Goal: Task Accomplishment & Management: Complete application form

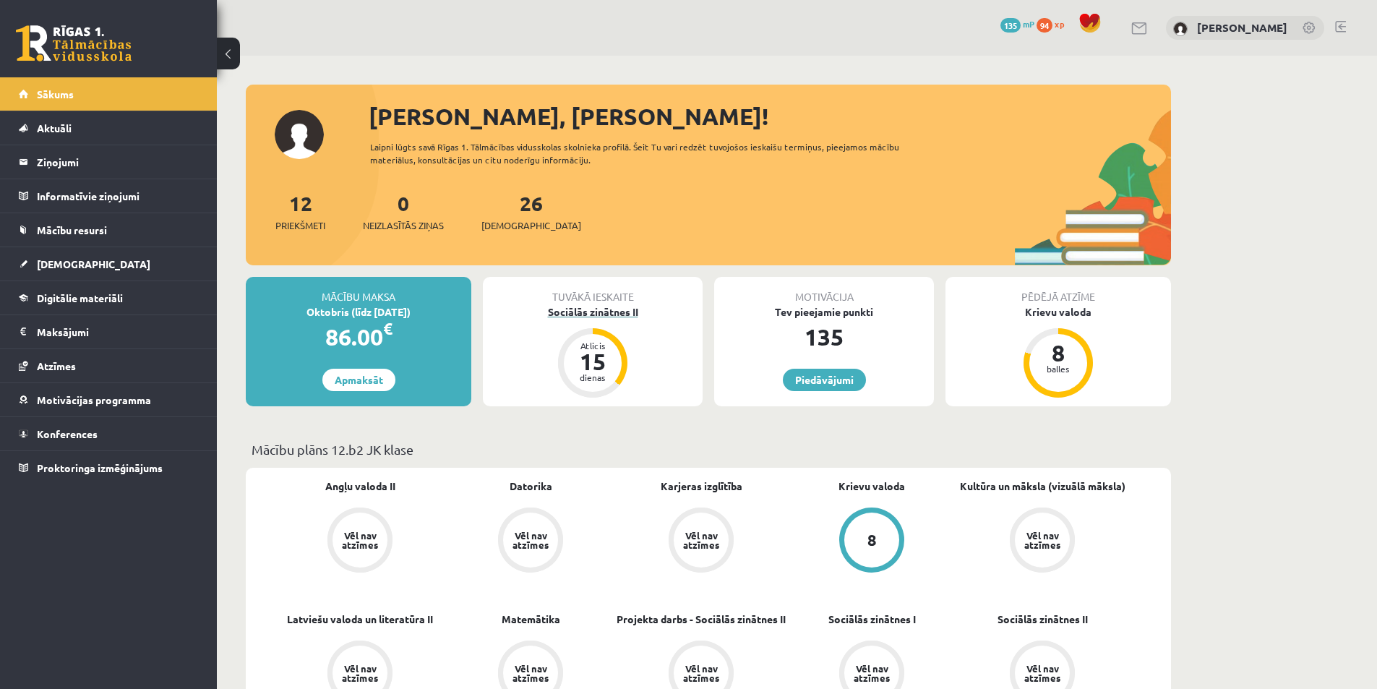
click at [647, 317] on div "Sociālās zinātnes II" at bounding box center [593, 311] width 220 height 15
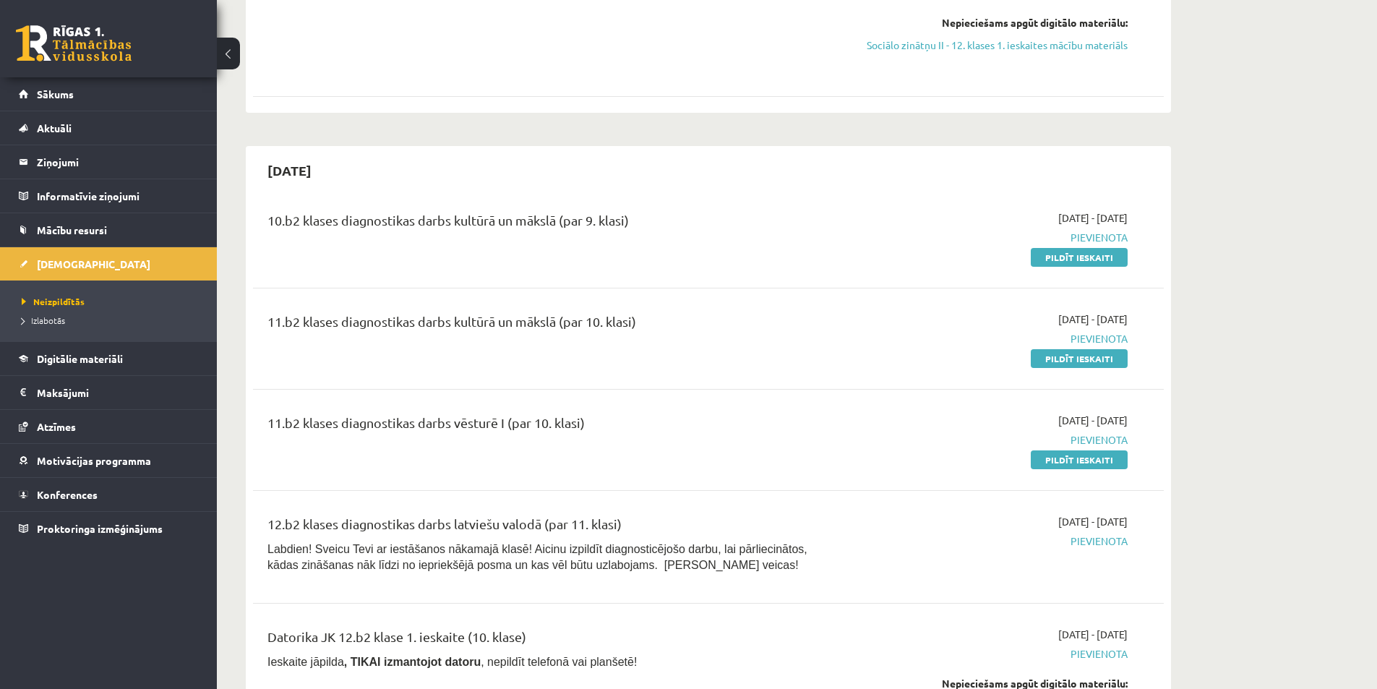
scroll to position [1228, 0]
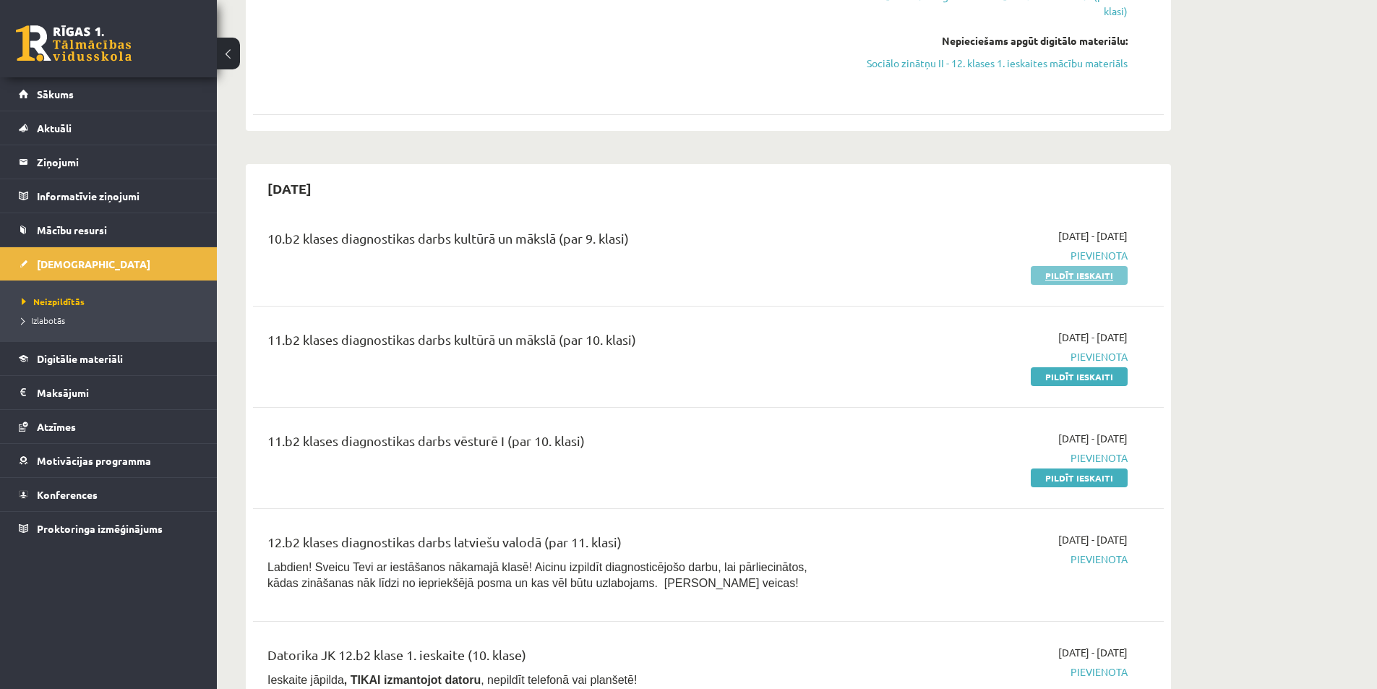
click at [1108, 266] on link "Pildīt ieskaiti" at bounding box center [1078, 275] width 97 height 19
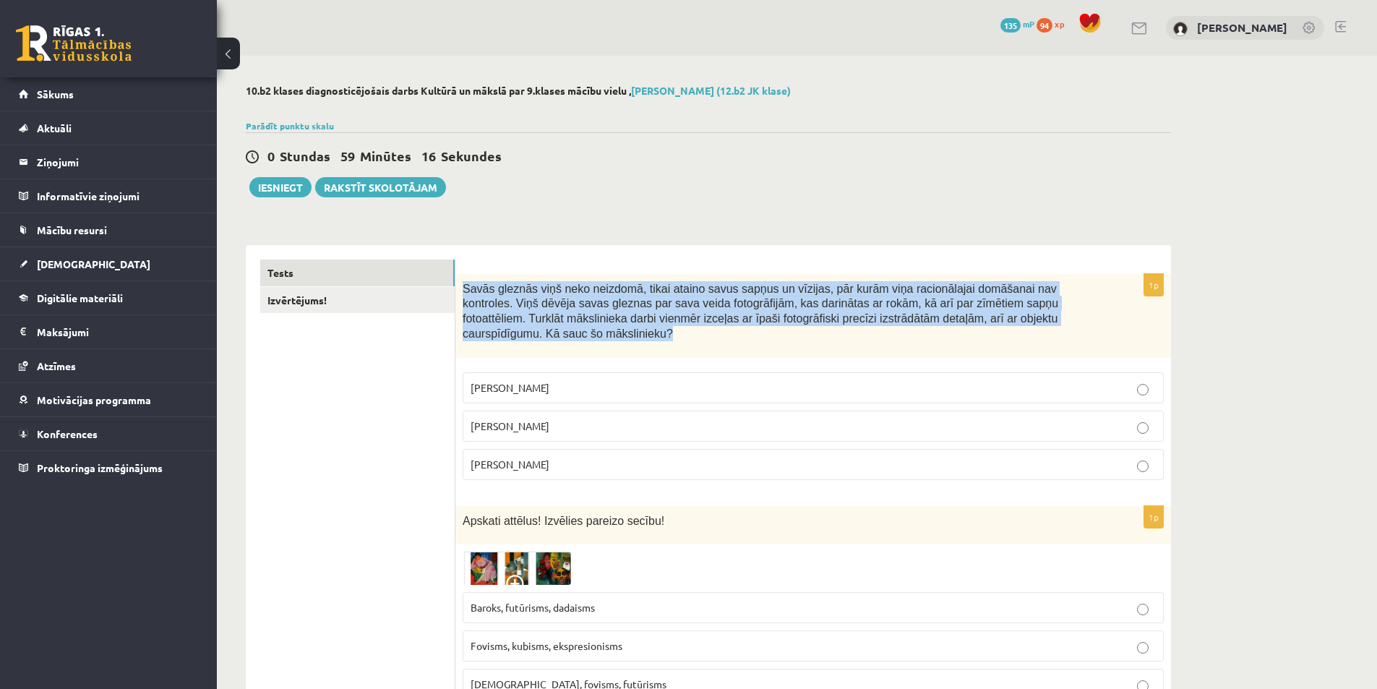
drag, startPoint x: 1064, startPoint y: 322, endPoint x: 465, endPoint y: 287, distance: 600.8
click at [465, 287] on p "Savās gleznās viņš neko neizdomā, tikai ataino savus sapņus un vīzijas, pār kur…" at bounding box center [776, 310] width 629 height 59
copy span "Savās gleznās viņš neko neizdomā, tikai ataino savus sapņus un vīzijas, pār kur…"
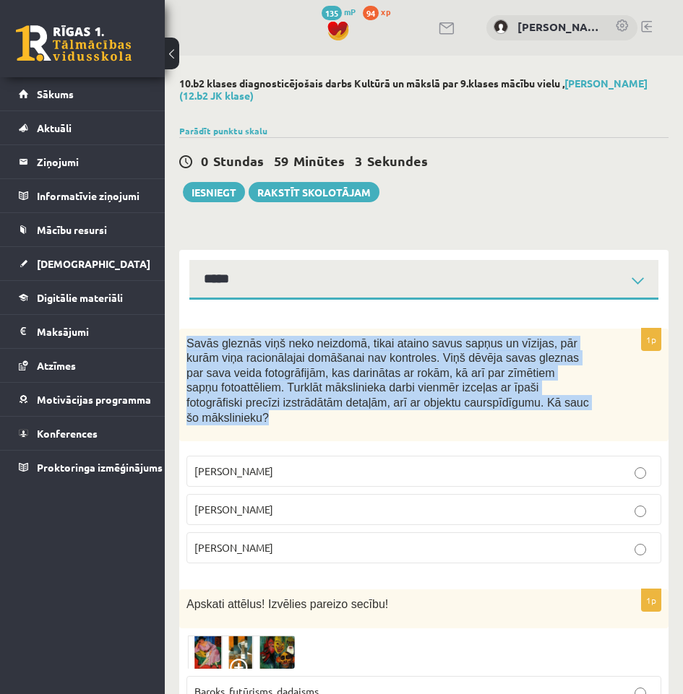
click at [623, 392] on div "Savās gleznās viņš neko neizdomā, tikai ataino savus sapņus un vīzijas, pār kur…" at bounding box center [423, 385] width 489 height 113
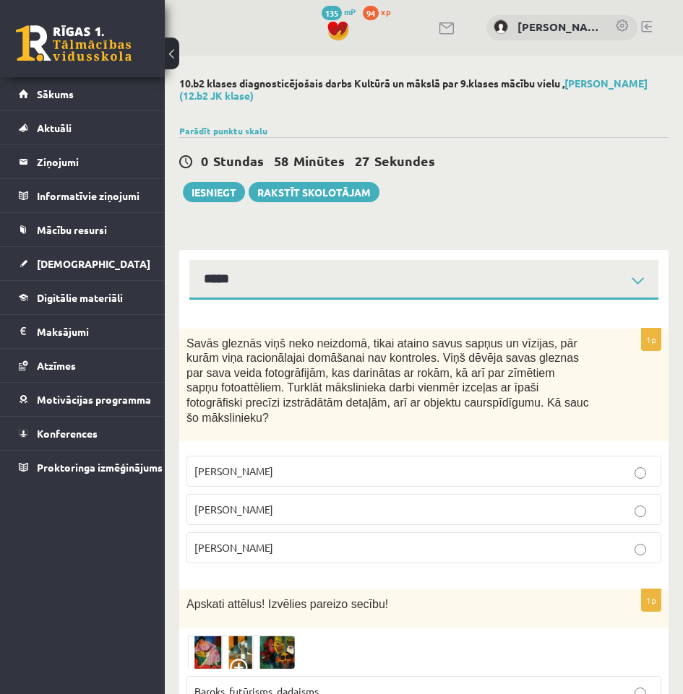
click at [382, 494] on label "Salvadors Dalī" at bounding box center [423, 509] width 475 height 31
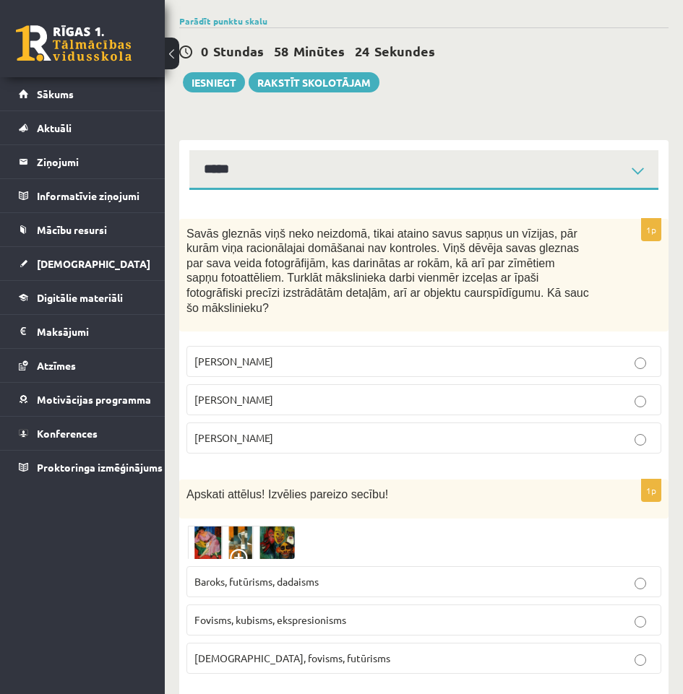
scroll to position [145, 0]
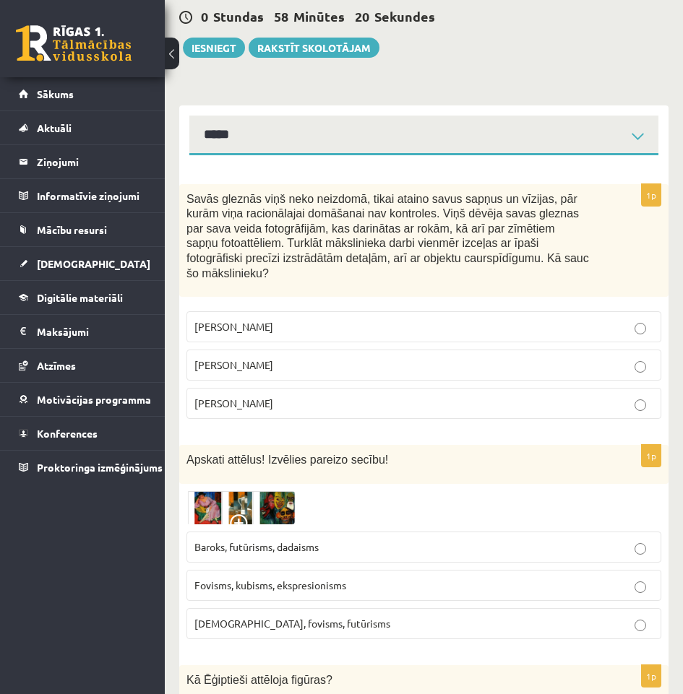
click at [245, 515] on span at bounding box center [241, 526] width 23 height 23
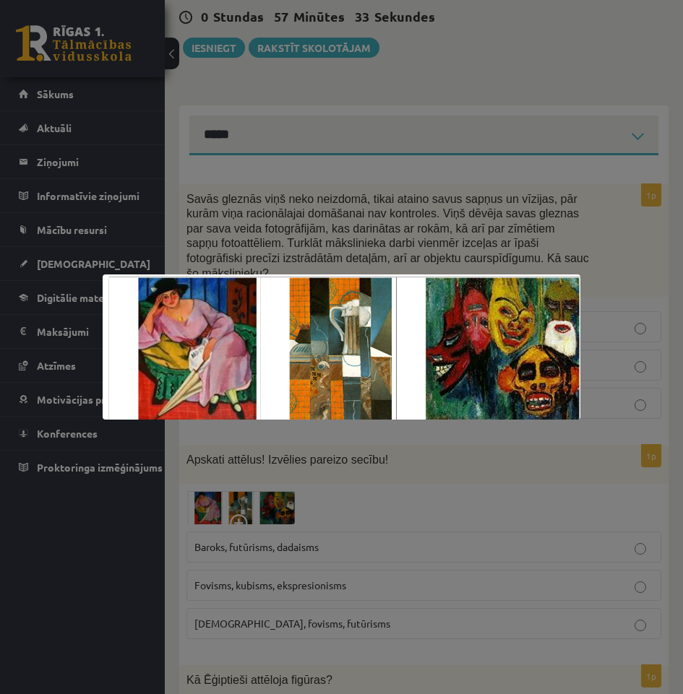
click at [532, 465] on div at bounding box center [341, 347] width 683 height 694
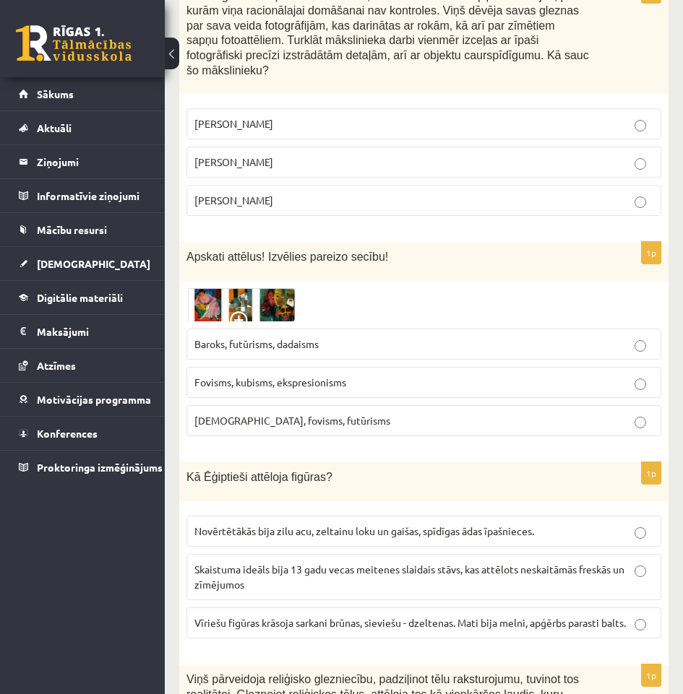
scroll to position [361, 0]
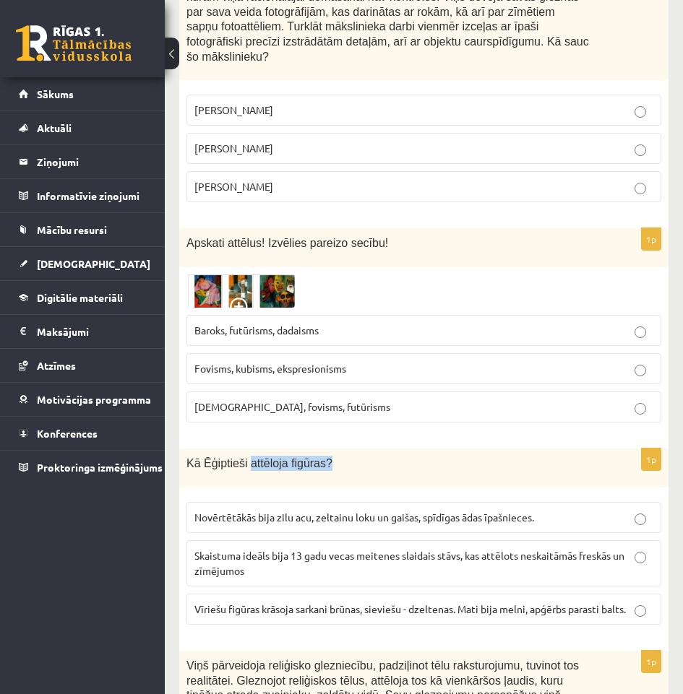
drag, startPoint x: 249, startPoint y: 444, endPoint x: 340, endPoint y: 450, distance: 91.2
click at [327, 456] on p "Kā Ēģiptieši attēloja figūras?" at bounding box center [387, 463] width 403 height 15
click at [346, 456] on p "Kā Ēģiptieši attēloja figūras?" at bounding box center [387, 463] width 403 height 15
drag, startPoint x: 344, startPoint y: 453, endPoint x: 337, endPoint y: 457, distance: 7.4
click at [343, 456] on p "Kā Ēģiptieši attēloja figūras?" at bounding box center [387, 463] width 403 height 15
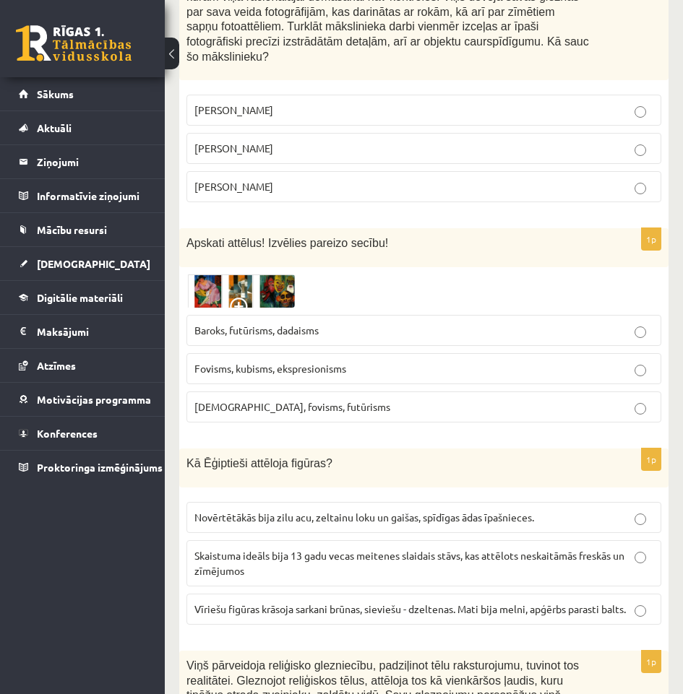
click at [184, 450] on div "Kā Ēģiptieši attēloja figūras?" at bounding box center [423, 468] width 489 height 39
click at [409, 604] on label "Vīriešu figūras krāsoja sarkani brūnas, sieviešu - dzeltenas. Mati bija melni, …" at bounding box center [423, 609] width 475 height 31
click at [410, 604] on label "Vīriešu figūras krāsoja sarkani brūnas, sieviešu - dzeltenas. Mati bija melni, …" at bounding box center [423, 609] width 475 height 31
drag, startPoint x: 356, startPoint y: 455, endPoint x: 184, endPoint y: 455, distance: 172.0
click at [184, 455] on div "Kā Ēģiptieši attēloja figūras?" at bounding box center [423, 468] width 489 height 39
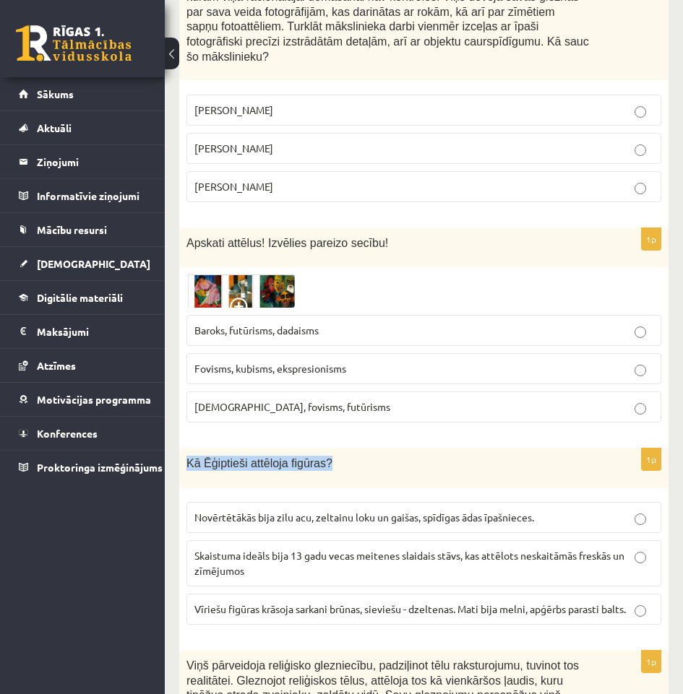
copy span "Kā Ēģiptieši attēloja figūras?"
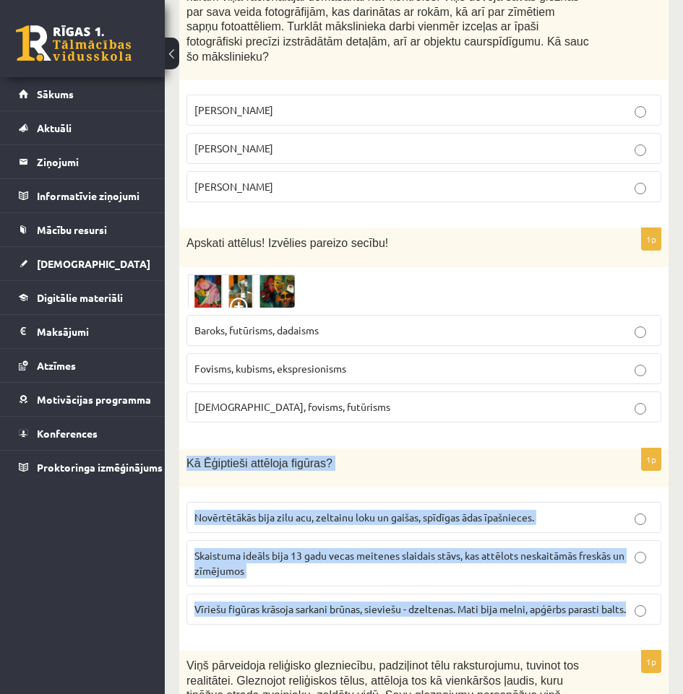
drag, startPoint x: 632, startPoint y: 596, endPoint x: 178, endPoint y: 438, distance: 481.3
copy div "Kā Ēģiptieši attēloja figūras? Novērtētākās bija zilu acu, zeltainu loku un gai…"
click at [490, 618] on div "1p Kā Ēģiptieši attēloja figūras? Novērtētākās bija zilu acu, zeltainu loku un …" at bounding box center [423, 543] width 489 height 188
click at [486, 612] on fieldset "Novērtētākās bija zilu acu, zeltainu loku un gaišas, spīdīgas ādas īpašnieces. …" at bounding box center [423, 562] width 475 height 134
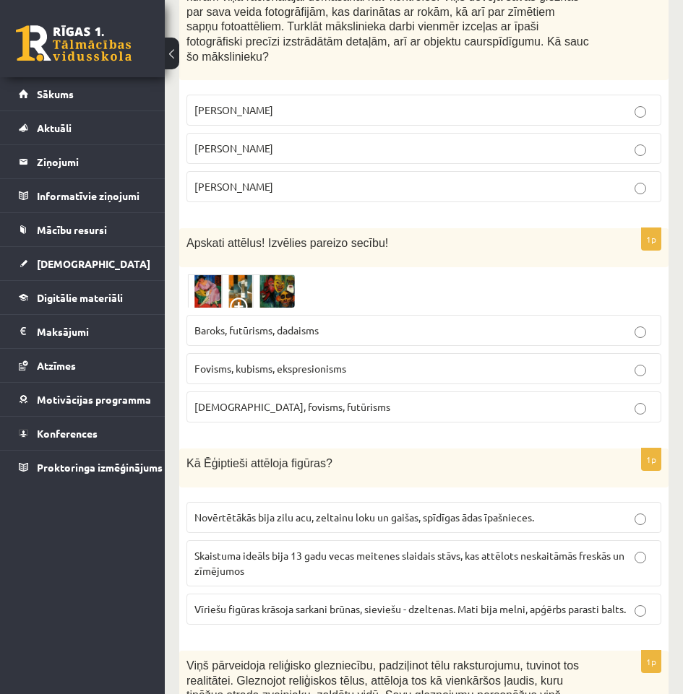
click at [236, 277] on img at bounding box center [240, 291] width 108 height 33
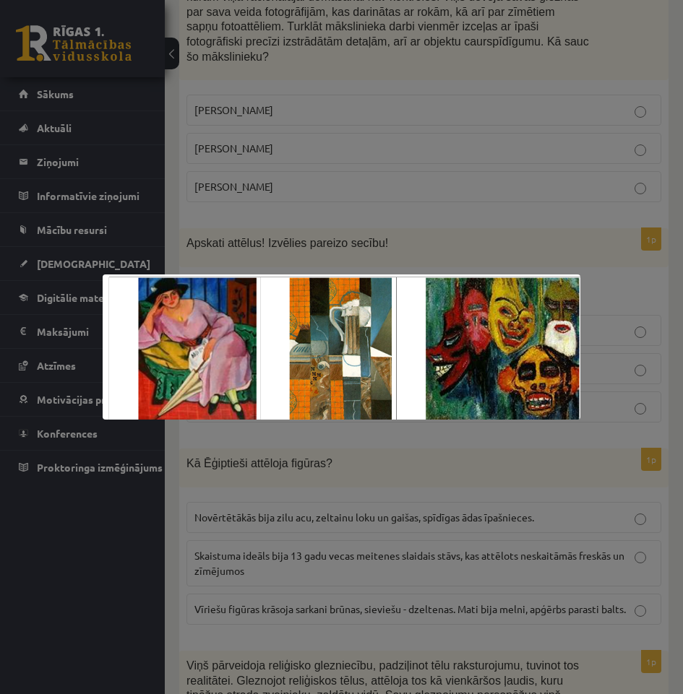
click at [550, 180] on div at bounding box center [341, 347] width 683 height 694
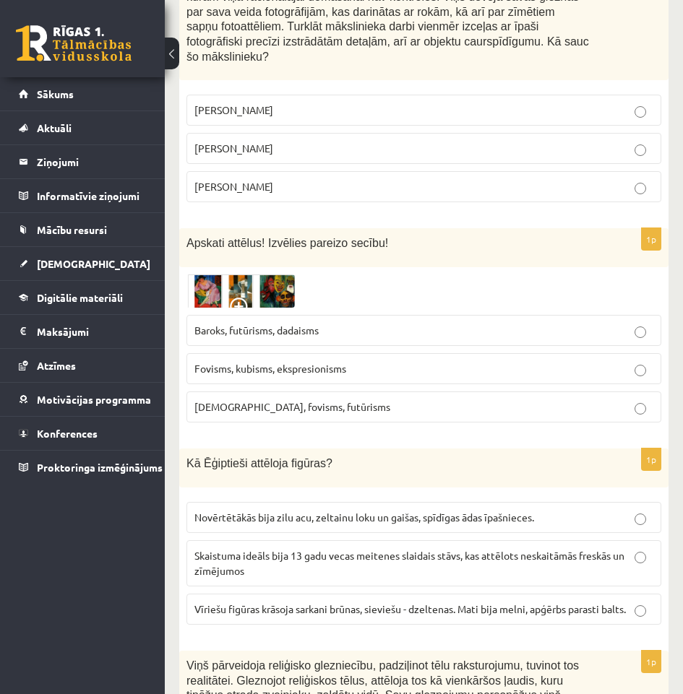
click at [457, 361] on p "Fovisms, kubisms, ekspresionisms" at bounding box center [423, 368] width 459 height 15
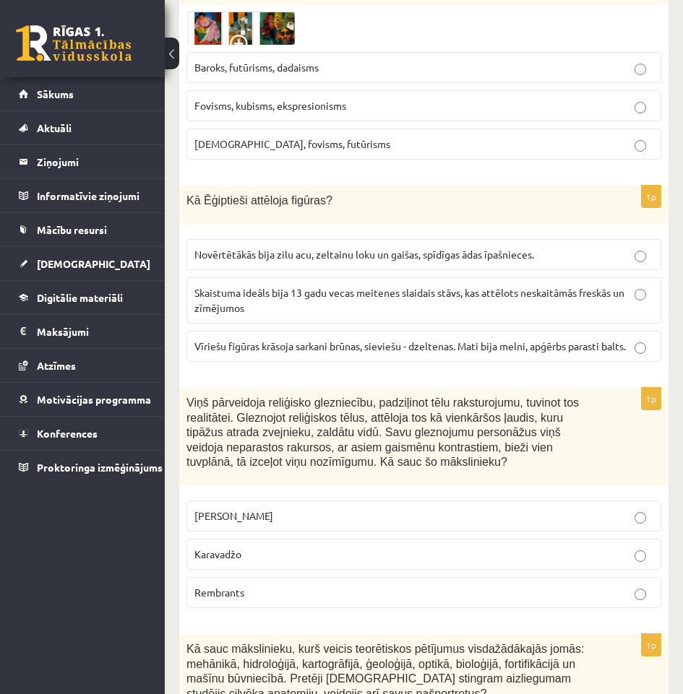
scroll to position [650, 0]
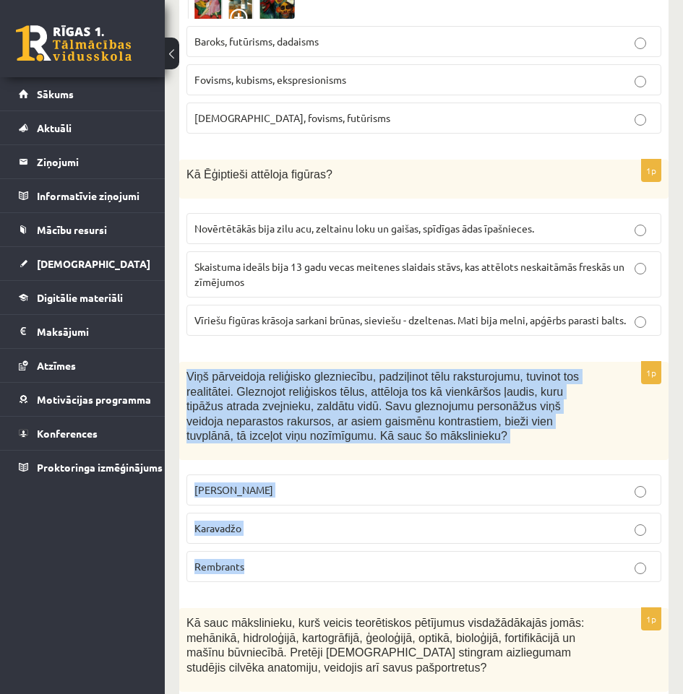
drag, startPoint x: 264, startPoint y: 564, endPoint x: 176, endPoint y: 359, distance: 223.4
copy div "Viņš pārveidoja reliģisko glezniecību, padziļinot tēlu raksturojumu, tuvinot to…"
click at [516, 521] on p "Karavadžo" at bounding box center [423, 528] width 459 height 15
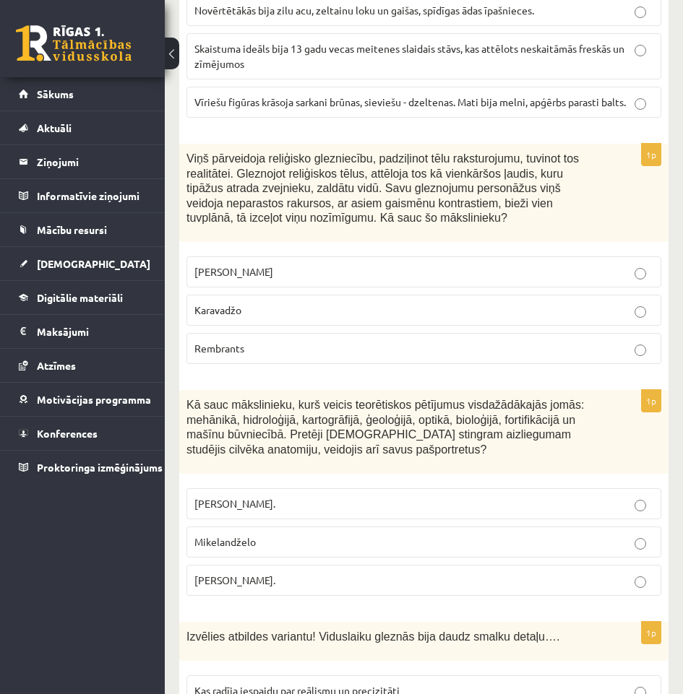
scroll to position [939, 0]
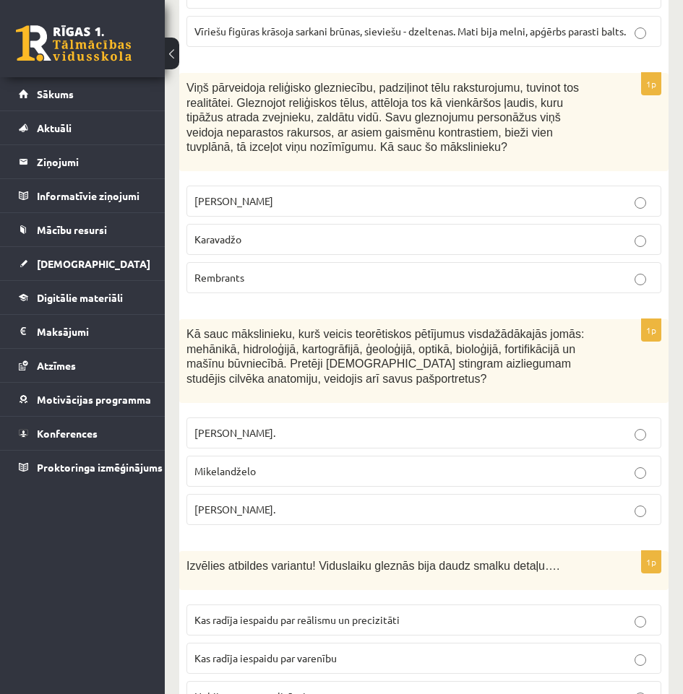
drag, startPoint x: 331, startPoint y: 505, endPoint x: 183, endPoint y: 324, distance: 234.2
click at [183, 324] on div "1p Kā sauc mākslinieku, kurš veicis teorētiskos pētījumus visdažādākajās jomās:…" at bounding box center [423, 428] width 489 height 218
copy div "Kā sauc mākslinieku, kurš veicis teorētiskos pētījumus visdažādākajās jomās: me…"
click at [469, 372] on div "Kā sauc mākslinieku, kurš veicis teorētiskos pētījumus visdažādākajās jomās: me…" at bounding box center [423, 361] width 489 height 84
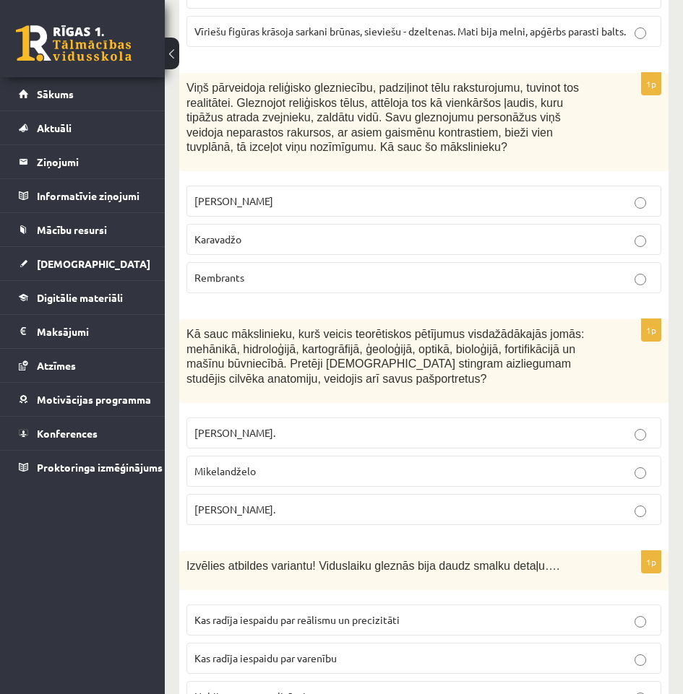
drag, startPoint x: 319, startPoint y: 421, endPoint x: 308, endPoint y: 426, distance: 11.7
click at [309, 426] on p "Pīters Pauls Rubenss." at bounding box center [423, 433] width 459 height 15
click at [334, 506] on label "Leonardo da Vinči." at bounding box center [423, 509] width 475 height 31
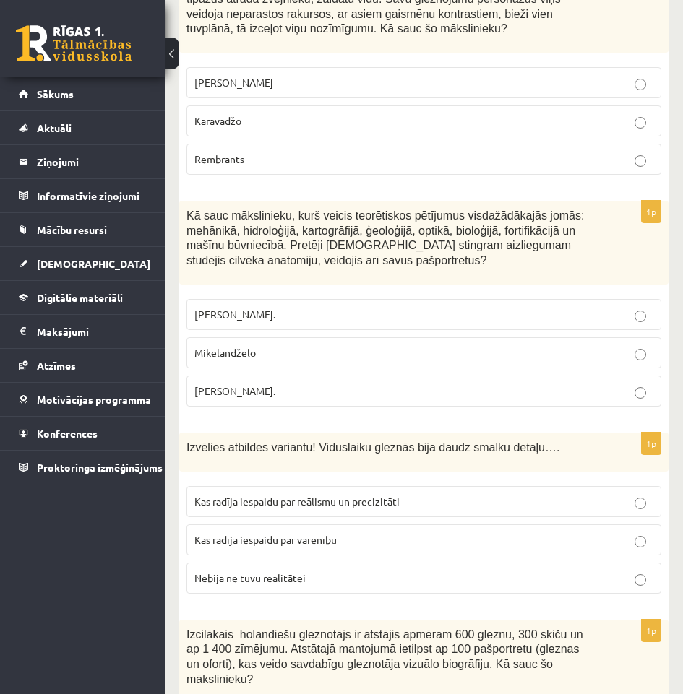
scroll to position [1084, 0]
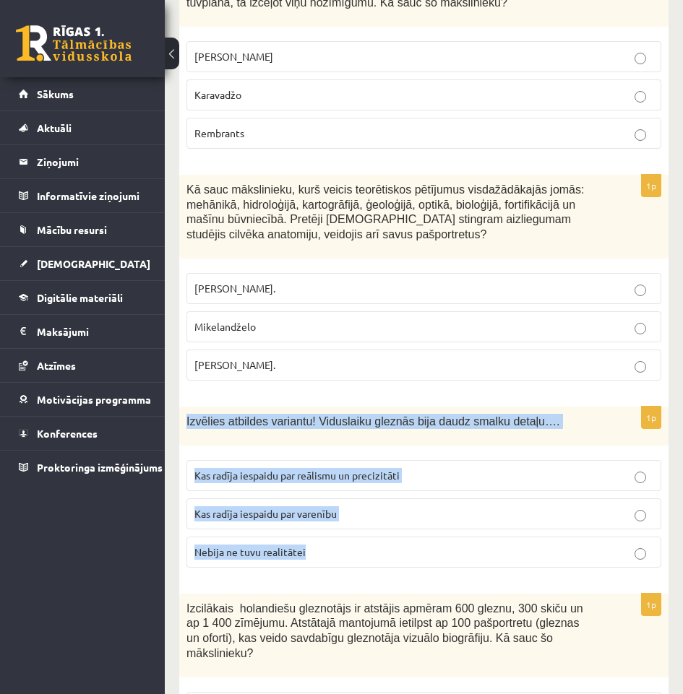
drag, startPoint x: 310, startPoint y: 533, endPoint x: 179, endPoint y: 409, distance: 179.9
click at [179, 409] on div "1p Izvēlies atbildes variantu! Viduslaiku gleznās bija daudz smalku detaļu…. Ka…" at bounding box center [423, 493] width 489 height 173
copy div "Izvēlies atbildes variantu! Viduslaiku gleznās bija daudz smalku detaļu…. Kas r…"
click at [424, 432] on div "1p Izvēlies atbildes variantu! Viduslaiku gleznās bija daudz smalku detaļu…. Ka…" at bounding box center [423, 493] width 489 height 173
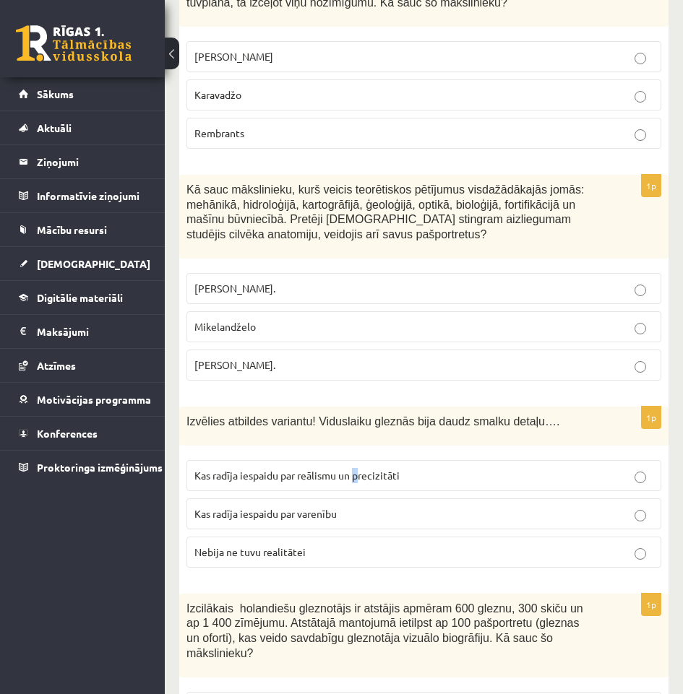
click at [357, 472] on label "Kas radīja iespaidu par reālismu un precizitāti" at bounding box center [423, 475] width 475 height 31
click at [356, 472] on label "Kas radīja iespaidu par reālismu un precizitāti" at bounding box center [423, 475] width 475 height 31
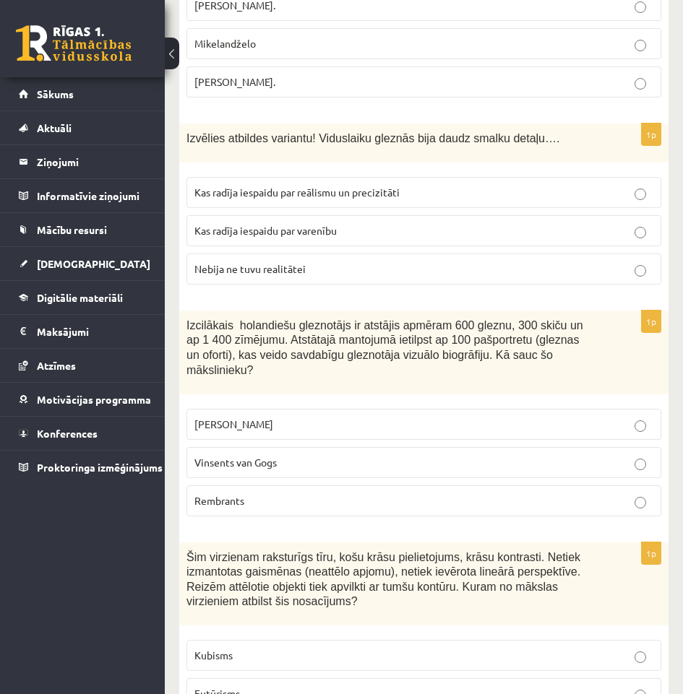
scroll to position [1373, 0]
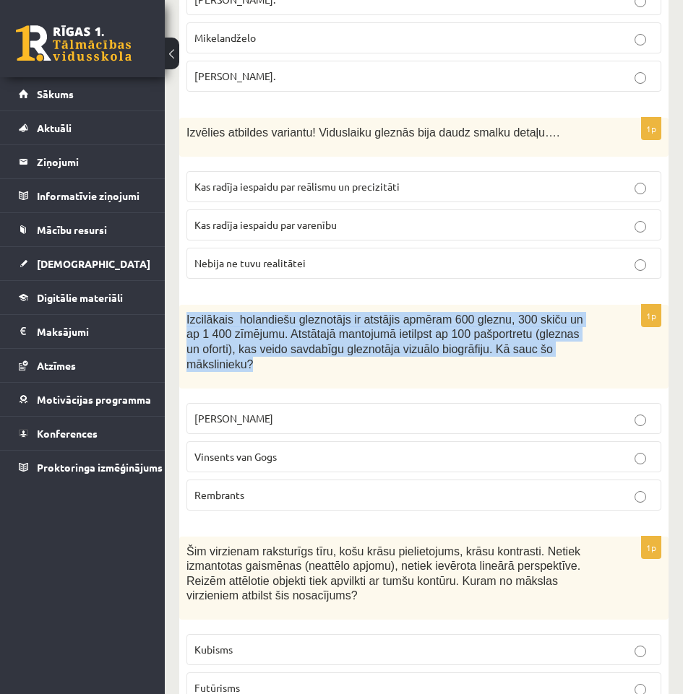
drag, startPoint x: 522, startPoint y: 339, endPoint x: 184, endPoint y: 307, distance: 340.4
click at [184, 307] on div "Izcilākais holandiešu gleznotājs ir atstājis apmēram 600 gleznu, 300 skiču un a…" at bounding box center [423, 347] width 489 height 84
copy span "Izcilākais holandiešu gleznotājs ir atstājis apmēram 600 gleznu, 300 skiču un a…"
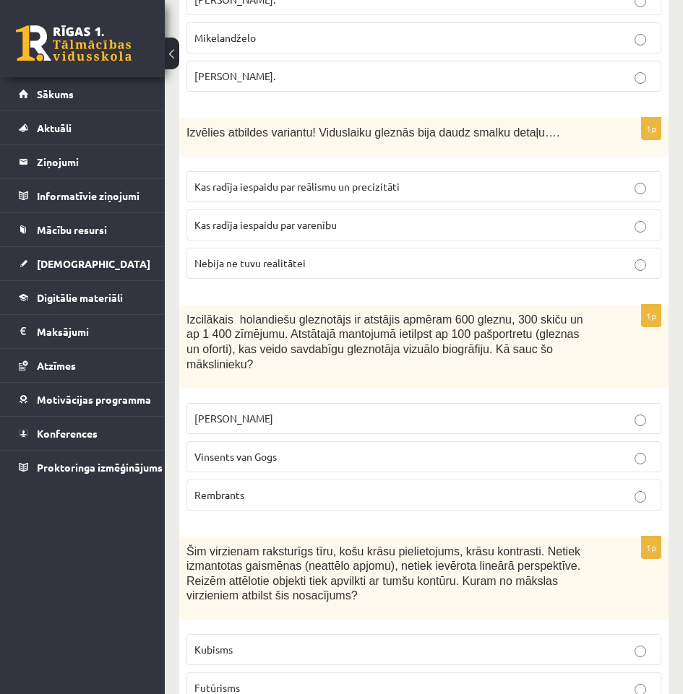
click at [415, 449] on p "Vinsents van Gogs" at bounding box center [423, 456] width 459 height 15
click at [352, 488] on p "Rembrants" at bounding box center [423, 495] width 459 height 15
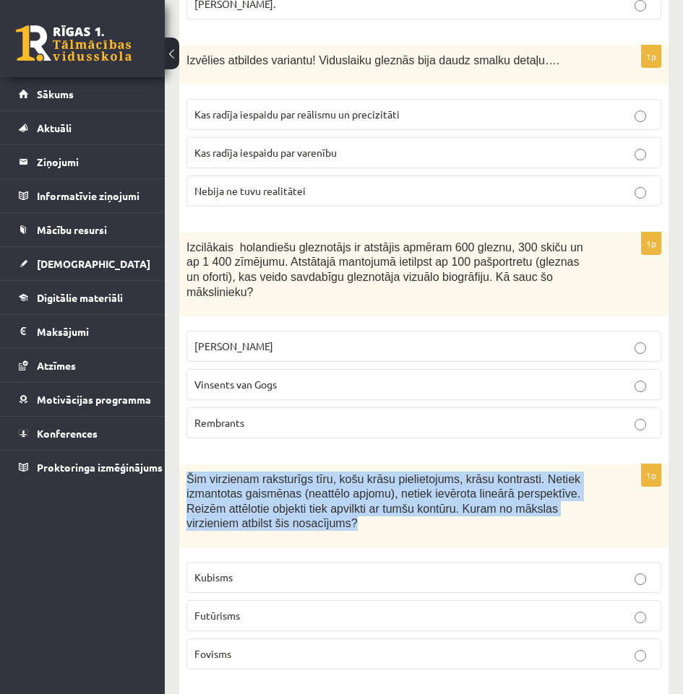
drag, startPoint x: 263, startPoint y: 509, endPoint x: 186, endPoint y: 449, distance: 97.4
click at [186, 465] on div "Šim virzienam raksturīgs tīru, košu krāsu pielietojums, krāsu kontrasti. Netiek…" at bounding box center [423, 507] width 489 height 84
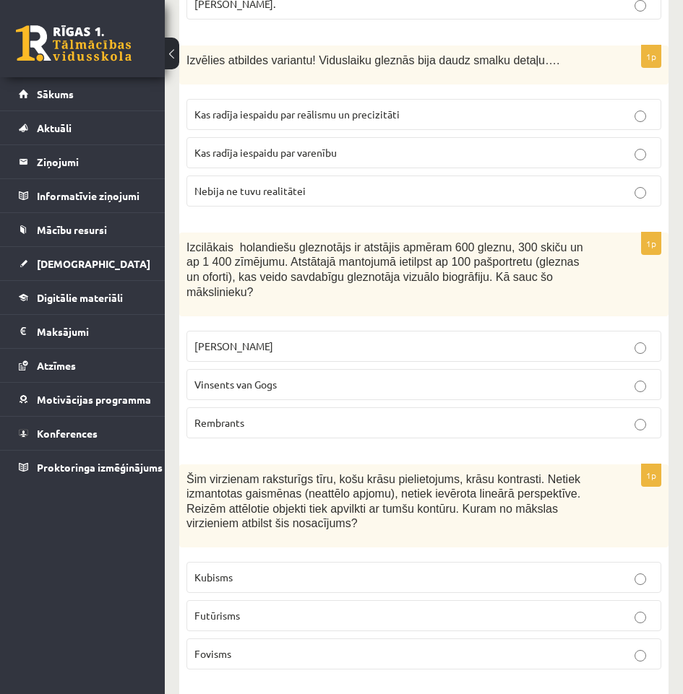
drag, startPoint x: 253, startPoint y: 640, endPoint x: 252, endPoint y: 633, distance: 7.3
click at [253, 639] on label "Fovisms" at bounding box center [423, 654] width 475 height 31
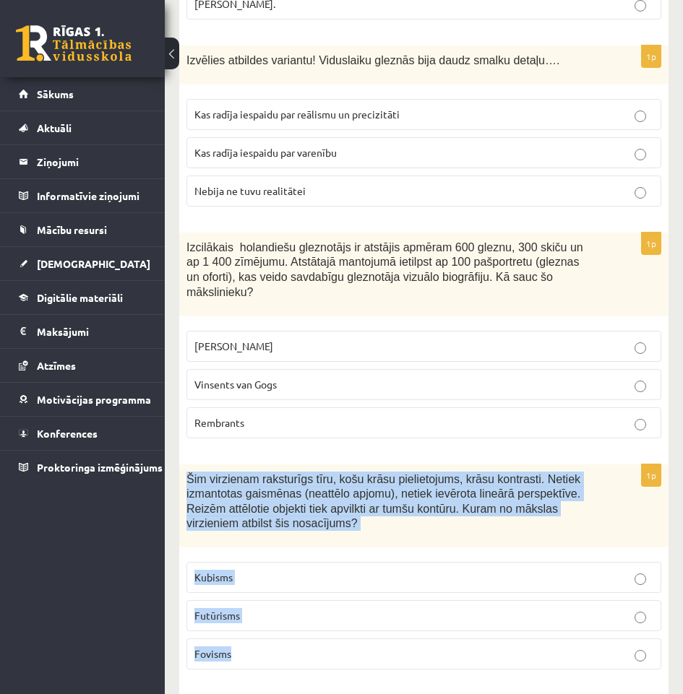
drag, startPoint x: 252, startPoint y: 633, endPoint x: 189, endPoint y: 452, distance: 192.2
click at [189, 465] on div "1p Šim virzienam raksturīgs tīru, košu krāsu pielietojums, krāsu kontrasti. Net…" at bounding box center [423, 574] width 489 height 218
copy div "Šim virzienam raksturīgs tīru, košu krāsu pielietojums, krāsu kontrasti. Netiek…"
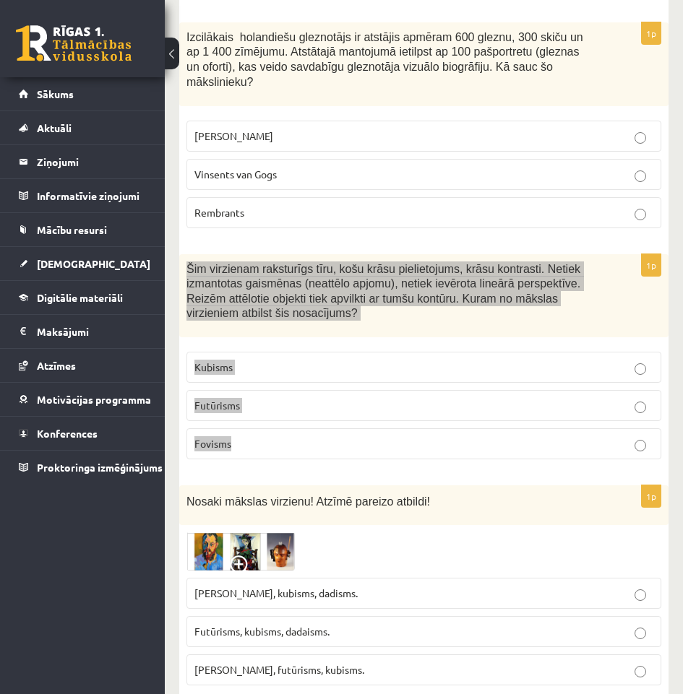
scroll to position [1662, 0]
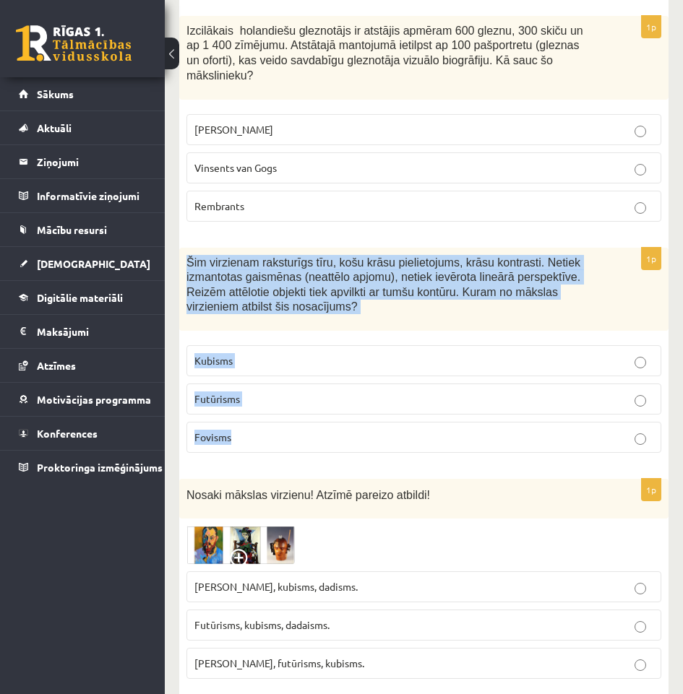
click at [530, 430] on p "Fovisms" at bounding box center [423, 437] width 459 height 15
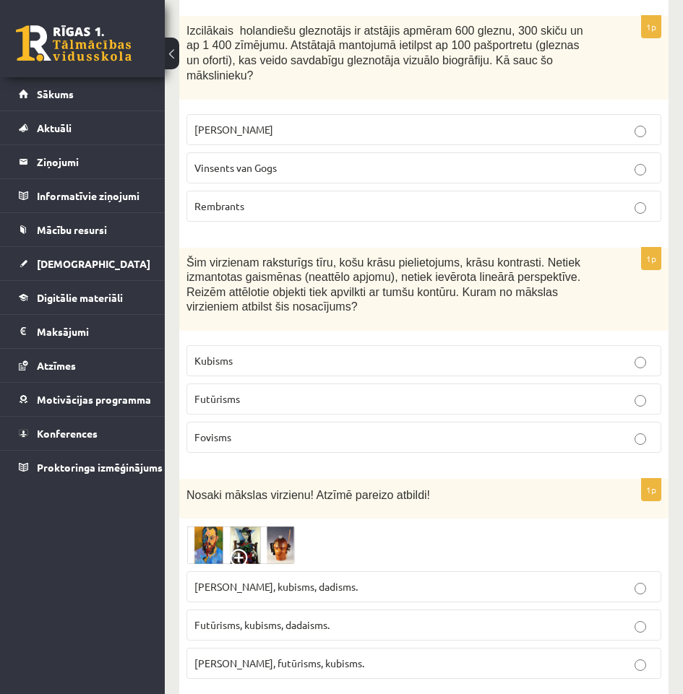
click at [252, 526] on img at bounding box center [240, 545] width 108 height 38
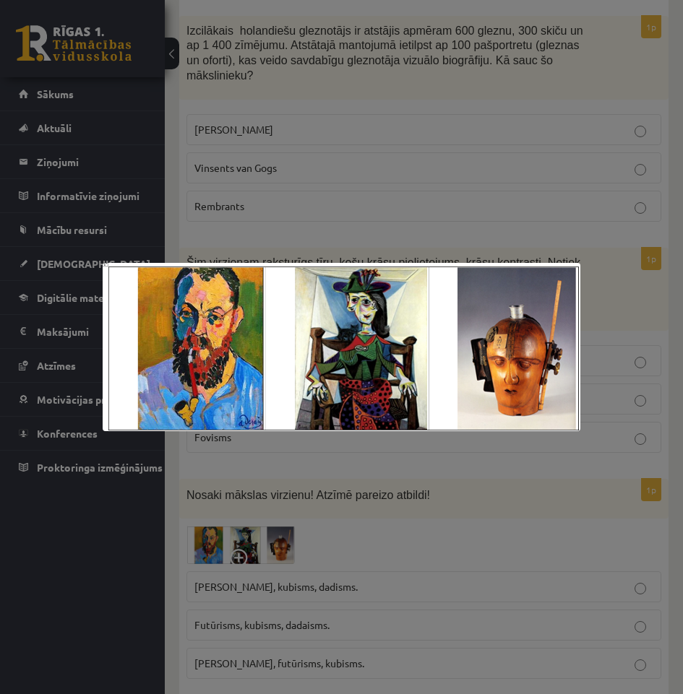
click at [602, 580] on div at bounding box center [341, 347] width 683 height 694
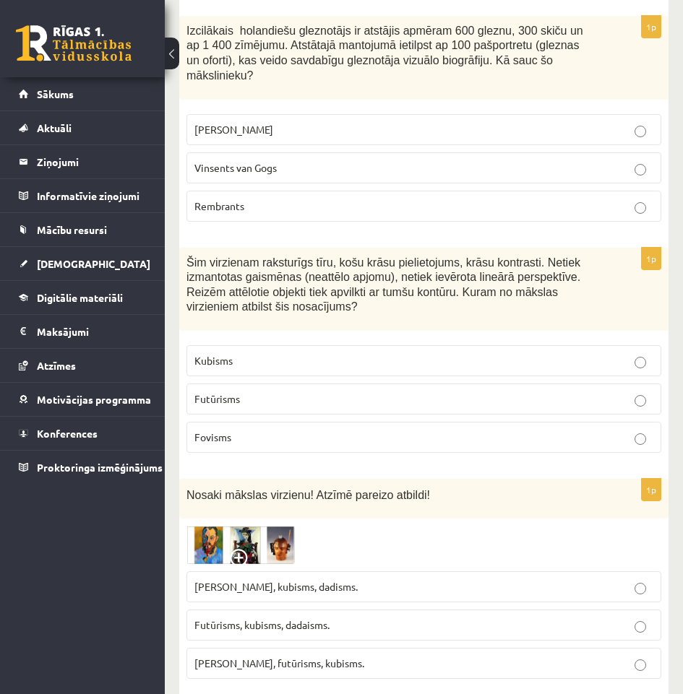
click at [392, 580] on p "Fovisms, kubisms, dadisms." at bounding box center [423, 587] width 459 height 15
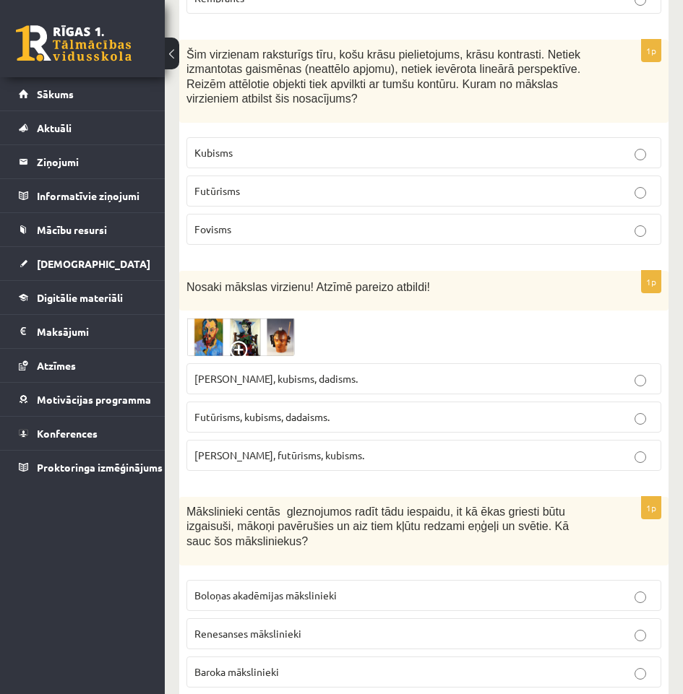
scroll to position [1879, 0]
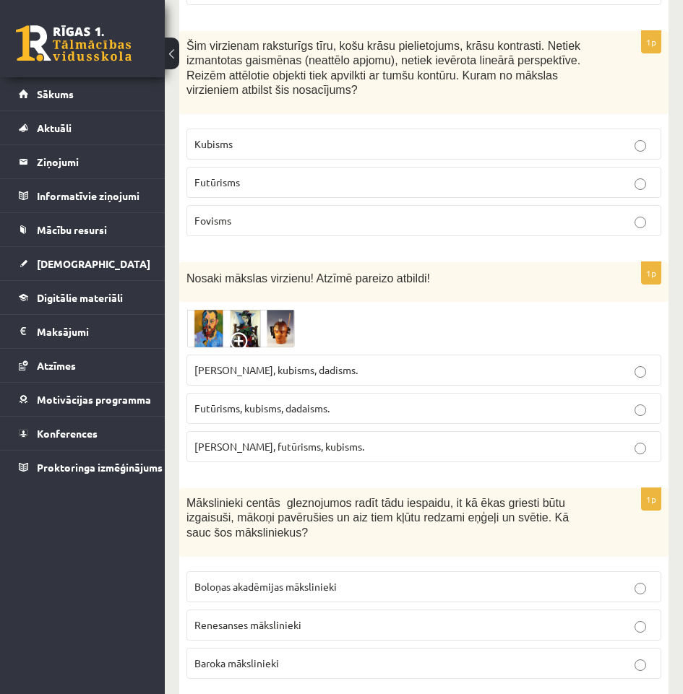
click at [296, 619] on span "Renesanses mākslinieki" at bounding box center [247, 625] width 107 height 13
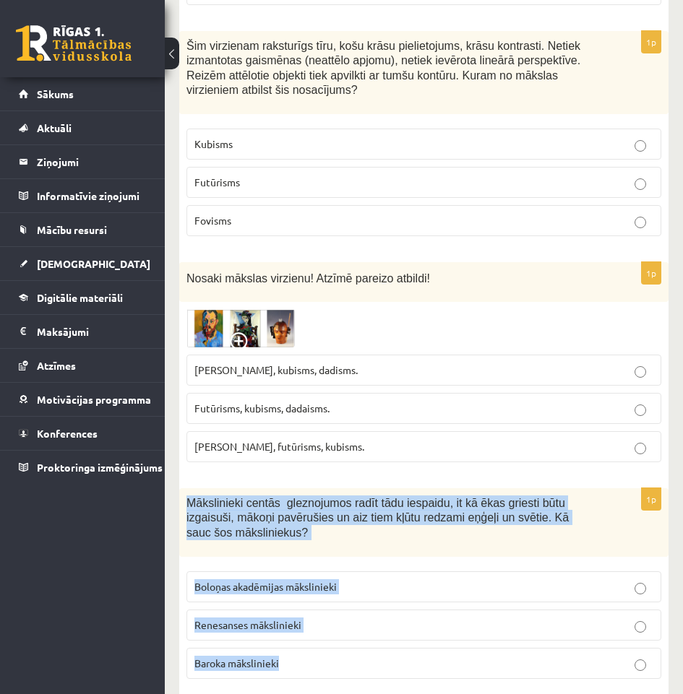
drag, startPoint x: 348, startPoint y: 650, endPoint x: 186, endPoint y: 469, distance: 243.1
click at [186, 489] on div "1p Mākslinieki centās gleznojumos radīt tādu iespaidu, it kā ēkas griesti būtu …" at bounding box center [423, 590] width 489 height 202
copy div "Mākslinieki centās gleznojumos radīt tādu iespaidu, it kā ēkas griesti būtu izg…"
click at [382, 656] on p "Baroka mākslinieki" at bounding box center [423, 663] width 459 height 15
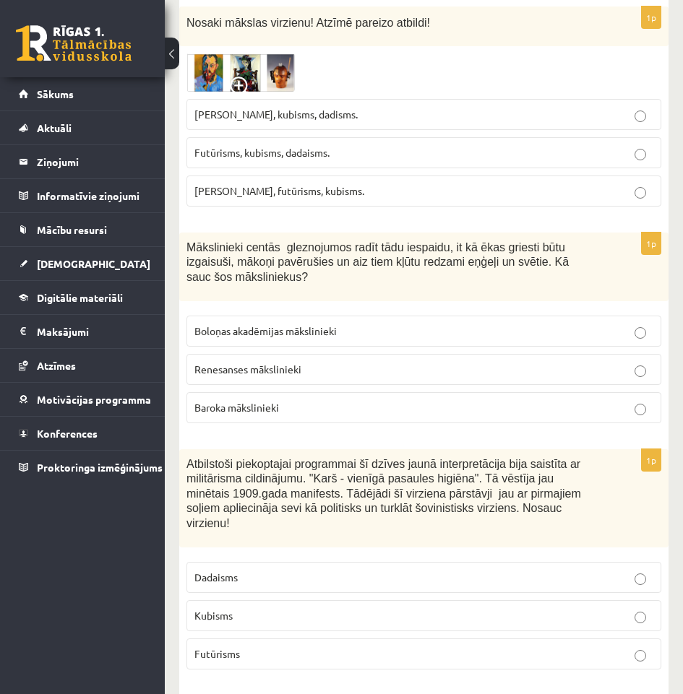
scroll to position [2168, 0]
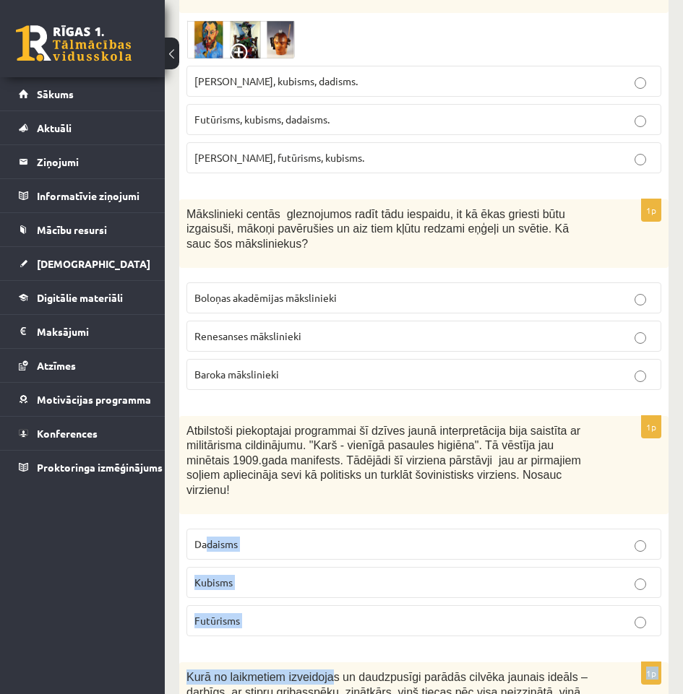
drag, startPoint x: 320, startPoint y: 611, endPoint x: 227, endPoint y: 542, distance: 116.2
click at [274, 614] on p "Futūrisms" at bounding box center [423, 621] width 459 height 15
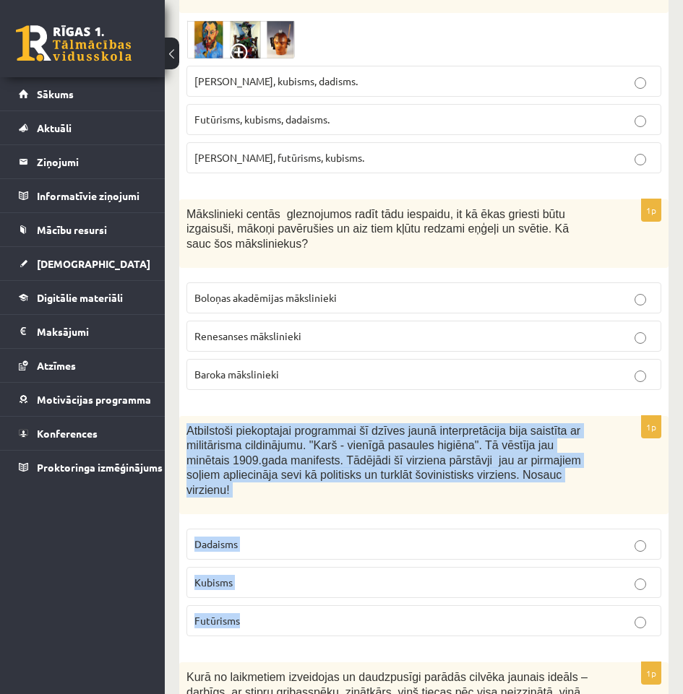
drag, startPoint x: 274, startPoint y: 583, endPoint x: 183, endPoint y: 398, distance: 206.2
click at [183, 416] on div "1p Atbilstoši piekoptajai programmai šī dzīves jaunā interpretācija bija saistī…" at bounding box center [423, 532] width 489 height 232
click at [293, 537] on p "Dadaisms" at bounding box center [423, 544] width 459 height 15
drag, startPoint x: 244, startPoint y: 572, endPoint x: 177, endPoint y: 403, distance: 182.0
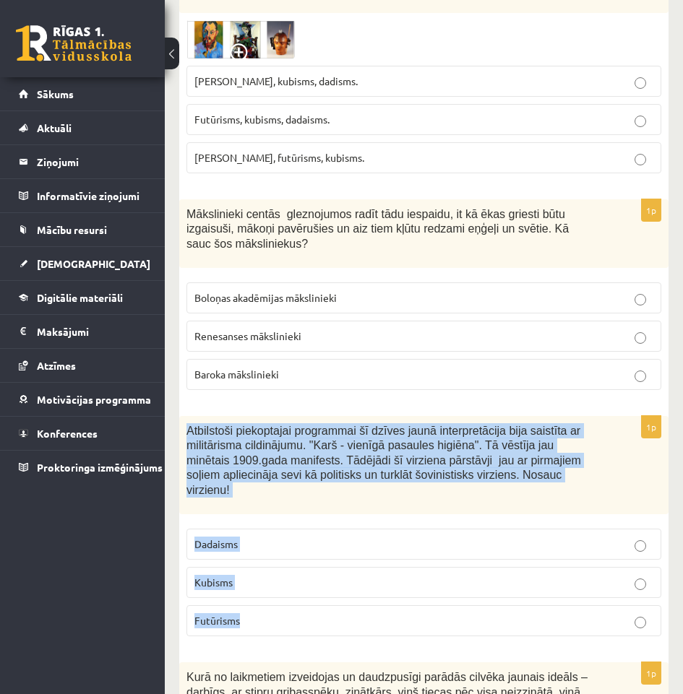
copy div "Atbilstoši piekoptajai programmai šī dzīves jaunā interpretācija bija saistīta …"
click at [558, 453] on p "Atbilstoši piekoptajai programmai šī dzīves jaunā interpretācija bija saistīta …" at bounding box center [387, 460] width 403 height 74
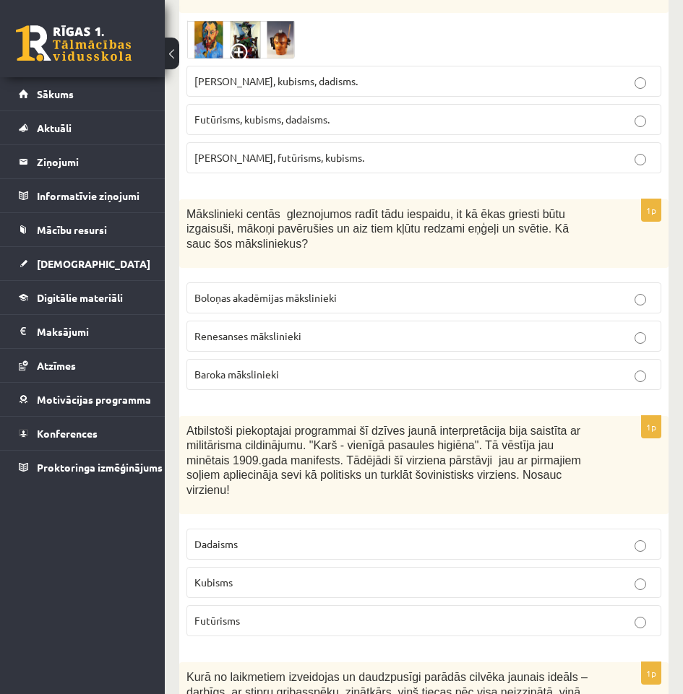
click at [504, 614] on p "Futūrisms" at bounding box center [423, 621] width 459 height 15
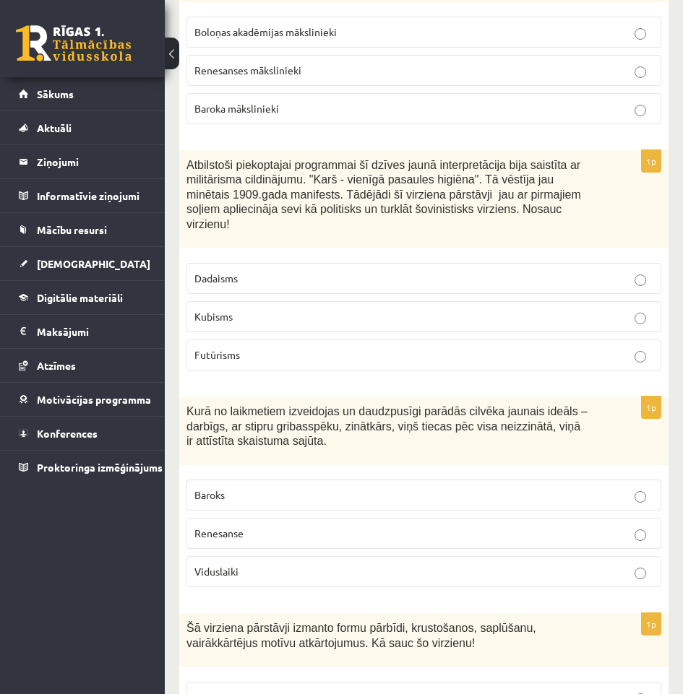
scroll to position [2457, 0]
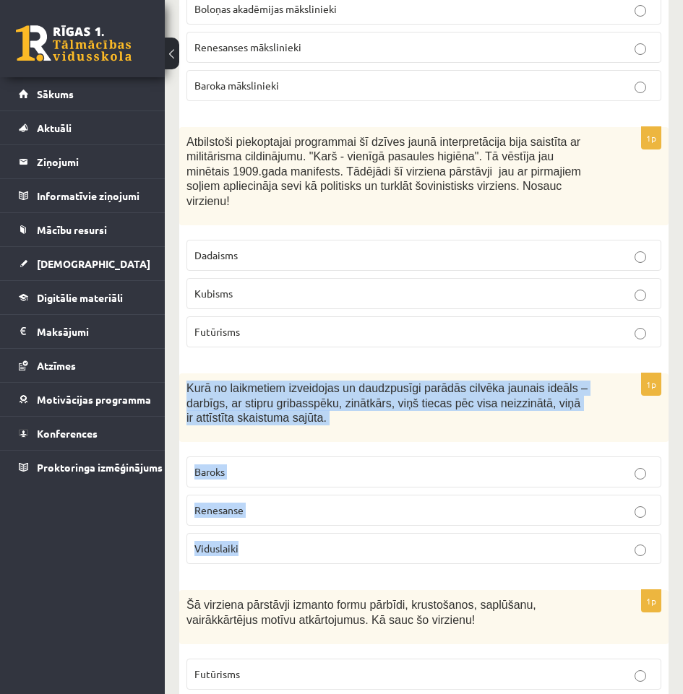
drag, startPoint x: 276, startPoint y: 514, endPoint x: 180, endPoint y: 337, distance: 201.5
click at [180, 374] on div "1p Kurā no laikmetiem izveidojas un daudzpusīgi parādās cilvēka jaunais ideāls …" at bounding box center [423, 475] width 489 height 202
click at [575, 503] on p "Renesanse" at bounding box center [423, 510] width 459 height 15
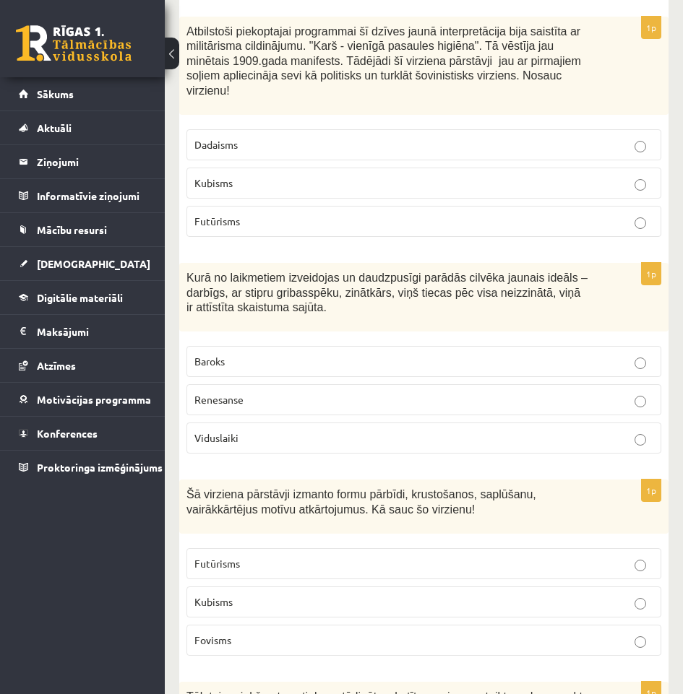
scroll to position [2601, 0]
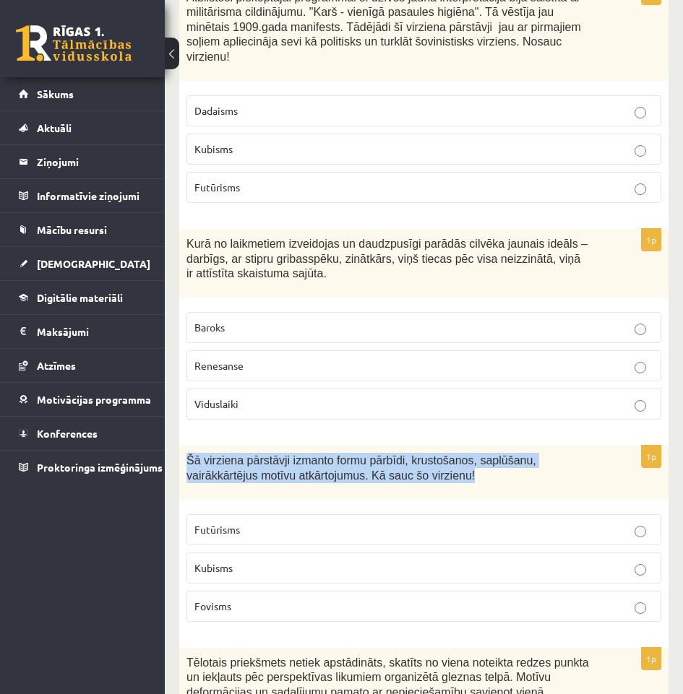
drag, startPoint x: 329, startPoint y: 424, endPoint x: 180, endPoint y: 410, distance: 149.6
click at [180, 446] on div "Šā virziena pārstāvji izmanto formu pārbīdi, krustošanos, saplūšanu, vairākkārt…" at bounding box center [423, 473] width 489 height 54
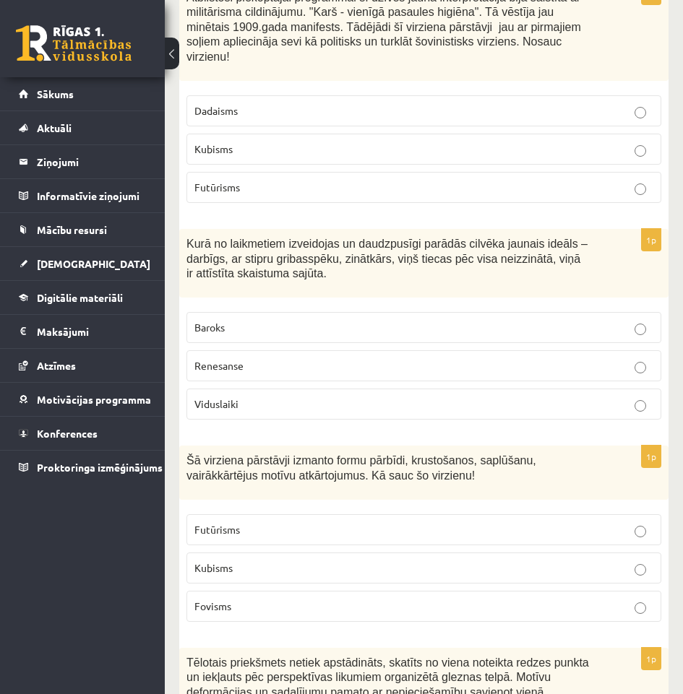
click at [426, 515] on label "Futūrisms" at bounding box center [423, 530] width 475 height 31
click at [398, 507] on fieldset "Futūrisms Kubisms Fovisms" at bounding box center [423, 566] width 475 height 119
click at [394, 561] on p "Kubisms" at bounding box center [423, 568] width 459 height 15
click at [377, 599] on p "Fovisms" at bounding box center [423, 606] width 459 height 15
click at [369, 561] on p "Kubisms" at bounding box center [423, 568] width 459 height 15
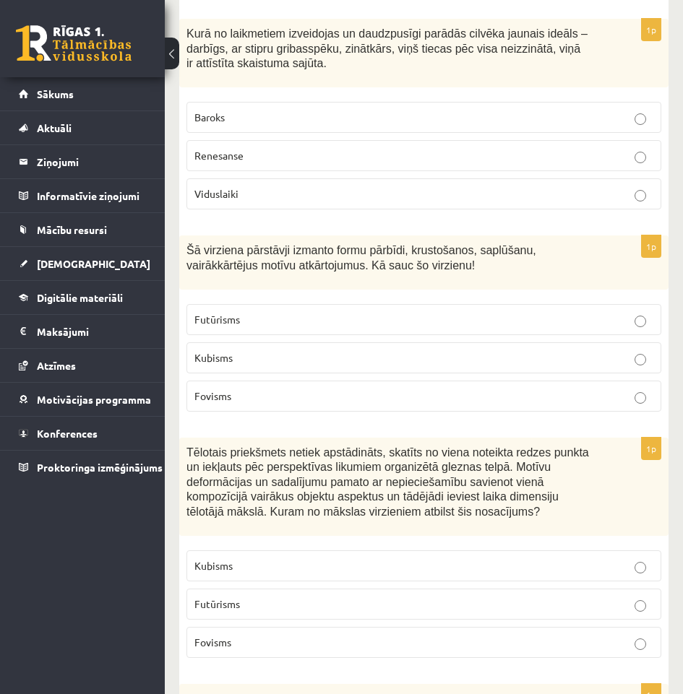
scroll to position [2818, 0]
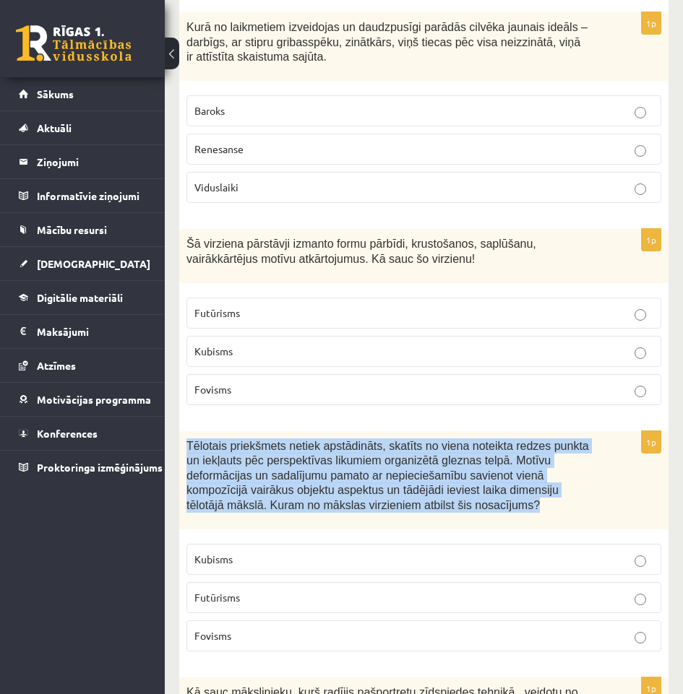
drag, startPoint x: 376, startPoint y: 460, endPoint x: 180, endPoint y: 394, distance: 206.8
click at [180, 431] on div "Tēlotais priekšmets netiek apstādināts, skatīts no viena noteikta redzes punkta…" at bounding box center [423, 480] width 489 height 98
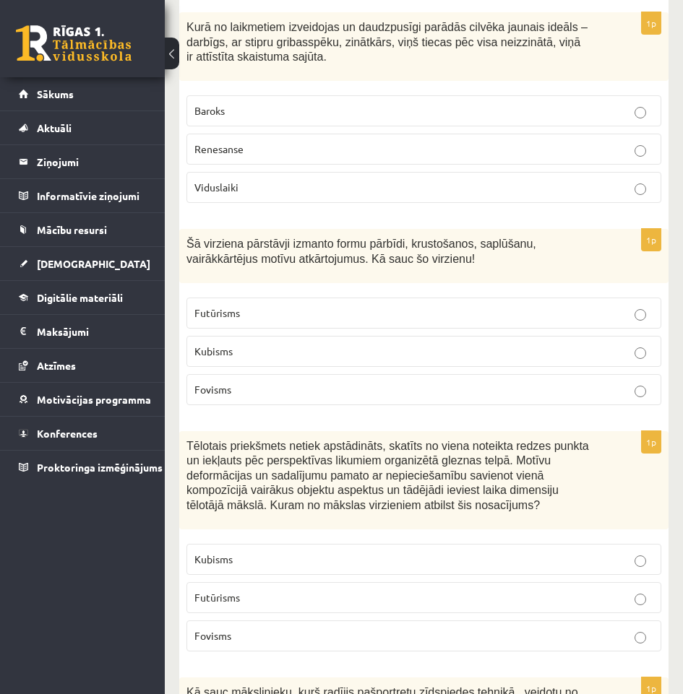
click at [426, 582] on label "Futūrisms" at bounding box center [423, 597] width 475 height 31
click at [407, 537] on fieldset "Kubisms Futūrisms Fovisms" at bounding box center [423, 596] width 475 height 119
click at [399, 552] on p "Kubisms" at bounding box center [423, 559] width 459 height 15
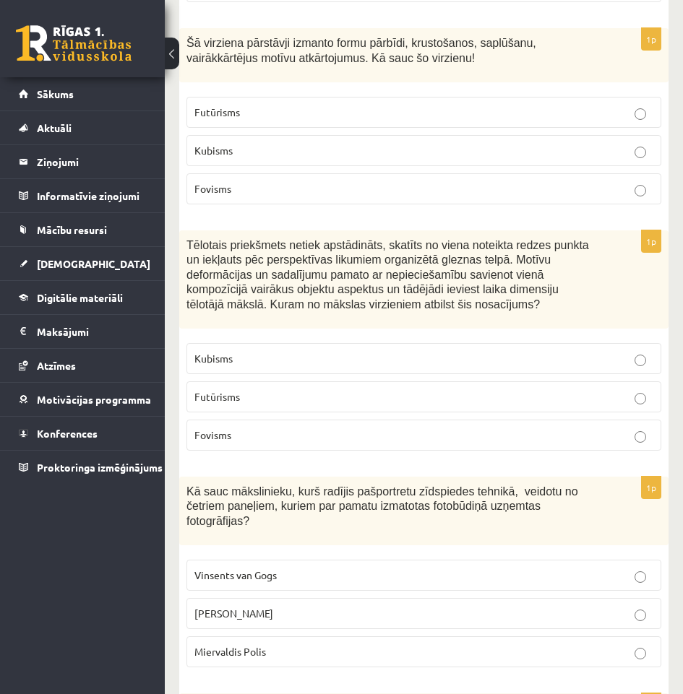
scroll to position [3107, 0]
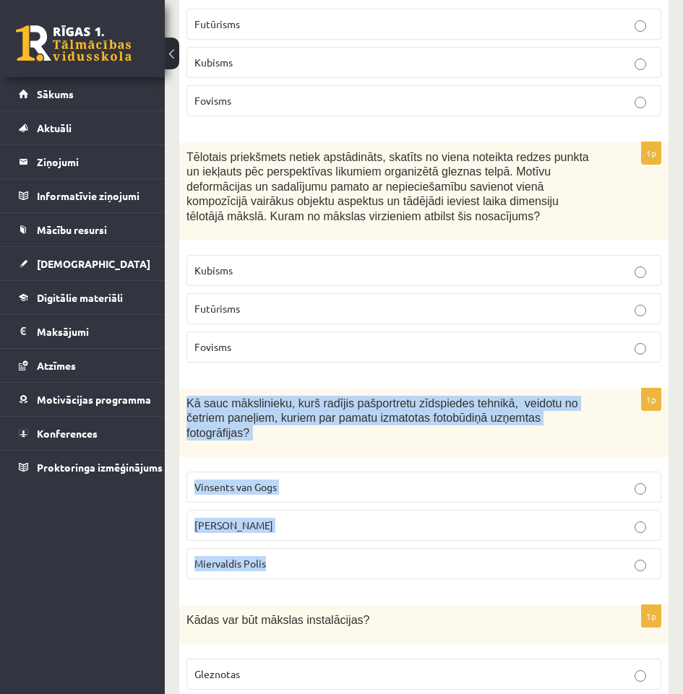
drag, startPoint x: 310, startPoint y: 499, endPoint x: 173, endPoint y: 347, distance: 204.6
click at [173, 347] on div "10.b2 klases diagnosticējošais darbs Kultūrā un mākslā par 9.klases mācību viel…" at bounding box center [424, 641] width 518 height 7386
click at [322, 518] on p "Endijs Vorhols" at bounding box center [423, 525] width 459 height 15
click at [321, 518] on p "Endijs Vorhols" at bounding box center [423, 525] width 459 height 15
click at [260, 518] on p "Endijs Vorhols" at bounding box center [423, 525] width 459 height 15
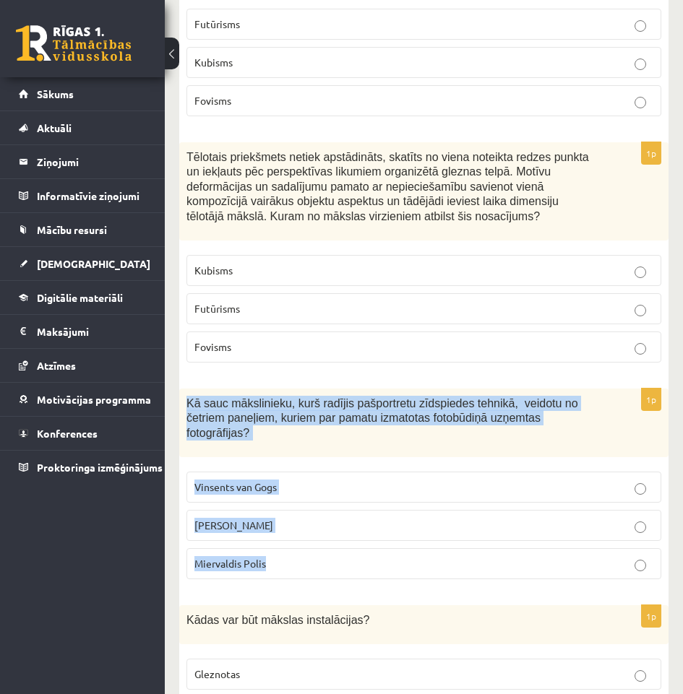
click at [261, 397] on span "Kā sauc mākslinieku, kurš radījis pašportretu zīdspiedes tehnikā, veidotu no če…" at bounding box center [382, 418] width 392 height 42
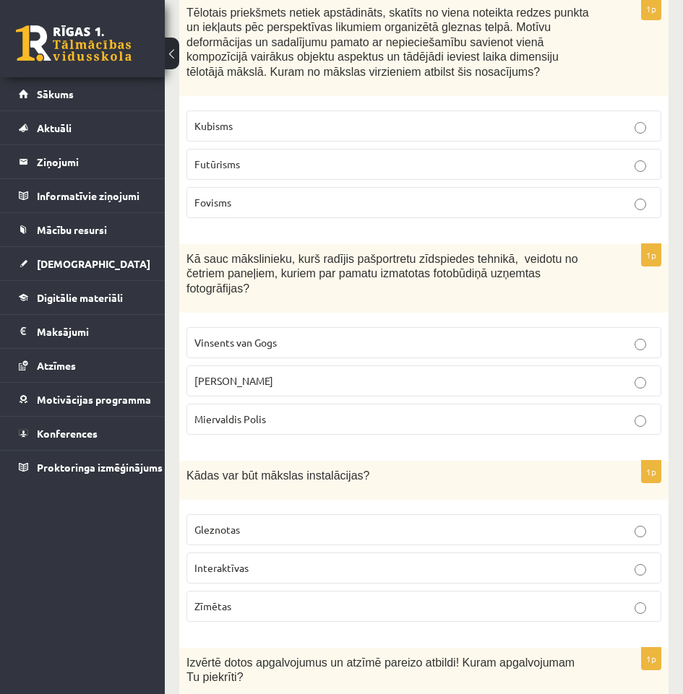
scroll to position [3324, 0]
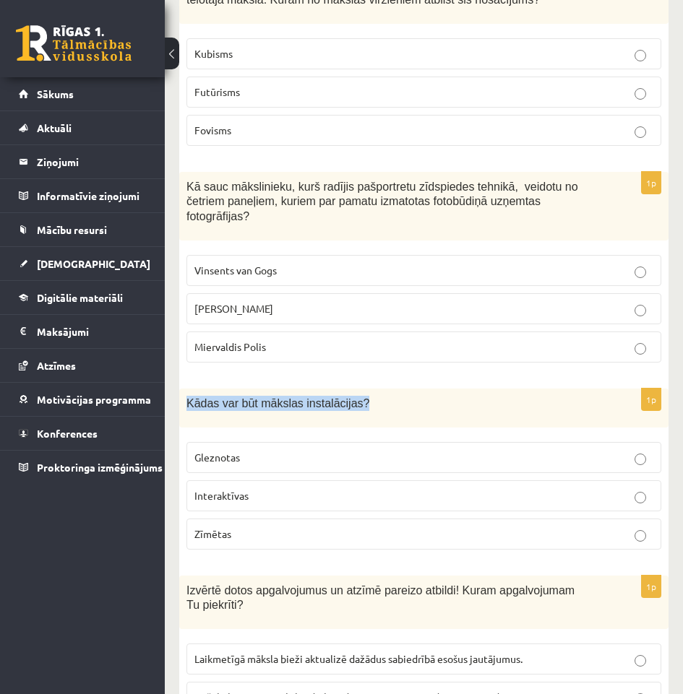
drag, startPoint x: 348, startPoint y: 348, endPoint x: 184, endPoint y: 346, distance: 164.0
click at [185, 389] on div "Kādas var būt mākslas instalācijas?" at bounding box center [423, 408] width 489 height 39
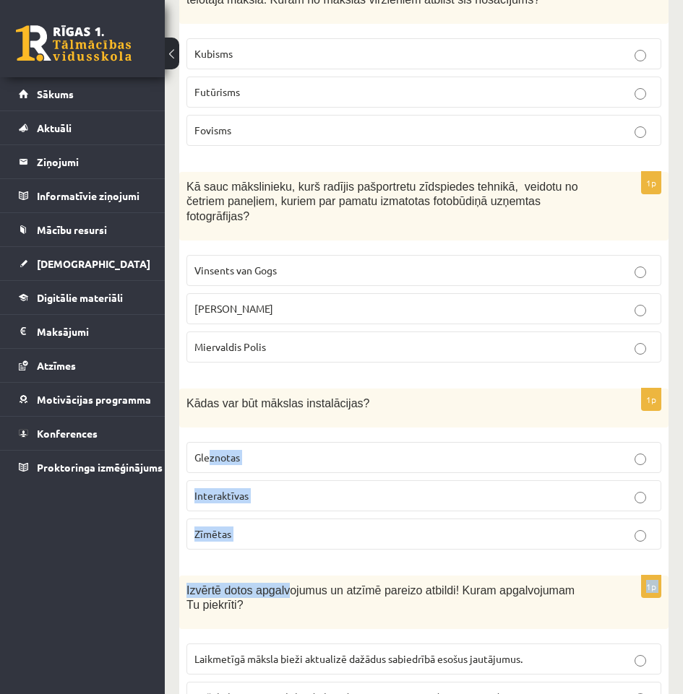
drag, startPoint x: 271, startPoint y: 490, endPoint x: 210, endPoint y: 376, distance: 128.7
click at [210, 376] on form "1p Savās gleznās viņš neko neizdomā, tikai ataino savus sapņus un vīzijas, pār …" at bounding box center [424, 535] width 460 height 7091
click at [267, 519] on label "Zīmētas" at bounding box center [423, 534] width 475 height 31
click at [262, 489] on p "Interaktīvas" at bounding box center [423, 496] width 459 height 15
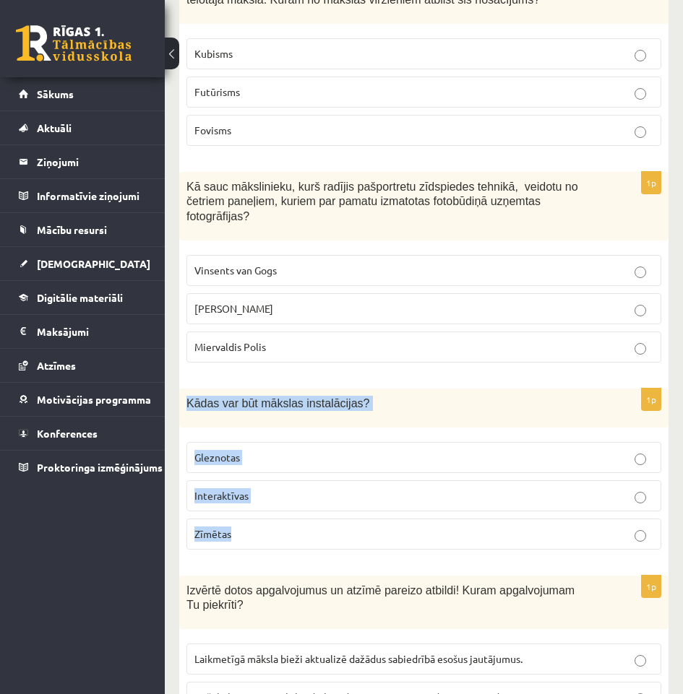
drag, startPoint x: 267, startPoint y: 480, endPoint x: 185, endPoint y: 350, distance: 153.4
click at [185, 389] on div "1p Kādas var būt mākslas instalācijas? Gleznotas Interaktīvas Zīmētas" at bounding box center [423, 475] width 489 height 173
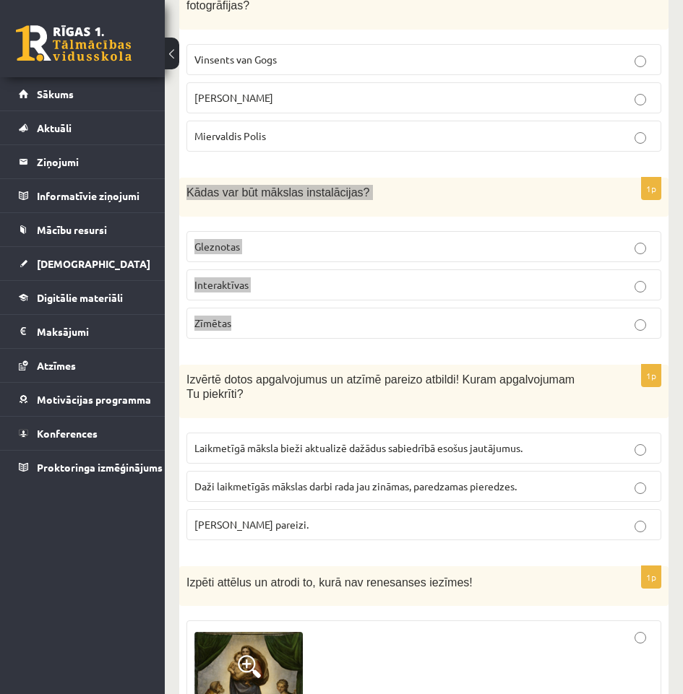
scroll to position [3541, 0]
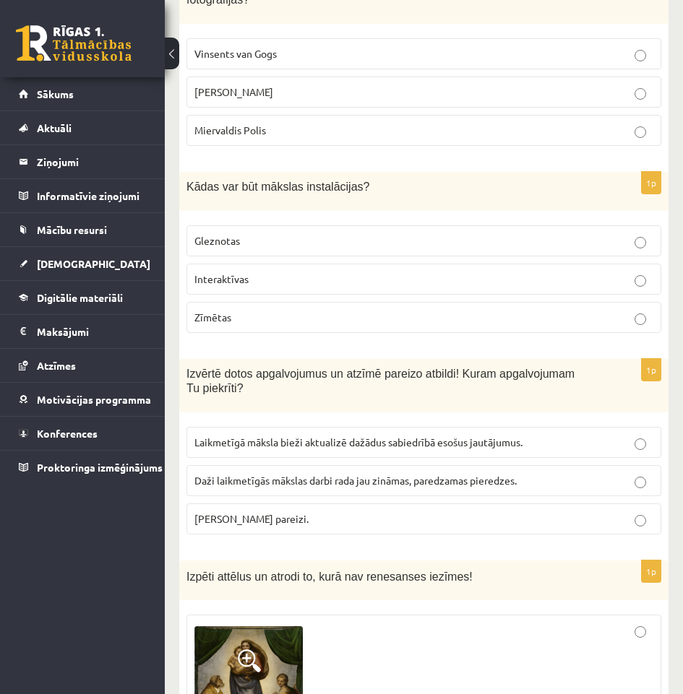
click at [296, 359] on div "Izvērtē dotos apgalvojumus un atzīmē pareizo atbildi! Kuram apgalvojumam Tu pie…" at bounding box center [423, 386] width 489 height 54
click at [372, 512] on p "Abi apgalvojumi pareizi." at bounding box center [423, 519] width 459 height 15
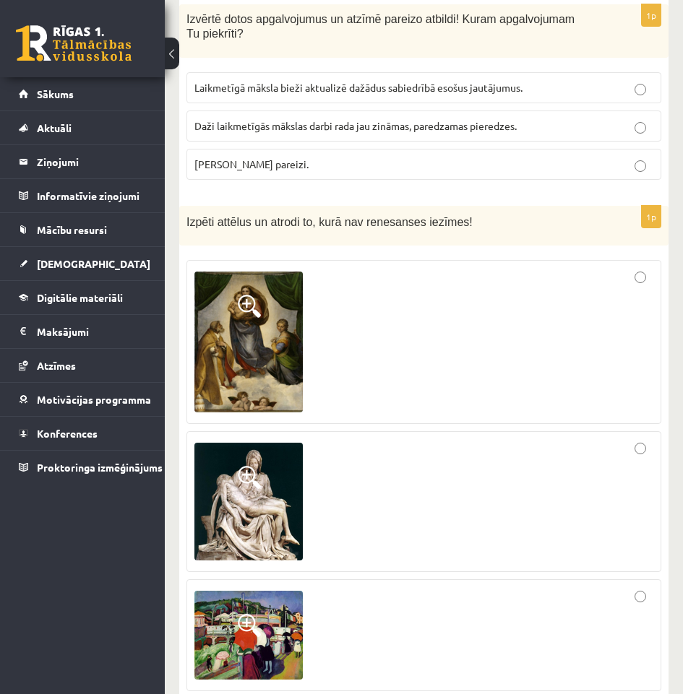
scroll to position [3902, 0]
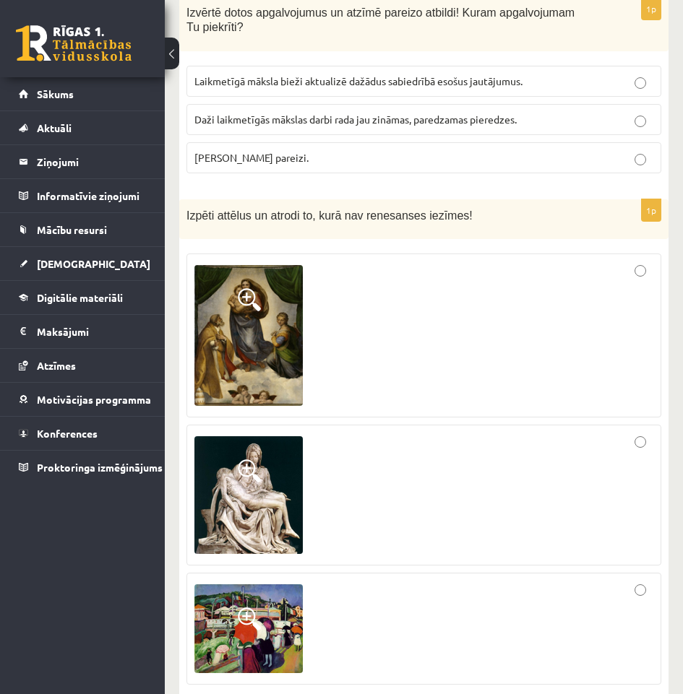
click at [257, 608] on span at bounding box center [249, 619] width 23 height 23
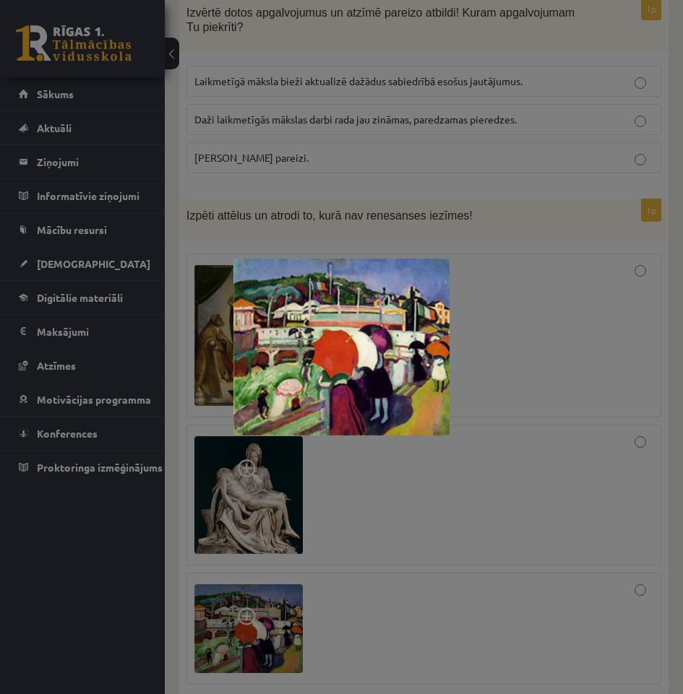
click at [332, 558] on div at bounding box center [341, 347] width 683 height 694
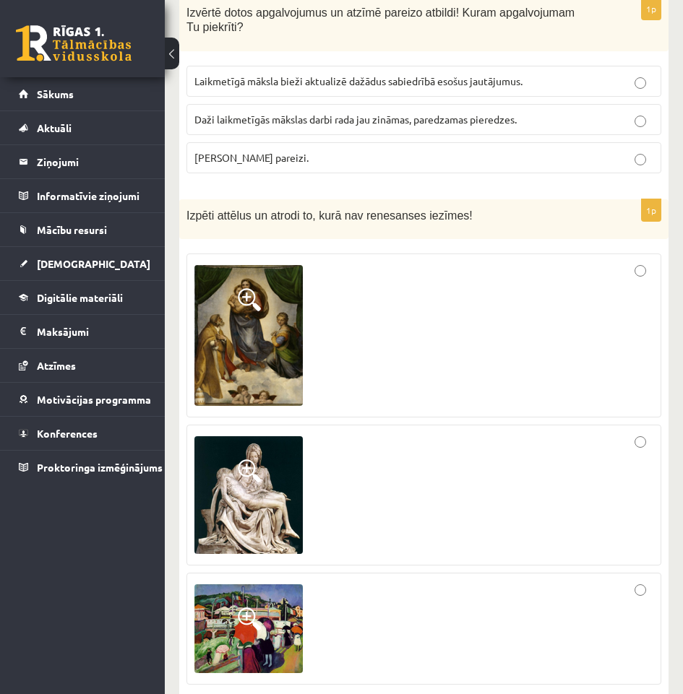
click at [245, 460] on span at bounding box center [249, 471] width 23 height 23
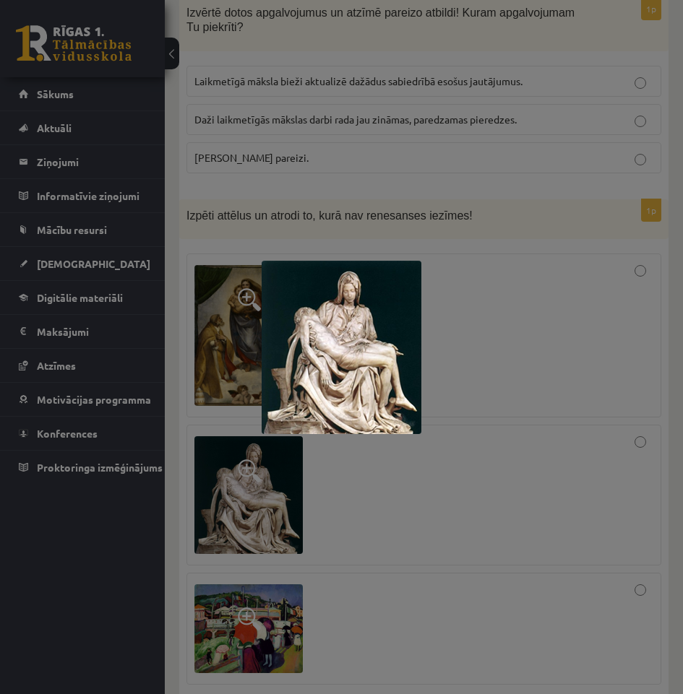
click at [364, 466] on div at bounding box center [341, 347] width 683 height 694
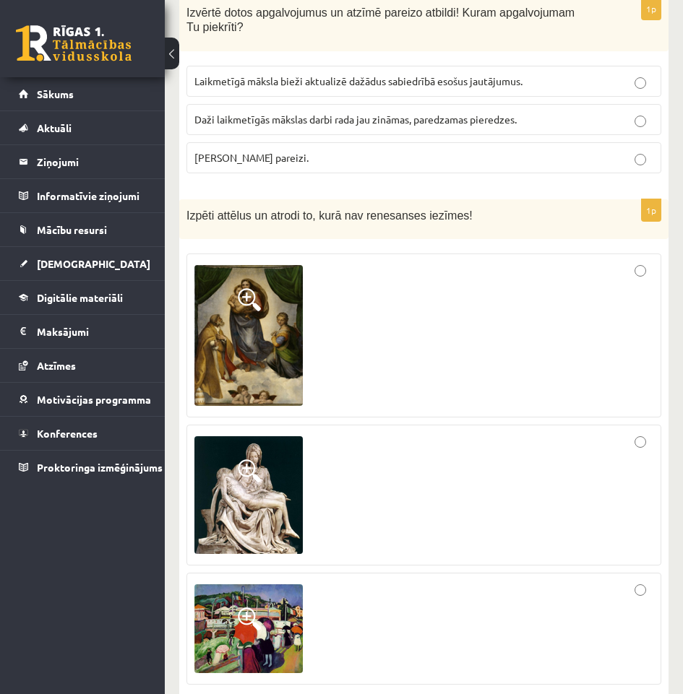
click at [258, 277] on img at bounding box center [248, 335] width 108 height 141
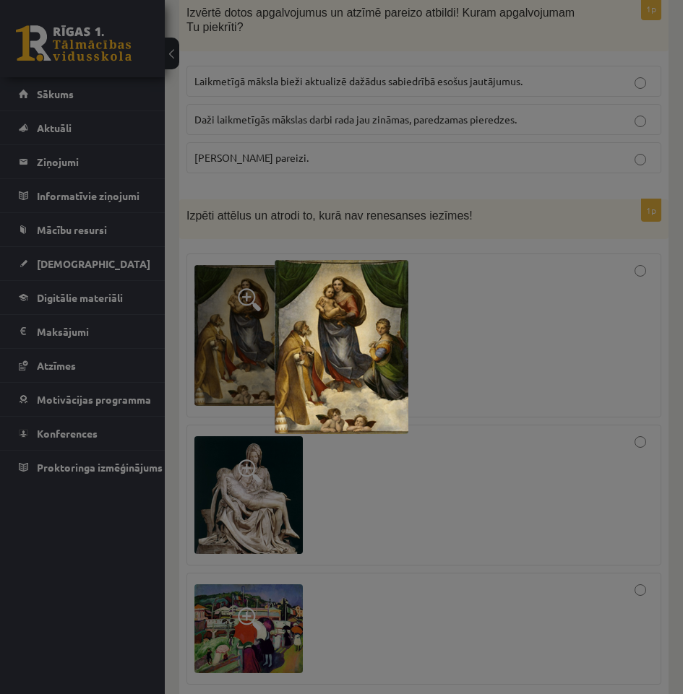
click at [478, 292] on div at bounding box center [341, 347] width 683 height 694
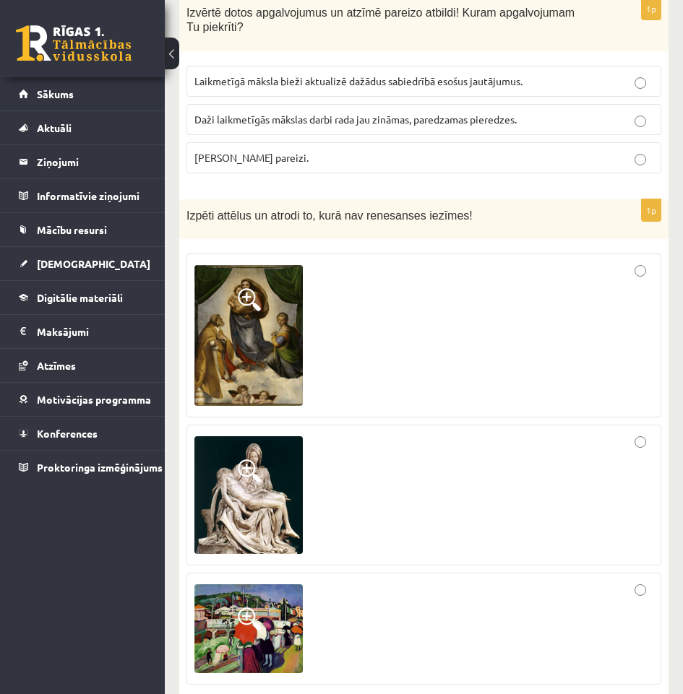
click at [478, 292] on div at bounding box center [423, 336] width 459 height 148
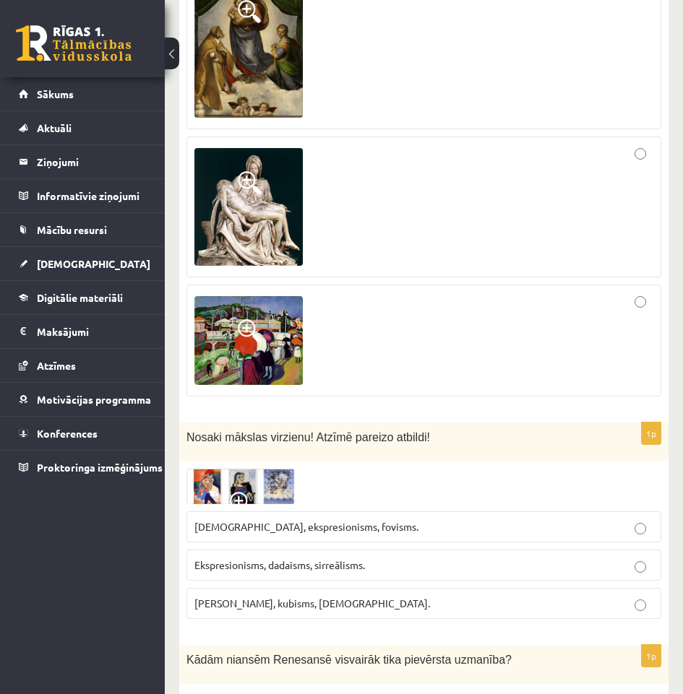
scroll to position [4191, 0]
click at [237, 491] on span at bounding box center [241, 502] width 23 height 23
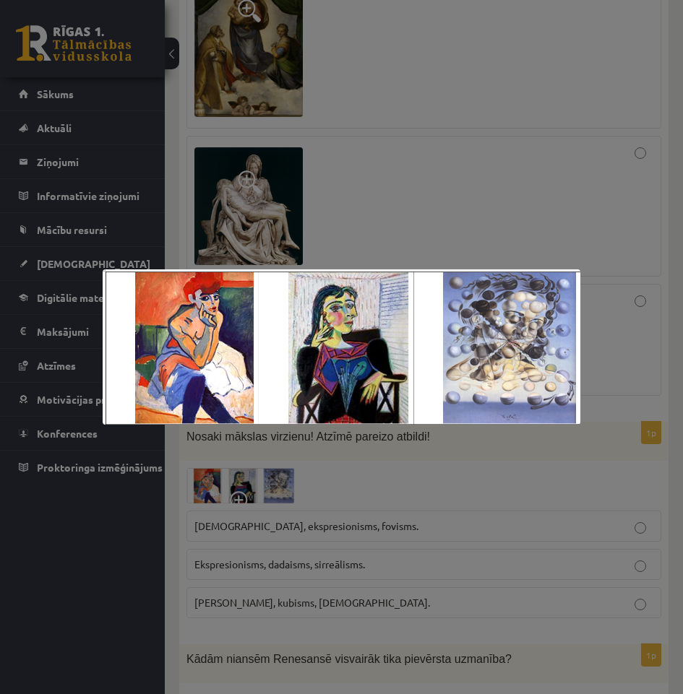
click at [314, 542] on div at bounding box center [341, 347] width 683 height 694
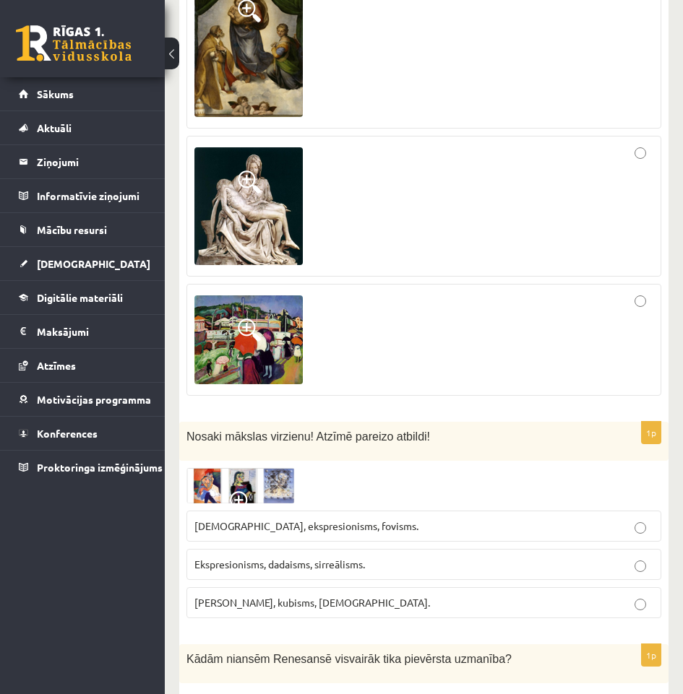
click at [314, 596] on span "Fovisms, kubisms, sirreālisms." at bounding box center [312, 602] width 236 height 13
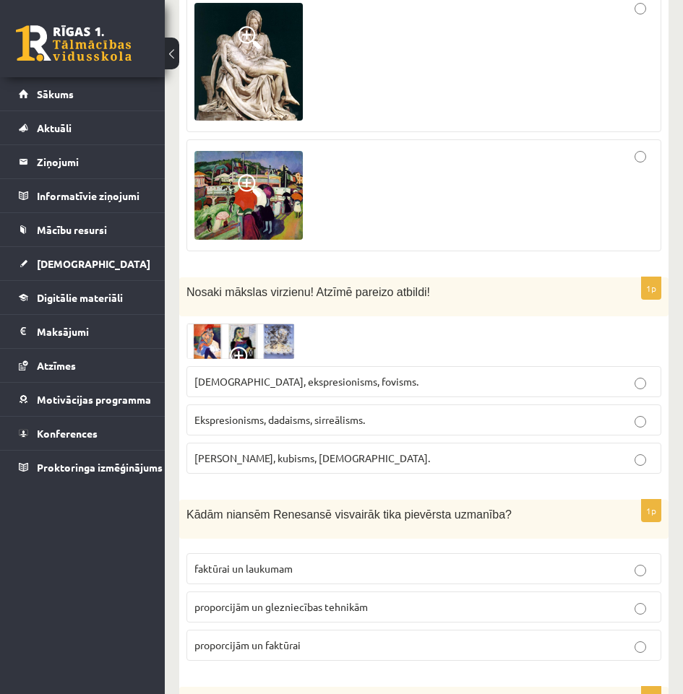
scroll to position [4408, 0]
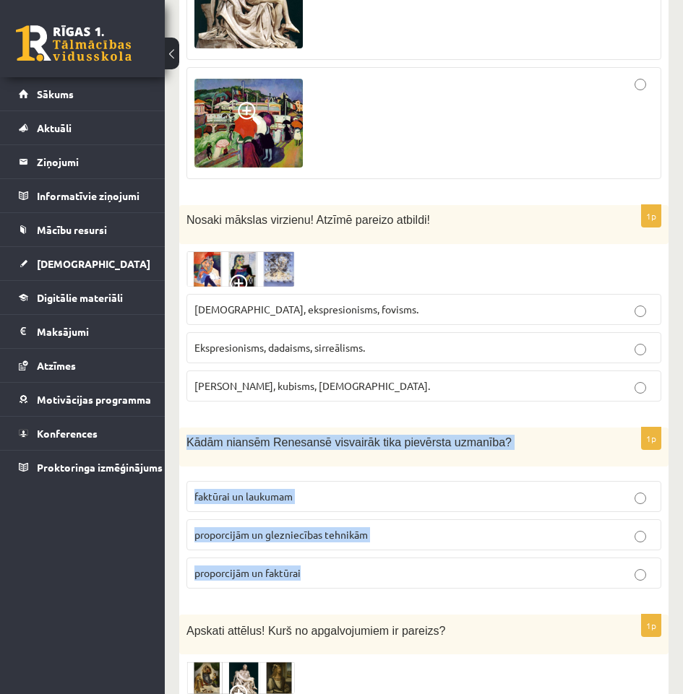
drag, startPoint x: 367, startPoint y: 529, endPoint x: 176, endPoint y: 379, distance: 242.9
click at [425, 528] on p "proporcijām un glezniecības tehnikām" at bounding box center [423, 535] width 459 height 15
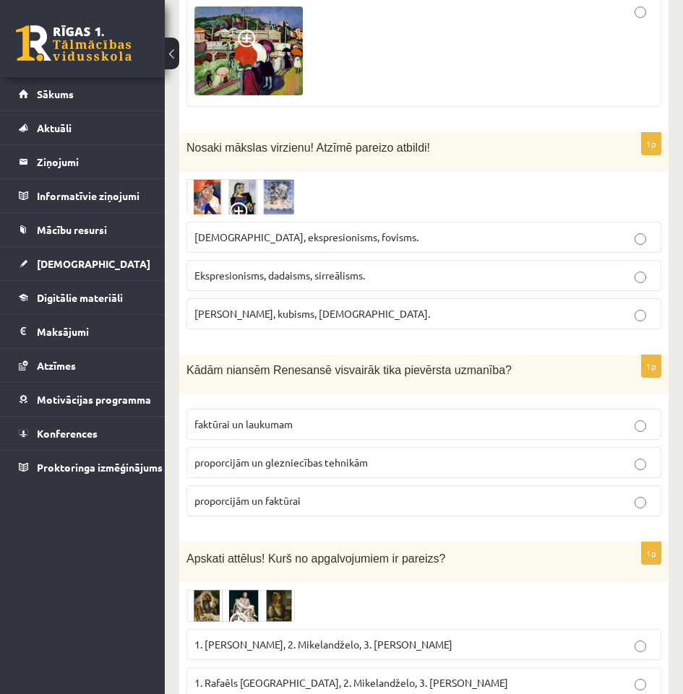
scroll to position [4553, 0]
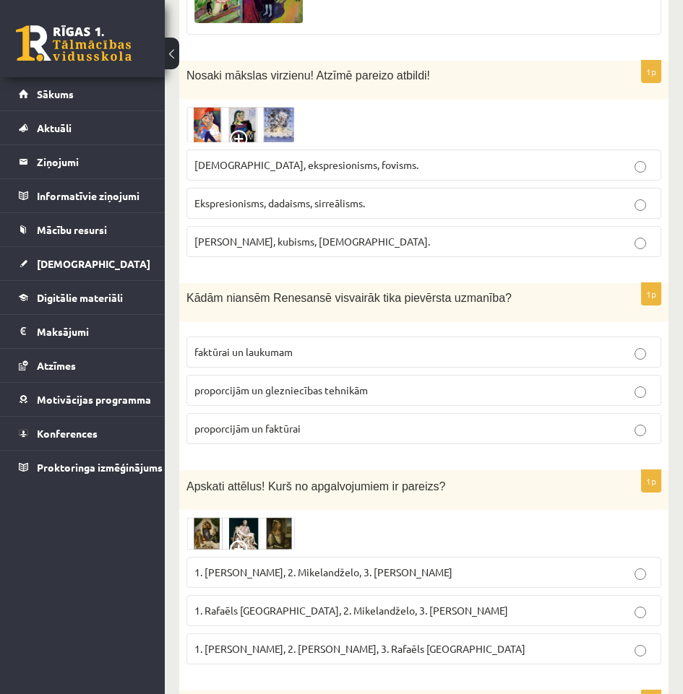
click at [242, 517] on img at bounding box center [240, 533] width 108 height 33
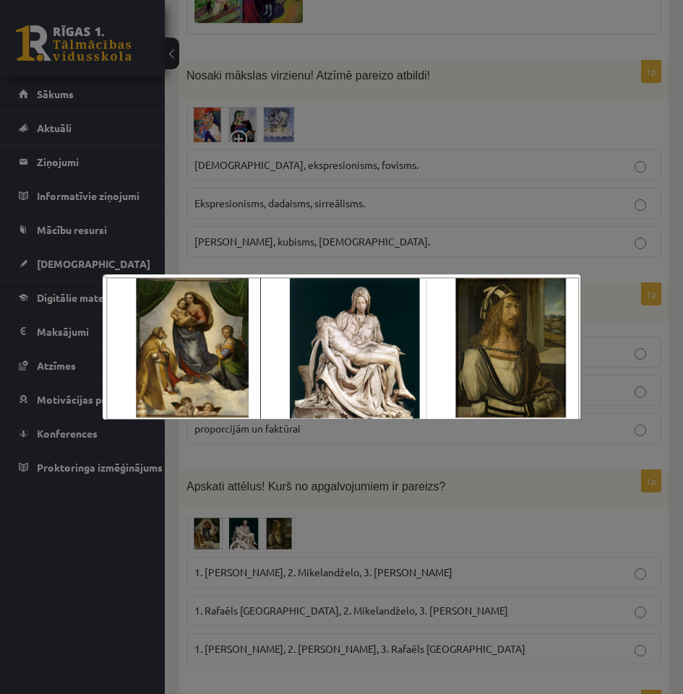
click at [608, 540] on div at bounding box center [341, 347] width 683 height 694
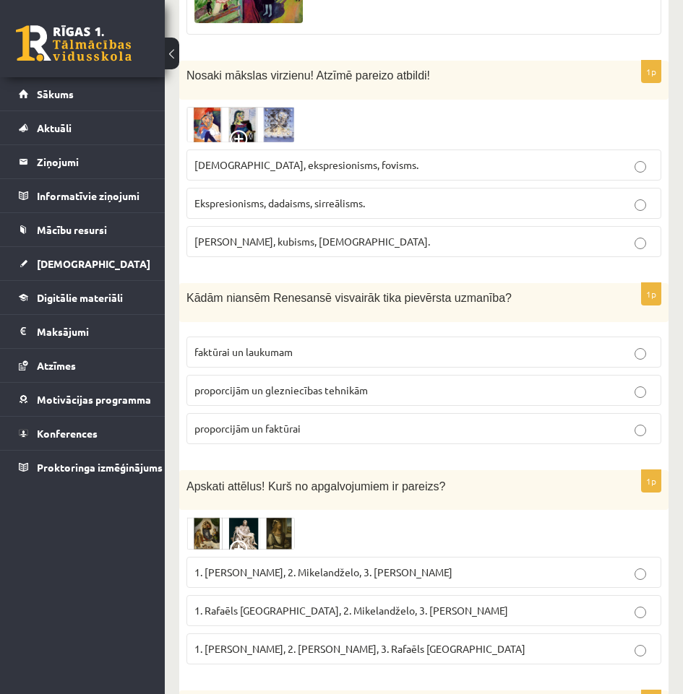
click at [526, 565] on p "1. Leonardo da Vinči, 2. Mikelandželo, 3. Albrehts Dīrers" at bounding box center [423, 572] width 459 height 15
click at [388, 604] on span "1. Rafaēls Sancio da Urbīno, 2. Mikelandželo, 3. Albrehts Dīrers" at bounding box center [351, 610] width 314 height 13
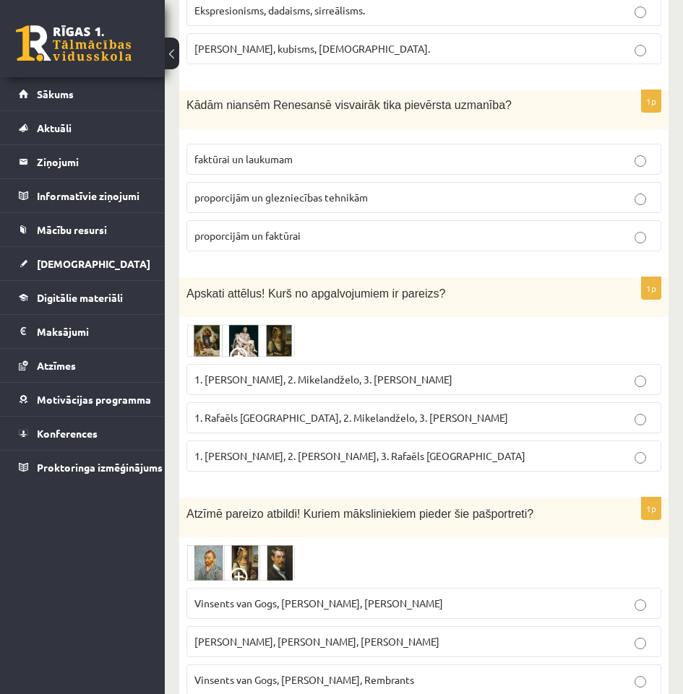
scroll to position [4769, 0]
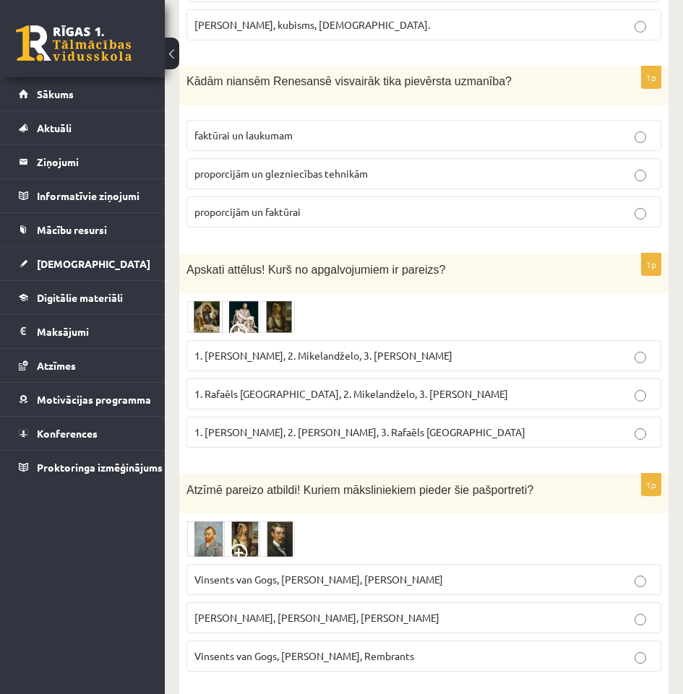
click at [243, 544] on span at bounding box center [241, 555] width 23 height 23
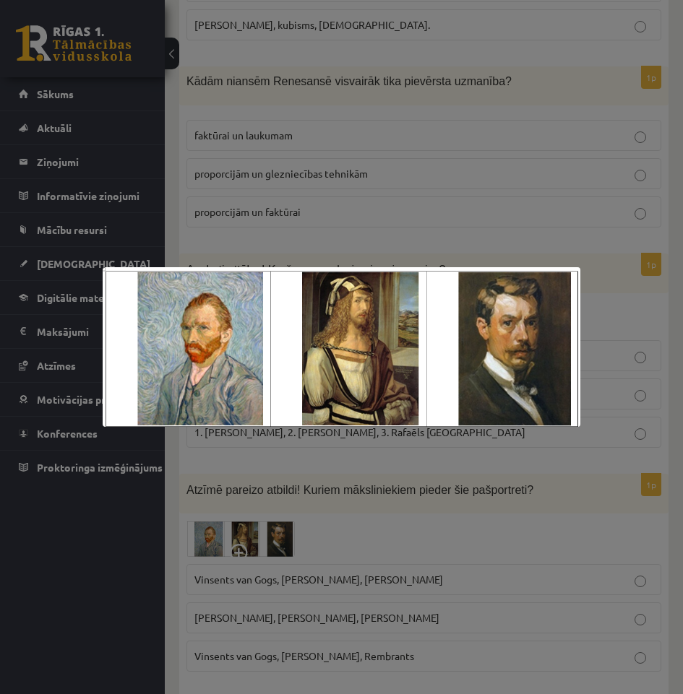
click at [398, 522] on div at bounding box center [341, 347] width 683 height 694
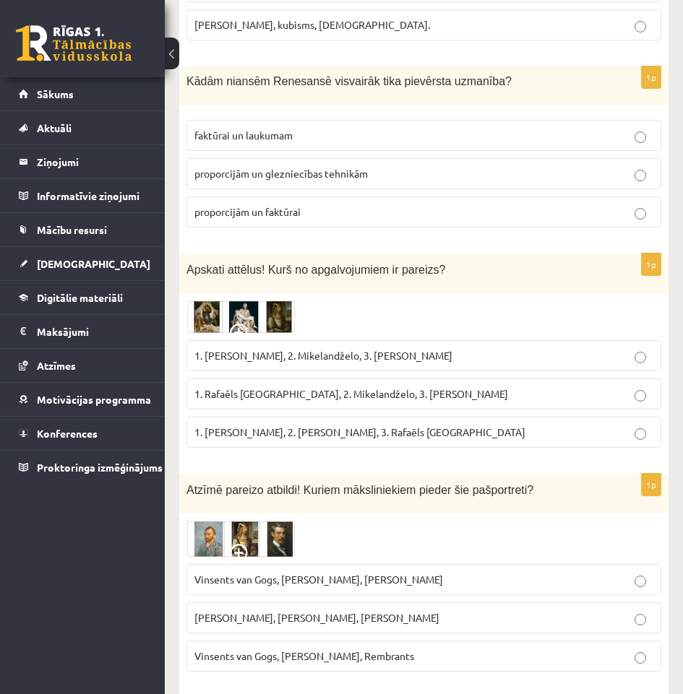
click at [398, 573] on span "Vinsents van Gogs, Albrehts Dīrers, Janis Rozentāls" at bounding box center [318, 579] width 249 height 13
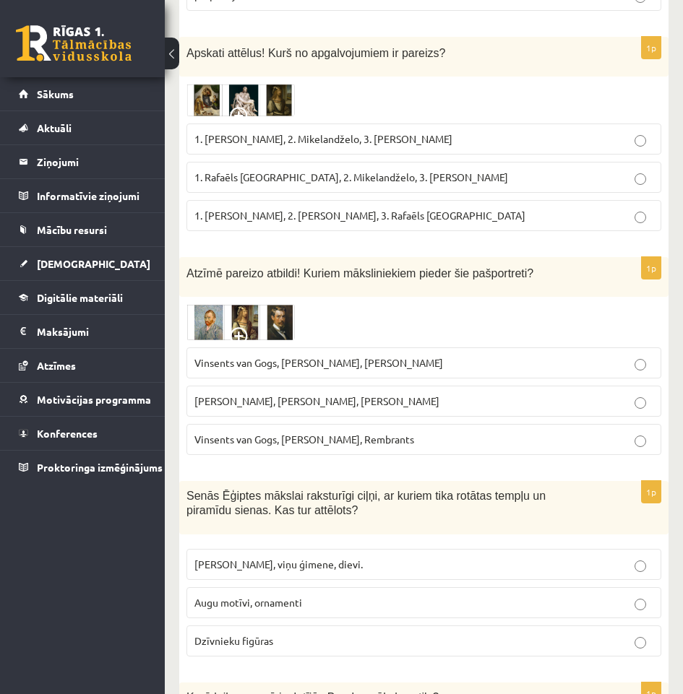
scroll to position [5058, 0]
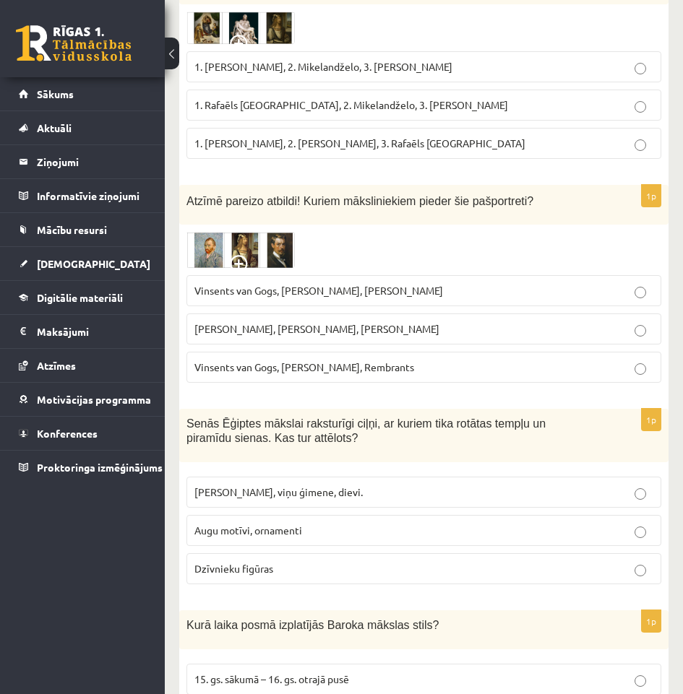
click at [322, 477] on label "Faraoni, viņu ģimene, dievi." at bounding box center [423, 492] width 475 height 31
click at [296, 554] on label "Dzīvnieku figūras" at bounding box center [423, 569] width 475 height 31
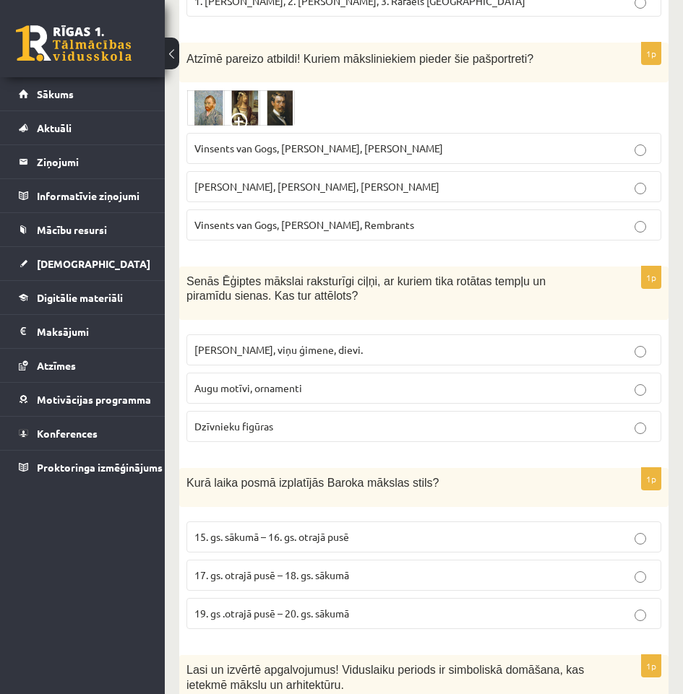
scroll to position [5203, 0]
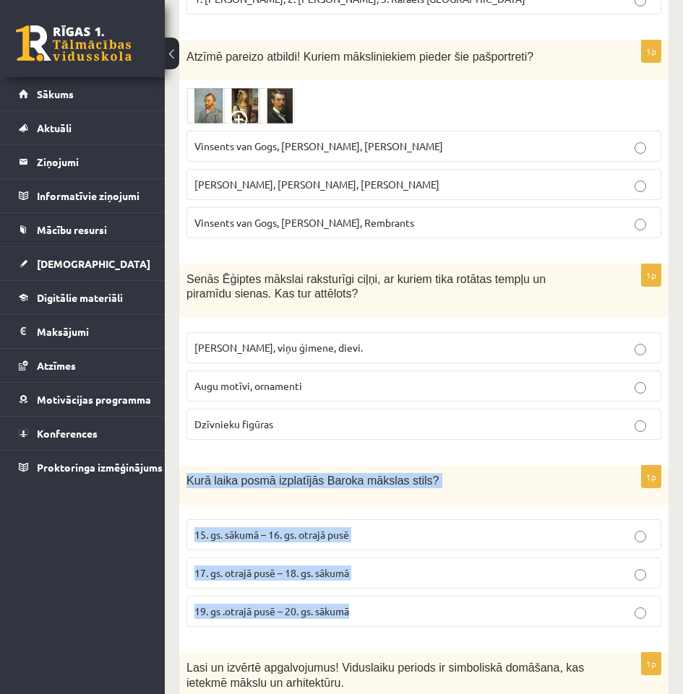
drag, startPoint x: 388, startPoint y: 559, endPoint x: 176, endPoint y: 416, distance: 255.1
click at [382, 566] on p "17. gs. otrajā pusē – 18. gs. sākumā" at bounding box center [423, 573] width 459 height 15
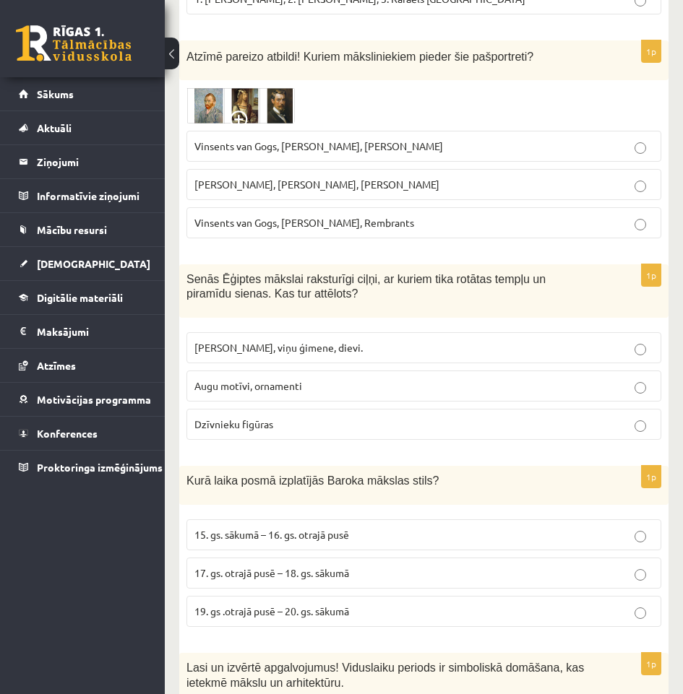
click at [382, 566] on p "17. gs. otrajā pusē – 18. gs. sākumā" at bounding box center [423, 573] width 459 height 15
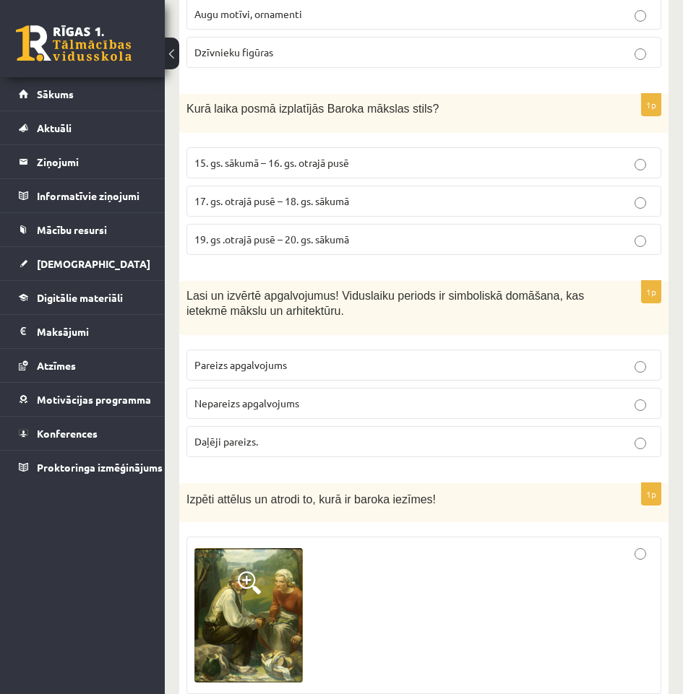
scroll to position [5574, 0]
click at [341, 358] on p "Pareizs apgalvojums" at bounding box center [423, 365] width 459 height 15
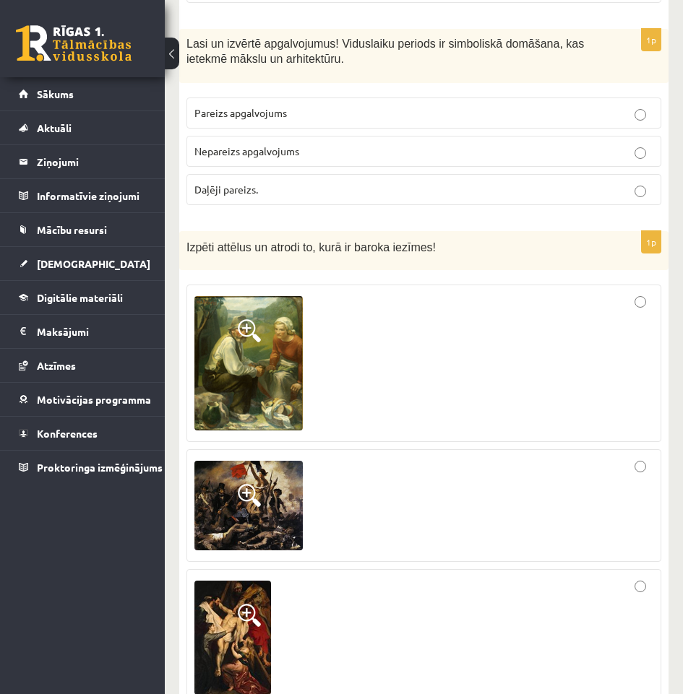
scroll to position [5863, 0]
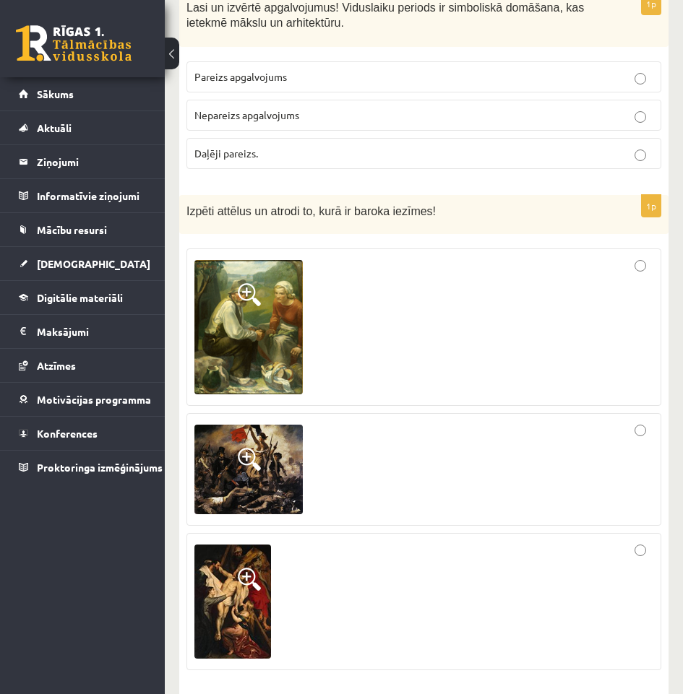
click at [446, 541] on div at bounding box center [423, 601] width 459 height 121
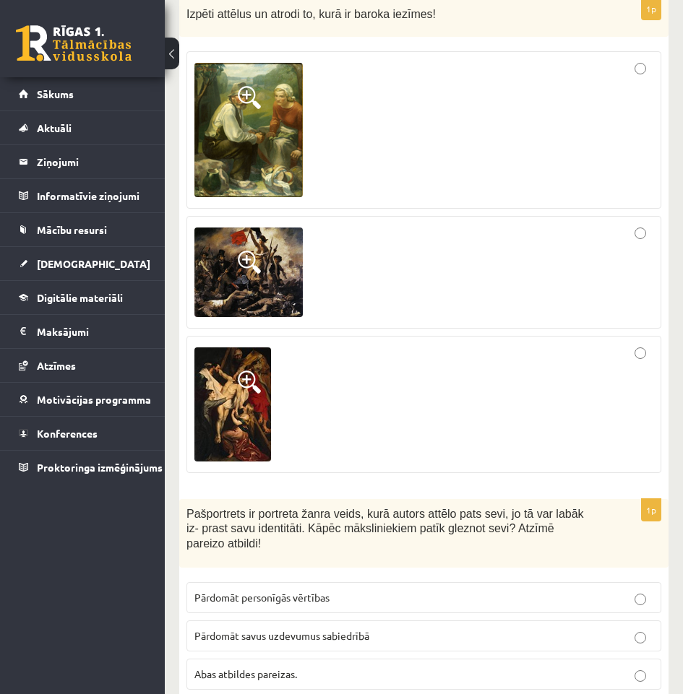
scroll to position [6080, 0]
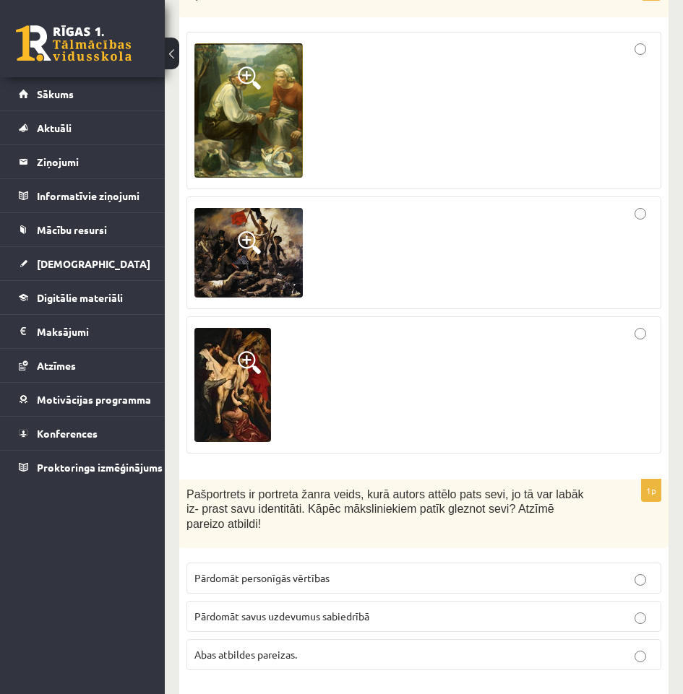
click at [234, 328] on img at bounding box center [232, 385] width 77 height 114
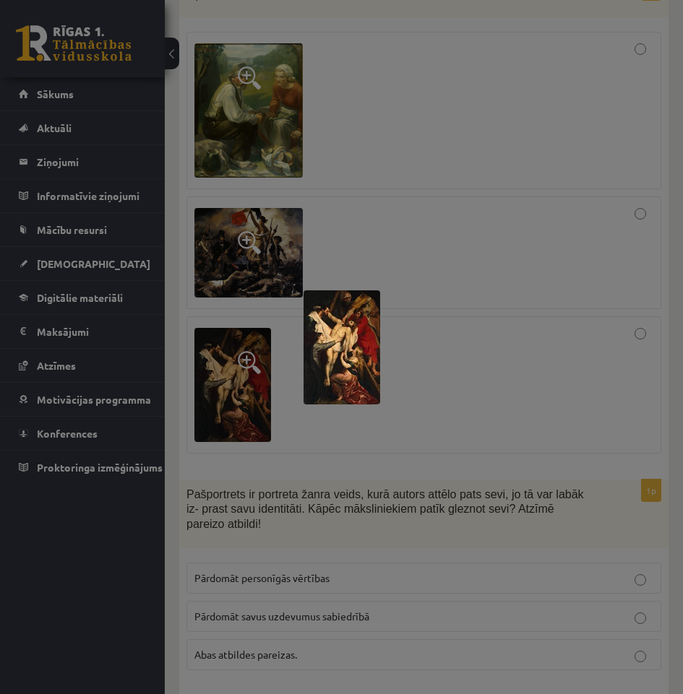
click at [270, 194] on div at bounding box center [341, 347] width 683 height 694
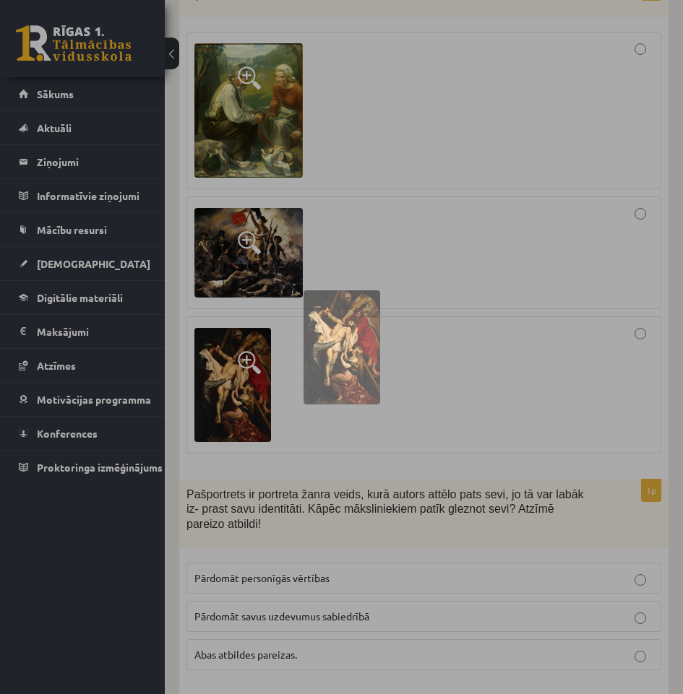
click at [270, 194] on div at bounding box center [341, 347] width 683 height 694
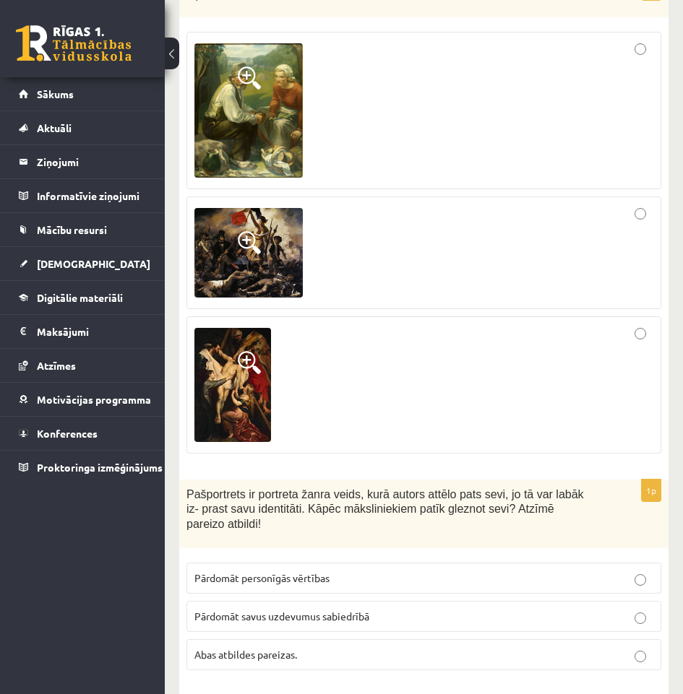
click at [244, 231] on span at bounding box center [249, 242] width 23 height 23
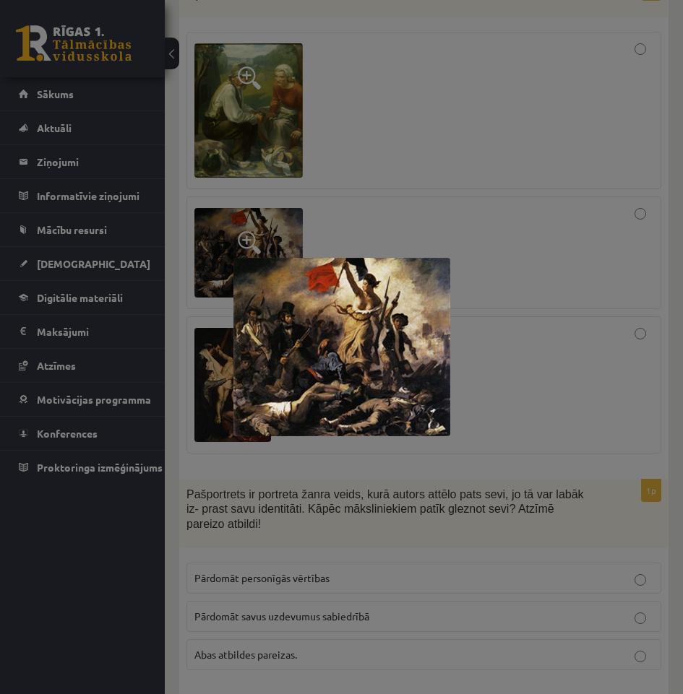
click at [241, 186] on div at bounding box center [341, 347] width 683 height 694
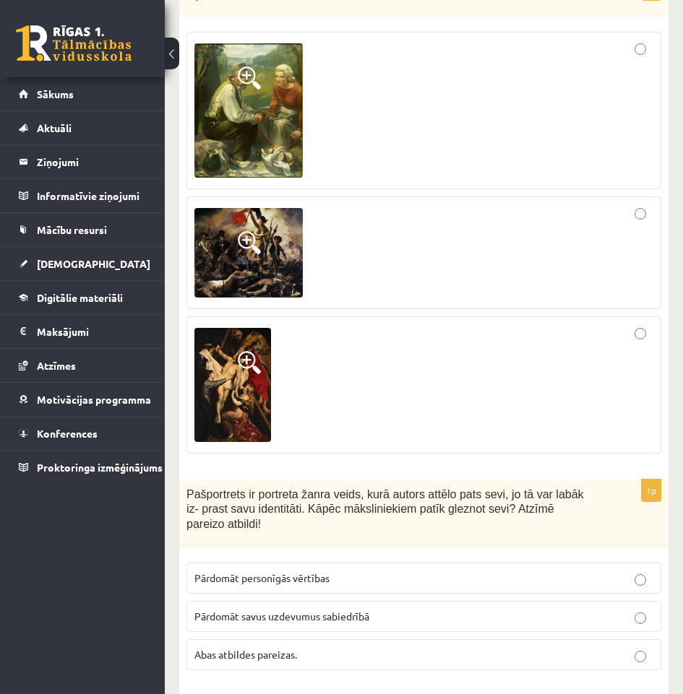
click at [255, 79] on img at bounding box center [248, 110] width 108 height 134
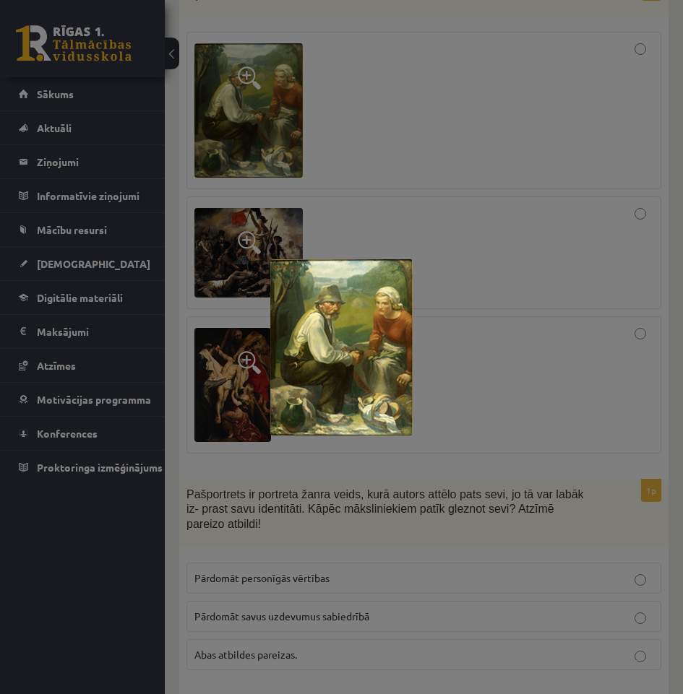
click at [255, 79] on div at bounding box center [341, 347] width 683 height 694
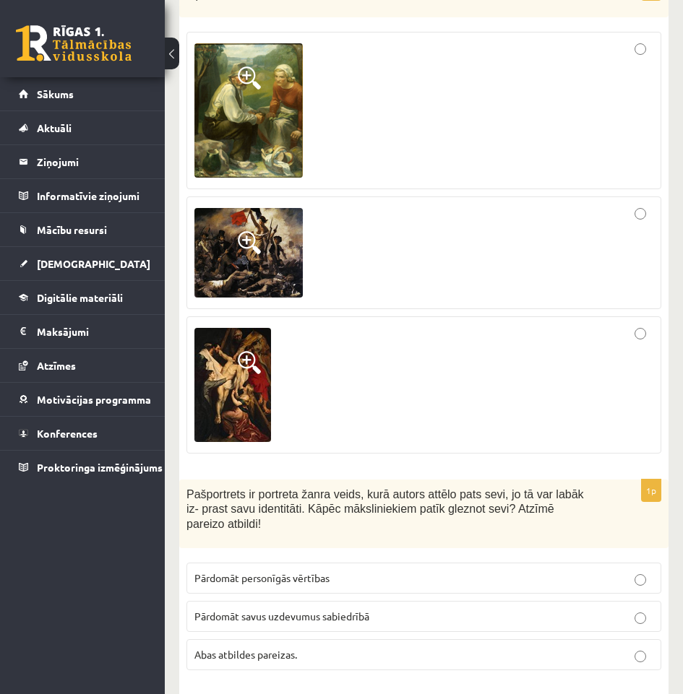
click at [330, 647] on p "Abas atbildes pareizas." at bounding box center [423, 654] width 459 height 15
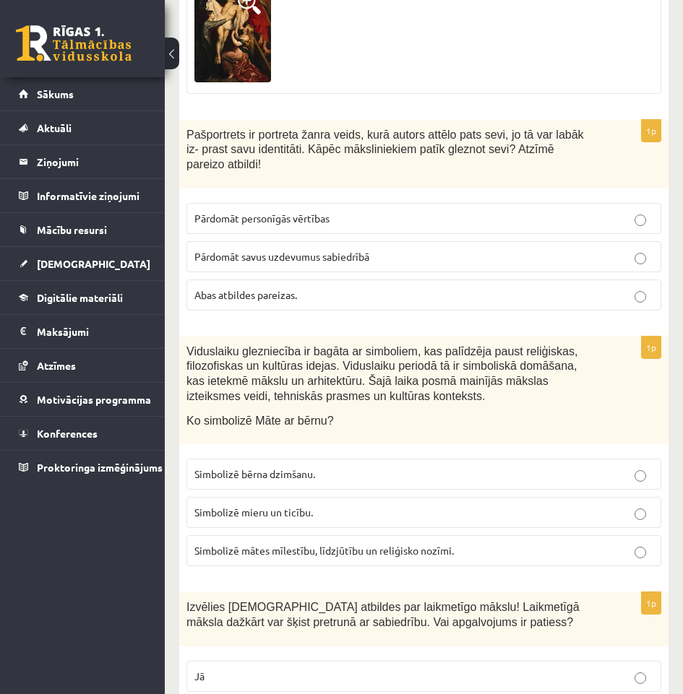
scroll to position [6442, 0]
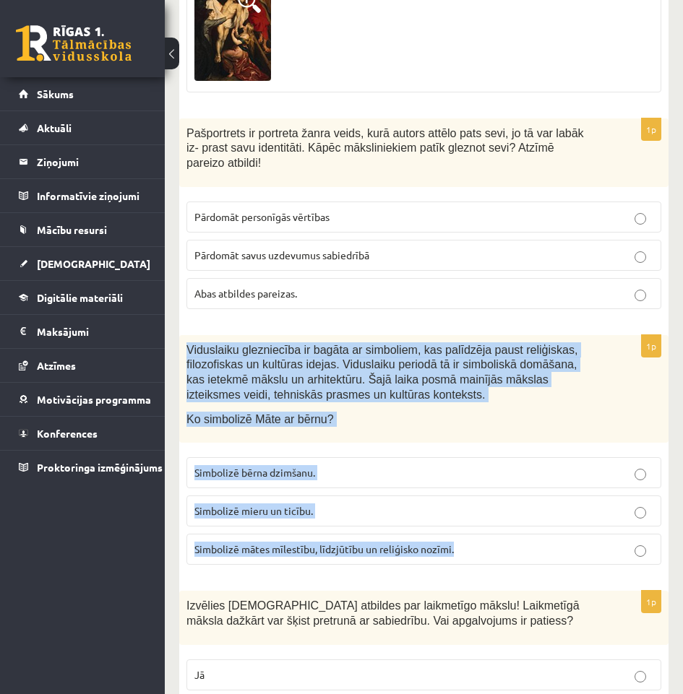
drag, startPoint x: 460, startPoint y: 483, endPoint x: 170, endPoint y: 275, distance: 356.3
click at [396, 534] on label "Simbolizē mātes mīlestību, līdzjūtību un reliģisko nozīmi." at bounding box center [423, 549] width 475 height 31
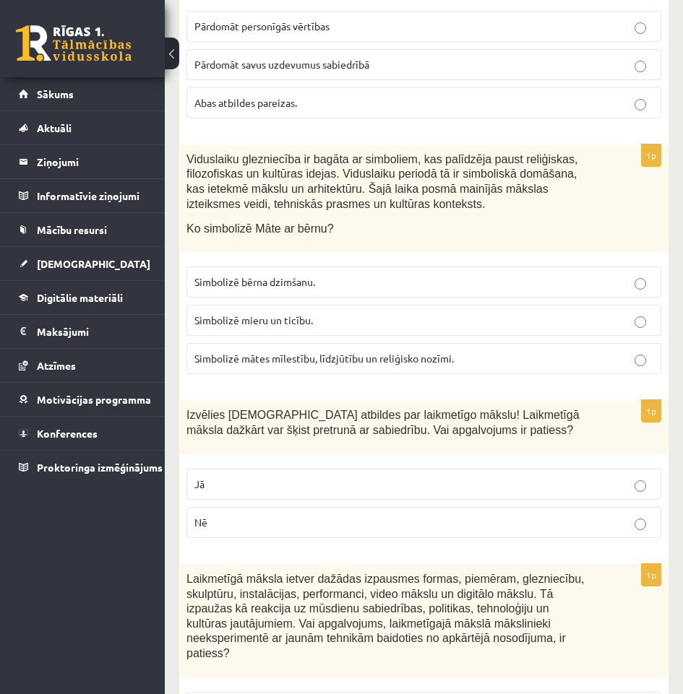
scroll to position [6658, 0]
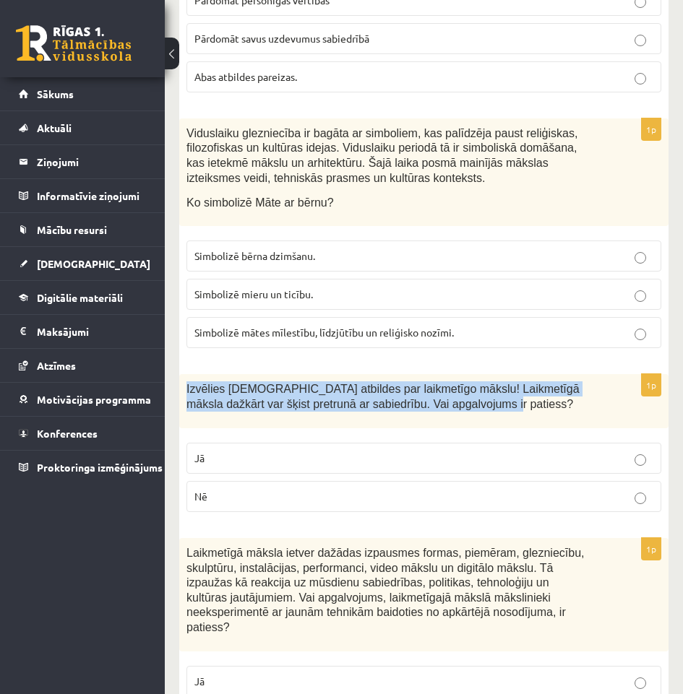
drag, startPoint x: 448, startPoint y: 335, endPoint x: 186, endPoint y: 319, distance: 262.8
click at [186, 374] on div "Izvēlies pareizās atbildes par laikmetīgo mākslu! Laikmetīgā māksla dažkārt var…" at bounding box center [423, 401] width 489 height 54
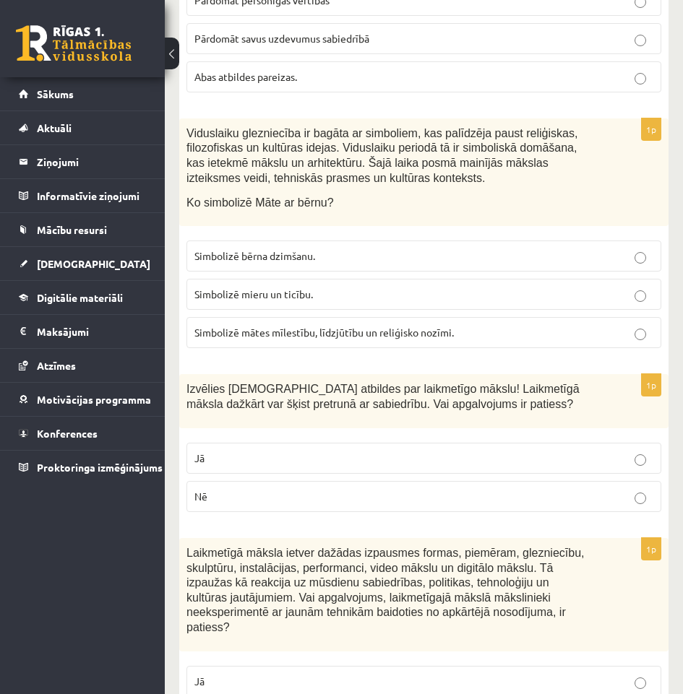
click at [404, 443] on label "Jā" at bounding box center [423, 458] width 475 height 31
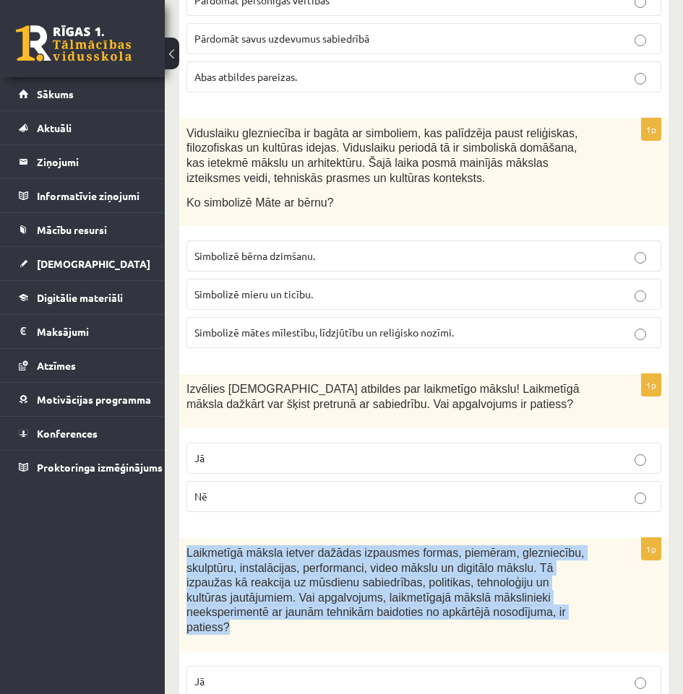
drag, startPoint x: 422, startPoint y: 546, endPoint x: 188, endPoint y: 466, distance: 247.5
click at [188, 538] on div "Laikmetīgā māksla ietver dažādas izpausmes formas, piemēram, glezniecību, skulp…" at bounding box center [423, 594] width 489 height 113
click at [586, 546] on p "Laikmetīgā māksla ietver dažādas izpausmes formas, piemēram, glezniecību, skulp…" at bounding box center [387, 591] width 403 height 90
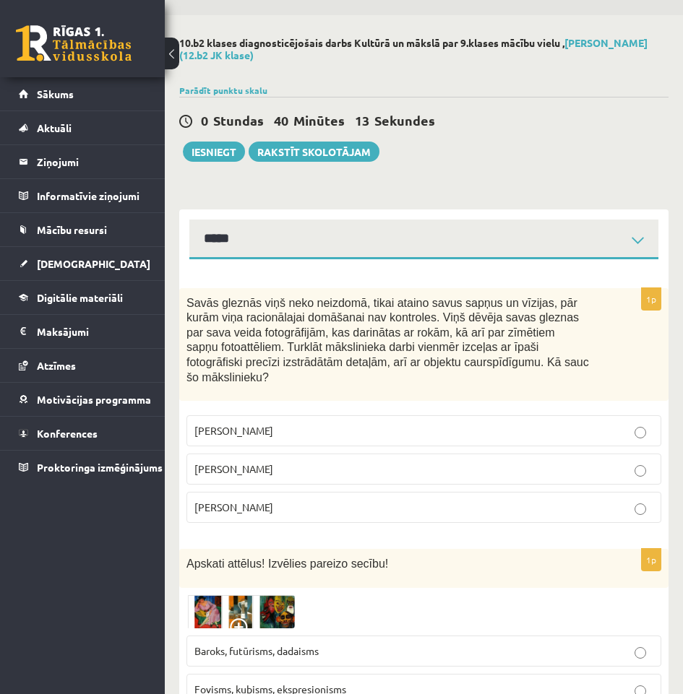
scroll to position [0, 0]
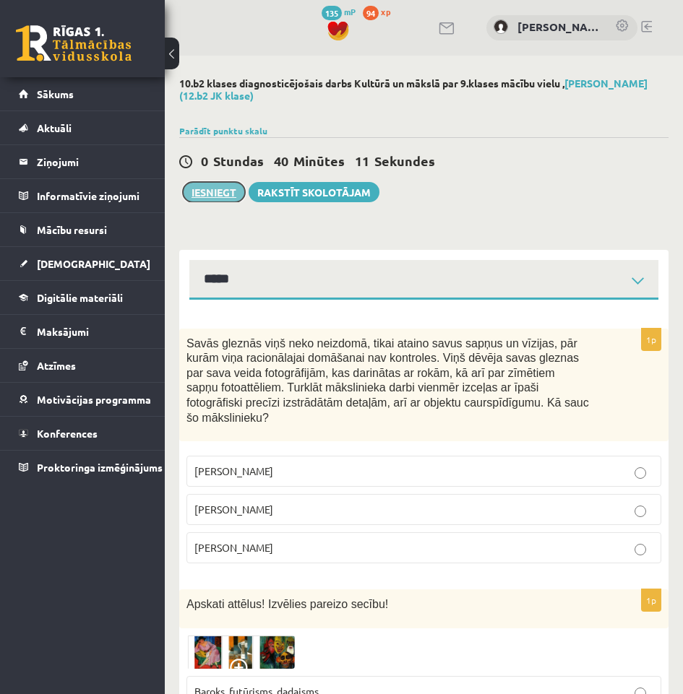
click at [221, 196] on button "Iesniegt" at bounding box center [214, 192] width 62 height 20
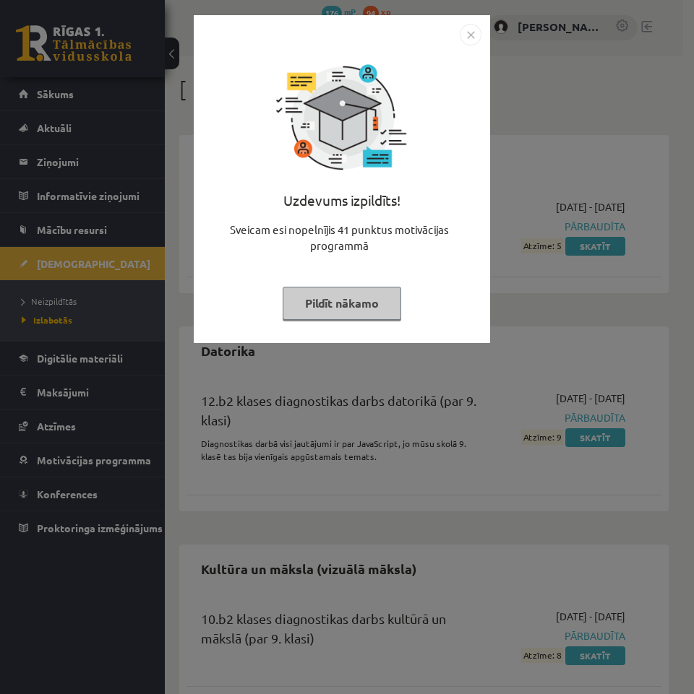
click at [380, 315] on button "Pildīt nākamo" at bounding box center [342, 303] width 119 height 33
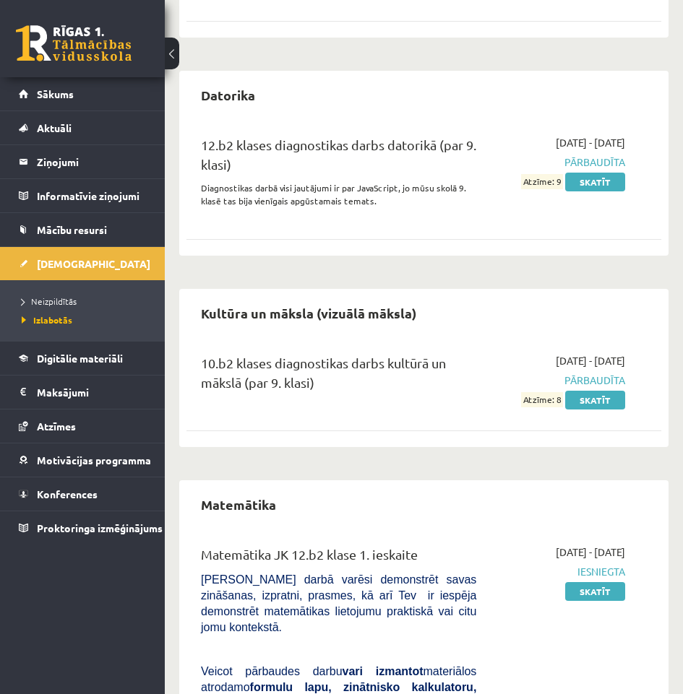
scroll to position [289, 0]
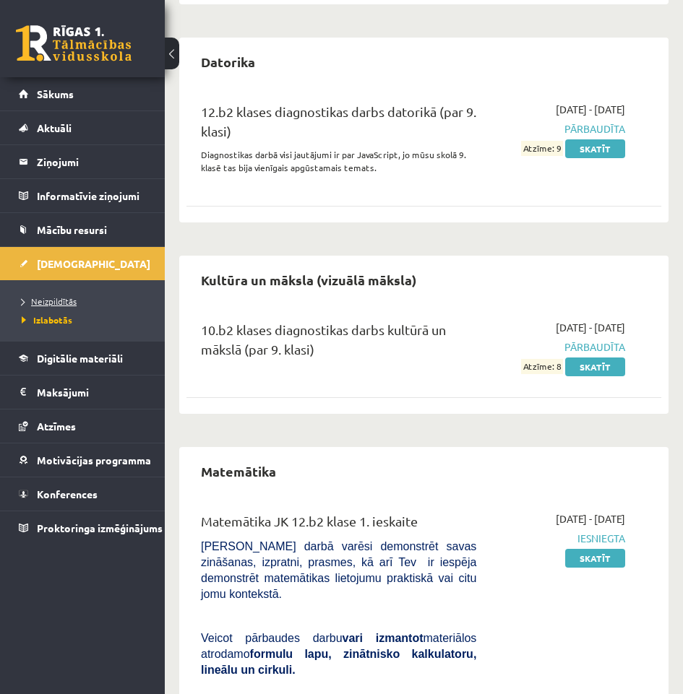
click at [61, 305] on span "Neizpildītās" at bounding box center [49, 302] width 55 height 12
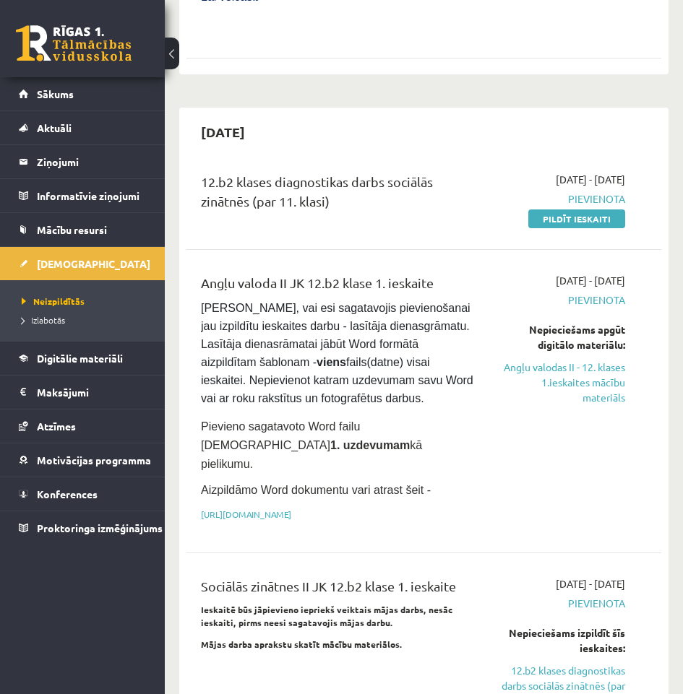
scroll to position [1373, 0]
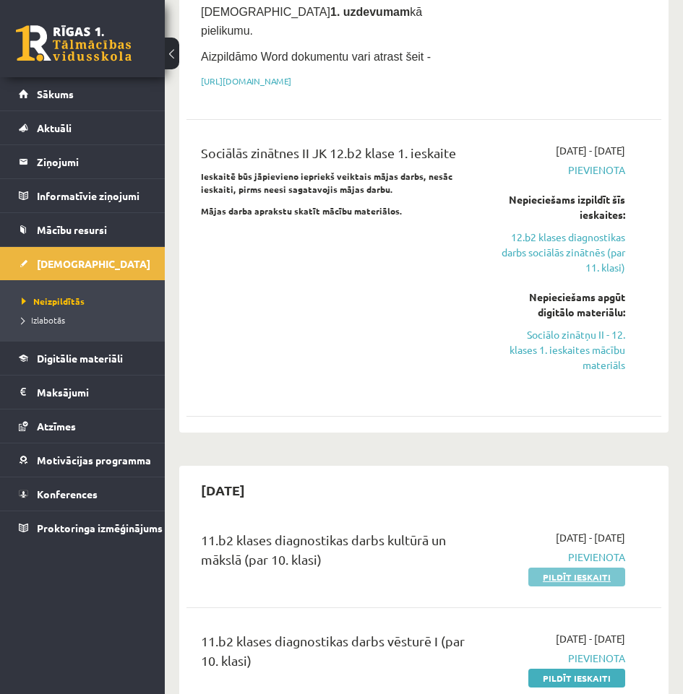
click at [585, 568] on link "Pildīt ieskaiti" at bounding box center [576, 577] width 97 height 19
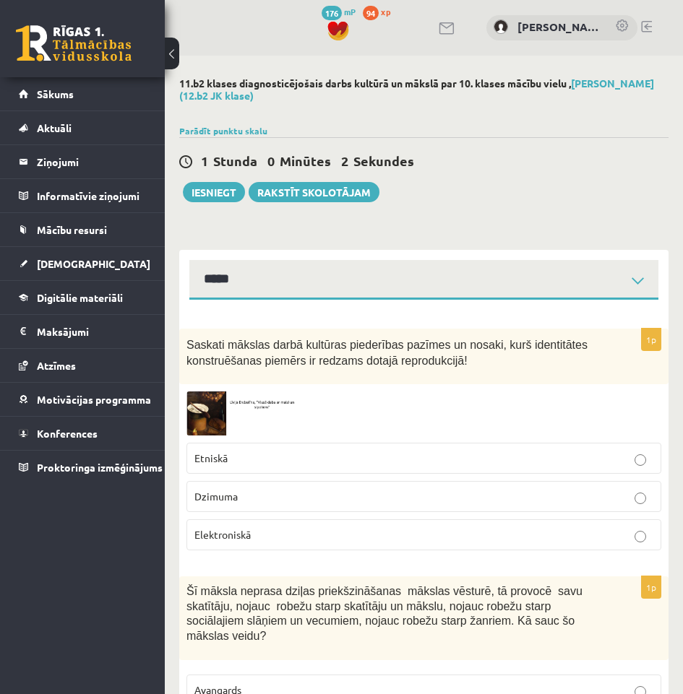
select select "**********"
click at [254, 379] on div "Saskati mākslas darbā kultūras piederības pazīmes un nosaki, kurš identitātes k…" at bounding box center [423, 357] width 489 height 56
click at [249, 406] on img at bounding box center [240, 414] width 108 height 44
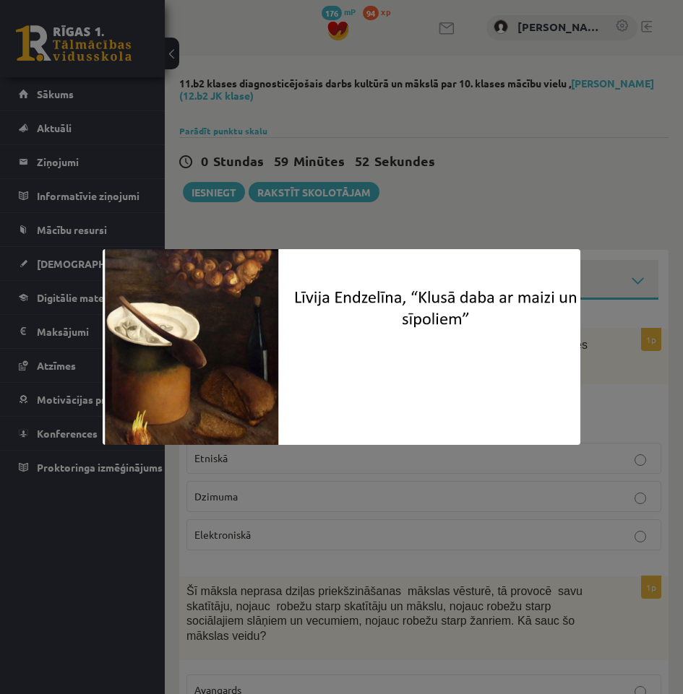
click at [622, 401] on div at bounding box center [341, 347] width 683 height 694
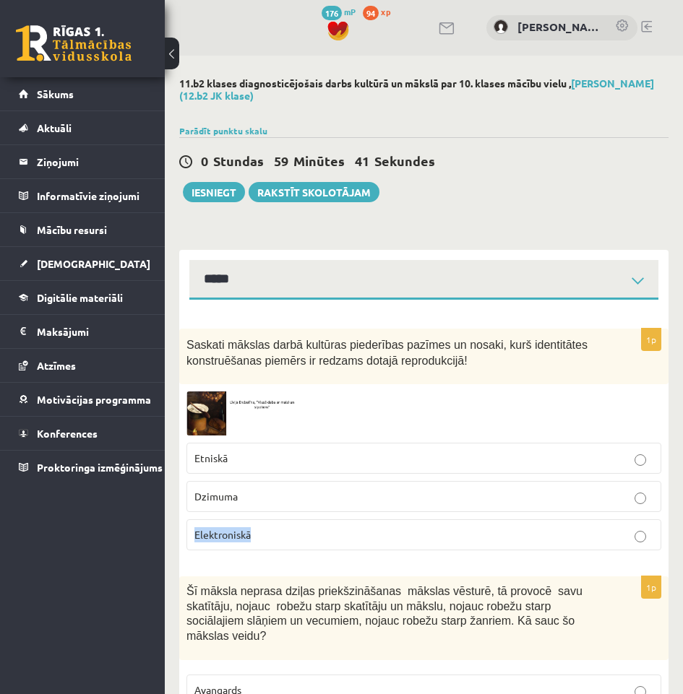
drag, startPoint x: 283, startPoint y: 544, endPoint x: 290, endPoint y: 499, distance: 46.2
click at [281, 504] on fieldset "Etniskā Dzimuma Elektroniskā" at bounding box center [423, 495] width 475 height 119
click at [400, 409] on div at bounding box center [423, 414] width 475 height 44
click at [251, 423] on span at bounding box center [241, 426] width 23 height 23
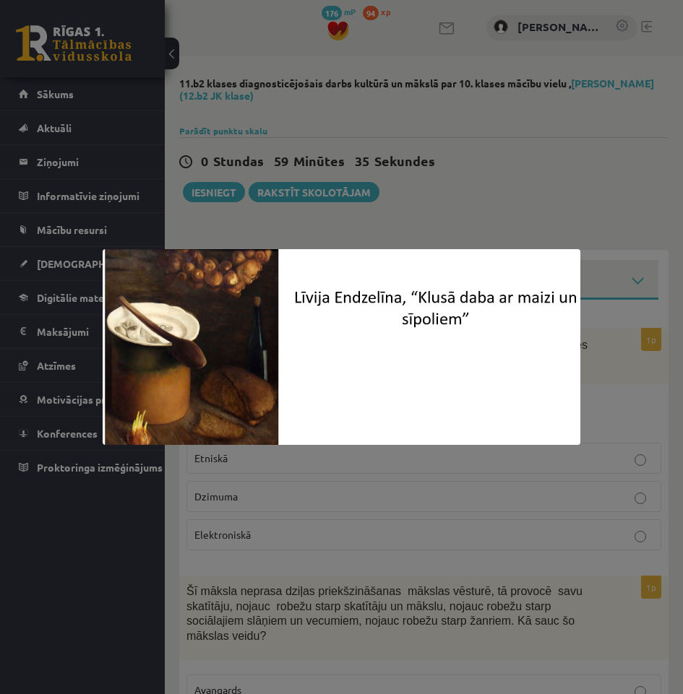
click at [391, 483] on div at bounding box center [341, 347] width 683 height 694
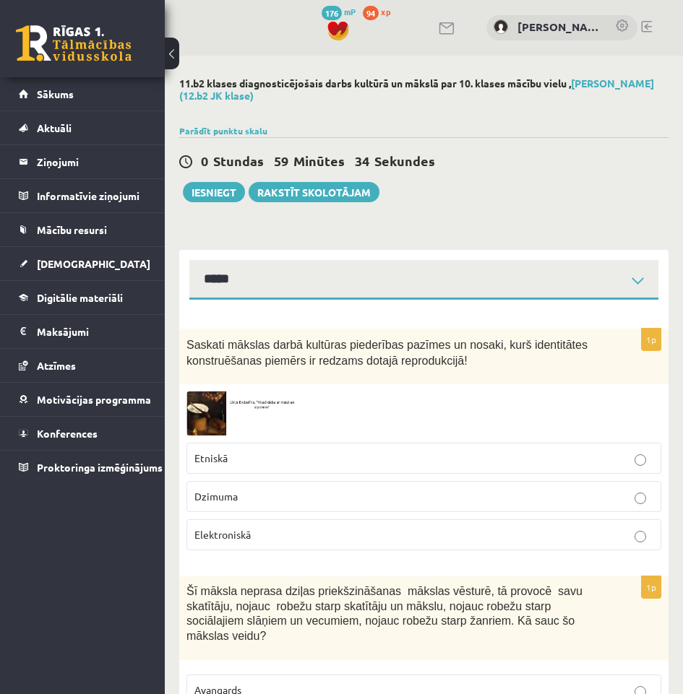
click at [272, 411] on img at bounding box center [240, 414] width 108 height 44
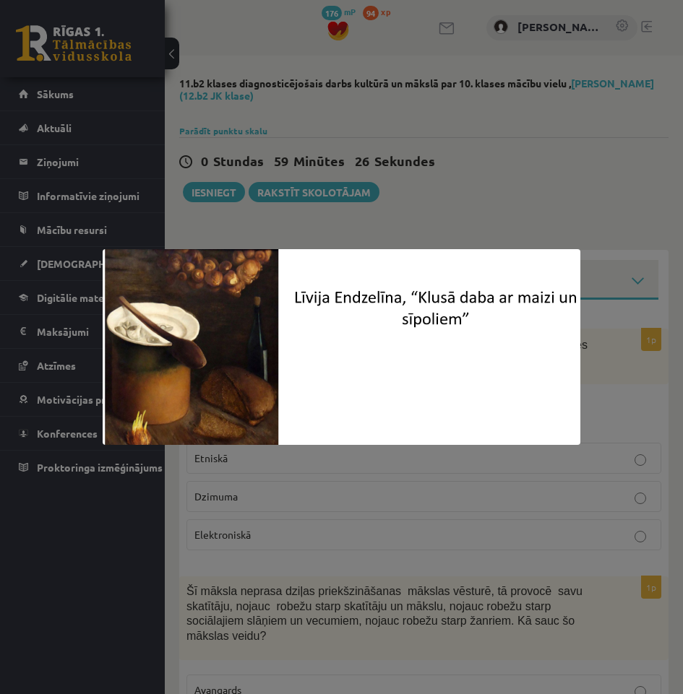
click at [557, 538] on div at bounding box center [341, 347] width 683 height 694
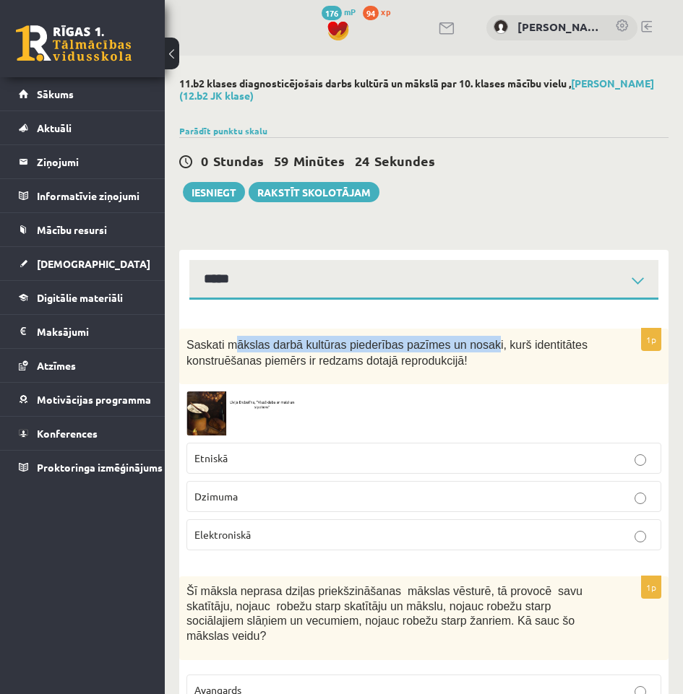
drag, startPoint x: 468, startPoint y: 351, endPoint x: 254, endPoint y: 333, distance: 213.9
click at [238, 330] on div "Saskati mākslas darbā kultūras piederības pazīmes un nosaki, kurš identitātes k…" at bounding box center [423, 357] width 489 height 56
click at [515, 373] on div "Saskati mākslas darbā kultūras piederības pazīmes un nosaki, kurš identitātes k…" at bounding box center [423, 357] width 489 height 56
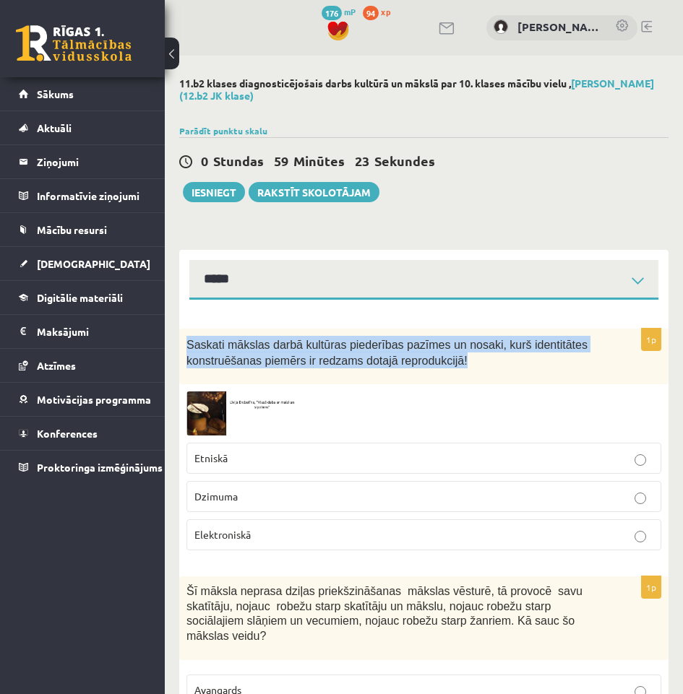
drag, startPoint x: 497, startPoint y: 369, endPoint x: 183, endPoint y: 335, distance: 316.2
click at [183, 335] on div "Saskati mākslas darbā kultūras piederības pazīmes un nosaki, kurš identitātes k…" at bounding box center [423, 357] width 489 height 56
copy span "Saskati mākslas darbā kultūras piederības pazīmes un nosaki, kurš identitātes k…"
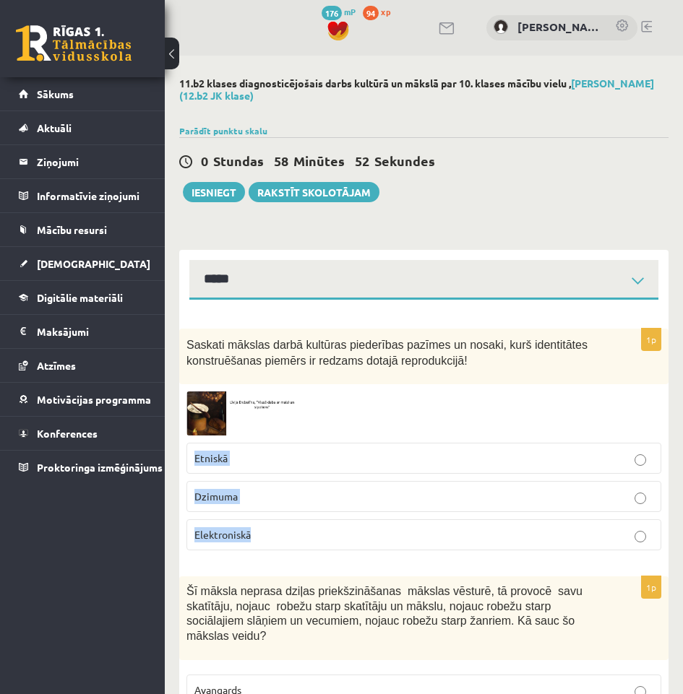
drag, startPoint x: 306, startPoint y: 537, endPoint x: 188, endPoint y: 454, distance: 144.2
click at [188, 454] on fieldset "Etniskā Dzimuma Elektroniskā" at bounding box center [423, 495] width 475 height 119
copy fieldset "Etniskā Dzimuma Elektroniskā"
click at [354, 457] on p "Etniskā" at bounding box center [423, 458] width 459 height 15
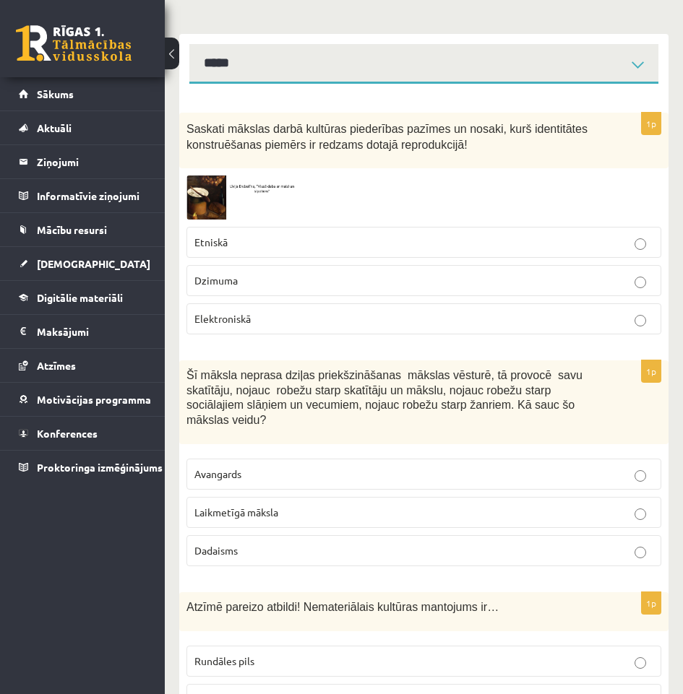
scroll to position [217, 0]
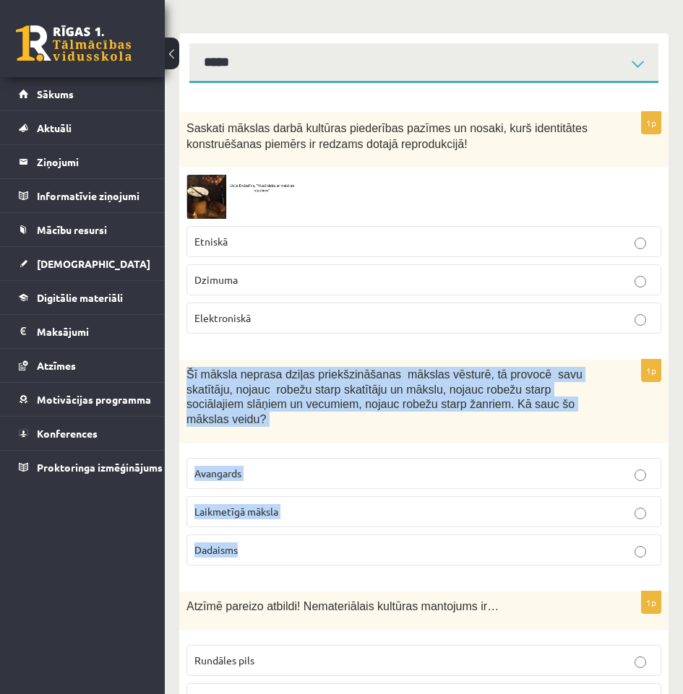
drag, startPoint x: 263, startPoint y: 545, endPoint x: 184, endPoint y: 376, distance: 186.8
click at [184, 376] on div "1p Šī māksla neprasa dziļas priekšzināšanas mākslas vēsturē, tā provocē savu sk…" at bounding box center [423, 469] width 489 height 218
copy div "Šī māksla neprasa dziļas priekšzināšanas mākslas vēsturē, tā provocē savu skatī…"
click at [275, 505] on span "Laikmetīgā māksla" at bounding box center [236, 511] width 84 height 13
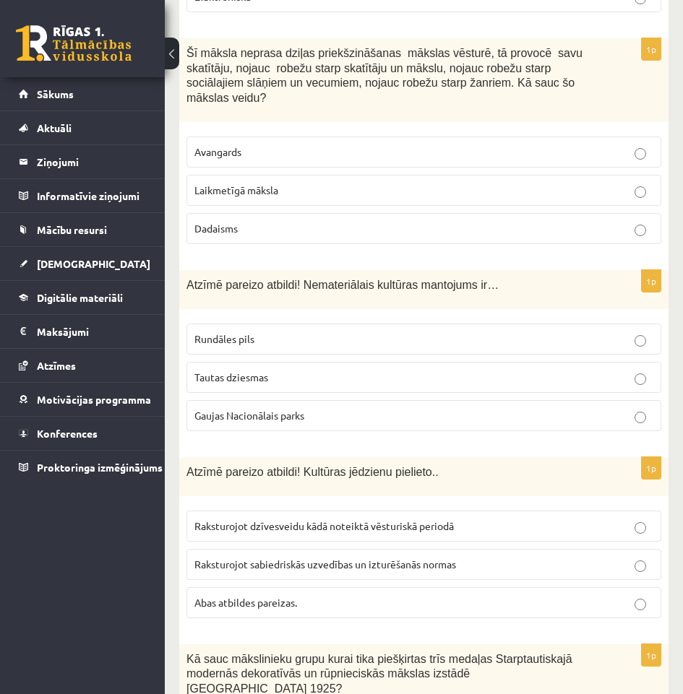
scroll to position [578, 0]
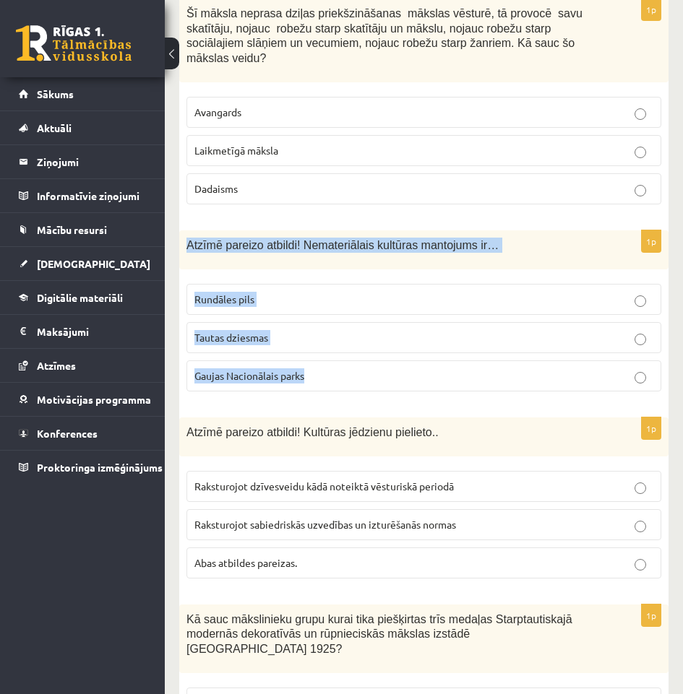
drag, startPoint x: 319, startPoint y: 364, endPoint x: 182, endPoint y: 237, distance: 187.2
click at [182, 237] on div "1p Atzīmē pareizo atbildi! Nemateriālais kultūras mantojums ir… Rundāles pils T…" at bounding box center [423, 317] width 489 height 173
copy div "Atzīmē pareizo atbildi! Nemateriālais kultūras mantojums ir… Rundāles pils Taut…"
click at [424, 253] on div "Atzīmē pareizo atbildi! Nemateriālais kultūras mantojums ir…" at bounding box center [423, 250] width 489 height 39
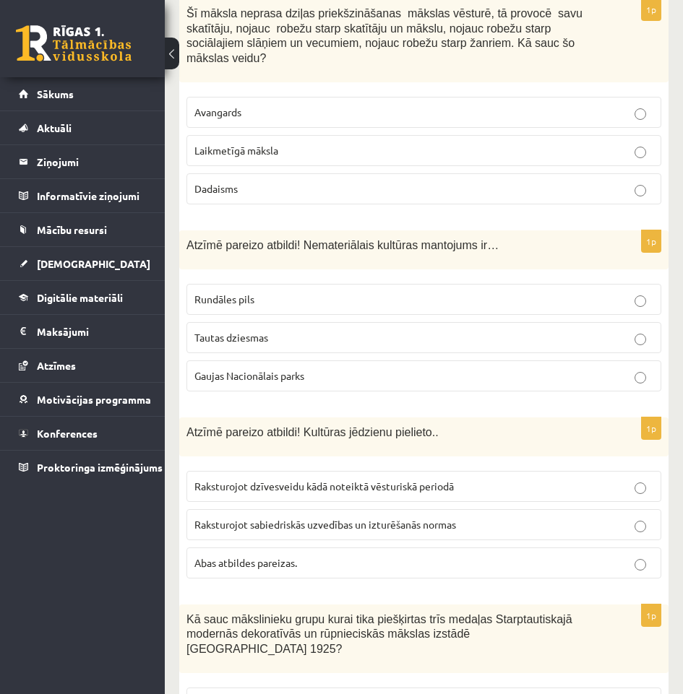
click at [326, 330] on p "Tautas dziesmas" at bounding box center [423, 337] width 459 height 15
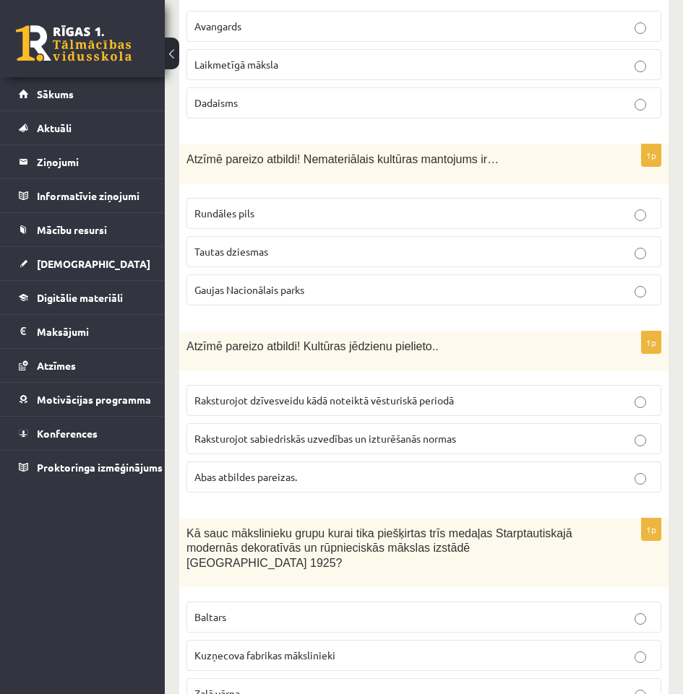
scroll to position [795, 0]
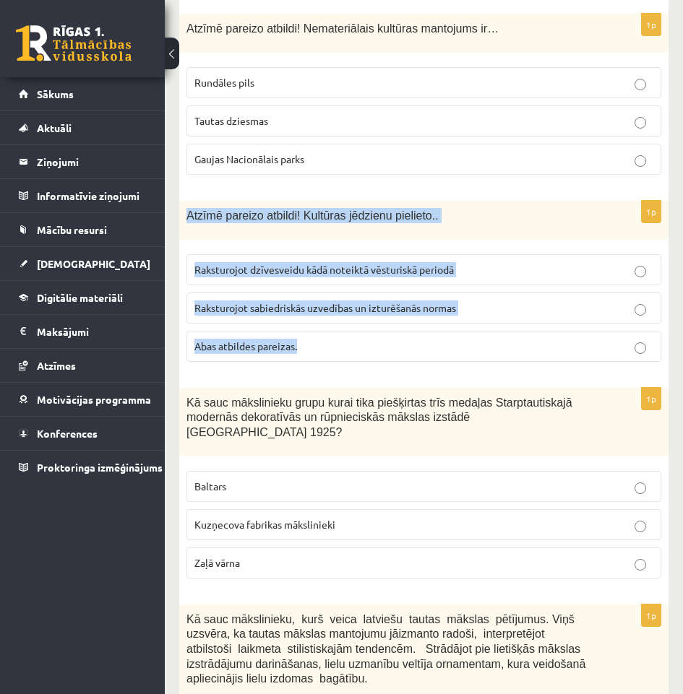
drag, startPoint x: 335, startPoint y: 337, endPoint x: 169, endPoint y: 208, distance: 210.6
copy div "Atzīmē pareizo atbildi! Kultūras jēdzienu pielieto.. Raksturojot dzīvesveidu kā…"
click at [290, 331] on label "Abas atbildes pareizas." at bounding box center [423, 346] width 475 height 31
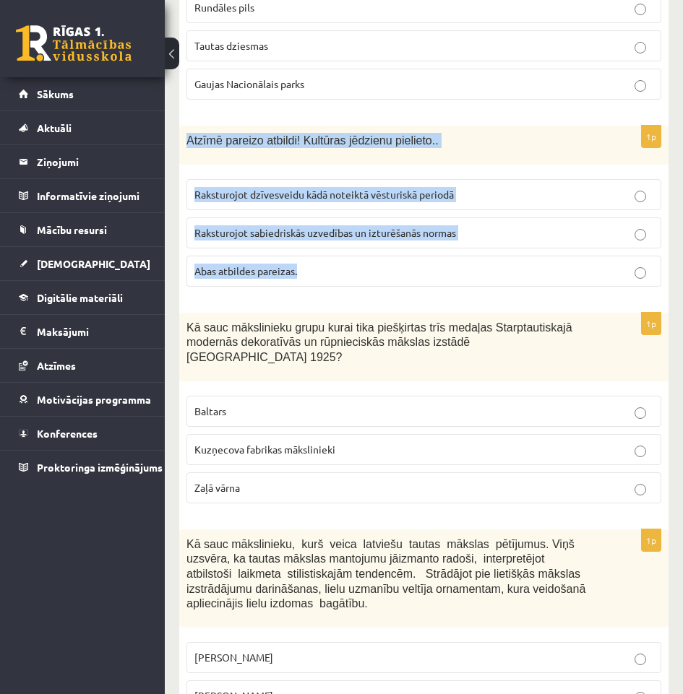
scroll to position [939, 0]
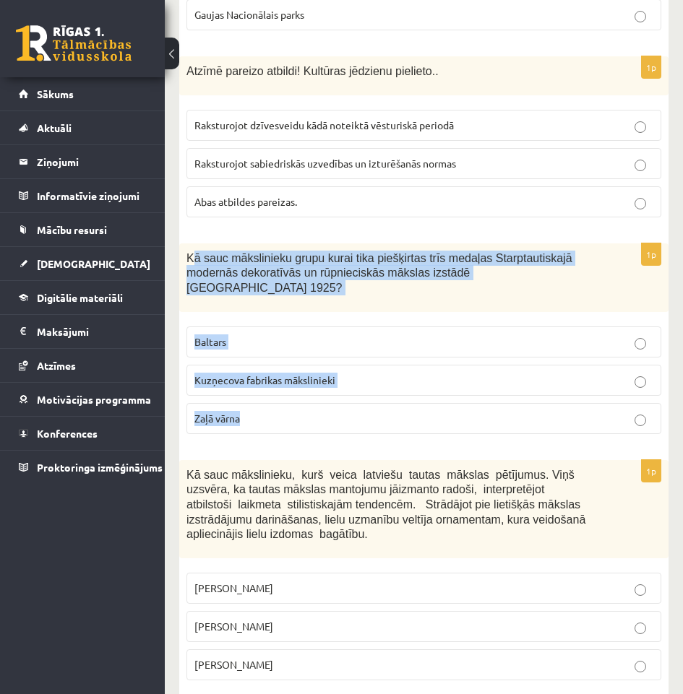
drag, startPoint x: 269, startPoint y: 390, endPoint x: 190, endPoint y: 246, distance: 164.0
click at [190, 246] on div "1p Kā sauc mākslinieku grupu kurai tika piešķirtas trīs medaļas Starptautiskajā…" at bounding box center [423, 345] width 489 height 202
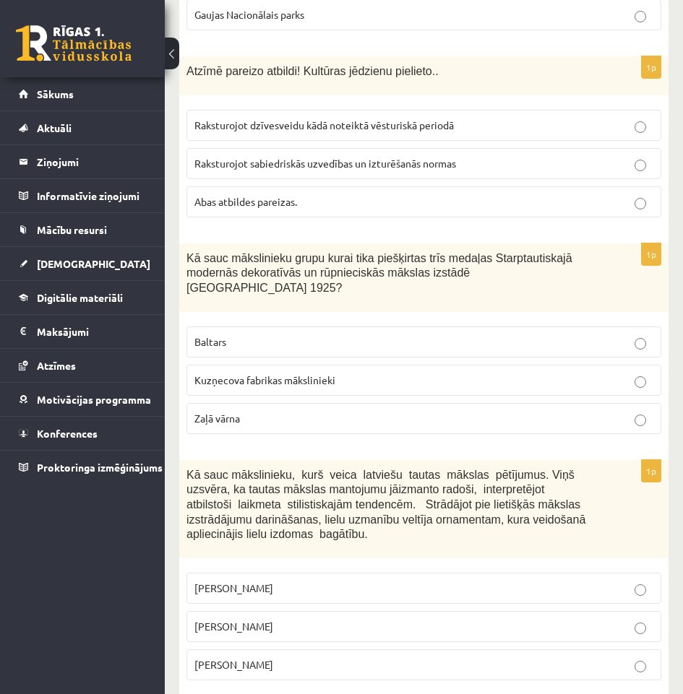
click at [184, 244] on div "Kā sauc mākslinieku grupu kurai tika piešķirtas trīs medaļas Starptautiskajā mo…" at bounding box center [423, 278] width 489 height 69
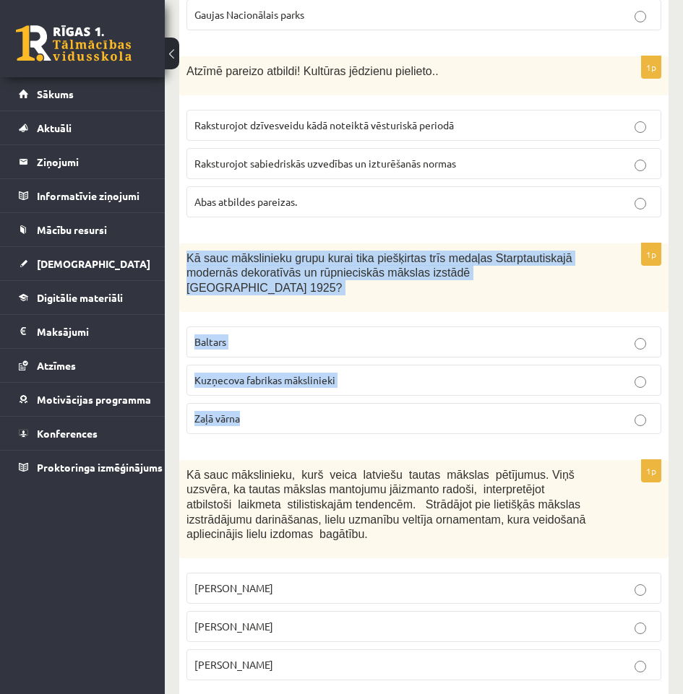
drag, startPoint x: 186, startPoint y: 244, endPoint x: 294, endPoint y: 390, distance: 182.0
click at [294, 390] on div "1p Kā sauc mākslinieku grupu kurai tika piešķirtas trīs medaļas Starptautiskajā…" at bounding box center [423, 345] width 489 height 202
copy div "Kā sauc mākslinieku grupu kurai tika piešķirtas trīs medaļas Starptautiskajā mo…"
click at [305, 327] on label "Baltars" at bounding box center [423, 342] width 475 height 31
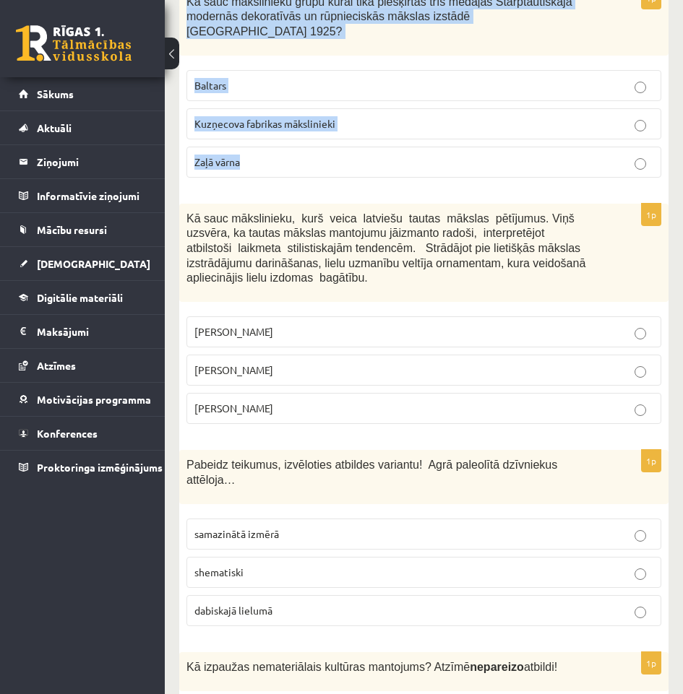
scroll to position [1228, 0]
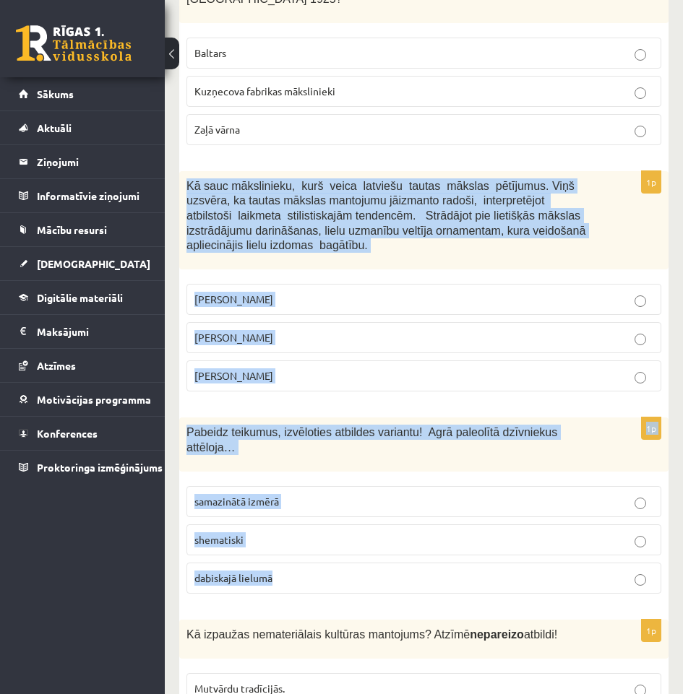
drag, startPoint x: 186, startPoint y: 152, endPoint x: 422, endPoint y: 521, distance: 438.4
copy form "Kā sauc mākslinieku, kurš veica latviešu tautas mākslas pētījumus. Viņš uzsvēra…"
click at [306, 277] on fieldset "Ansis Cīrulis Jūlijs Madernieks Rihards Zariņš" at bounding box center [423, 336] width 475 height 119
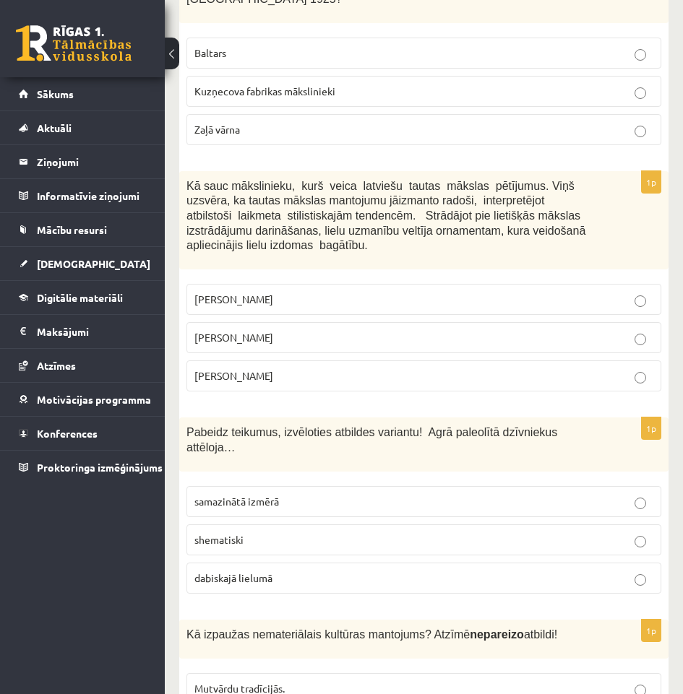
click at [306, 292] on p "Ansis Cīrulis" at bounding box center [423, 299] width 459 height 15
click at [276, 571] on p "dabiskajā lielumā" at bounding box center [423, 578] width 459 height 15
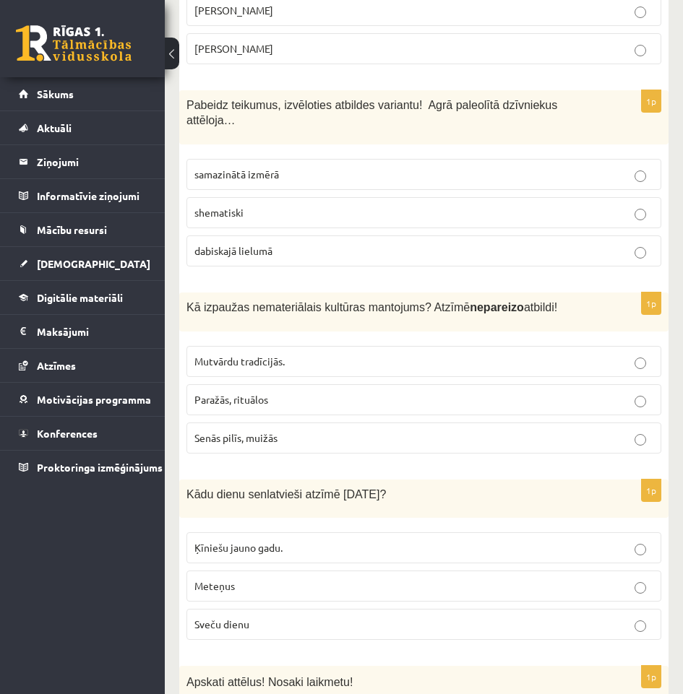
scroll to position [1590, 0]
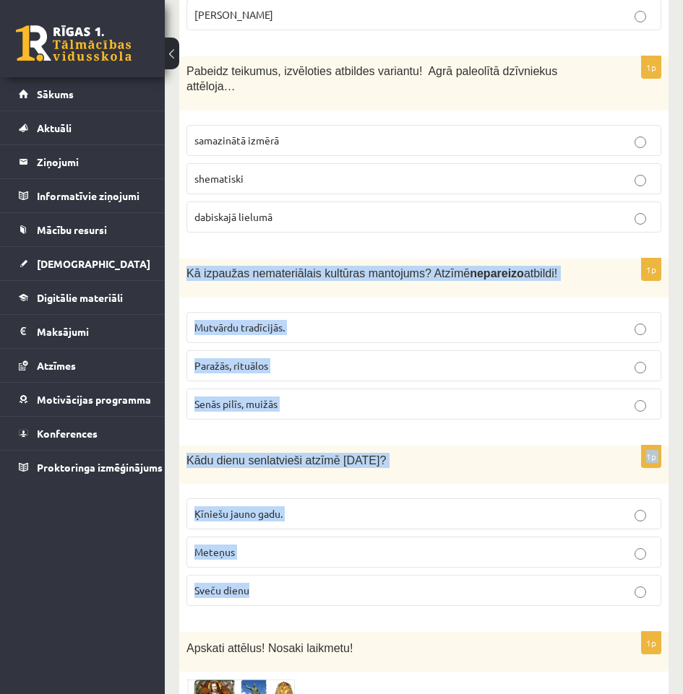
drag, startPoint x: 258, startPoint y: 540, endPoint x: 182, endPoint y: 240, distance: 309.3
copy form "Kā izpaužas nemateriālais kultūras mantojums? Atzīmē nepareizo atbildi! Mutvārd…"
click at [379, 259] on div "1p Kā izpaužas nemateriālais kultūras mantojums? Atzīmē nepareizo atbildi! Mutv…" at bounding box center [423, 345] width 489 height 173
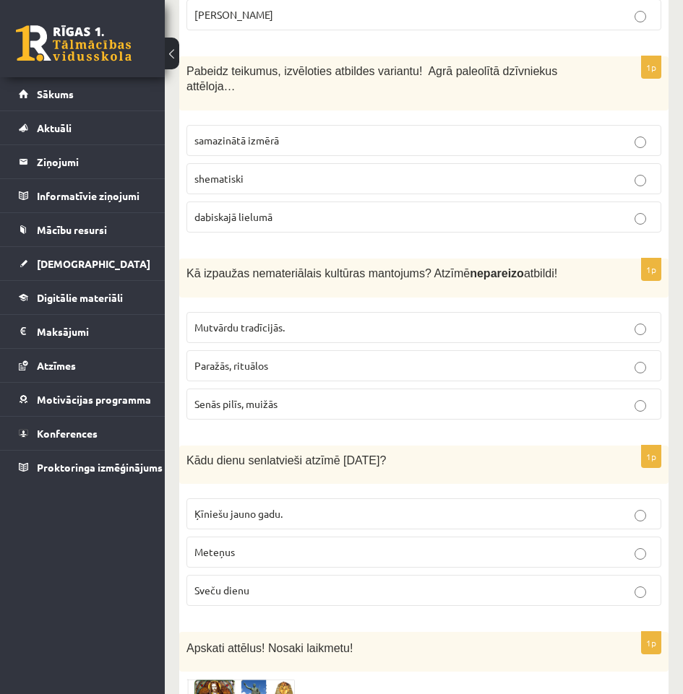
click at [327, 397] on p "Senās pilīs, muižās" at bounding box center [423, 404] width 459 height 15
click at [278, 545] on p "Meteņus" at bounding box center [423, 552] width 459 height 15
click at [308, 530] on fieldset "Ķīniešu jauno gadu. Meteņus Sveču dienu" at bounding box center [423, 550] width 475 height 119
click at [306, 564] on fieldset "Ķīniešu jauno gadu. Meteņus Sveču dienu" at bounding box center [423, 550] width 475 height 119
click at [306, 575] on label "Sveču dienu" at bounding box center [423, 590] width 475 height 31
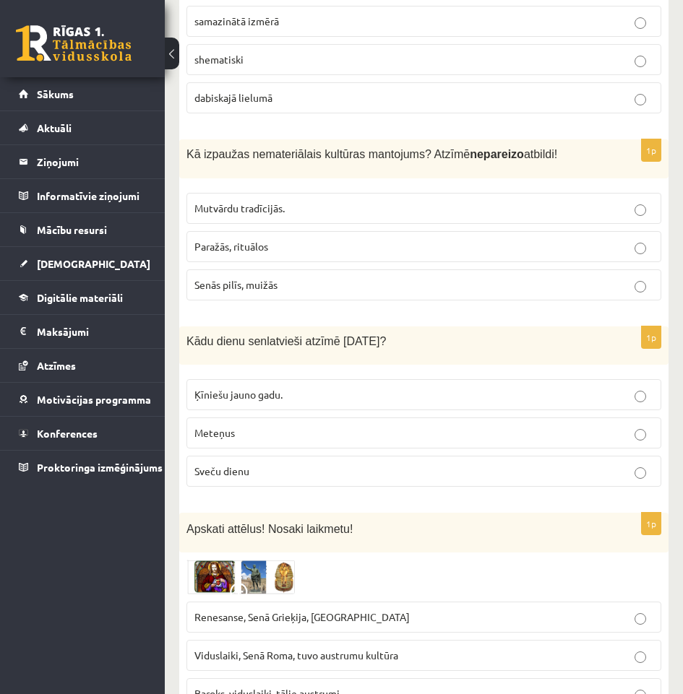
scroll to position [1734, 0]
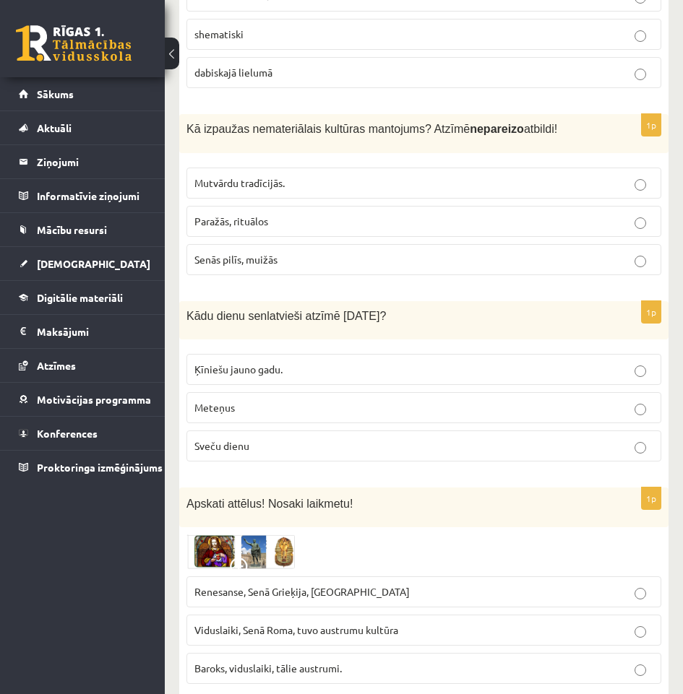
click at [259, 535] on img at bounding box center [240, 552] width 108 height 35
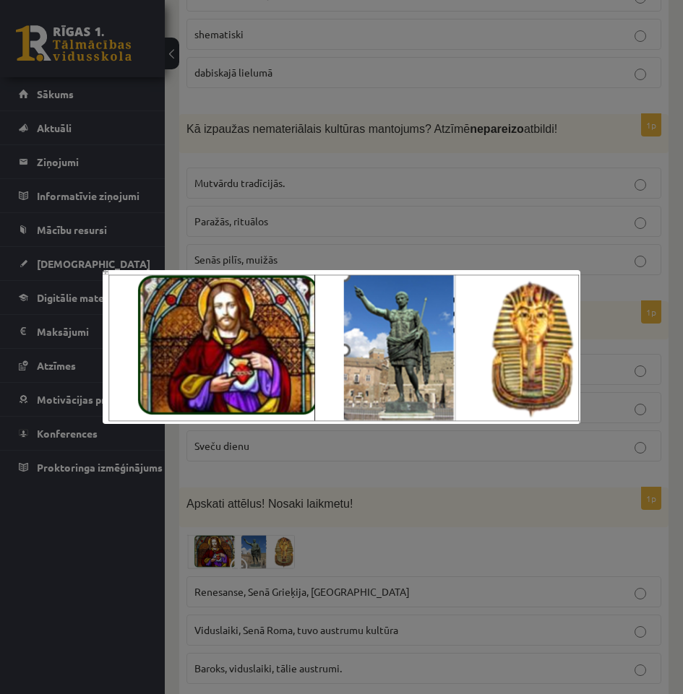
click at [359, 556] on div at bounding box center [341, 347] width 683 height 694
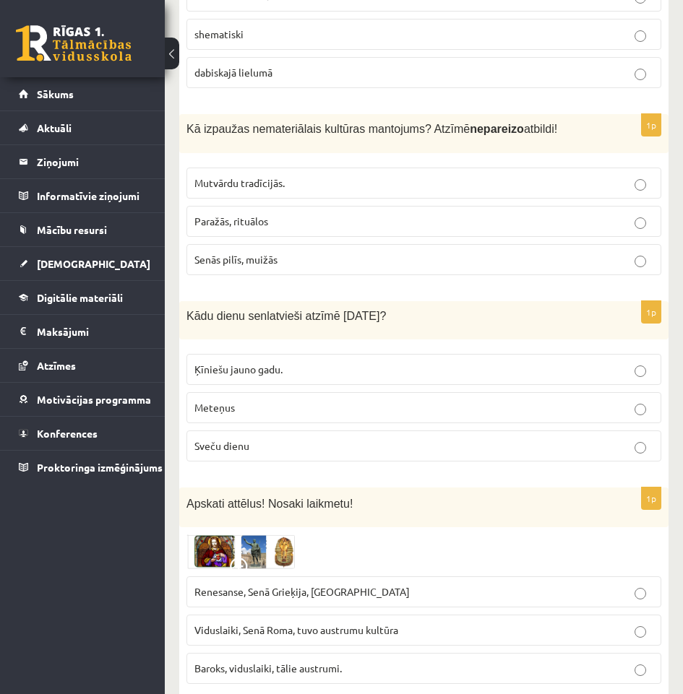
click at [359, 577] on label "Renesanse, Senā Grieķija, Ēģipte" at bounding box center [423, 592] width 475 height 31
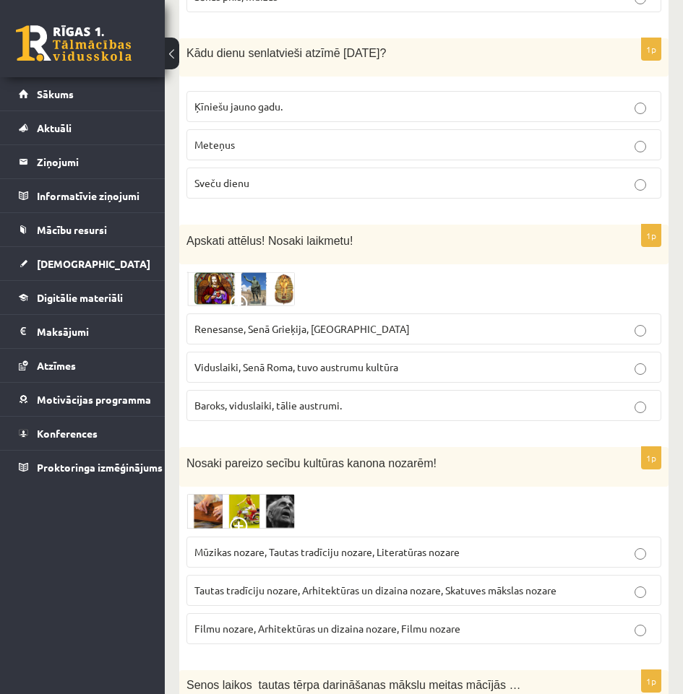
scroll to position [2023, 0]
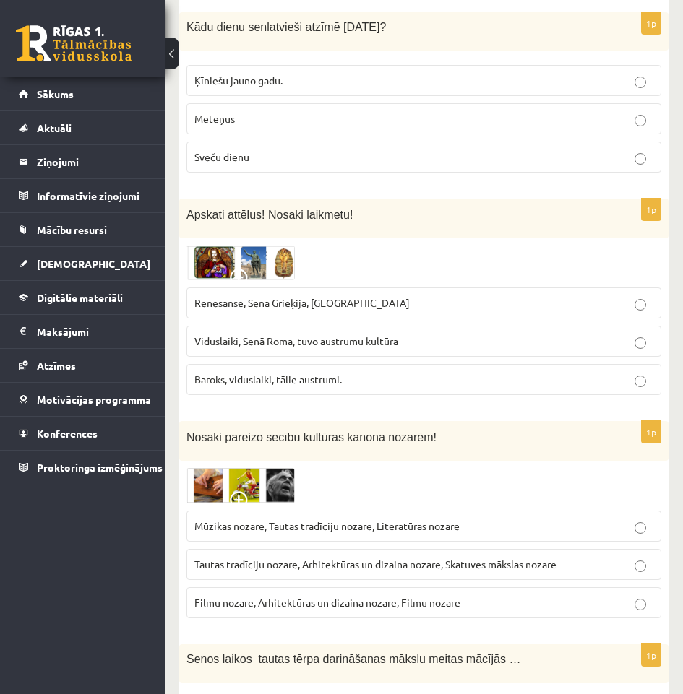
click at [244, 491] on span at bounding box center [241, 502] width 23 height 23
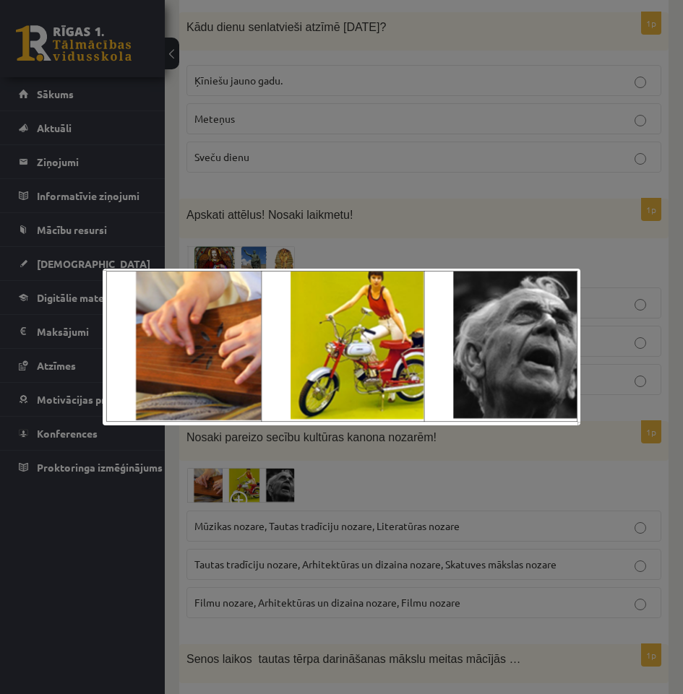
click at [671, 453] on div at bounding box center [341, 347] width 683 height 694
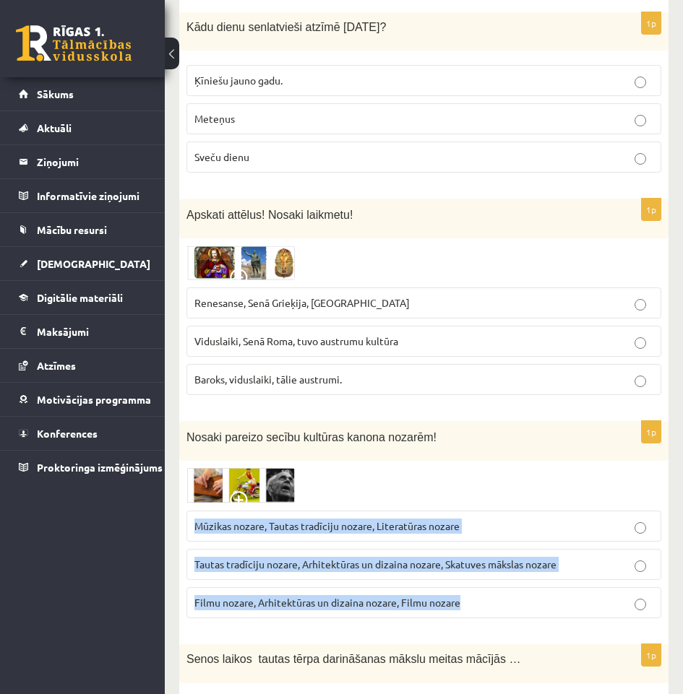
drag, startPoint x: 478, startPoint y: 562, endPoint x: 197, endPoint y: 475, distance: 293.7
click at [197, 504] on fieldset "Mūzikas nozare, Tautas tradīciju nozare, Literatūras nozare Tautas tradīciju no…" at bounding box center [423, 563] width 475 height 119
copy fieldset "Mūzikas nozare, Tautas tradīciju nozare, Literatūras nozare Tautas tradīciju no…"
click at [508, 558] on span "Tautas tradīciju nozare, Arhitektūras un dizaina nozare, Skatuves mākslas nozare" at bounding box center [375, 564] width 362 height 13
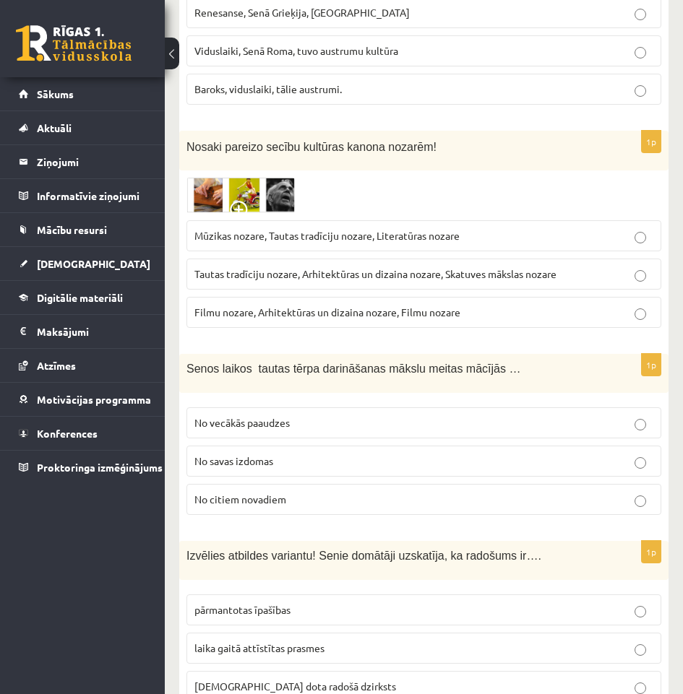
scroll to position [2385, 0]
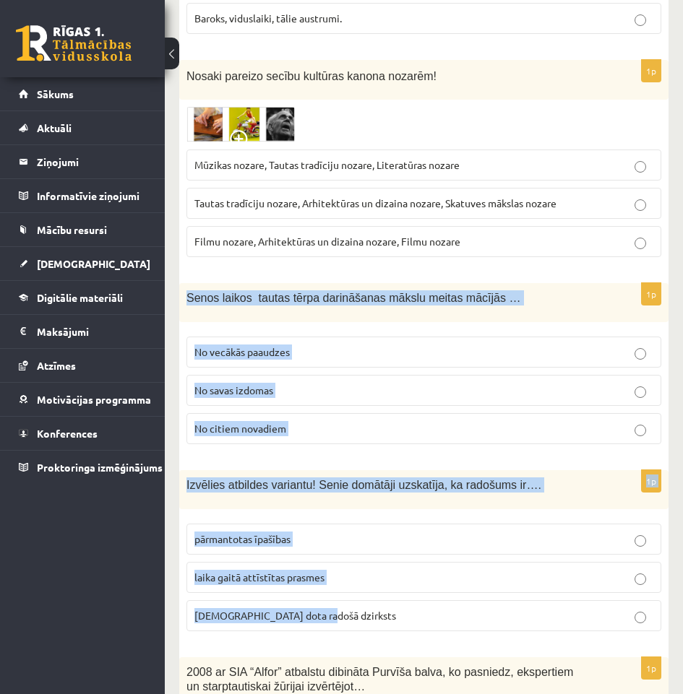
drag, startPoint x: 330, startPoint y: 580, endPoint x: 167, endPoint y: 270, distance: 351.0
copy form "Senos laikos tautas tērpa darināšanas mākslu meitas mācījās … No vecākās paaudz…"
click at [490, 413] on label "No citiem novadiem" at bounding box center [423, 428] width 475 height 31
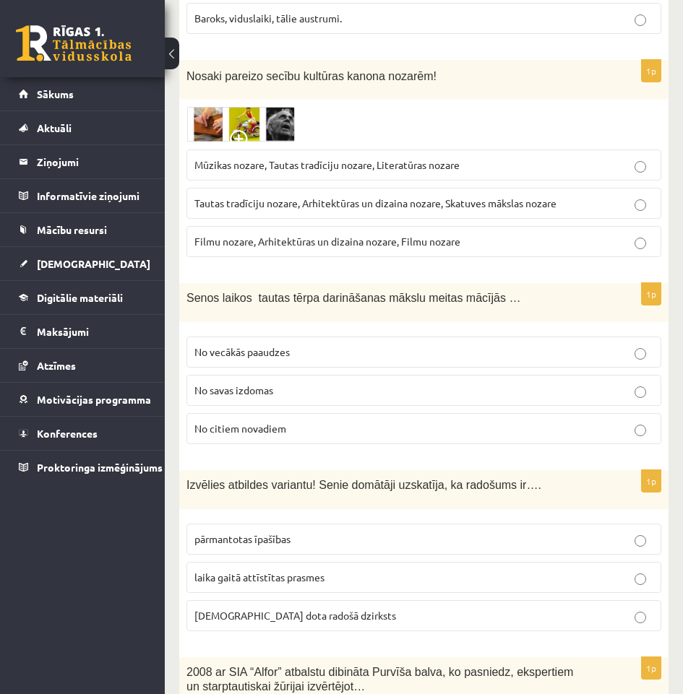
click at [460, 337] on label "No vecākās paaudzes" at bounding box center [423, 352] width 475 height 31
click at [426, 601] on label "dieva dota radošā dzirksts" at bounding box center [423, 616] width 475 height 31
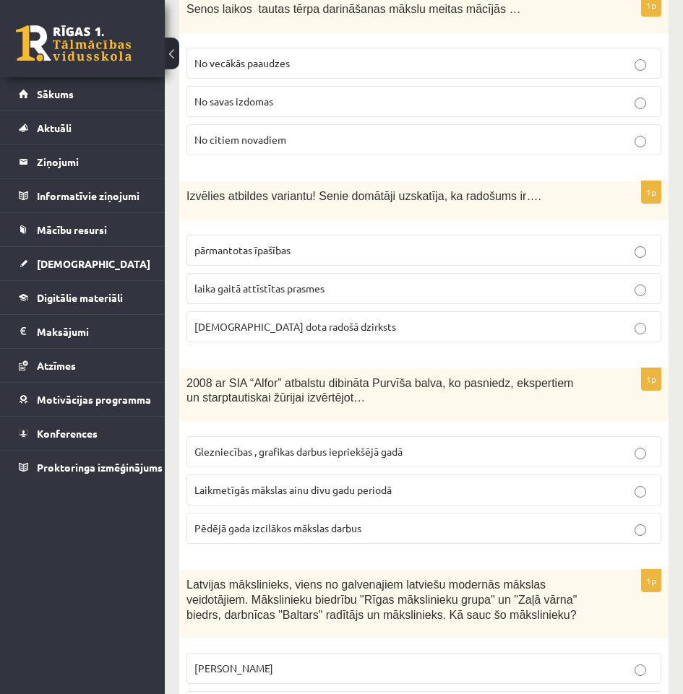
scroll to position [2746, 0]
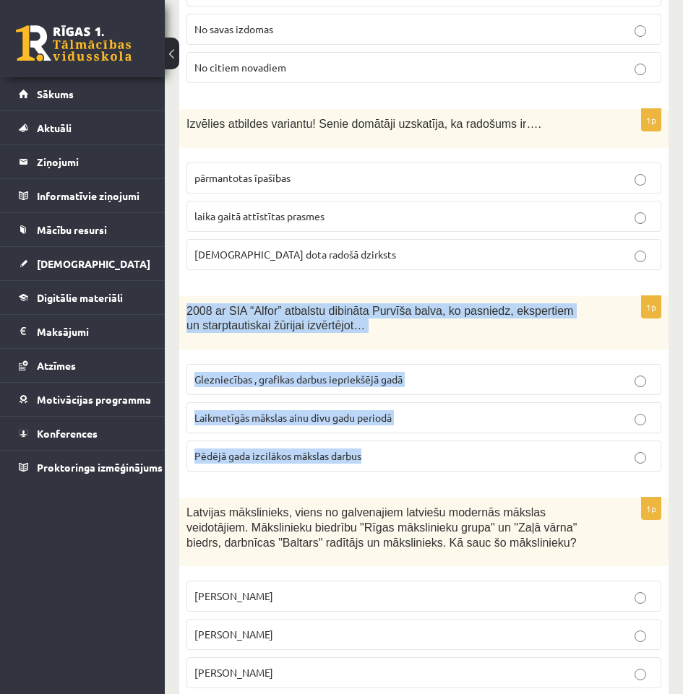
drag, startPoint x: 373, startPoint y: 412, endPoint x: 181, endPoint y: 269, distance: 239.6
click at [181, 296] on div "1p 2008 ar SIA “Alfor” atbalstu dibināta Purvīša balva, ko pasniedz, ekspertiem…" at bounding box center [423, 390] width 489 height 188
click at [478, 430] on fieldset "Glezniecības , grafikas darbus iepriekšējā gadā Laikmetīgās mākslas ainu divu g…" at bounding box center [423, 416] width 475 height 119
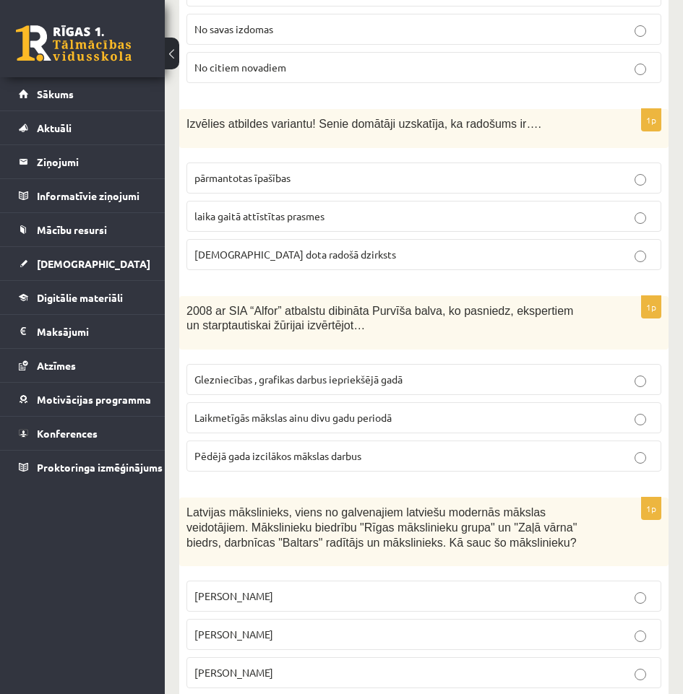
click at [468, 441] on label "Pēdējā gada izcilākos mākslas darbus" at bounding box center [423, 456] width 475 height 31
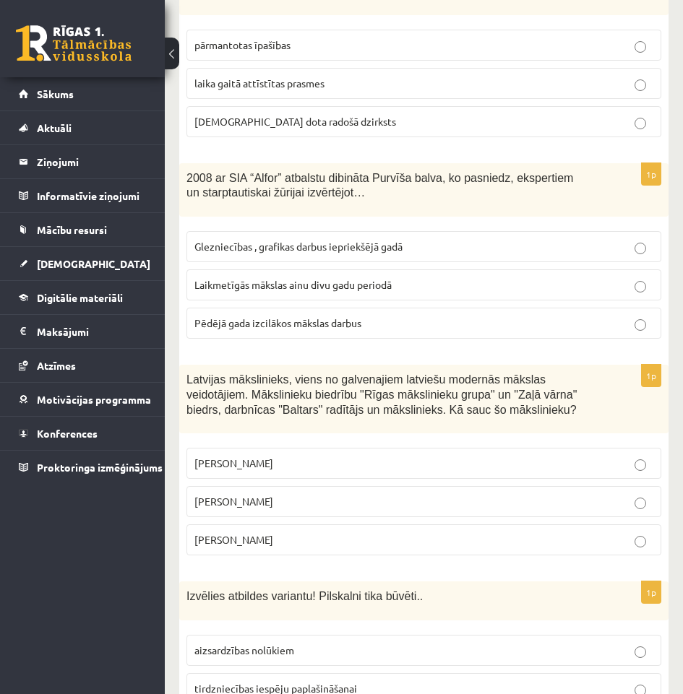
scroll to position [2891, 0]
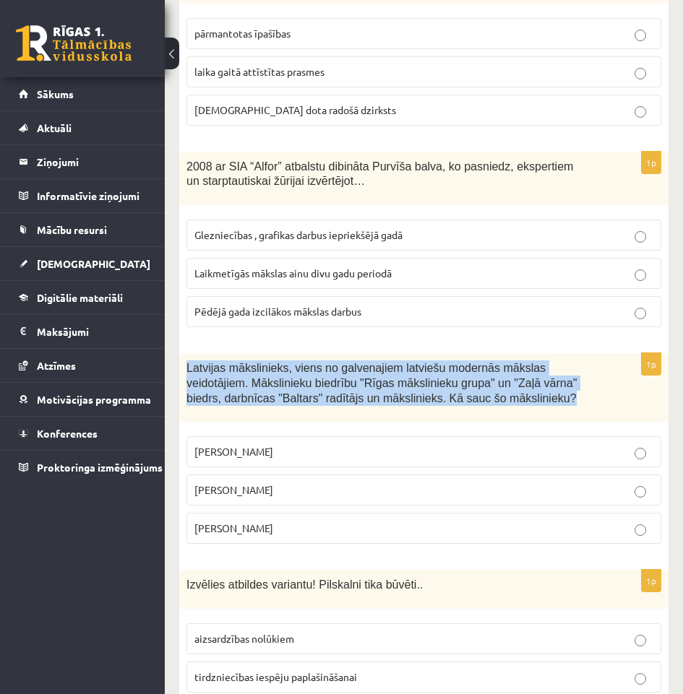
drag, startPoint x: 445, startPoint y: 358, endPoint x: 178, endPoint y: 324, distance: 269.4
click at [178, 324] on div "11.b2 klases diagnosticējošais darbs kultūrā un mākslā par 10. klases mācību vi…" at bounding box center [424, 458] width 518 height 6586
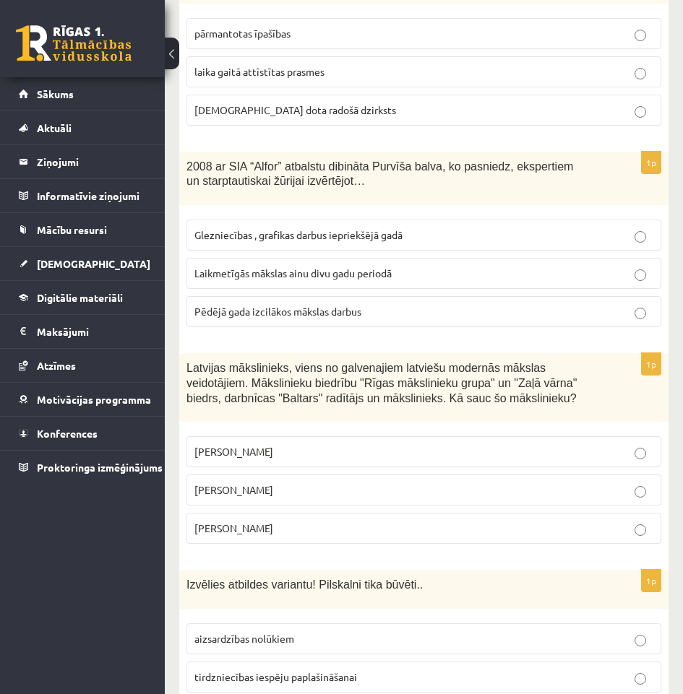
click at [362, 483] on p "Romāns Suta" at bounding box center [423, 490] width 459 height 15
drag, startPoint x: 365, startPoint y: 480, endPoint x: 189, endPoint y: 405, distance: 190.7
click at [189, 429] on fieldset "Aleksandra Beļcova Romāns Suta Sigismunds Vidbergs" at bounding box center [423, 488] width 475 height 119
click at [609, 522] on form "1p Saskati mākslas darbā kultūras piederības pazīmes un nosaki, kurš identitāte…" at bounding box center [424, 570] width 460 height 6292
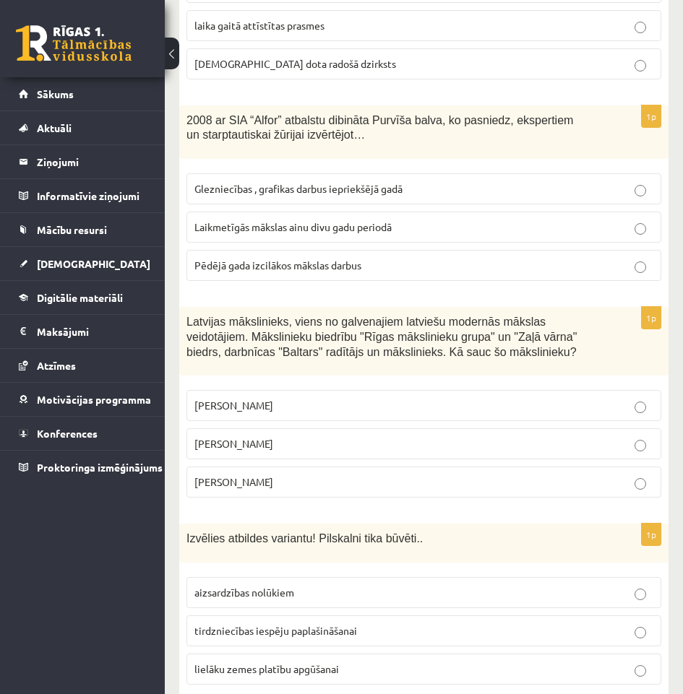
scroll to position [2963, 0]
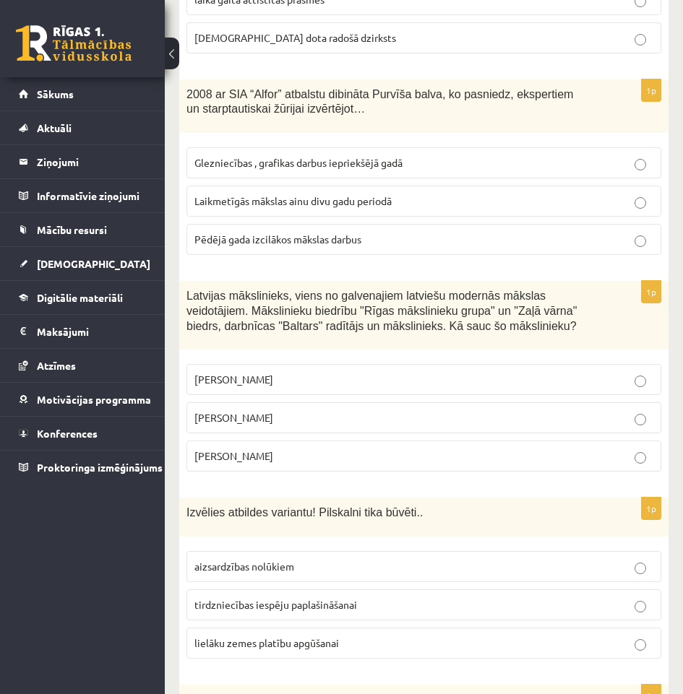
click at [272, 560] on span "aizsardzības nolūkiem" at bounding box center [244, 566] width 100 height 13
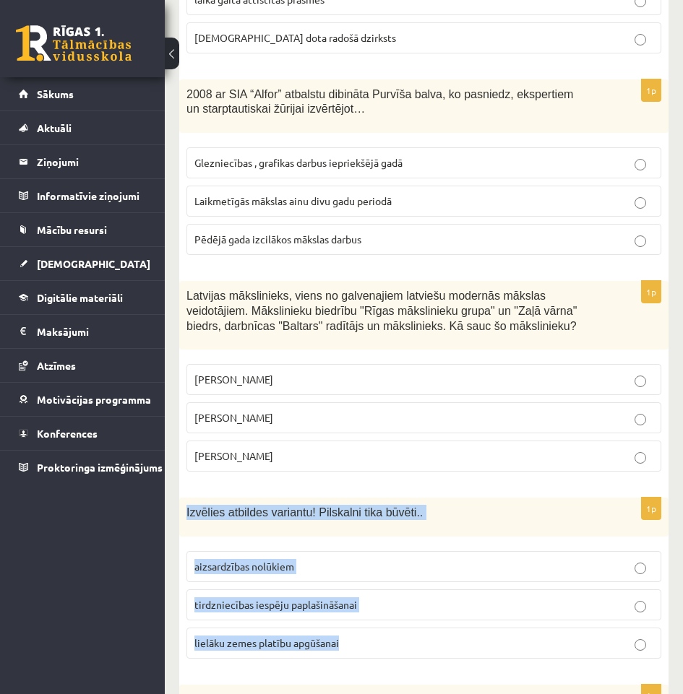
drag, startPoint x: 375, startPoint y: 601, endPoint x: 182, endPoint y: 467, distance: 234.7
click at [182, 498] on div "1p Izvēlies atbildes variantu! Pilskalni tika būvēti.. aizsardzības nolūkiem ti…" at bounding box center [423, 584] width 489 height 173
click at [495, 498] on div "Izvēlies atbildes variantu! Pilskalni tika būvēti.." at bounding box center [423, 517] width 489 height 39
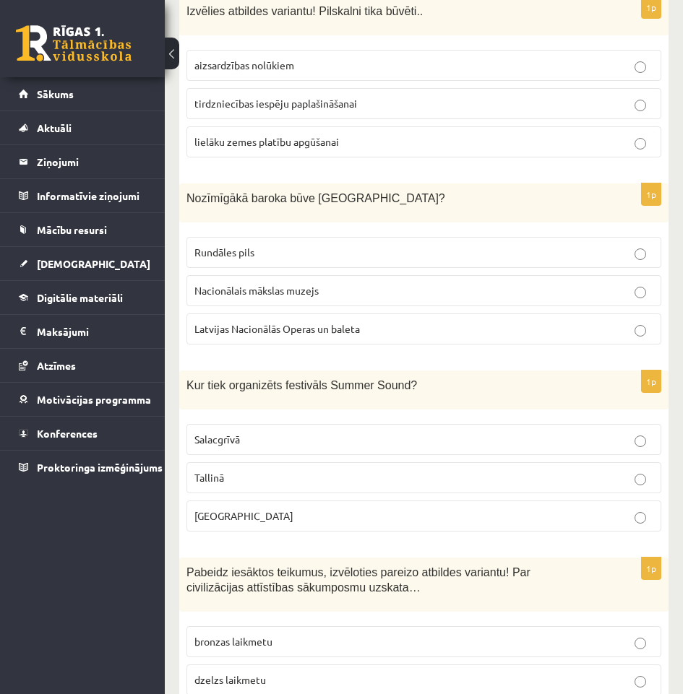
scroll to position [3469, 0]
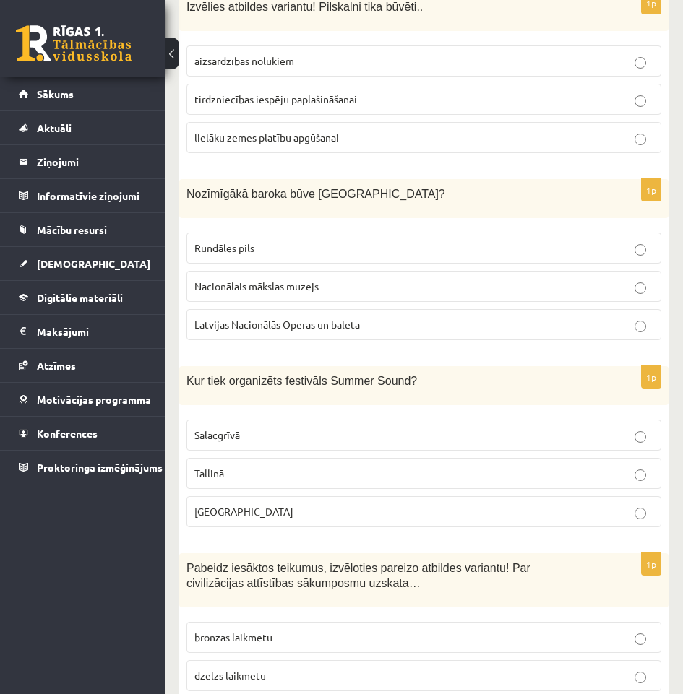
click at [293, 241] on p "Rundāles pils" at bounding box center [423, 248] width 459 height 15
click at [405, 496] on label "Liepājā" at bounding box center [423, 511] width 475 height 31
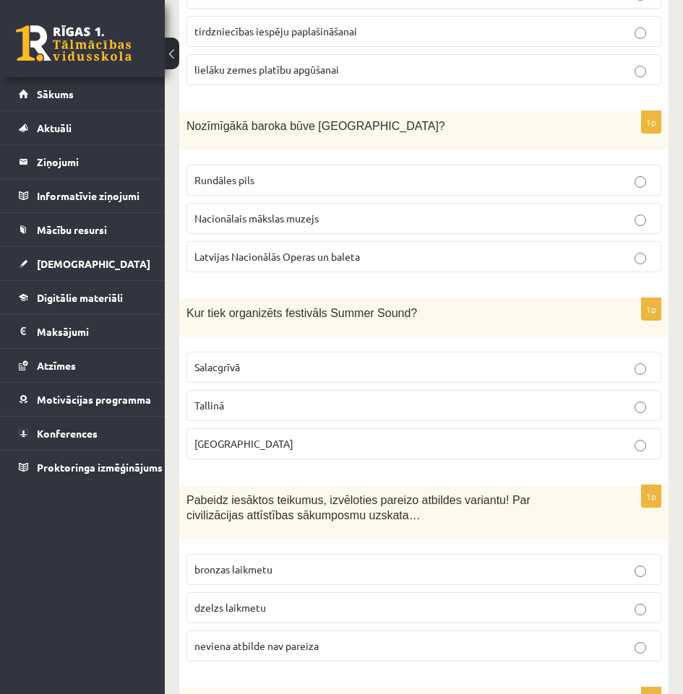
scroll to position [3541, 0]
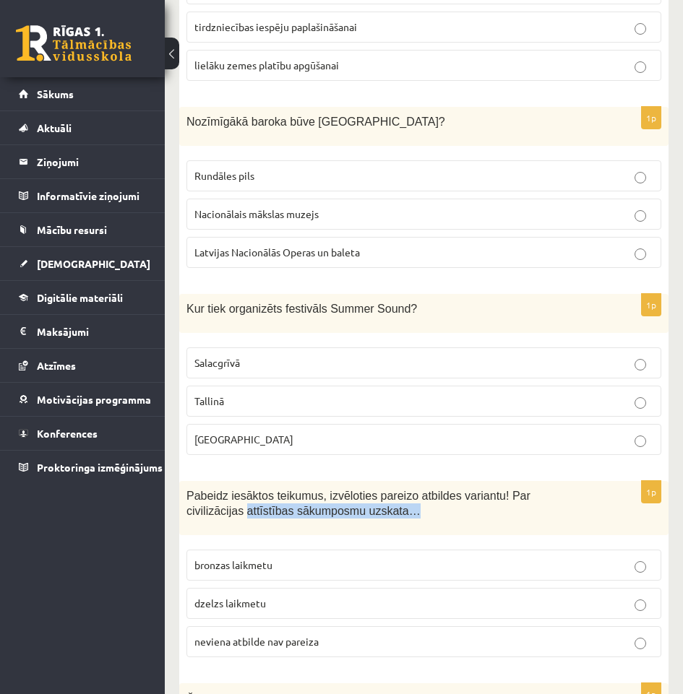
drag, startPoint x: 358, startPoint y: 475, endPoint x: 181, endPoint y: 460, distance: 177.6
click at [181, 481] on div "Pabeidz iesāktos teikumus, izvēloties pareizo atbildes variantu! Par civilizāci…" at bounding box center [423, 508] width 489 height 54
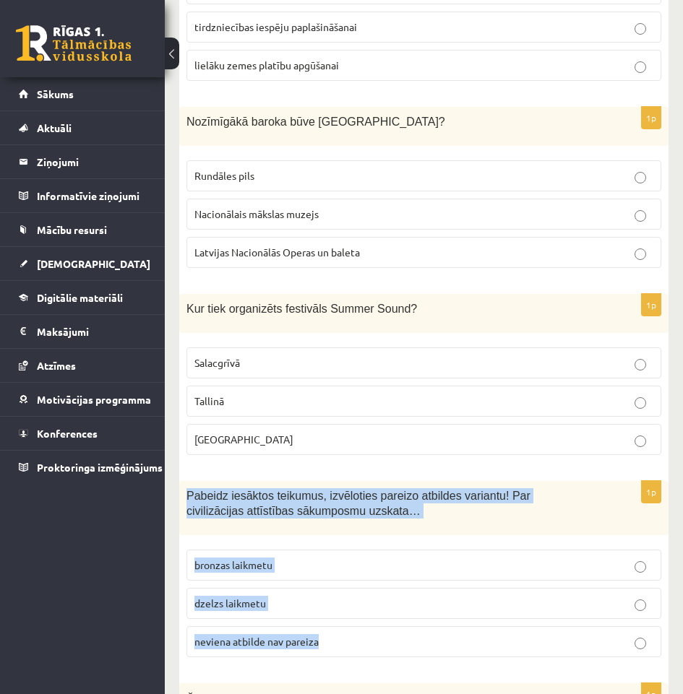
drag, startPoint x: 184, startPoint y: 452, endPoint x: 386, endPoint y: 593, distance: 246.0
click at [386, 593] on div "1p Pabeidz iesāktos teikumus, izvēloties pareizo atbildes variantu! Par civiliz…" at bounding box center [423, 575] width 489 height 188
click at [381, 596] on p "dzelzs laikmetu" at bounding box center [423, 603] width 459 height 15
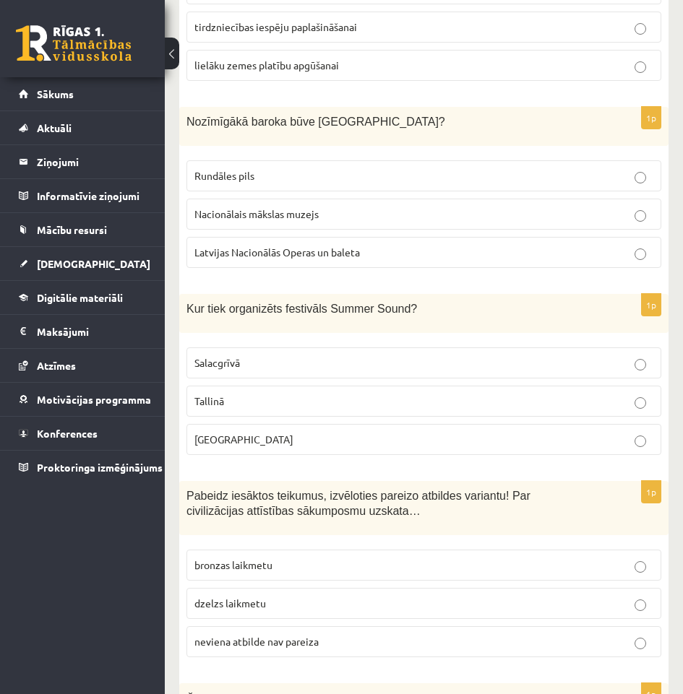
click at [463, 481] on div "Pabeidz iesāktos teikumus, izvēloties pareizo atbildes variantu! Par civilizāci…" at bounding box center [423, 508] width 489 height 54
click at [456, 550] on label "bronzas laikmetu" at bounding box center [423, 565] width 475 height 31
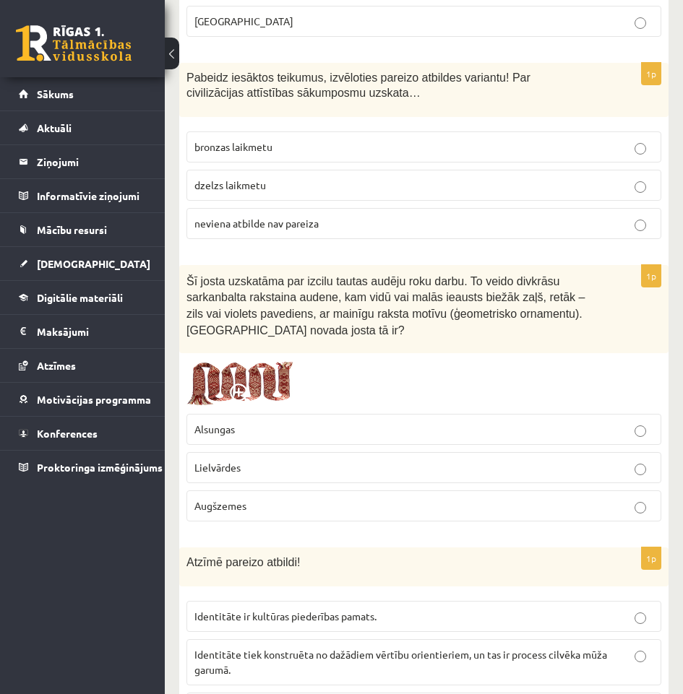
scroll to position [3974, 0]
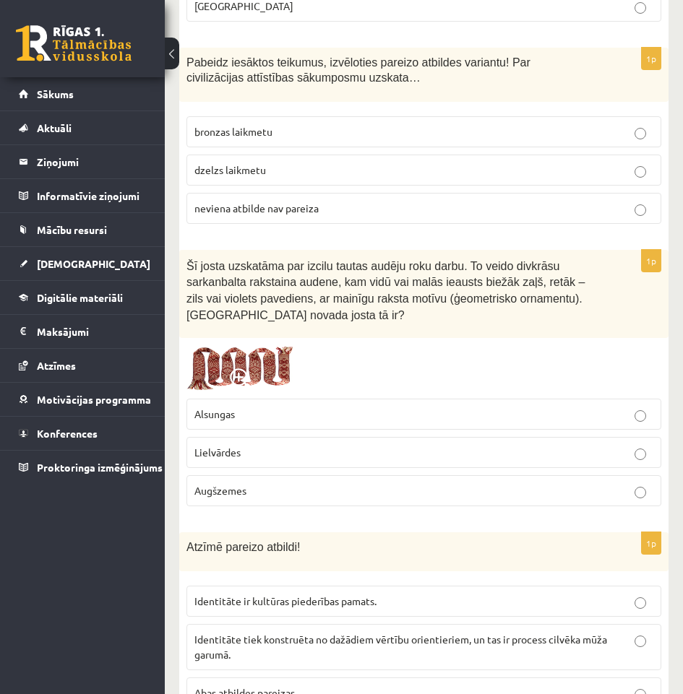
click at [254, 345] on img at bounding box center [240, 368] width 108 height 46
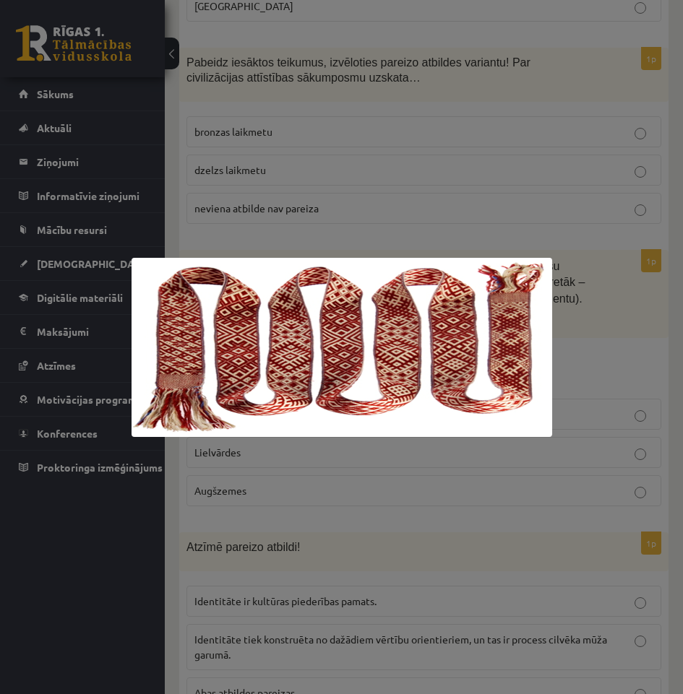
click at [660, 280] on div at bounding box center [341, 347] width 683 height 694
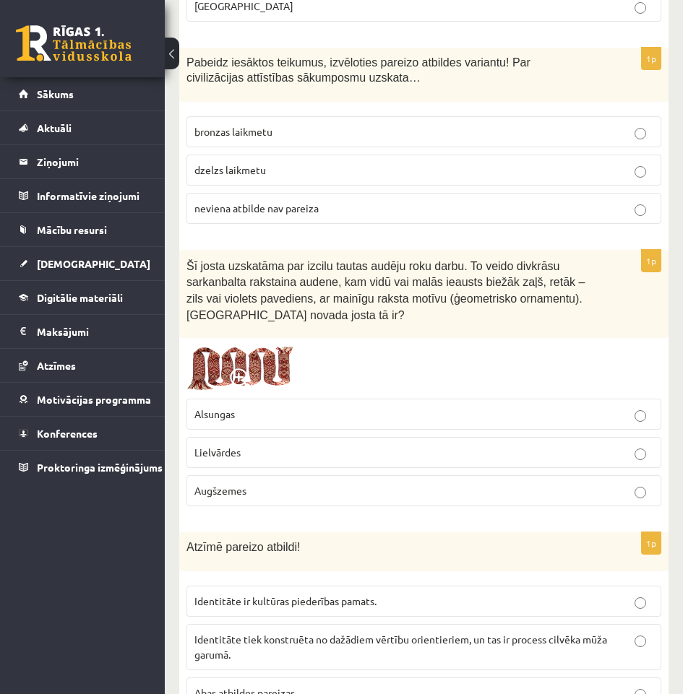
click at [362, 445] on p "Lielvārdes" at bounding box center [423, 452] width 459 height 15
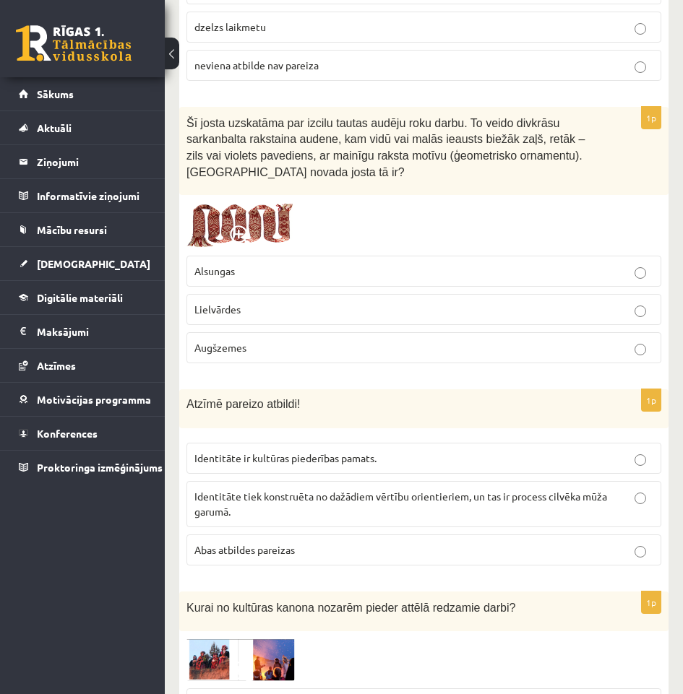
scroll to position [4119, 0]
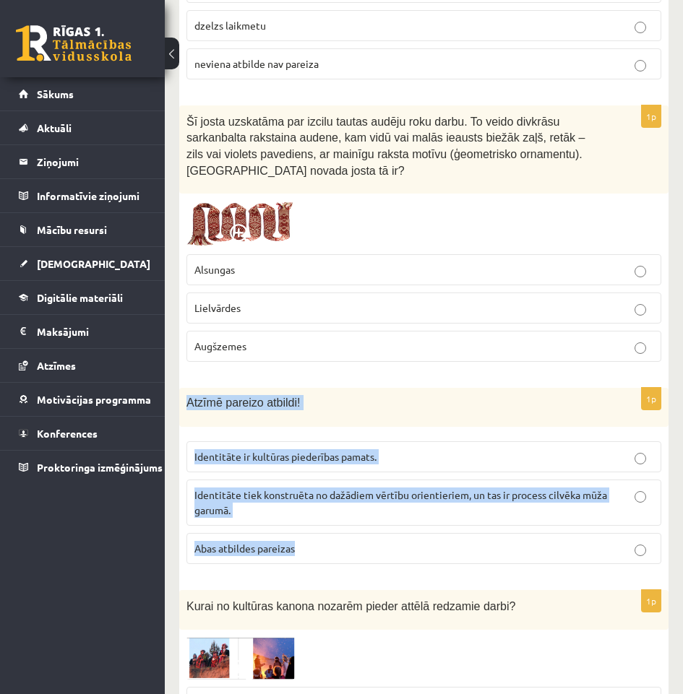
drag, startPoint x: 271, startPoint y: 478, endPoint x: 186, endPoint y: 363, distance: 143.1
click at [186, 388] on div "1p Atzīmē pareizo atbildi! Identitāte ir kultūras piederības pamats. Identitāte…" at bounding box center [423, 482] width 489 height 188
click at [387, 541] on p "Abas atbildes pareizas" at bounding box center [423, 548] width 459 height 15
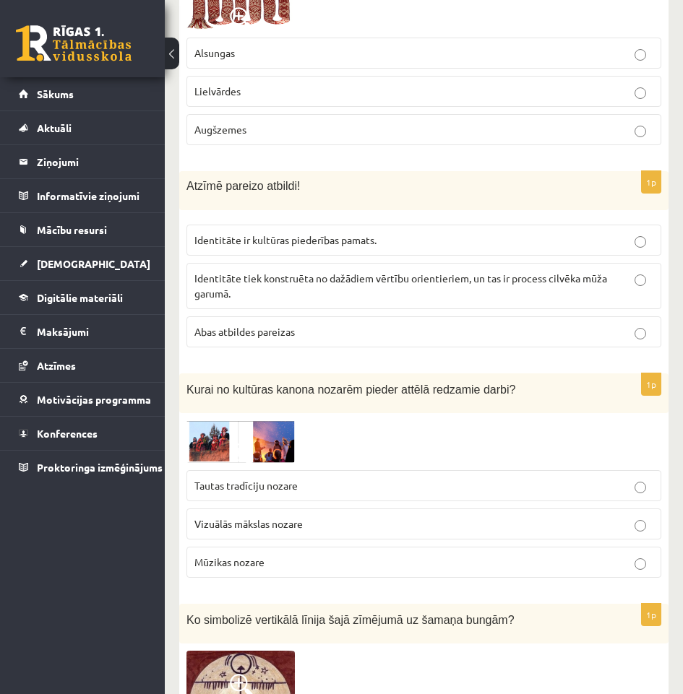
scroll to position [4408, 0]
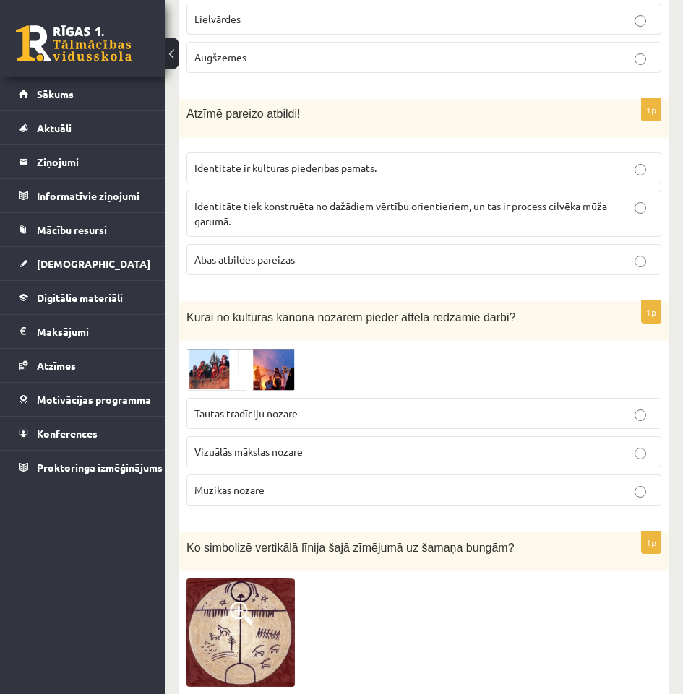
click at [264, 348] on img at bounding box center [240, 369] width 108 height 43
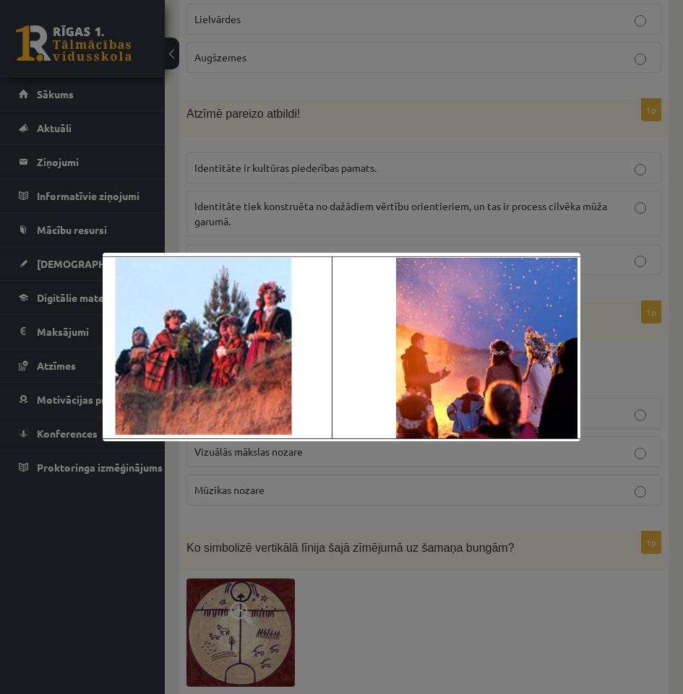
click at [673, 309] on div at bounding box center [341, 347] width 683 height 694
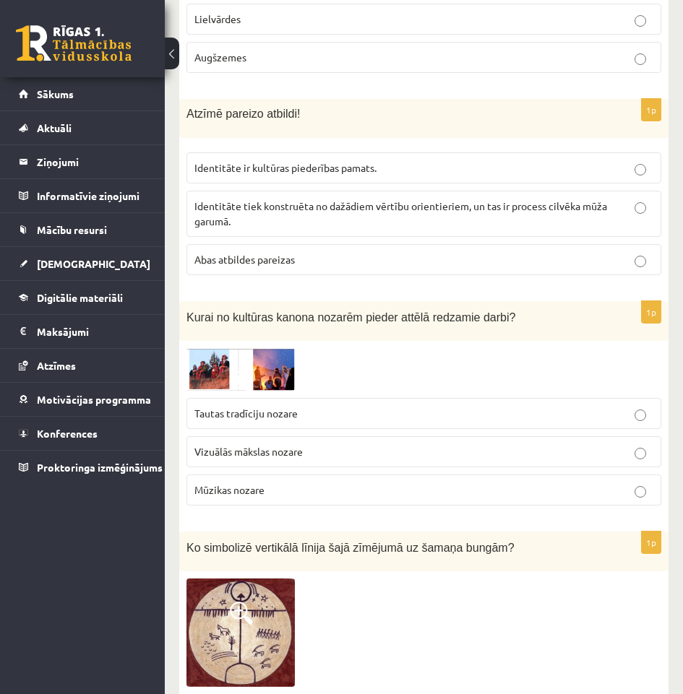
click at [302, 406] on p "Tautas tradīciju nozare" at bounding box center [423, 413] width 459 height 15
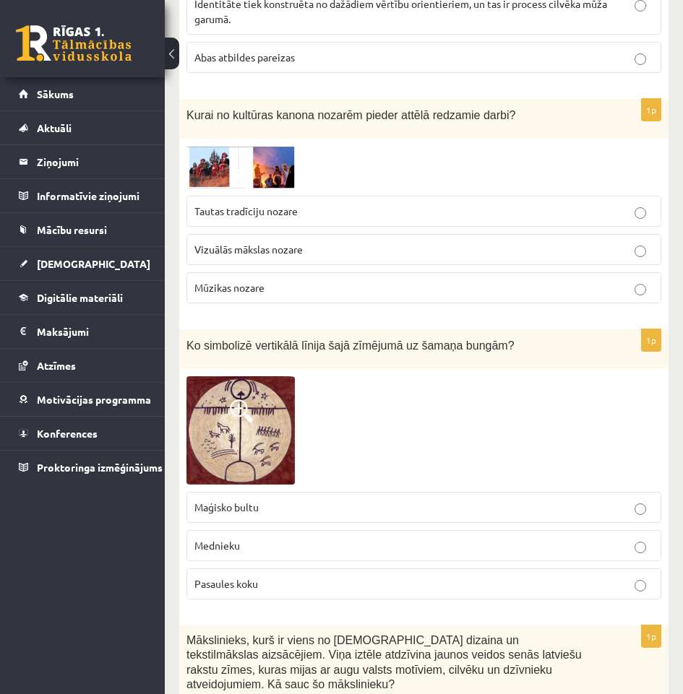
scroll to position [4625, 0]
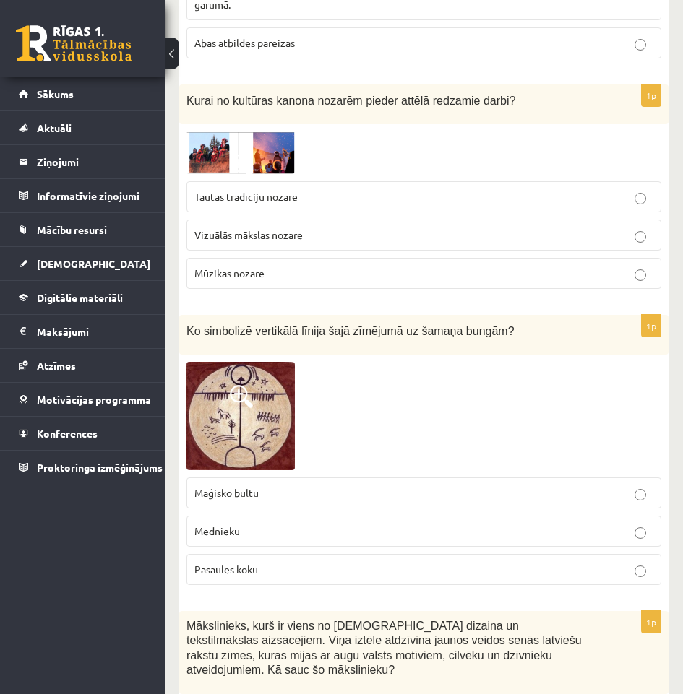
click at [276, 366] on img at bounding box center [240, 416] width 108 height 108
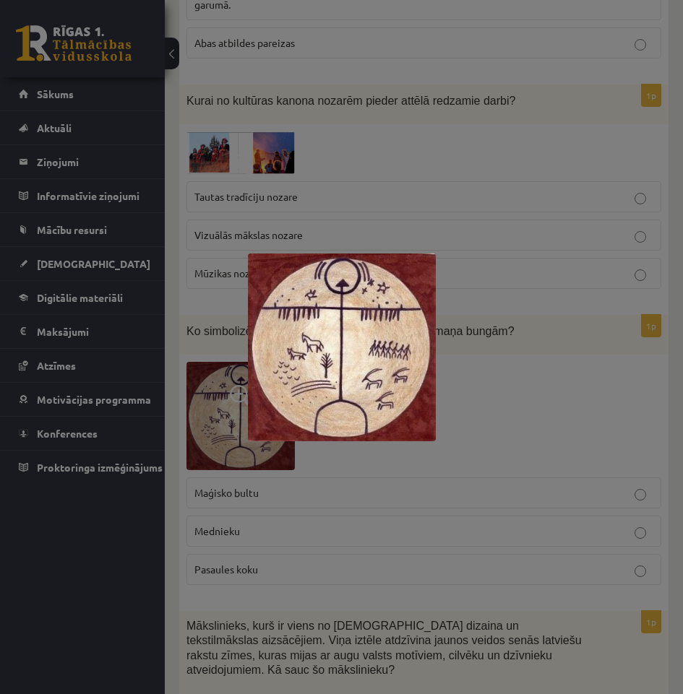
click at [520, 378] on div at bounding box center [341, 347] width 683 height 694
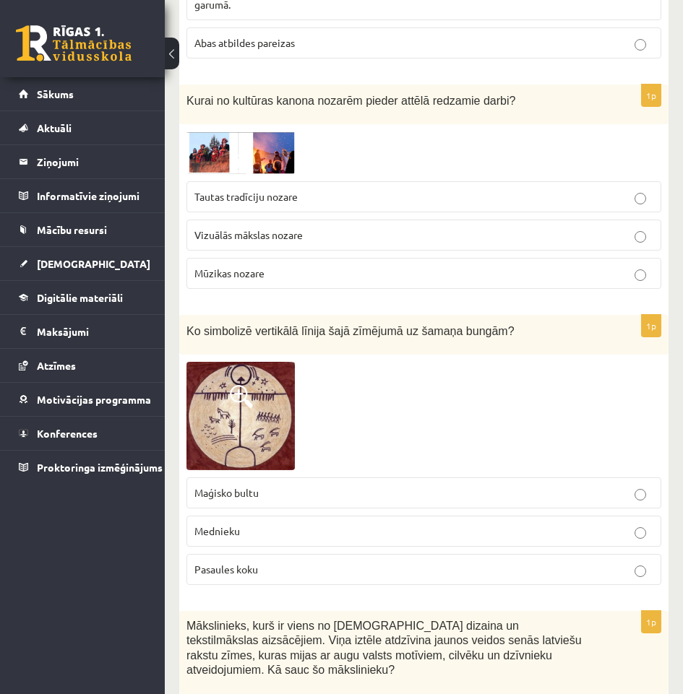
click at [227, 387] on img at bounding box center [240, 416] width 108 height 108
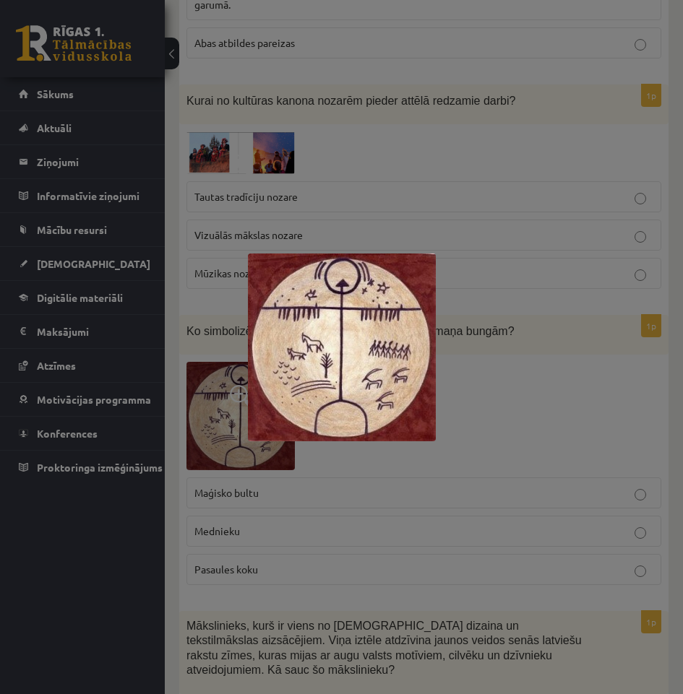
click at [481, 374] on div at bounding box center [341, 347] width 683 height 694
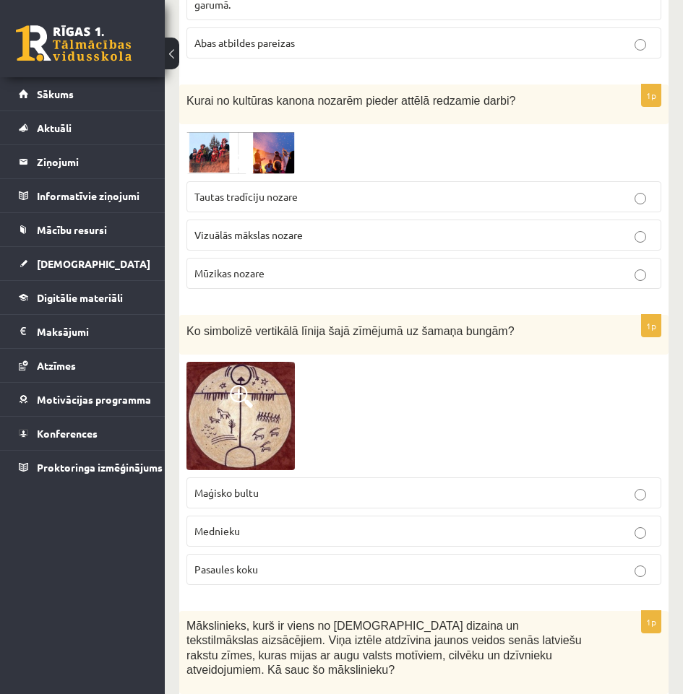
click at [272, 379] on img at bounding box center [240, 416] width 108 height 108
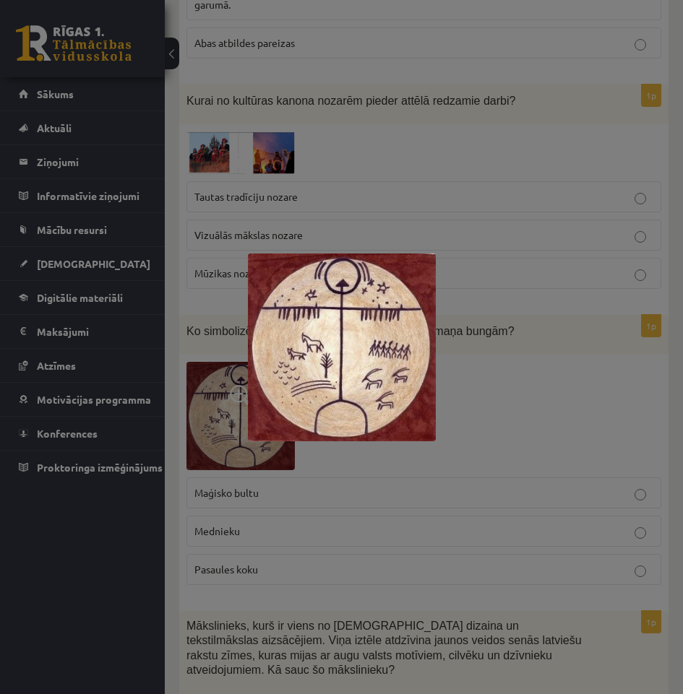
click at [483, 388] on div at bounding box center [341, 347] width 683 height 694
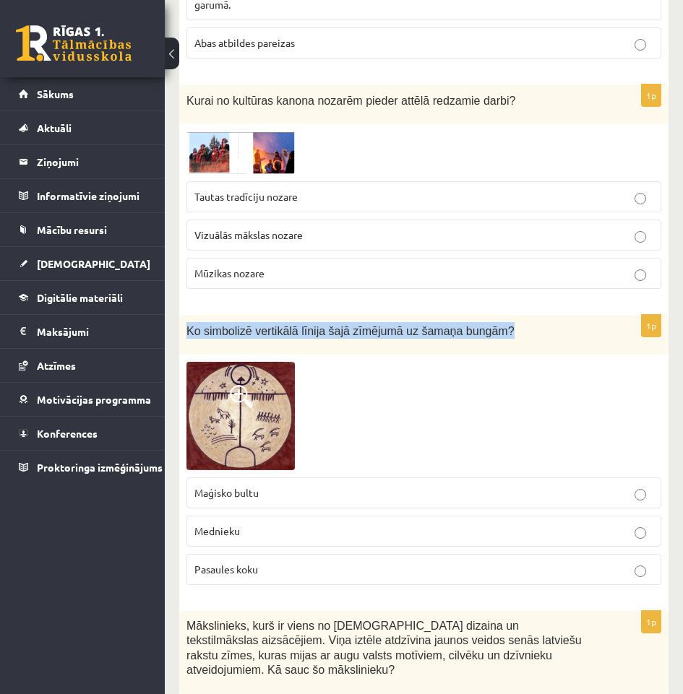
drag, startPoint x: 485, startPoint y: 285, endPoint x: 186, endPoint y: 304, distance: 299.7
click at [186, 315] on div "Ko simbolizē vertikālā līnija šajā zīmējumā uz šamaņa bungām?" at bounding box center [423, 335] width 489 height 40
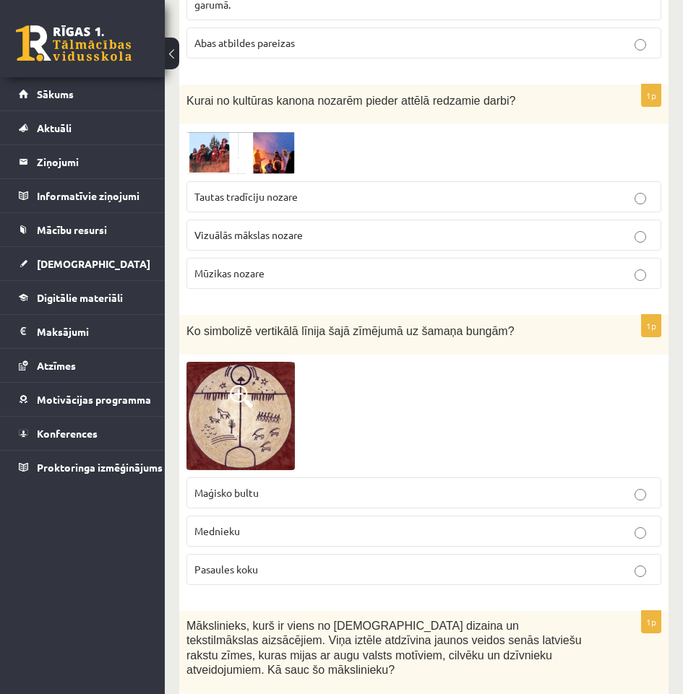
click at [319, 562] on p "Pasaules koku" at bounding box center [423, 569] width 459 height 15
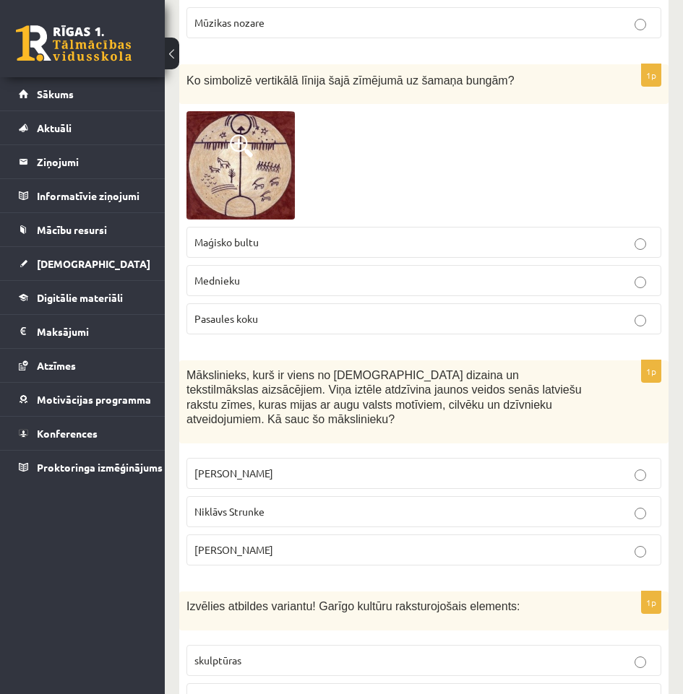
scroll to position [4914, 0]
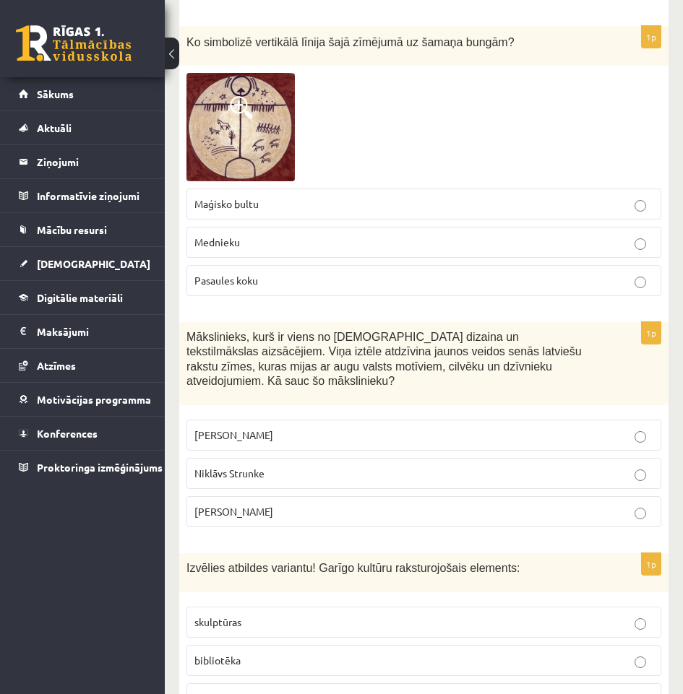
drag, startPoint x: 292, startPoint y: 445, endPoint x: 178, endPoint y: 296, distance: 187.6
click at [314, 428] on p "Ansis Cīrulis" at bounding box center [423, 435] width 459 height 15
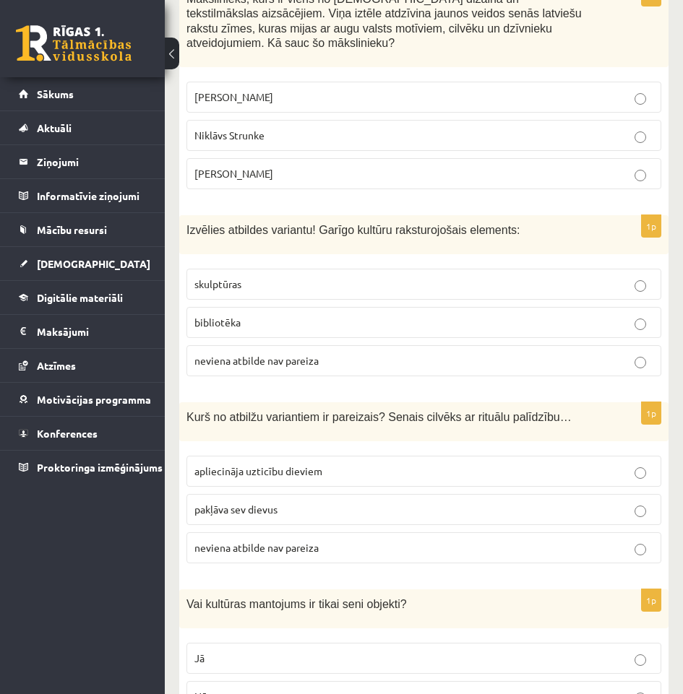
scroll to position [5275, 0]
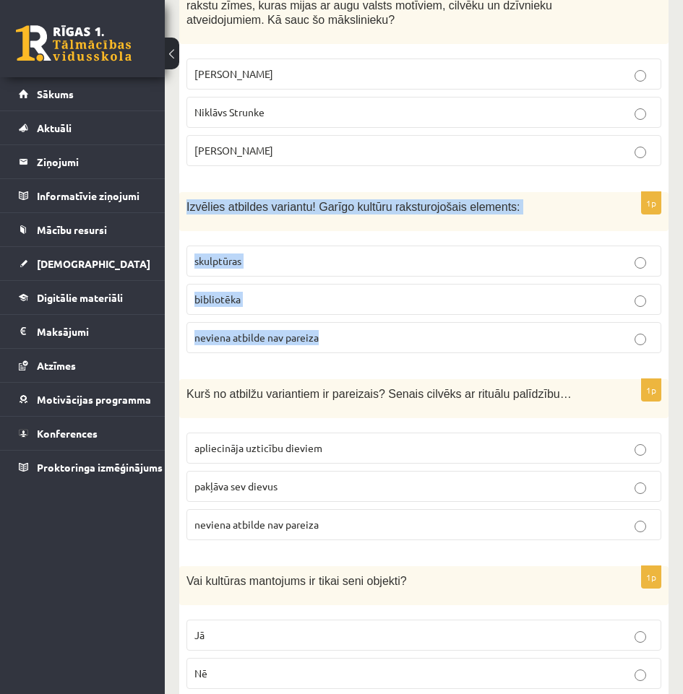
drag, startPoint x: 345, startPoint y: 278, endPoint x: 180, endPoint y: 155, distance: 206.5
click at [180, 192] on div "1p Izvēlies atbildes variantu! Garīgo kultūru raksturojošais elements: skulptūr…" at bounding box center [423, 278] width 489 height 173
click at [364, 292] on p "bibliotēka" at bounding box center [423, 299] width 459 height 15
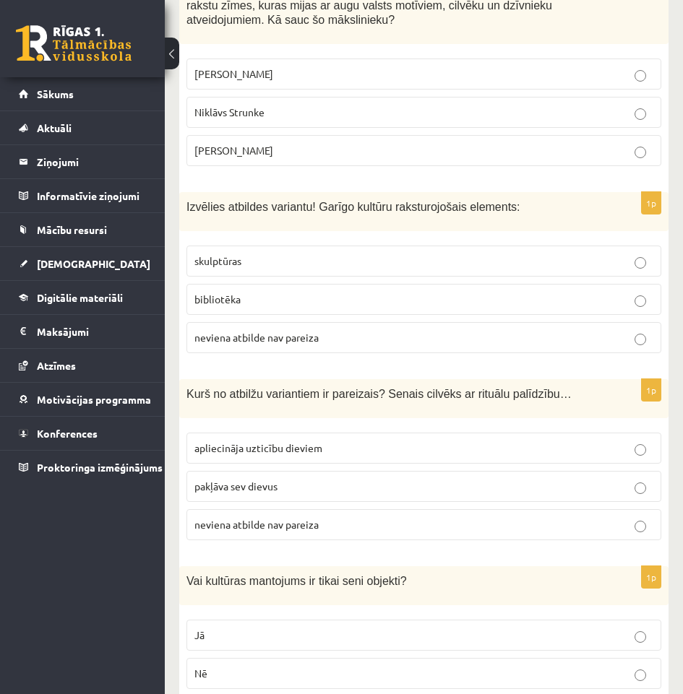
click at [347, 433] on label "apliecināja uzticību dieviem" at bounding box center [423, 448] width 475 height 31
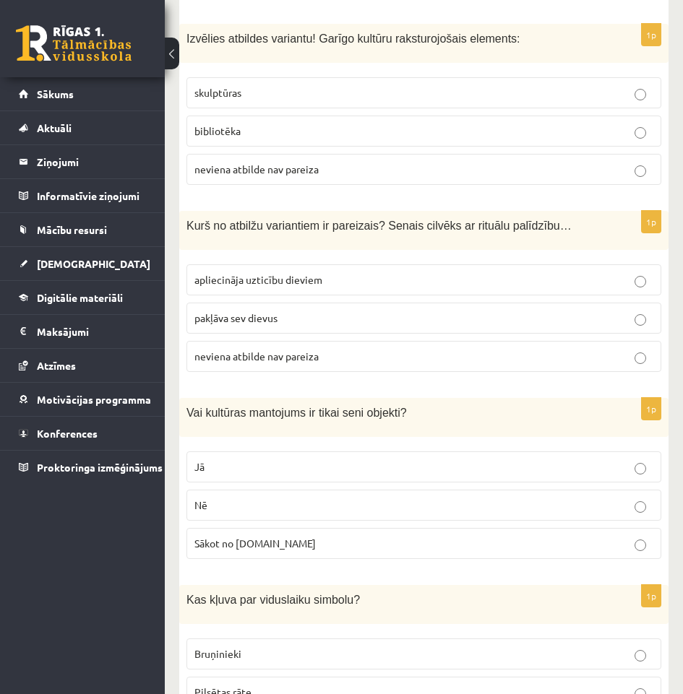
scroll to position [5492, 0]
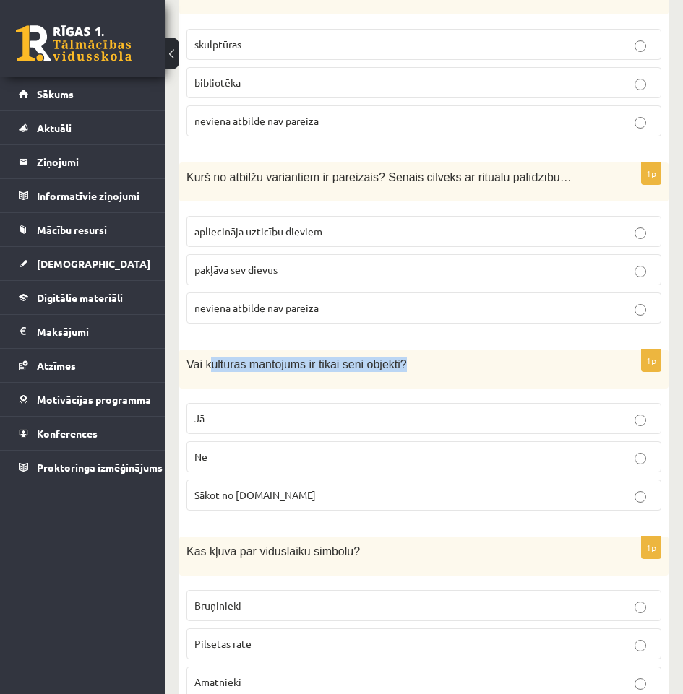
drag, startPoint x: 405, startPoint y: 305, endPoint x: 207, endPoint y: 307, distance: 197.3
click at [207, 357] on p "Vai kultūras mantojums ir tikai seni objekti?" at bounding box center [387, 364] width 403 height 15
drag, startPoint x: 287, startPoint y: 440, endPoint x: 179, endPoint y: 301, distance: 176.2
click at [179, 350] on div "1p Vai kultūras mantojums ir tikai seni objekti? Jā Nē Sākot no 10.gs" at bounding box center [423, 436] width 489 height 173
click at [394, 449] on p "Nē" at bounding box center [423, 456] width 459 height 15
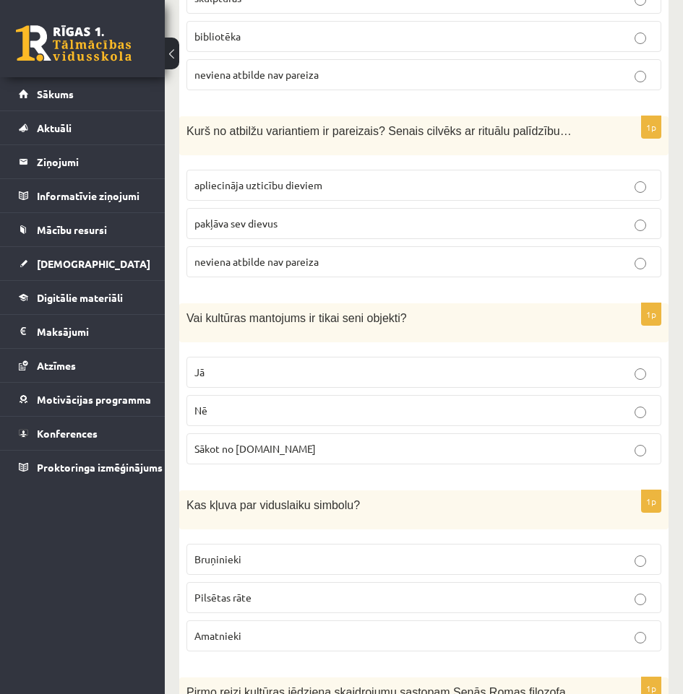
scroll to position [5564, 0]
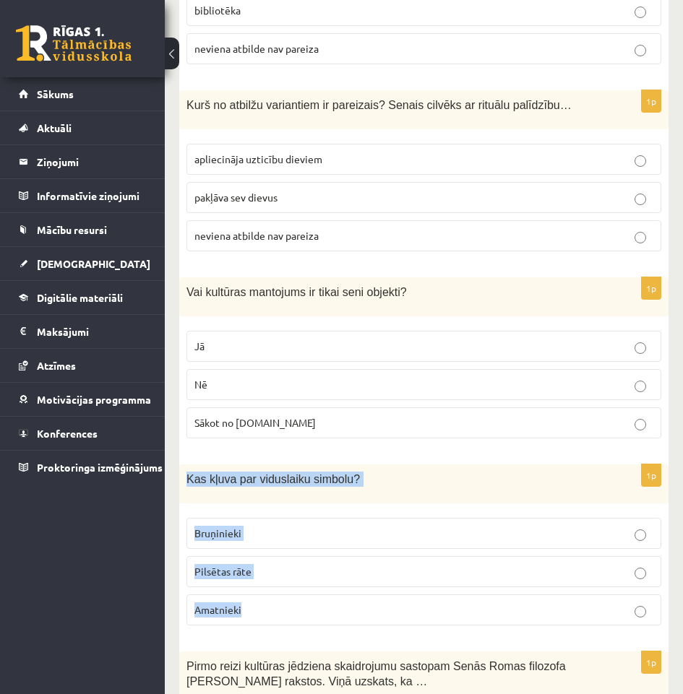
drag, startPoint x: 292, startPoint y: 553, endPoint x: 166, endPoint y: 423, distance: 180.9
click at [249, 526] on p "Bruņinieki" at bounding box center [423, 533] width 459 height 15
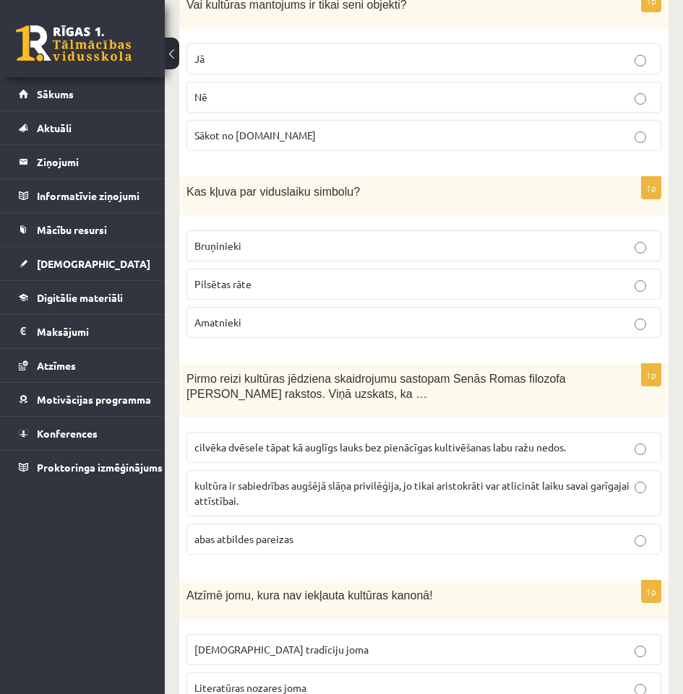
scroll to position [5853, 0]
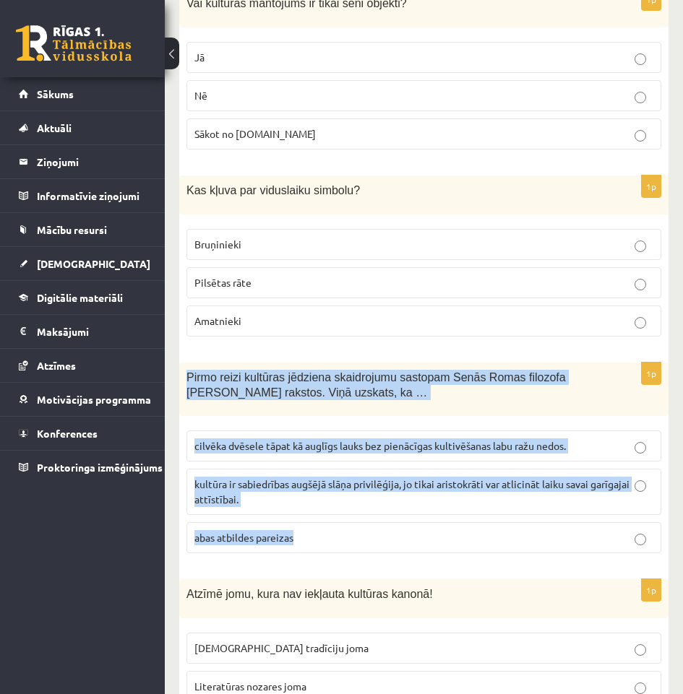
drag, startPoint x: 313, startPoint y: 471, endPoint x: 172, endPoint y: 315, distance: 210.3
click at [409, 439] on span "cilvēka dvēsele tāpat kā auglīgs lauks bez pienācīgas kultivēšanas labu ražu ne…" at bounding box center [379, 445] width 371 height 13
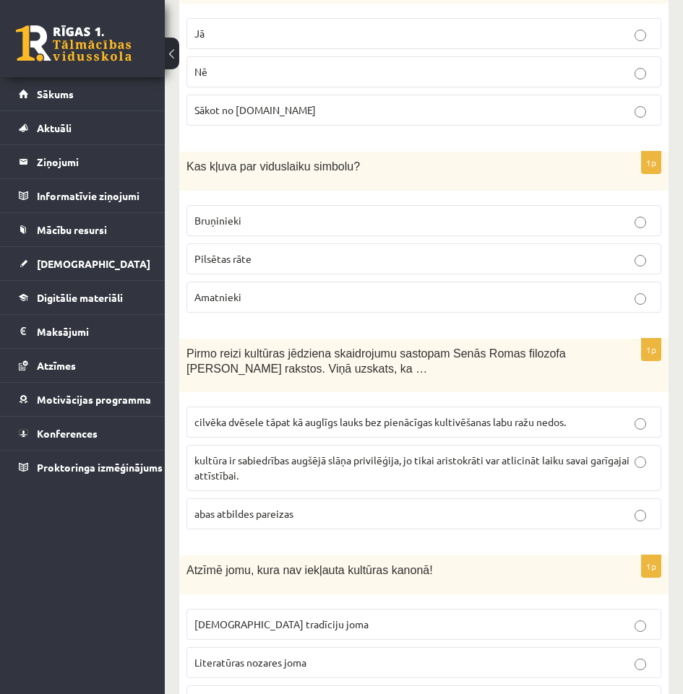
scroll to position [5889, 0]
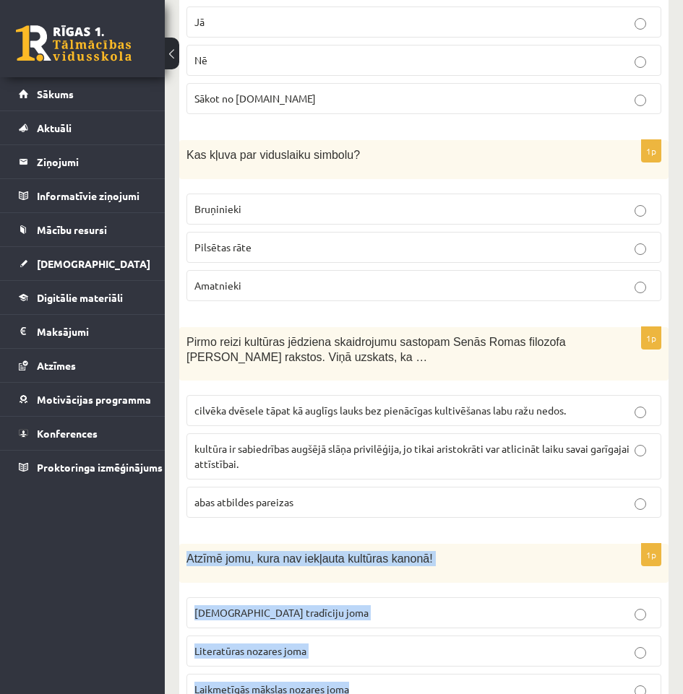
drag, startPoint x: 367, startPoint y: 624, endPoint x: 188, endPoint y: 491, distance: 223.2
click at [188, 544] on div "1p Atzīmē jomu, kura nav iekļauta kultūras kanonā! Tautas tradīciju joma Litera…" at bounding box center [423, 630] width 489 height 173
click at [413, 606] on p "Tautas tradīciju joma" at bounding box center [423, 613] width 459 height 15
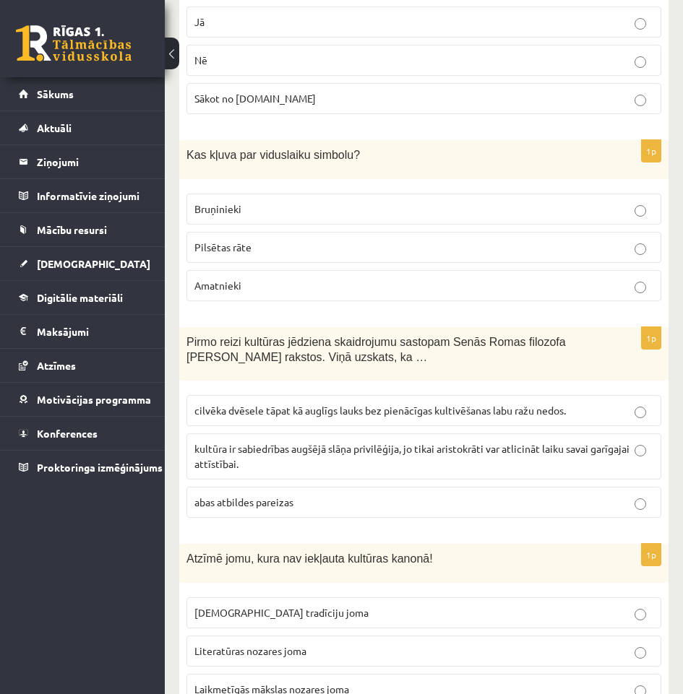
click at [367, 674] on label "Laikmetīgās mākslas nozares joma" at bounding box center [423, 689] width 475 height 31
click at [382, 636] on label "Literatūras nozares joma" at bounding box center [423, 651] width 475 height 31
drag, startPoint x: 403, startPoint y: 543, endPoint x: 398, endPoint y: 561, distance: 18.6
click at [402, 598] on label "Tautas tradīciju joma" at bounding box center [423, 613] width 475 height 31
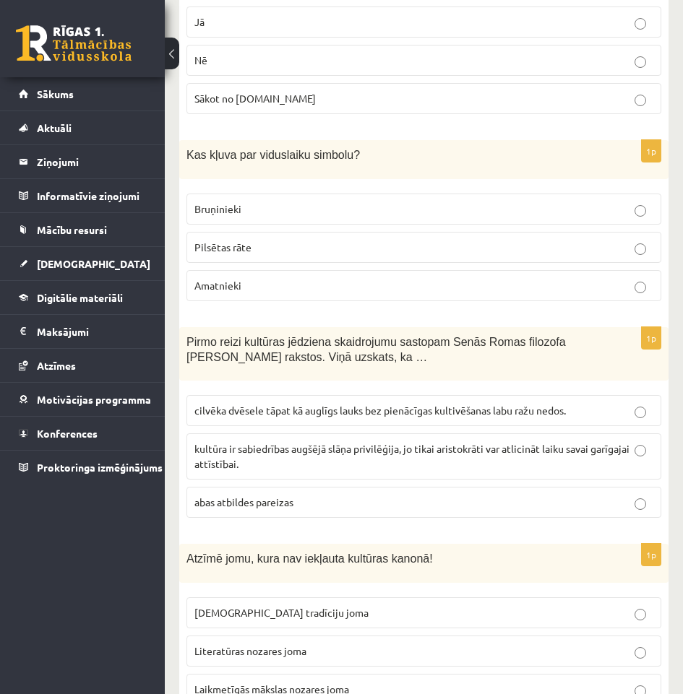
click at [397, 674] on label "Laikmetīgās mākslas nozares joma" at bounding box center [423, 689] width 475 height 31
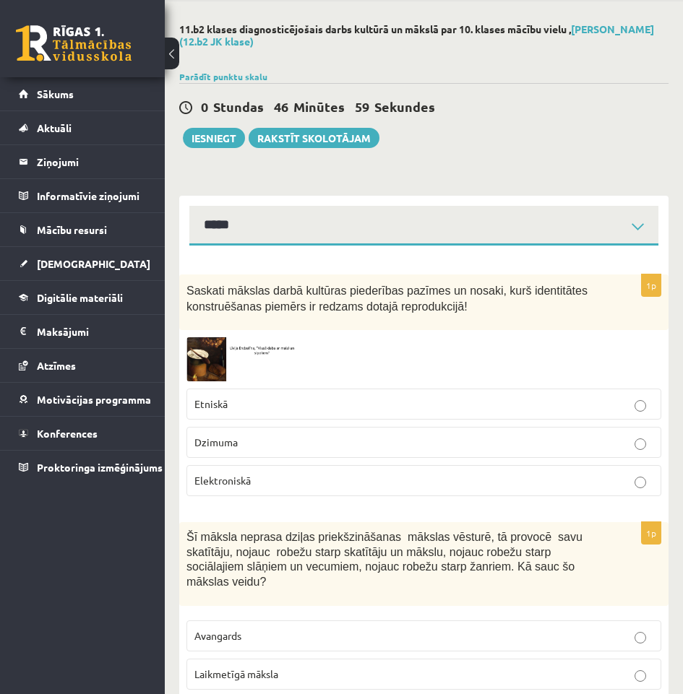
scroll to position [0, 0]
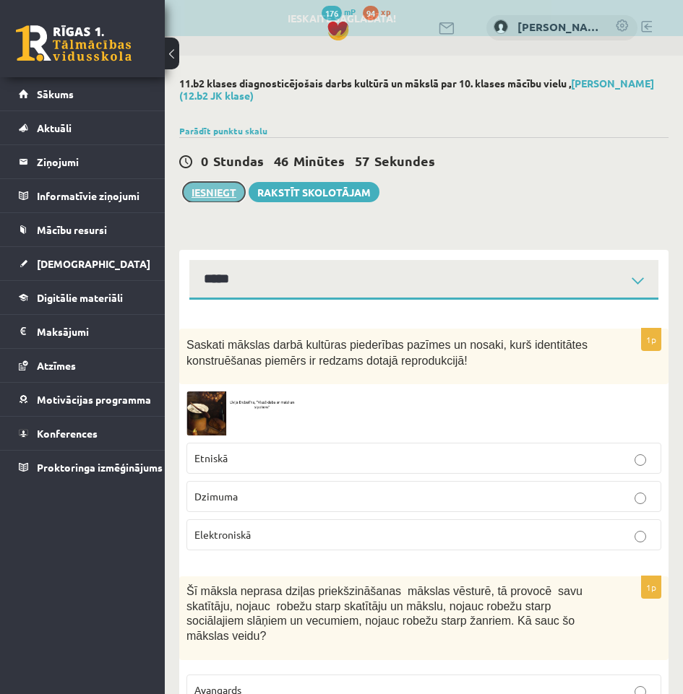
click at [201, 189] on button "Iesniegt" at bounding box center [214, 192] width 62 height 20
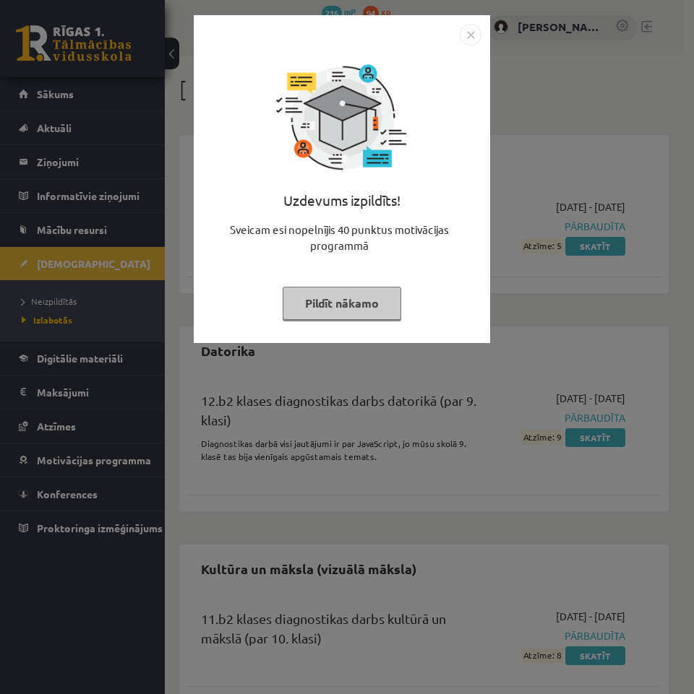
click at [363, 299] on button "Pildīt nākamo" at bounding box center [342, 303] width 119 height 33
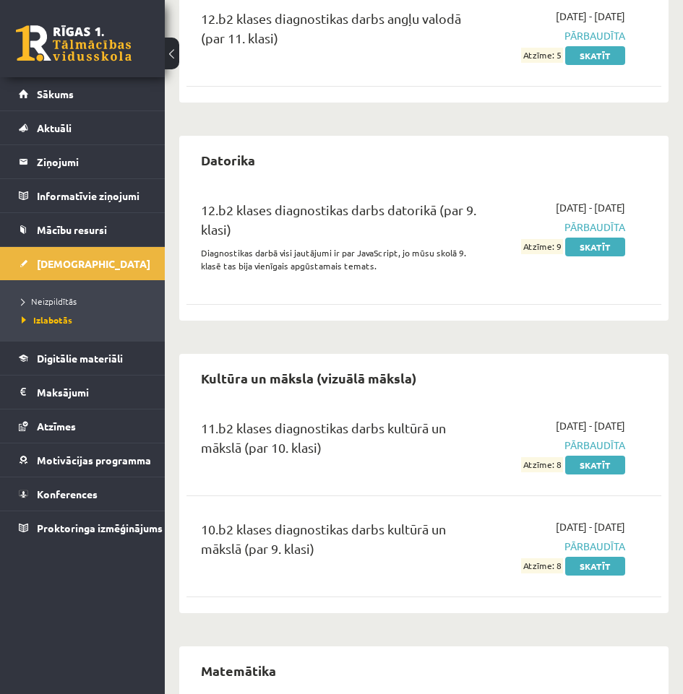
scroll to position [217, 0]
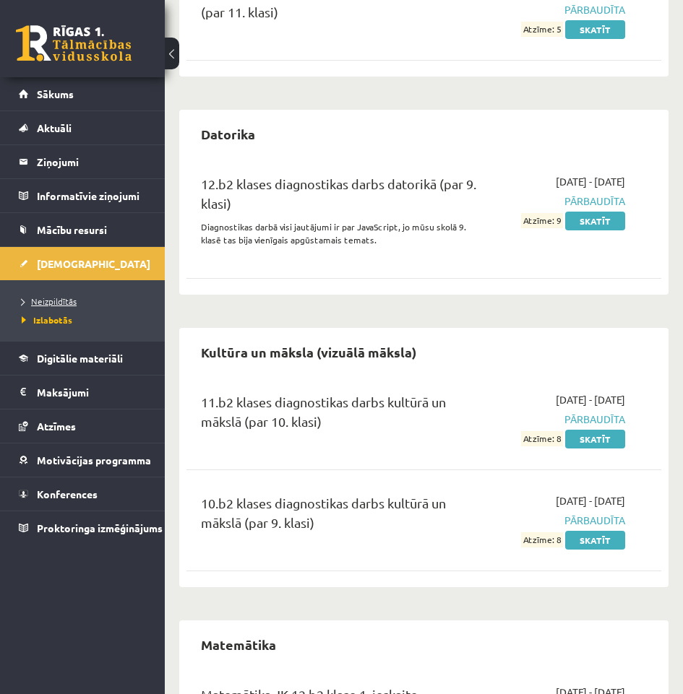
click at [57, 295] on link "Neizpildītās" at bounding box center [86, 301] width 129 height 13
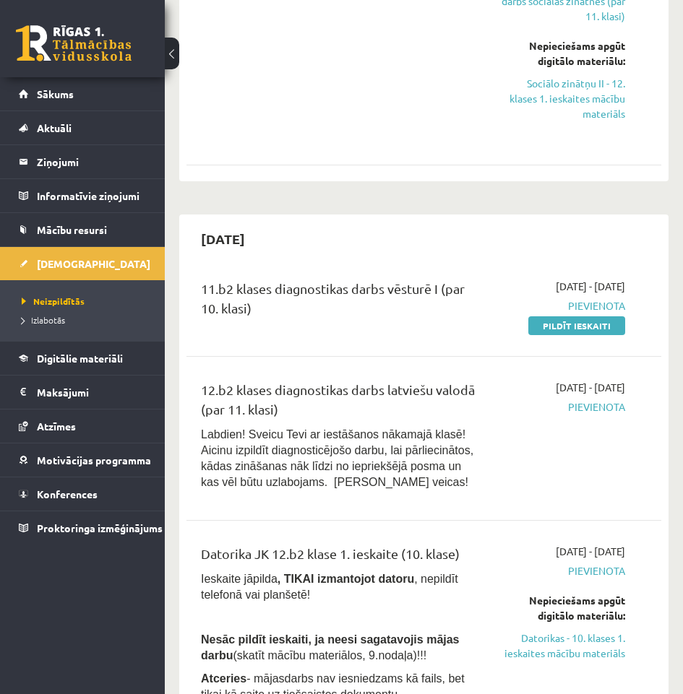
scroll to position [1590, 0]
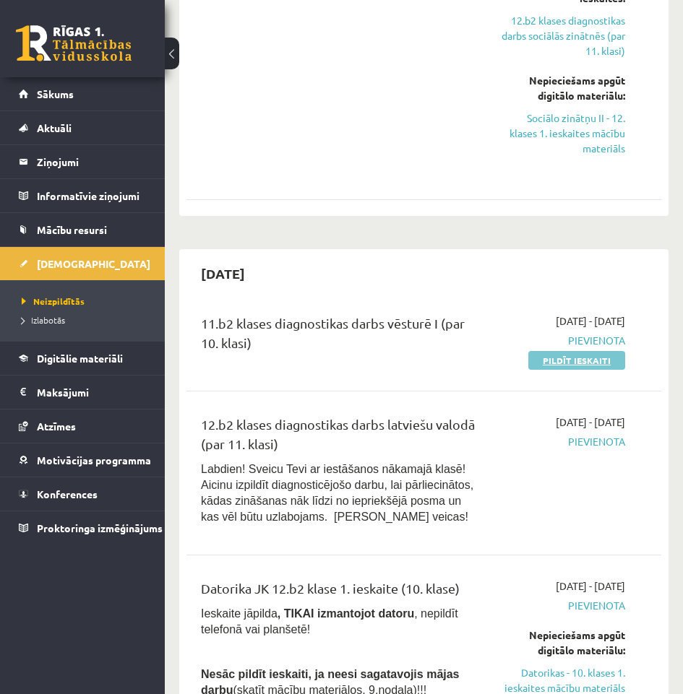
click at [553, 351] on link "Pildīt ieskaiti" at bounding box center [576, 360] width 97 height 19
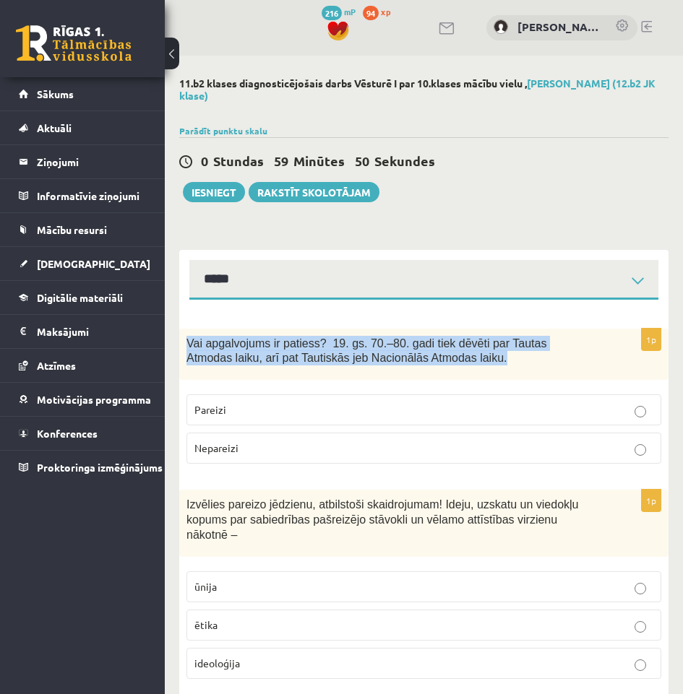
drag, startPoint x: 413, startPoint y: 361, endPoint x: 186, endPoint y: 335, distance: 228.4
click at [186, 335] on div "Vai apgalvojums ir patiess? 19. gs. 70.–80. gadi tiek dēvēti par Tautas Atmodas…" at bounding box center [423, 355] width 489 height 52
copy span "Vai apgalvojums ir patiess? 19. gs. 70.–80. gadi tiek dēvēti par Tautas Atmodas…"
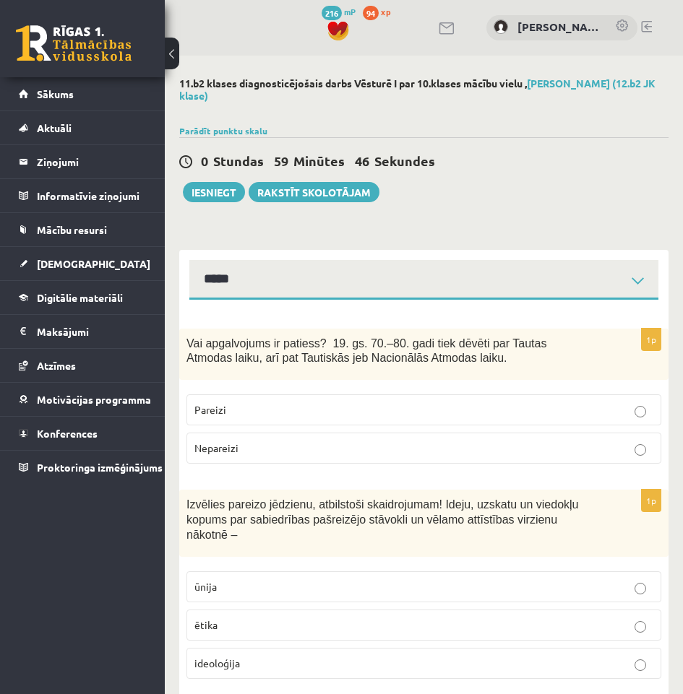
click at [343, 413] on p "Pareizi" at bounding box center [423, 410] width 459 height 15
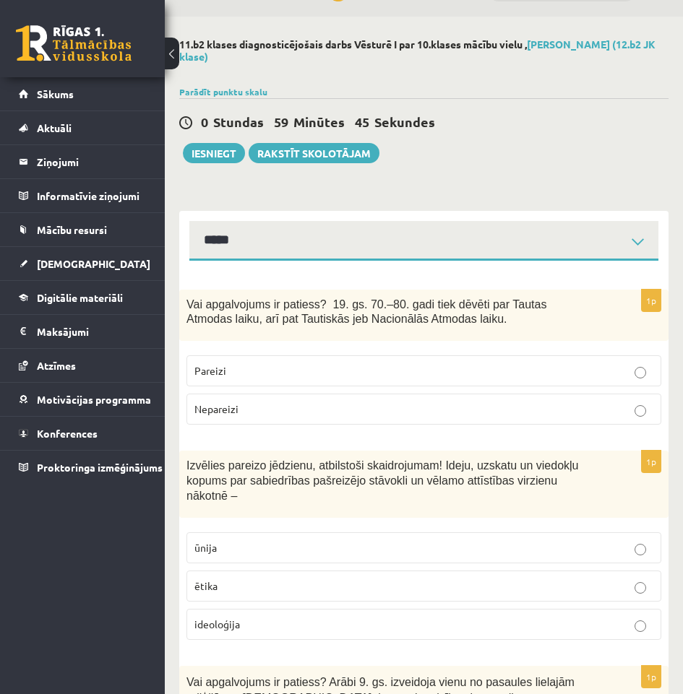
scroll to position [72, 0]
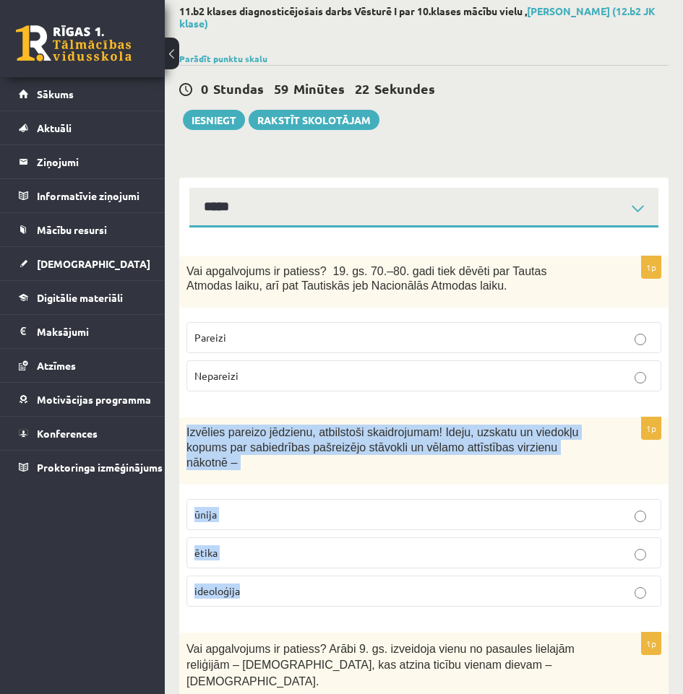
drag, startPoint x: 297, startPoint y: 567, endPoint x: 180, endPoint y: 435, distance: 176.6
click at [180, 435] on div "1p Izvēlies pareizo jēdzienu, atbilstoši skaidrojumam! Ideju, uzskatu un viedok…" at bounding box center [423, 518] width 489 height 200
copy div "Izvēlies pareizo jēdzienu, atbilstoši skaidrojumam! Ideju, uzskatu un viedokļu …"
click at [290, 584] on p "ideoloģija" at bounding box center [423, 591] width 459 height 15
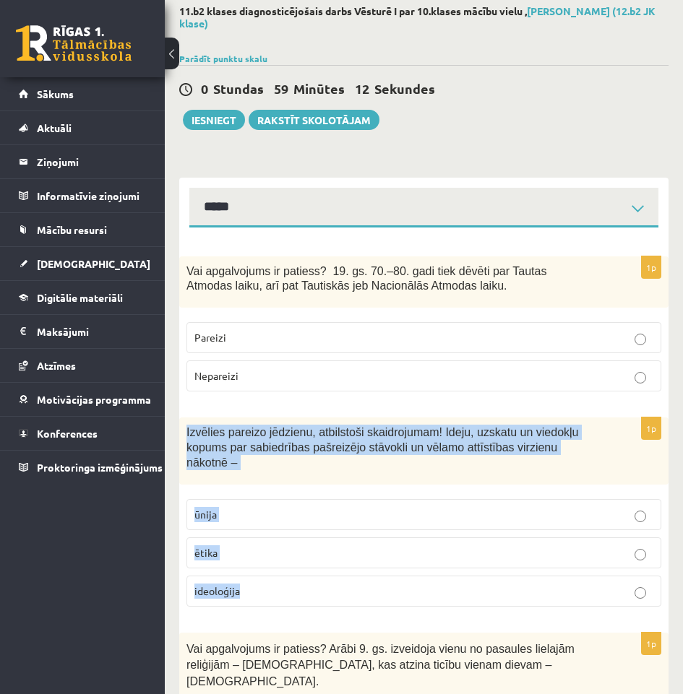
click at [336, 475] on div "1p Izvēlies pareizo jēdzienu, atbilstoši skaidrojumam! Ideju, uzskatu un viedok…" at bounding box center [423, 518] width 489 height 200
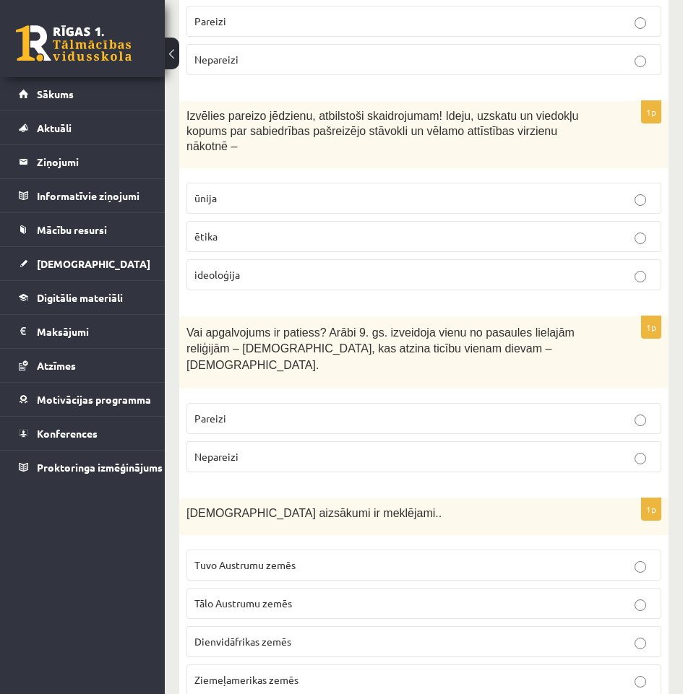
scroll to position [506, 0]
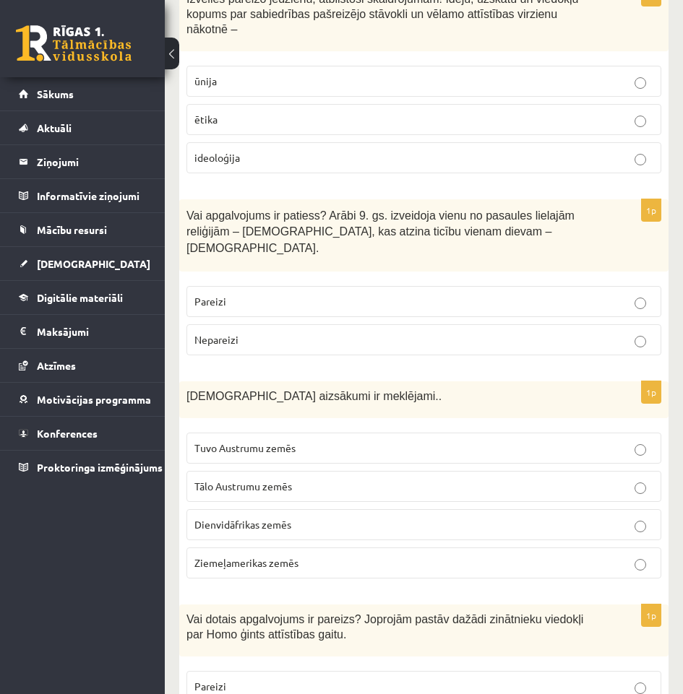
click at [258, 294] on p "Pareizi" at bounding box center [423, 301] width 459 height 15
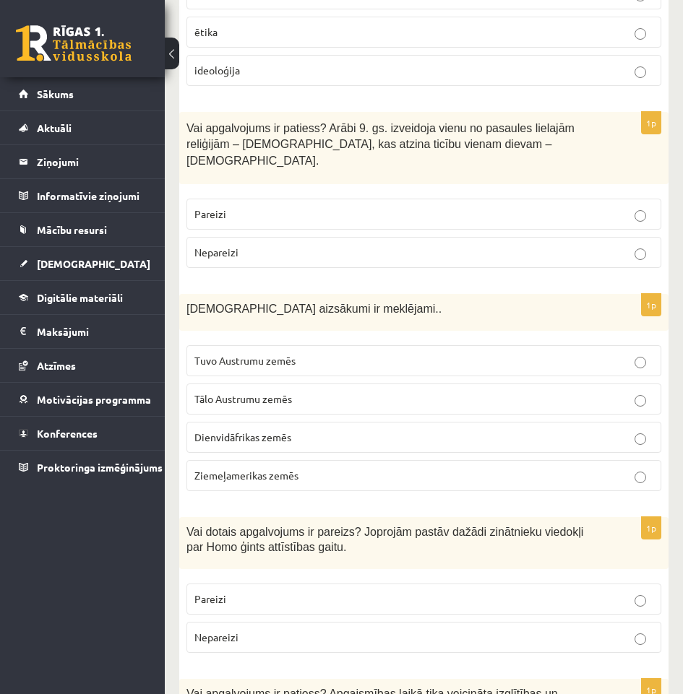
scroll to position [723, 0]
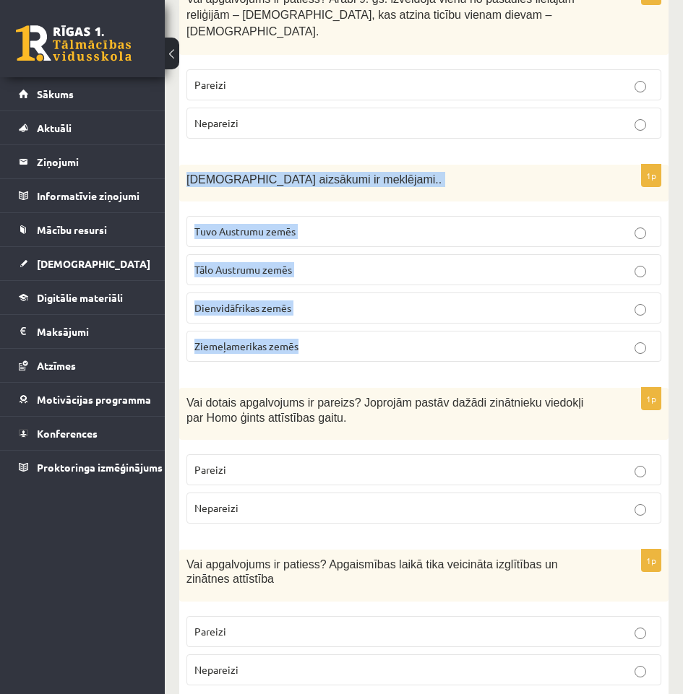
drag, startPoint x: 350, startPoint y: 330, endPoint x: 173, endPoint y: 149, distance: 252.9
copy div "Kristietības aizsākumi ir meklējami.. Tuvo Austrumu zemēs Tālo Austrumu zemēs D…"
click at [281, 216] on label "Tuvo Austrumu zemēs" at bounding box center [423, 231] width 475 height 31
click at [460, 166] on div "Kristietības aizsākumi ir meklējami.." at bounding box center [423, 183] width 489 height 37
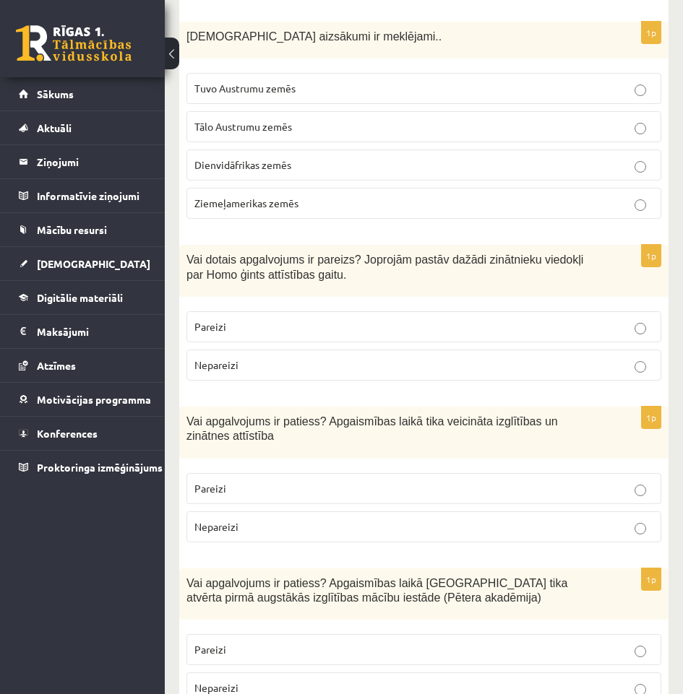
scroll to position [867, 0]
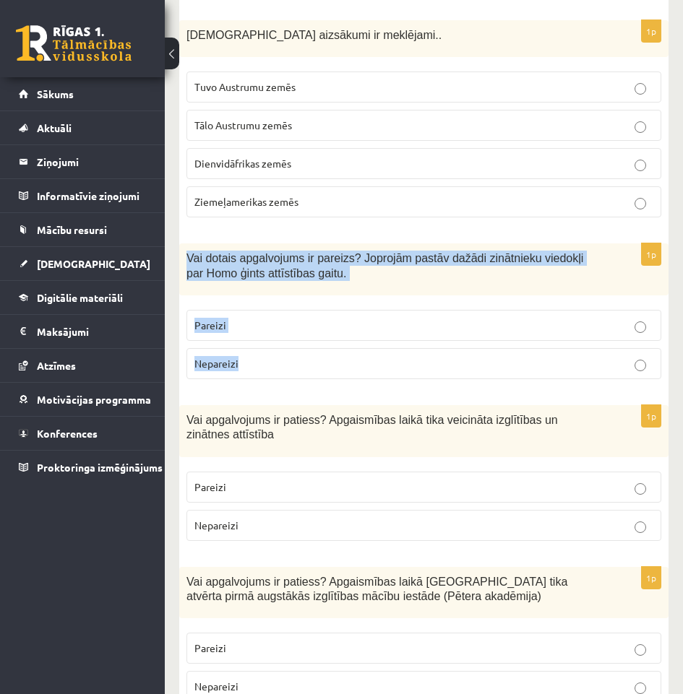
drag, startPoint x: 259, startPoint y: 335, endPoint x: 181, endPoint y: 223, distance: 135.5
click at [181, 244] on div "1p Vai dotais apgalvojums ir pareizs? Joprojām pastāv dažādi zinātnieku viedokļ…" at bounding box center [423, 317] width 489 height 147
copy div "Vai dotais apgalvojums ir pareizs? Joprojām pastāv dažādi zinātnieku viedokļi p…"
click at [306, 318] on p "Pareizi" at bounding box center [423, 325] width 459 height 15
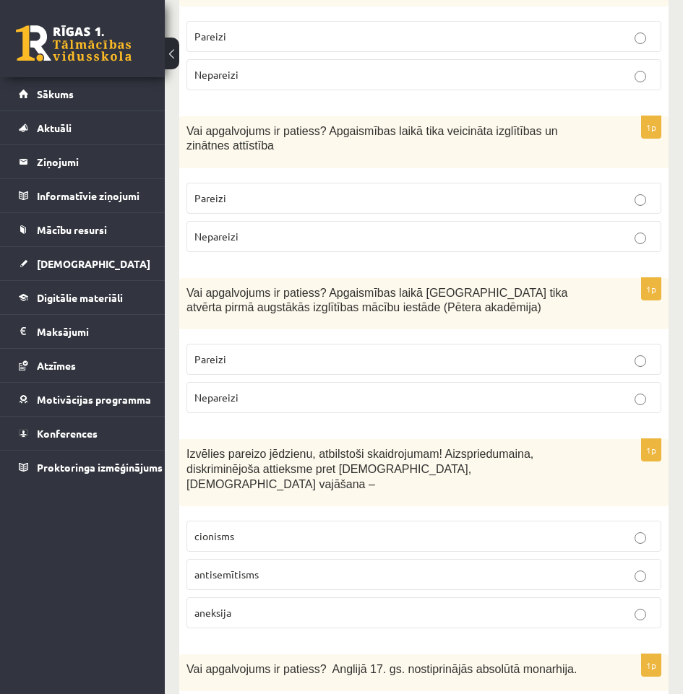
scroll to position [1084, 0]
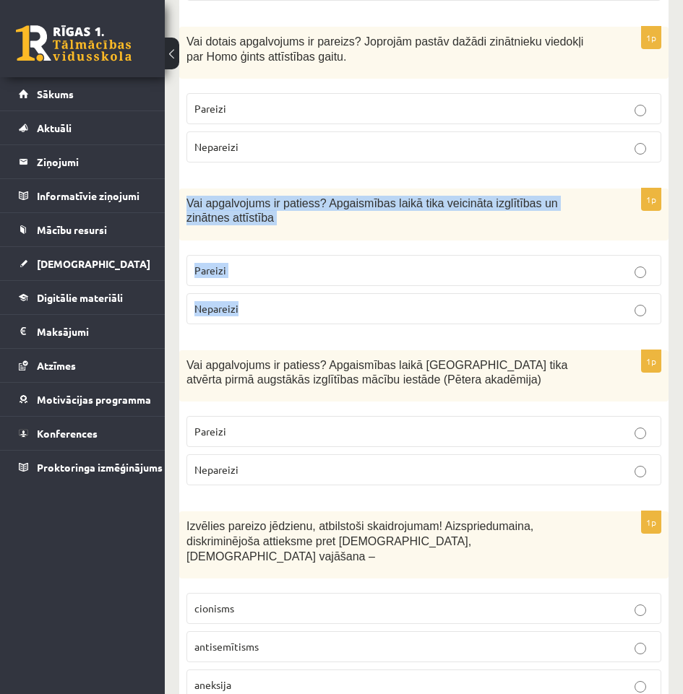
drag, startPoint x: 279, startPoint y: 270, endPoint x: 178, endPoint y: 168, distance: 143.1
copy div "Vai apgalvojums ir patiess? Apgaismības laikā tika veicināta izglītības un zinā…"
click at [386, 263] on p "Pareizi" at bounding box center [423, 270] width 459 height 15
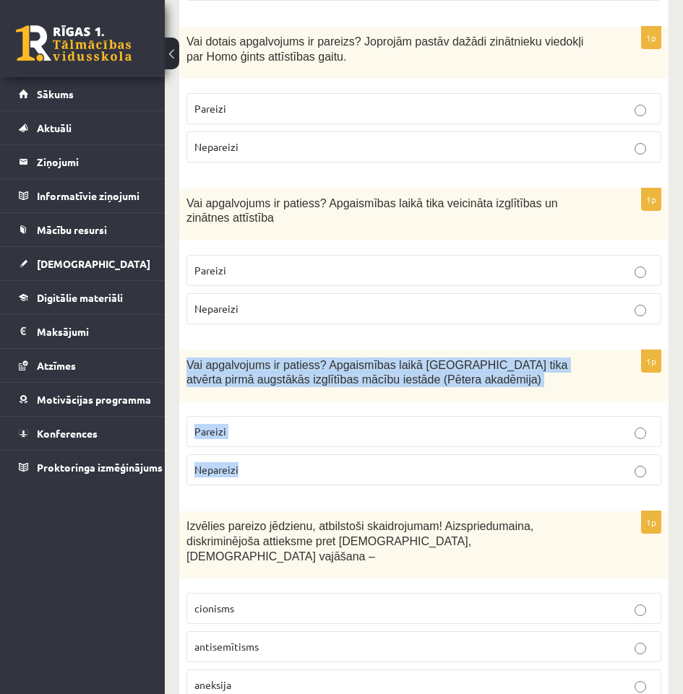
drag, startPoint x: 289, startPoint y: 442, endPoint x: 177, endPoint y: 335, distance: 154.9
copy div "Vai apgalvojums ir patiess? Apgaismības laikā Jelgavā tika atvērta pirmā augstā…"
click at [500, 416] on label "Pareizi" at bounding box center [423, 431] width 475 height 31
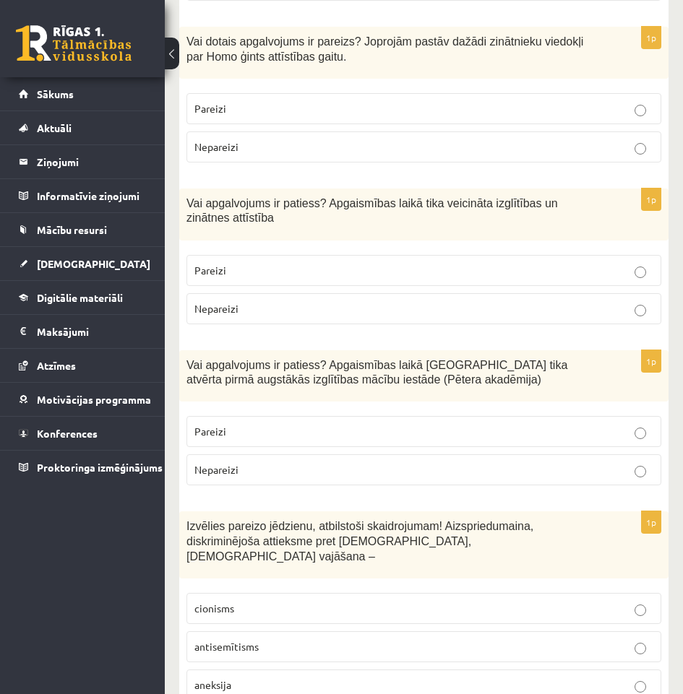
scroll to position [1228, 0]
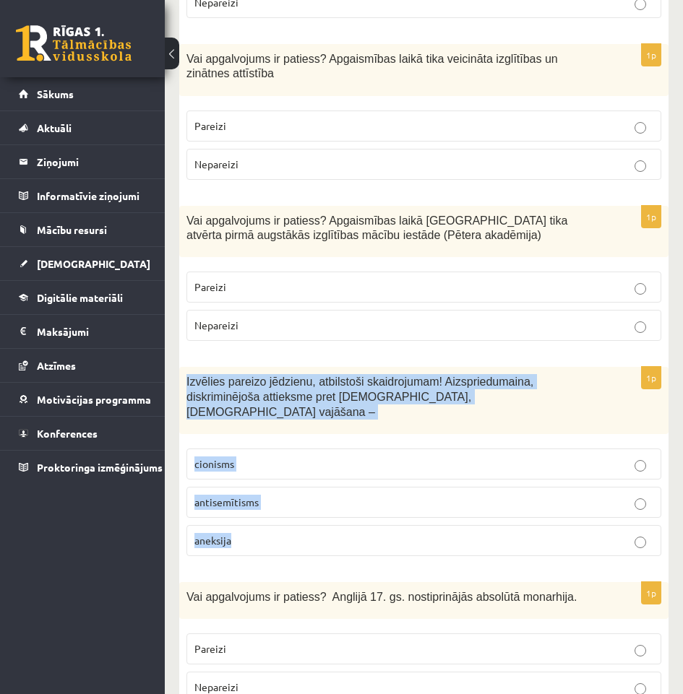
drag, startPoint x: 274, startPoint y: 496, endPoint x: 176, endPoint y: 343, distance: 181.6
copy div "Izvēlies pareizo jēdzienu, atbilstoši skaidrojumam! Aizspriedumaina, diskriminē…"
click at [319, 495] on p "antisemītisms" at bounding box center [423, 502] width 459 height 15
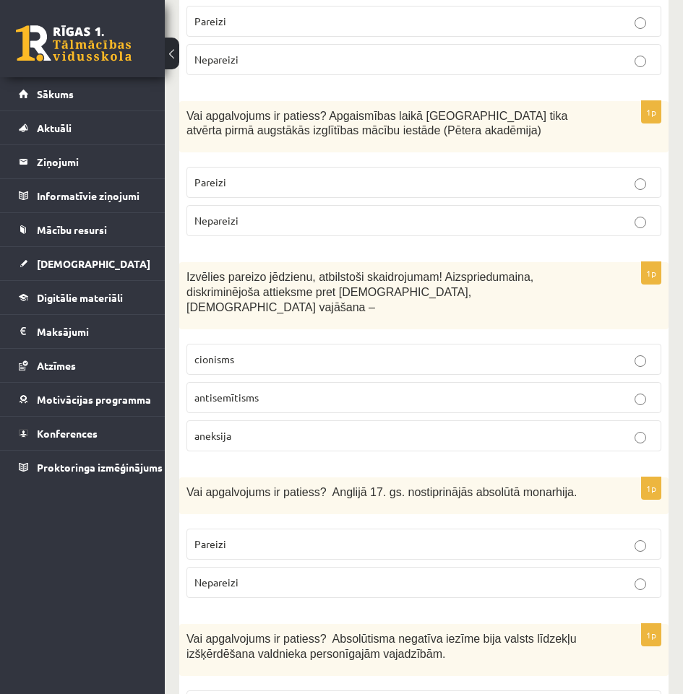
scroll to position [1445, 0]
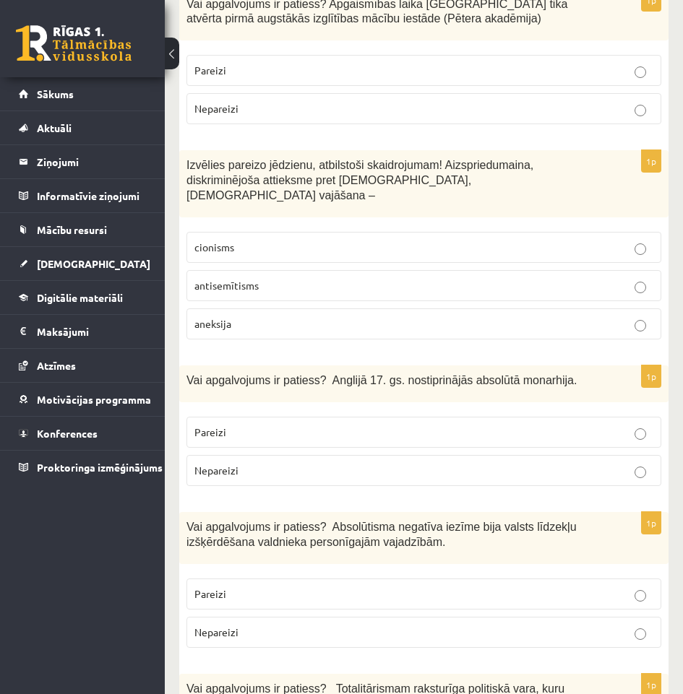
click at [254, 417] on label "Pareizi" at bounding box center [423, 432] width 475 height 31
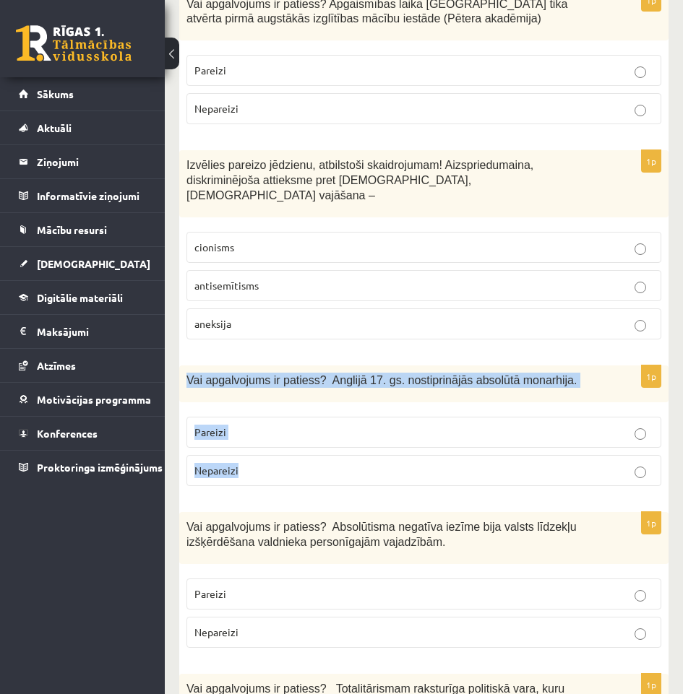
drag, startPoint x: 308, startPoint y: 429, endPoint x: 185, endPoint y: 351, distance: 145.5
click at [185, 366] on div "1p Vai apgalvojums ir patiess? Anglijā 17. gs. nostiprinājās absolūtā monarhija…" at bounding box center [423, 432] width 489 height 132
copy div "Vai apgalvojums ir patiess? Anglijā 17. gs. nostiprinājās absolūtā monarhija. P…"
click at [220, 464] on span "Nepareizi" at bounding box center [216, 470] width 44 height 13
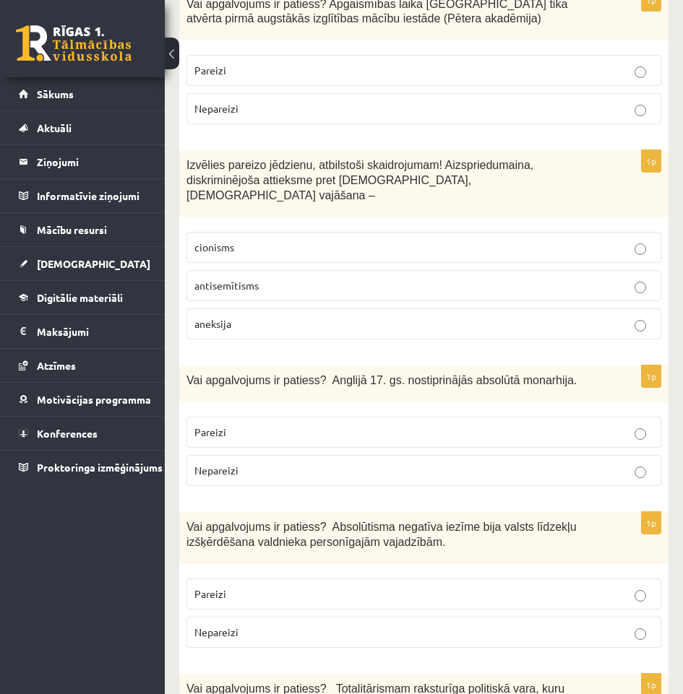
click at [217, 464] on span "Nepareizi" at bounding box center [216, 470] width 44 height 13
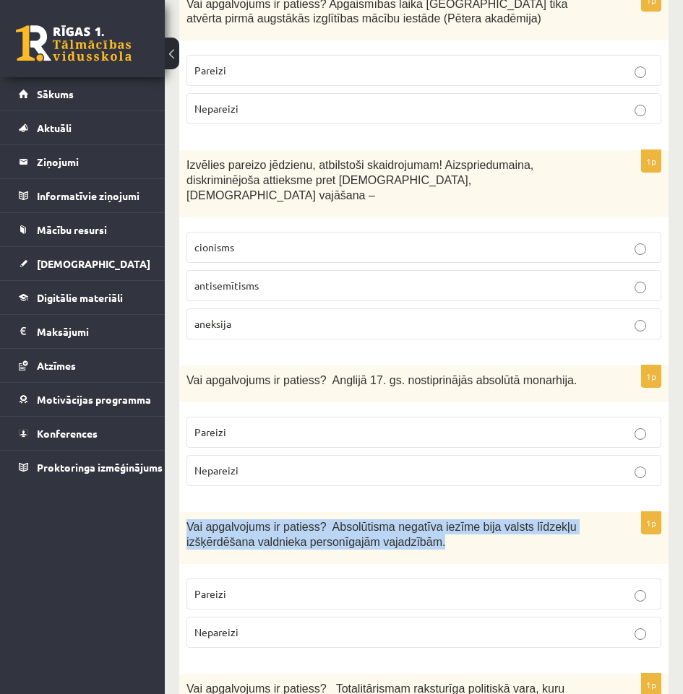
drag, startPoint x: 354, startPoint y: 498, endPoint x: 182, endPoint y: 474, distance: 173.6
click at [182, 512] on div "Vai apgalvojums ir patiess? Absolūtisma negatīva iezīme bija valsts līdzekļu iz…" at bounding box center [423, 538] width 489 height 52
copy span "Vai apgalvojums ir patiess? Absolūtisma negatīva iezīme bija valsts līdzekļu iz…"
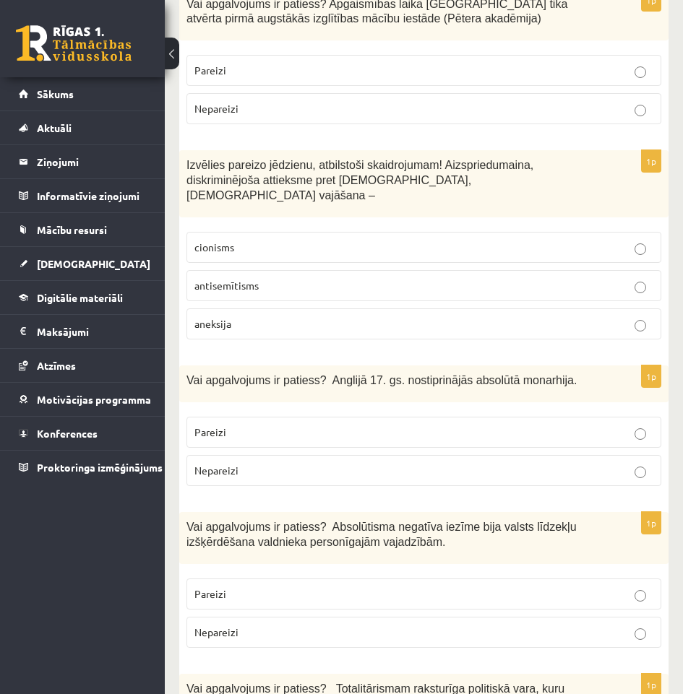
click at [265, 587] on p "Pareizi" at bounding box center [423, 594] width 459 height 15
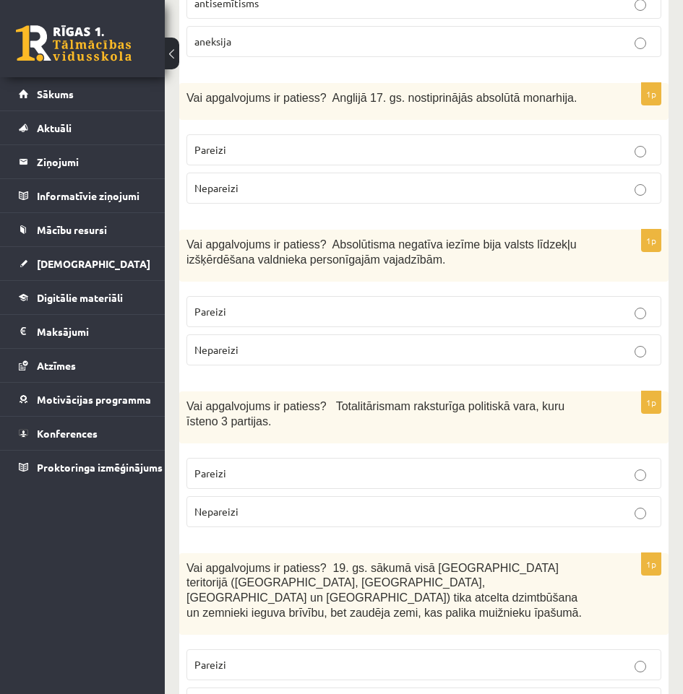
scroll to position [1734, 0]
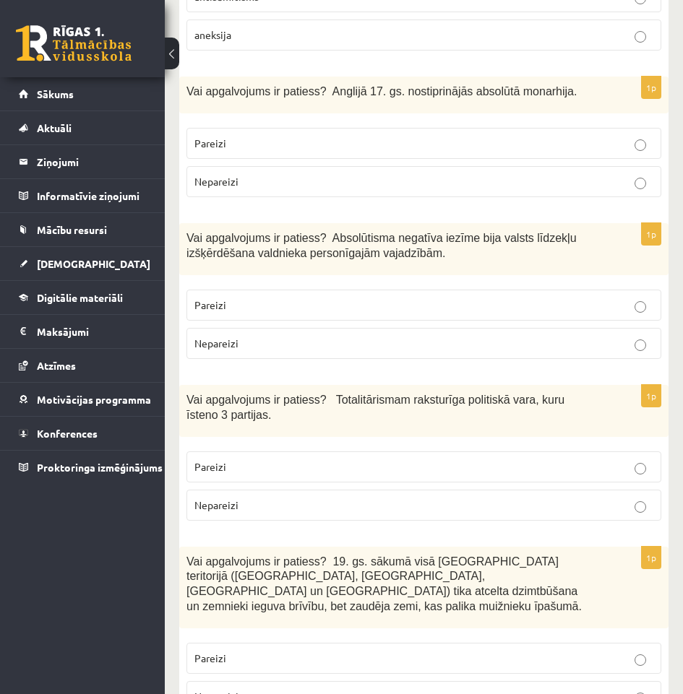
drag, startPoint x: 244, startPoint y: 379, endPoint x: 184, endPoint y: 347, distance: 68.2
click at [184, 385] on div "Vai apgalvojums ir patiess? Totalitārismam raksturīga politiskā vara, kuru īste…" at bounding box center [423, 411] width 489 height 52
copy span "Vai apgalvojums ir patiess? Totalitārismam raksturīga politiskā vara, kuru īste…"
click at [444, 452] on label "Pareizi" at bounding box center [423, 467] width 475 height 31
click at [442, 490] on label "Nepareizi" at bounding box center [423, 505] width 475 height 31
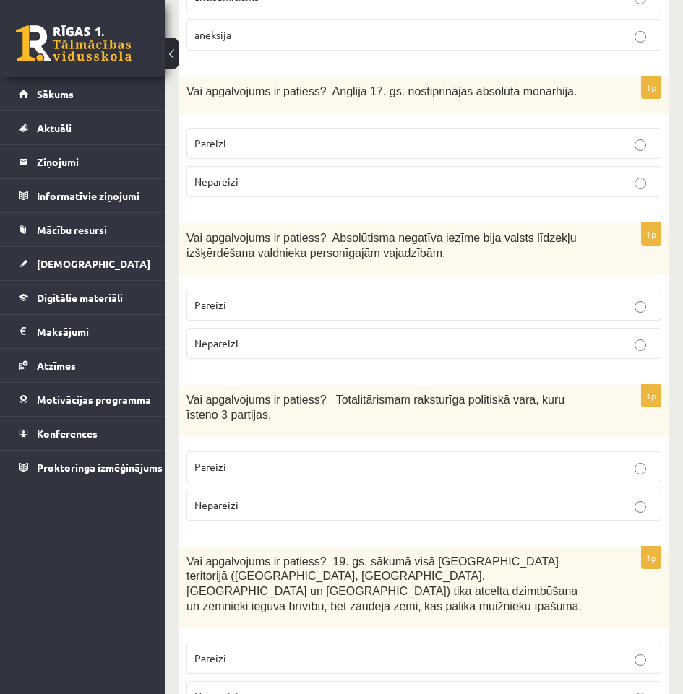
scroll to position [1807, 0]
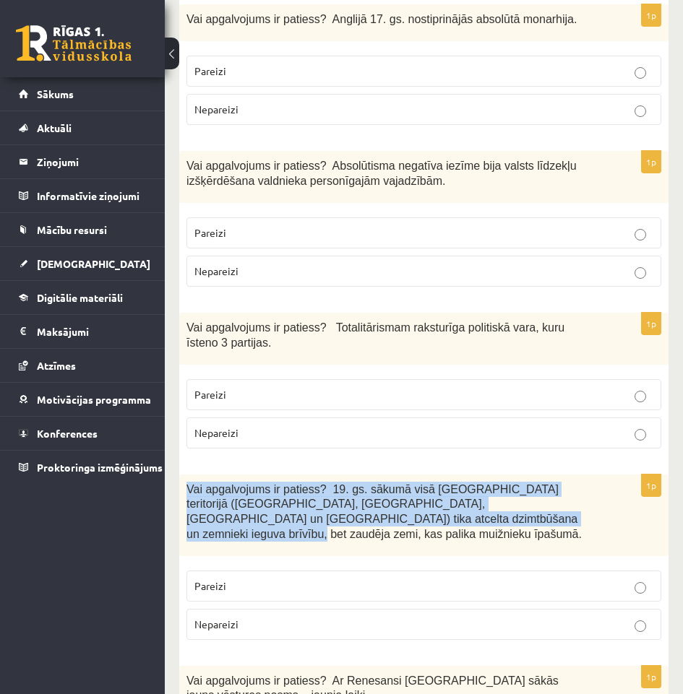
drag, startPoint x: 378, startPoint y: 475, endPoint x: 178, endPoint y: 444, distance: 201.7
click at [422, 482] on p "Vai apgalvojums ir patiess? 19. gs. sākumā visā Latvijas teritorijā (Kurzemē, Z…" at bounding box center [387, 511] width 403 height 59
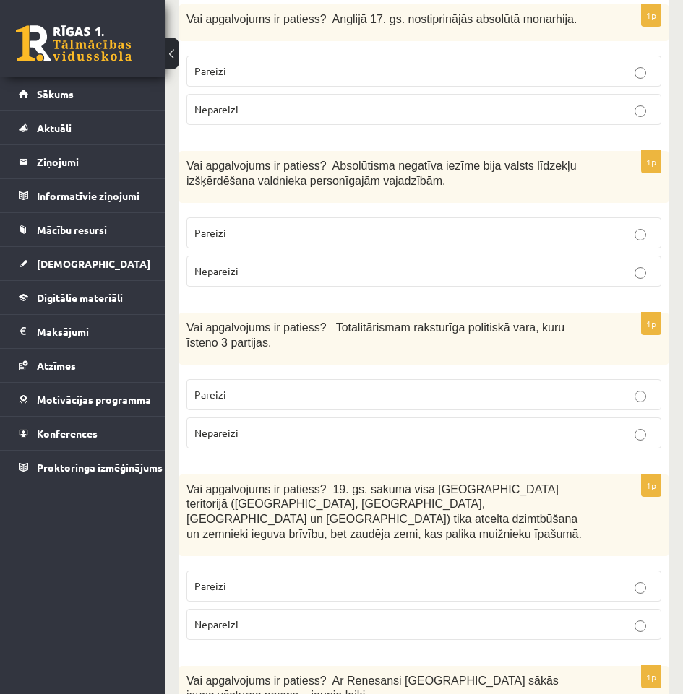
click at [340, 609] on label "Nepareizi" at bounding box center [423, 624] width 475 height 31
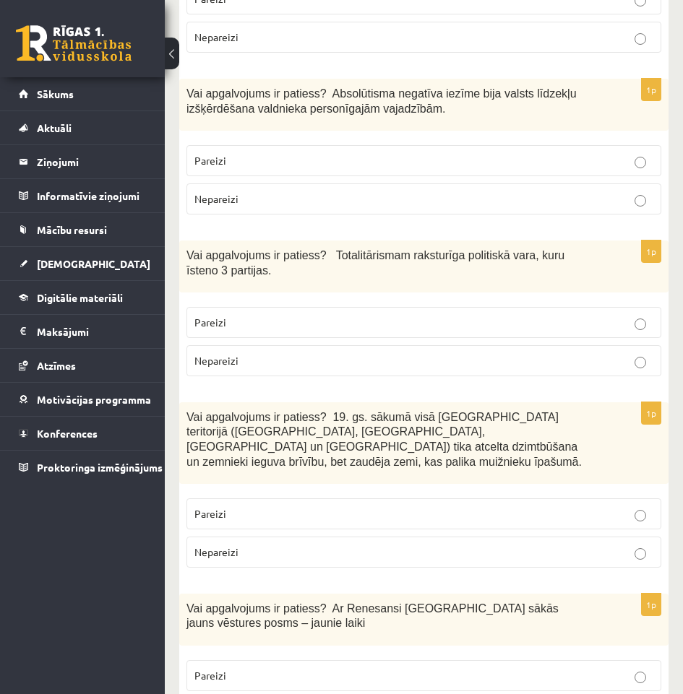
scroll to position [2023, 0]
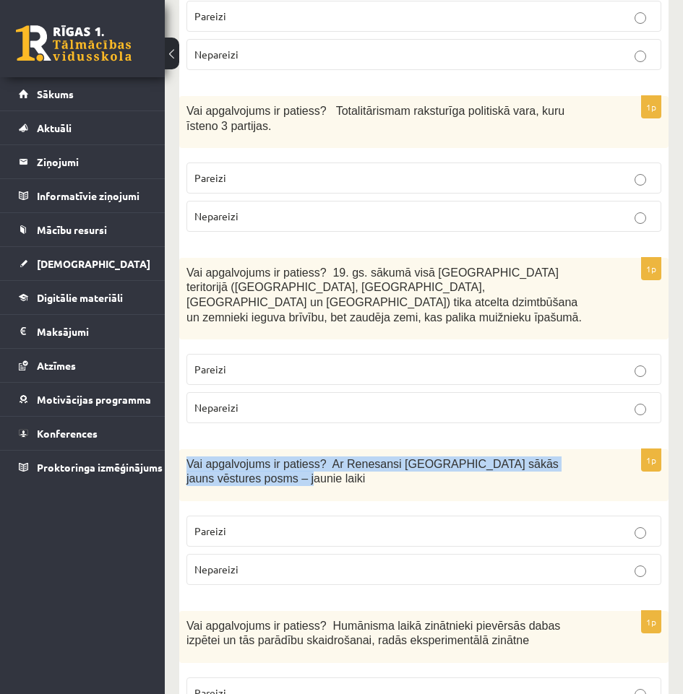
drag, startPoint x: 241, startPoint y: 429, endPoint x: 176, endPoint y: 394, distance: 74.7
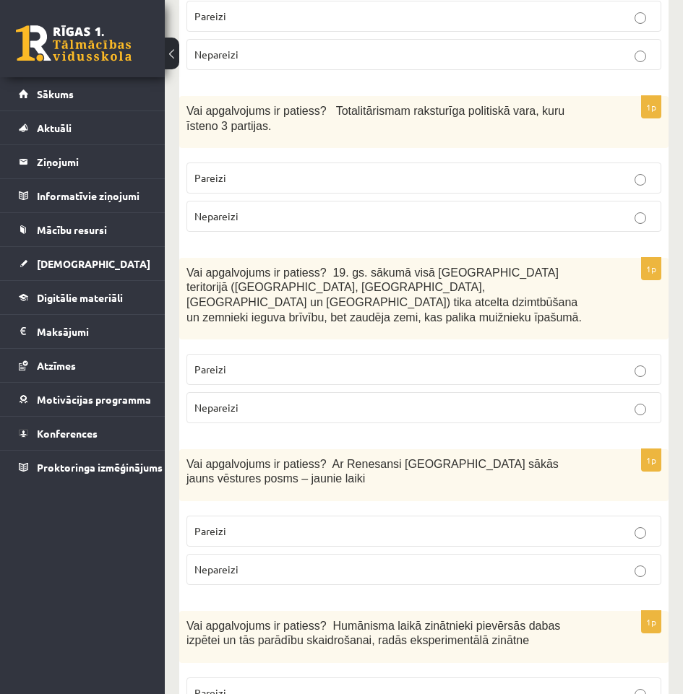
click at [273, 524] on p "Pareizi" at bounding box center [423, 531] width 459 height 15
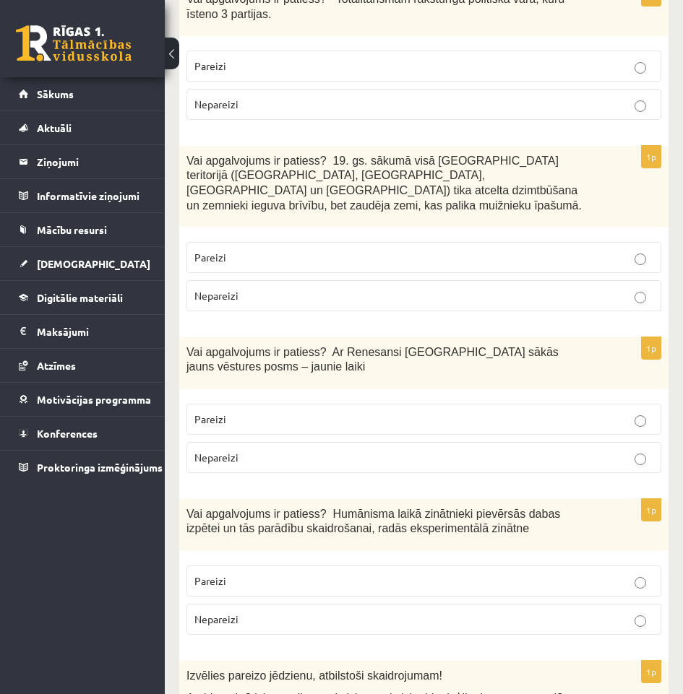
scroll to position [2168, 0]
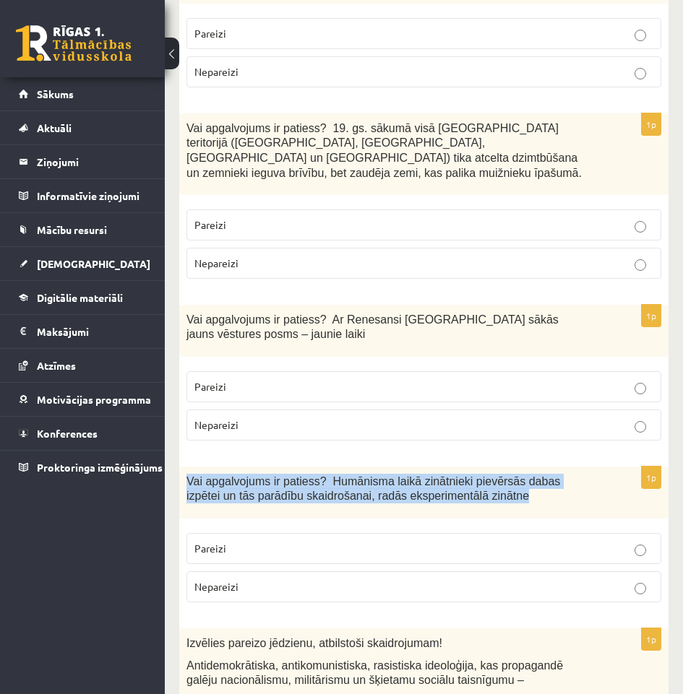
drag, startPoint x: 434, startPoint y: 436, endPoint x: 170, endPoint y: 420, distance: 265.0
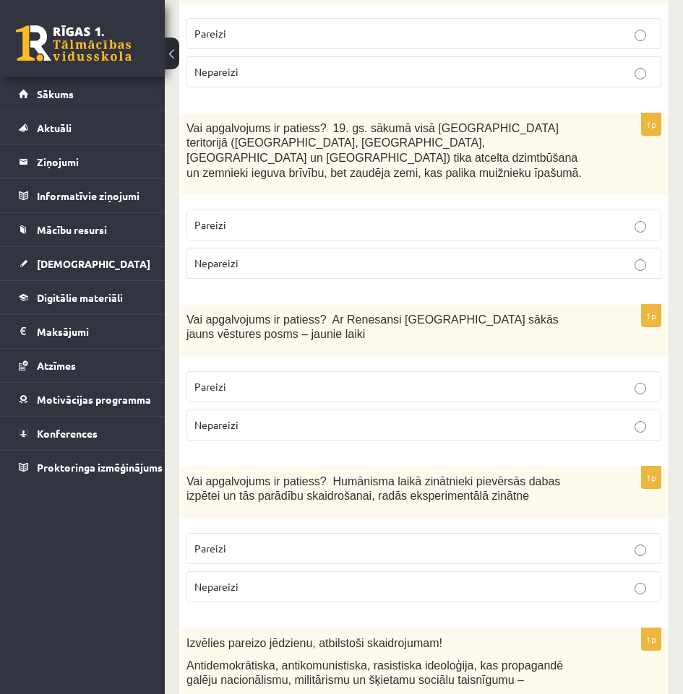
click at [300, 533] on label "Pareizi" at bounding box center [423, 548] width 475 height 31
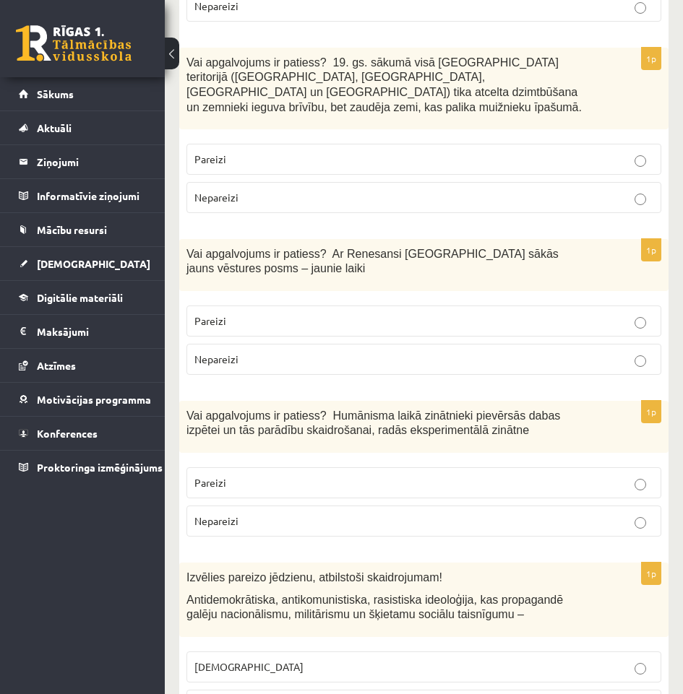
scroll to position [2385, 0]
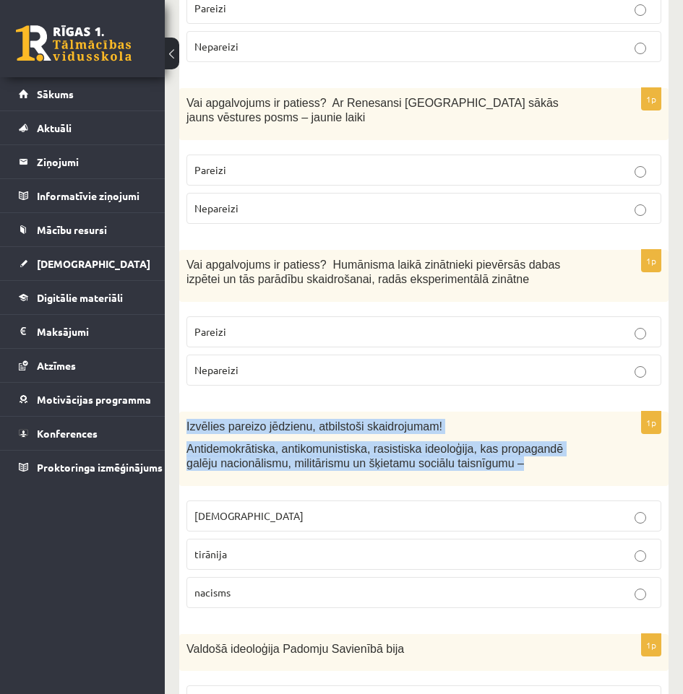
drag, startPoint x: 546, startPoint y: 410, endPoint x: 172, endPoint y: 367, distance: 376.8
click at [172, 367] on div "11.b2 klases diagnosticējošais darbs Vēsturē I par 10.klases mācību vielu , Kri…" at bounding box center [424, 548] width 518 height 5754
click at [543, 442] on p "Antidemokrātiska, antikomunistiska, rasistiska ideoloģija, kas propagandē galēj…" at bounding box center [387, 457] width 403 height 30
drag, startPoint x: 430, startPoint y: 404, endPoint x: 177, endPoint y: 359, distance: 256.9
click at [177, 359] on div "11.b2 klases diagnosticējošais darbs Vēsturē I par 10.klases mācību vielu , Kri…" at bounding box center [424, 548] width 518 height 5754
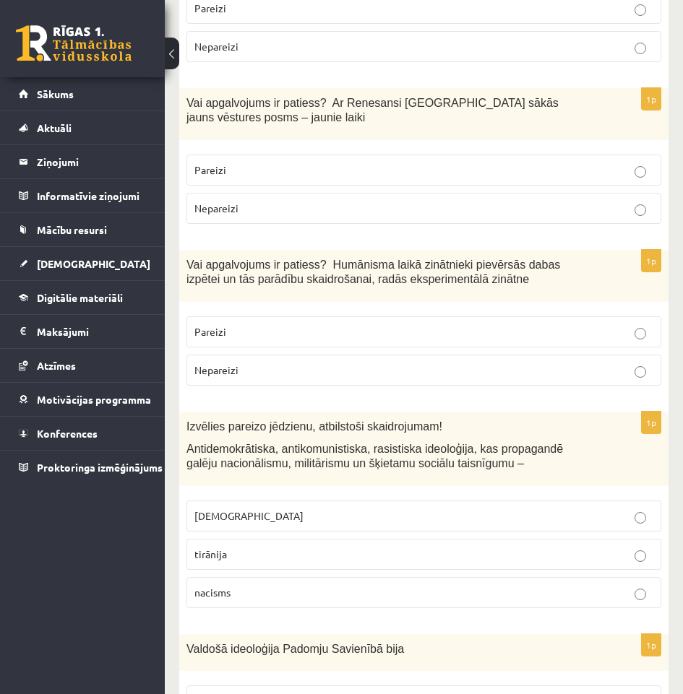
click at [363, 509] on p "fašisms" at bounding box center [423, 516] width 459 height 15
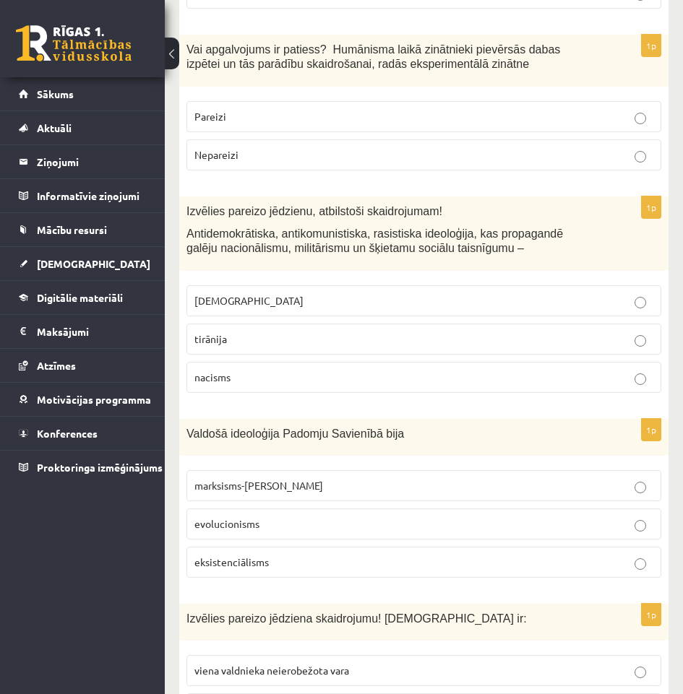
scroll to position [2601, 0]
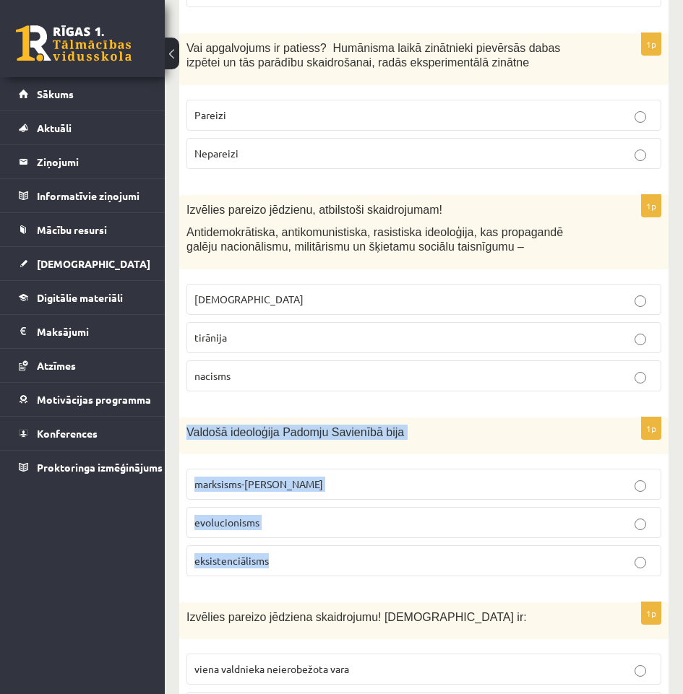
drag, startPoint x: 303, startPoint y: 515, endPoint x: 175, endPoint y: 377, distance: 187.6
click at [175, 377] on div "11.b2 klases diagnosticējošais darbs Vēsturē I par 10.klases mācību vielu , Kri…" at bounding box center [424, 331] width 518 height 5754
click at [379, 469] on label "marksisms-ļeņinisms" at bounding box center [423, 484] width 475 height 31
click at [379, 477] on p "marksisms-ļeņinisms" at bounding box center [423, 484] width 459 height 15
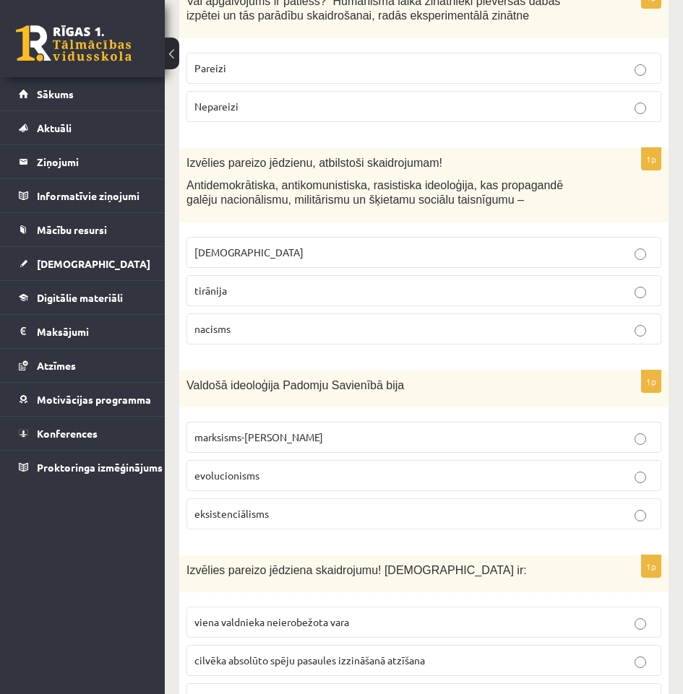
scroll to position [2674, 0]
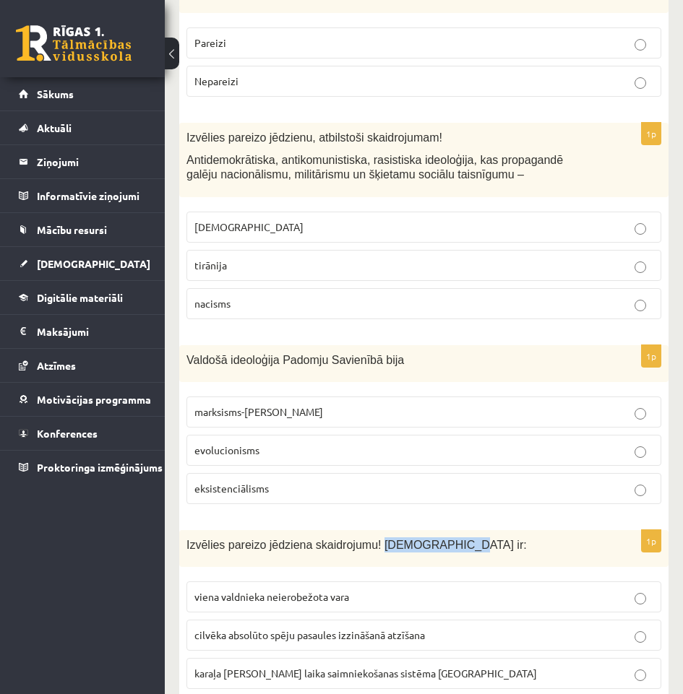
drag, startPoint x: 433, startPoint y: 484, endPoint x: 368, endPoint y: 486, distance: 65.1
click at [368, 539] on span "Izvēlies pareizo jēdziena skaidrojumu! Absolūtisms ir:" at bounding box center [356, 545] width 340 height 12
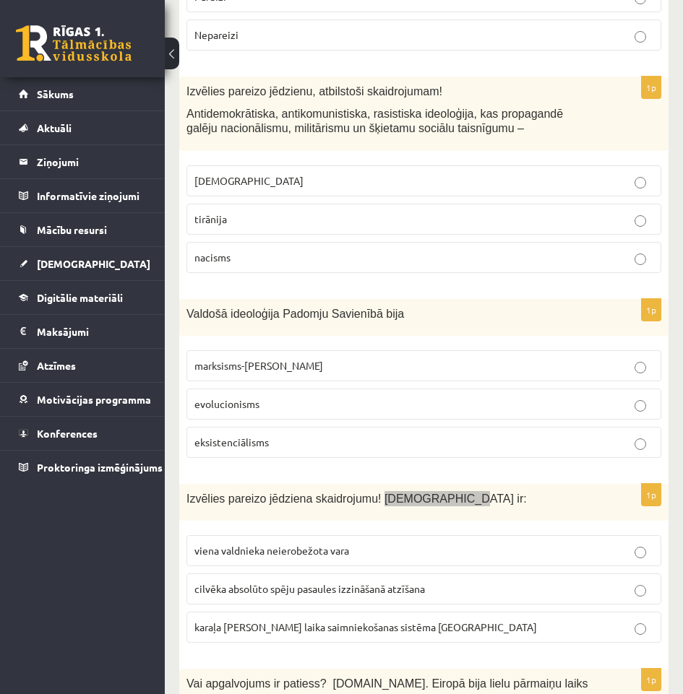
scroll to position [2746, 0]
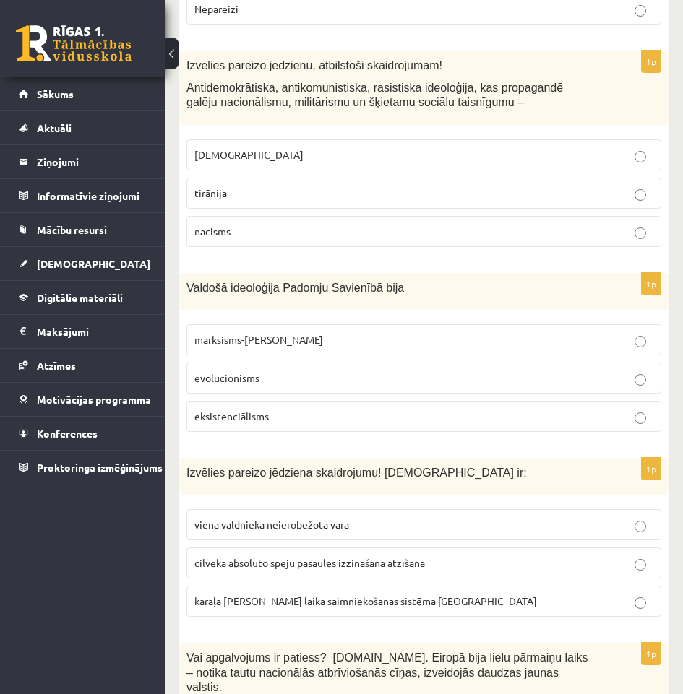
click at [424, 509] on label "viena valdnieka neierobežota vara" at bounding box center [423, 524] width 475 height 31
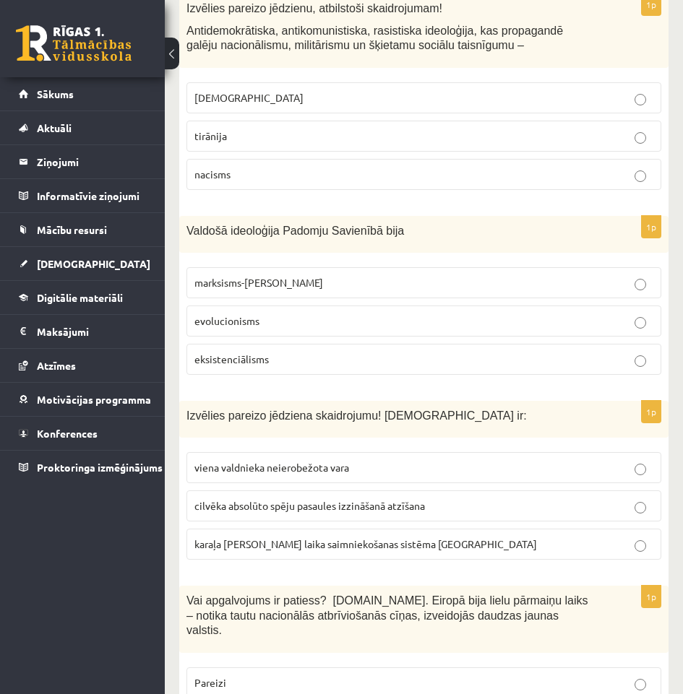
scroll to position [2891, 0]
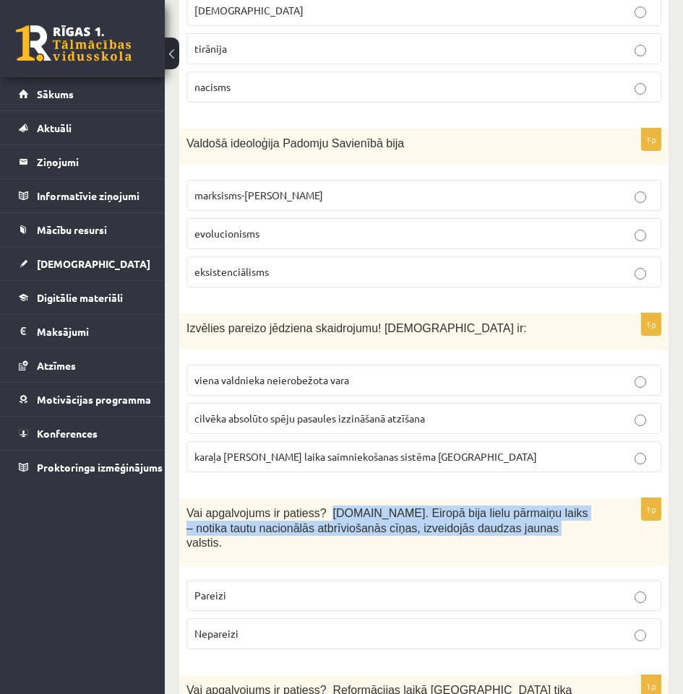
drag, startPoint x: 500, startPoint y: 470, endPoint x: 317, endPoint y: 455, distance: 184.2
click at [317, 506] on p "Vai apgalvojums ir patiess? 19.gs. Eiropā bija lielu pārmaiņu laiks – notika ta…" at bounding box center [387, 528] width 403 height 45
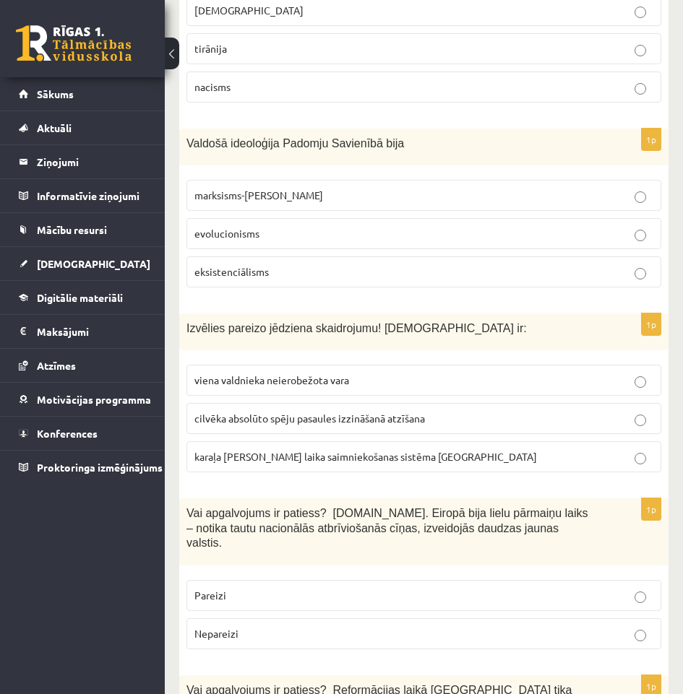
click at [290, 588] on p "Pareizi" at bounding box center [423, 595] width 459 height 15
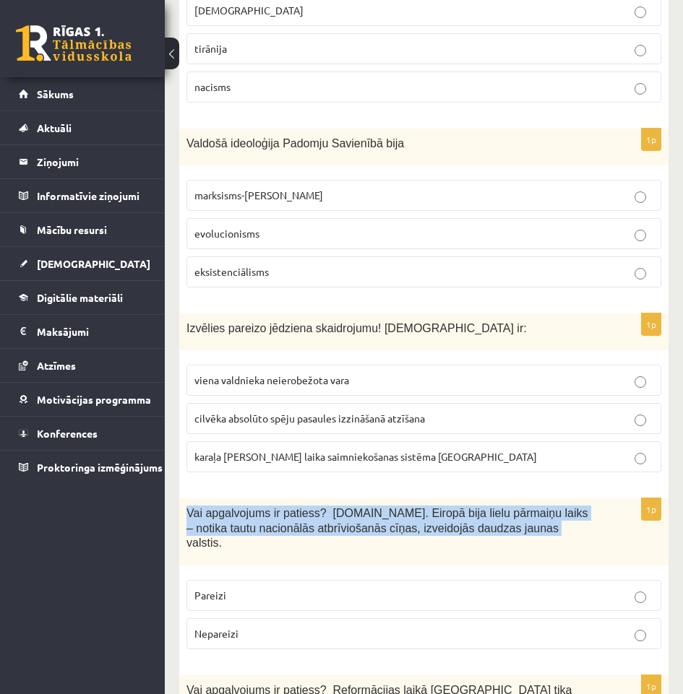
drag, startPoint x: 535, startPoint y: 473, endPoint x: 177, endPoint y: 447, distance: 358.6
click at [178, 447] on div "11.b2 klases diagnosticējošais darbs Vēsturē I par 10.klases mācību vielu , Kri…" at bounding box center [424, 42] width 518 height 5754
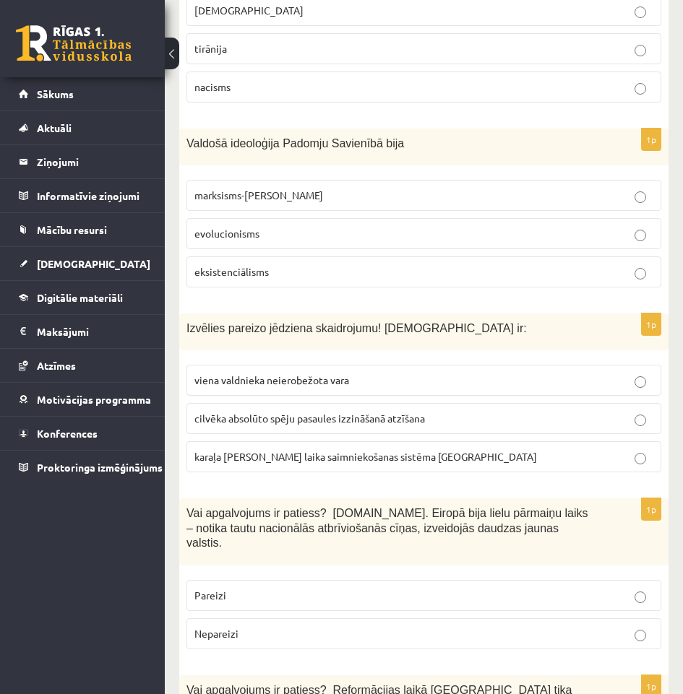
click at [358, 588] on p "Pareizi" at bounding box center [423, 595] width 459 height 15
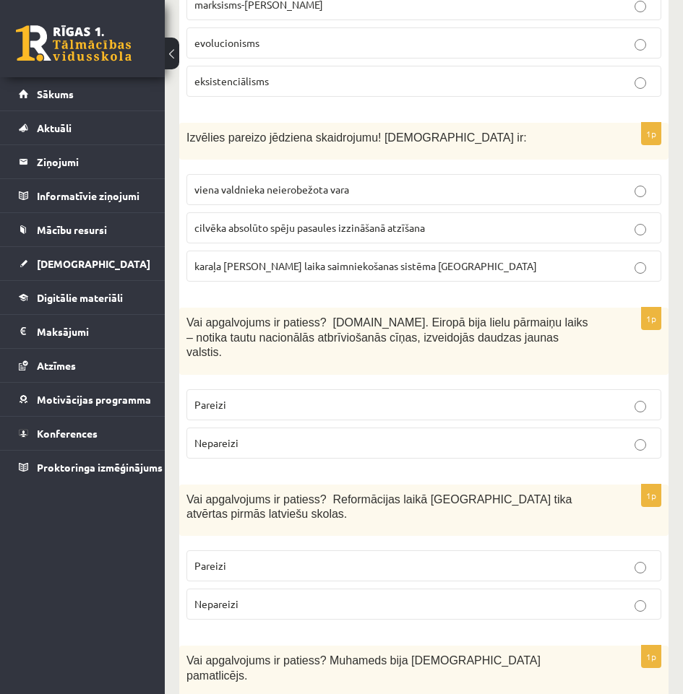
scroll to position [3107, 0]
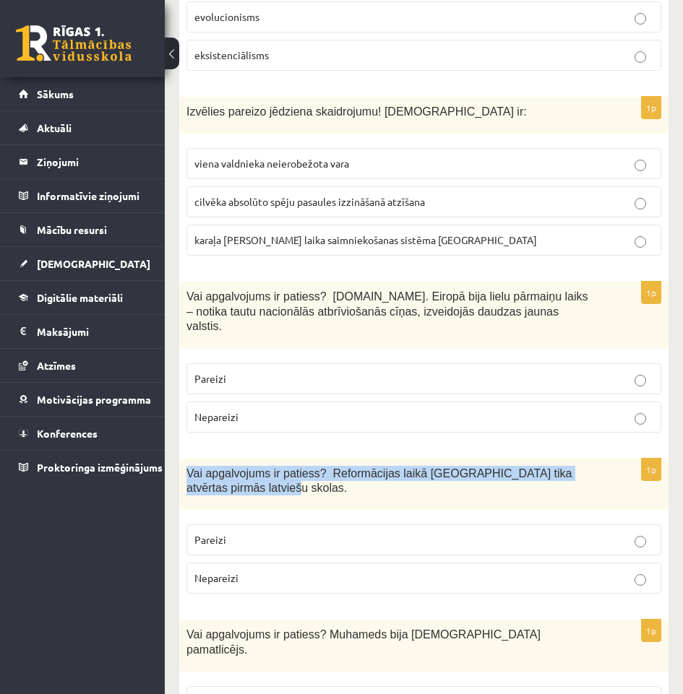
drag, startPoint x: 302, startPoint y: 418, endPoint x: 178, endPoint y: 397, distance: 125.2
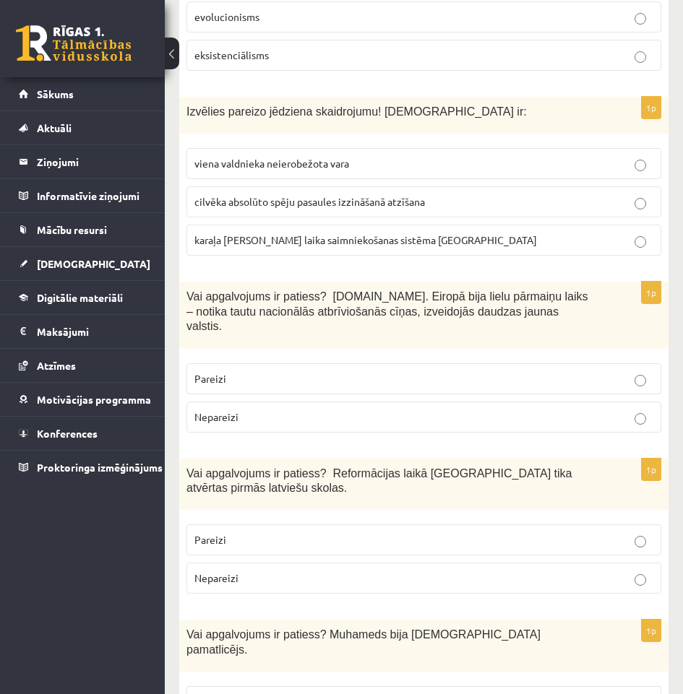
click at [482, 533] on p "Pareizi" at bounding box center [423, 540] width 459 height 15
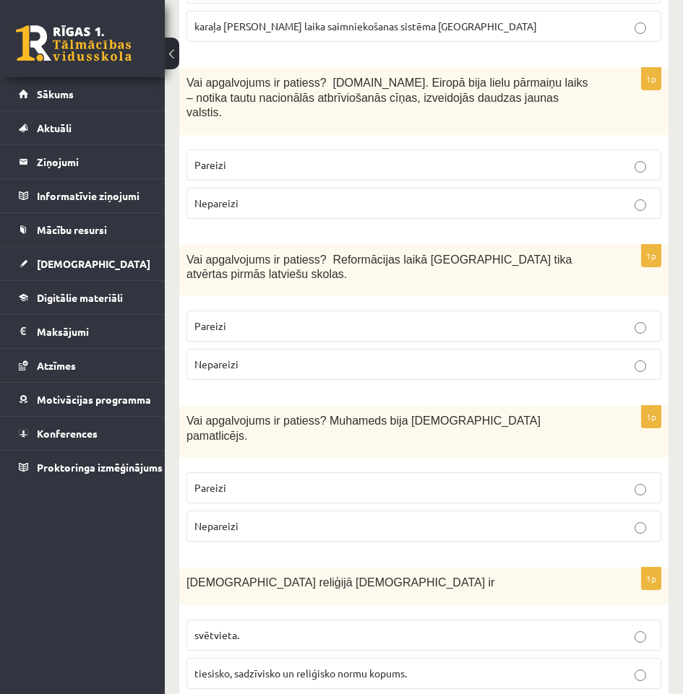
scroll to position [3324, 0]
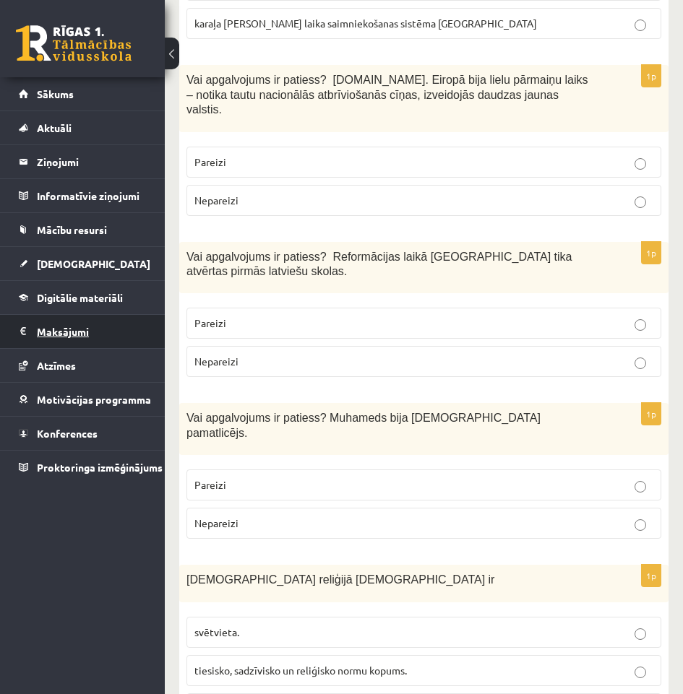
drag, startPoint x: 504, startPoint y: 345, endPoint x: 134, endPoint y: 343, distance: 369.3
click at [200, 412] on span "Vai apgalvojums ir patiess? Muhameds bija islāma pamatlicējs." at bounding box center [363, 425] width 354 height 27
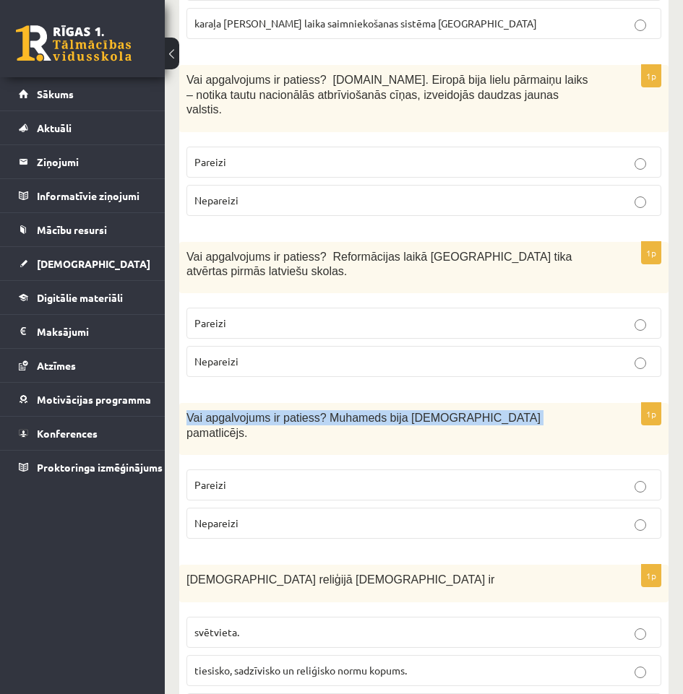
drag, startPoint x: 397, startPoint y: 355, endPoint x: 186, endPoint y: 353, distance: 211.0
click at [186, 403] on div "Vai apgalvojums ir patiess? Muhameds bija islāma pamatlicējs." at bounding box center [423, 429] width 489 height 52
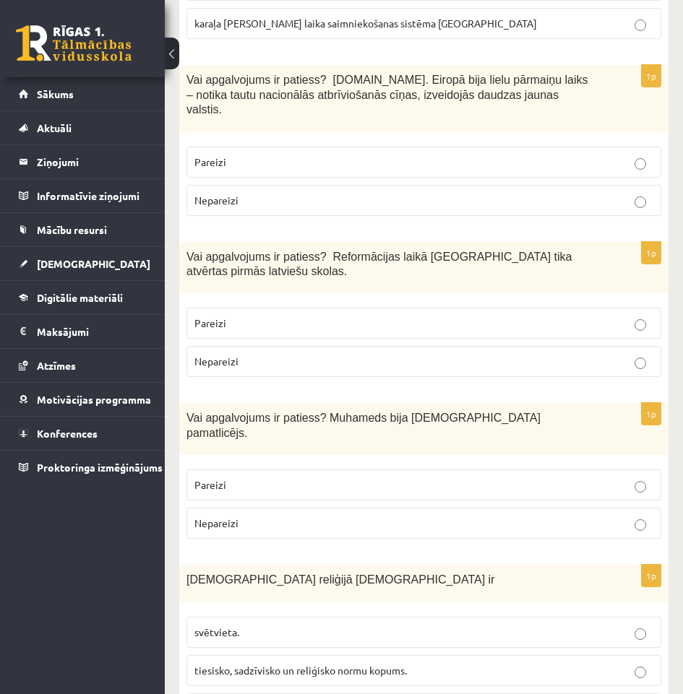
click at [328, 478] on p "Pareizi" at bounding box center [423, 485] width 459 height 15
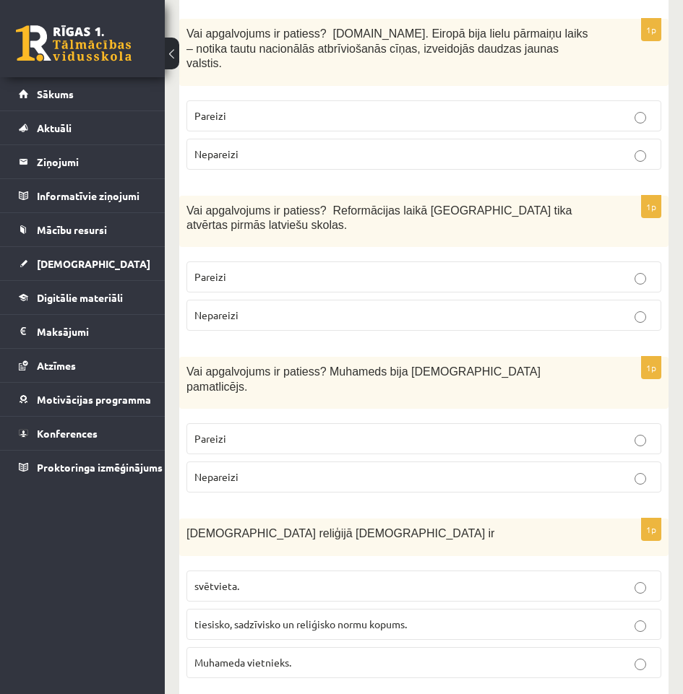
scroll to position [3396, 0]
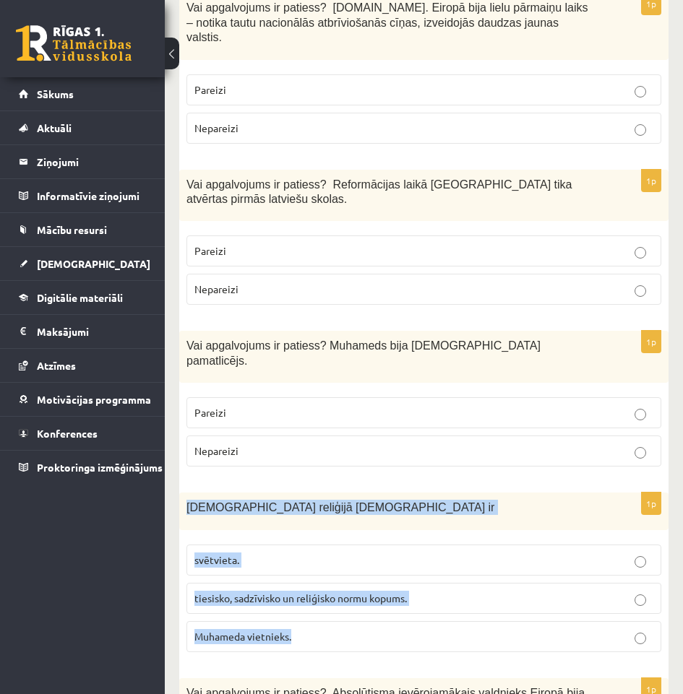
drag, startPoint x: 286, startPoint y: 538, endPoint x: 186, endPoint y: 420, distance: 154.8
click at [186, 493] on div "1p Islāma reliģijā Šariata ir svētvieta. tiesisko, sadzīvisko un reliģisko norm…" at bounding box center [423, 578] width 489 height 171
click at [475, 591] on p "tiesisko, sadzīvisko un reliģisko normu kopums." at bounding box center [423, 598] width 459 height 15
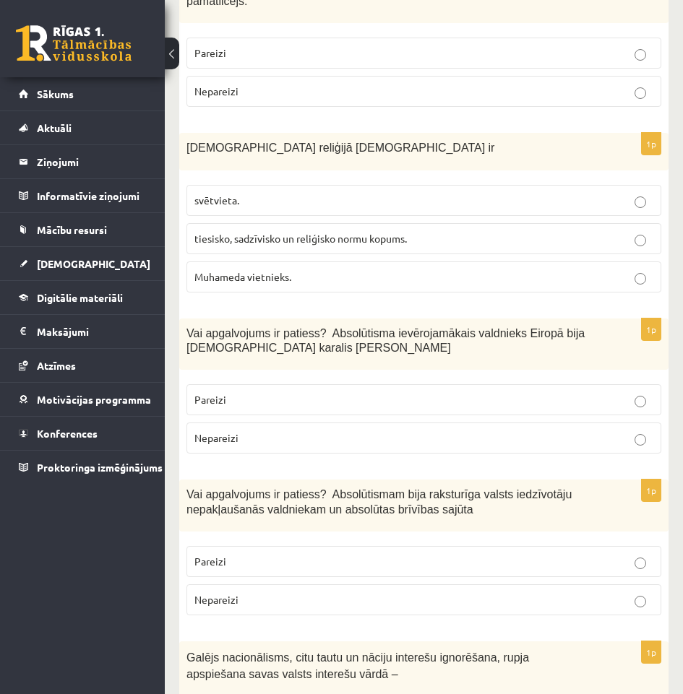
scroll to position [3758, 0]
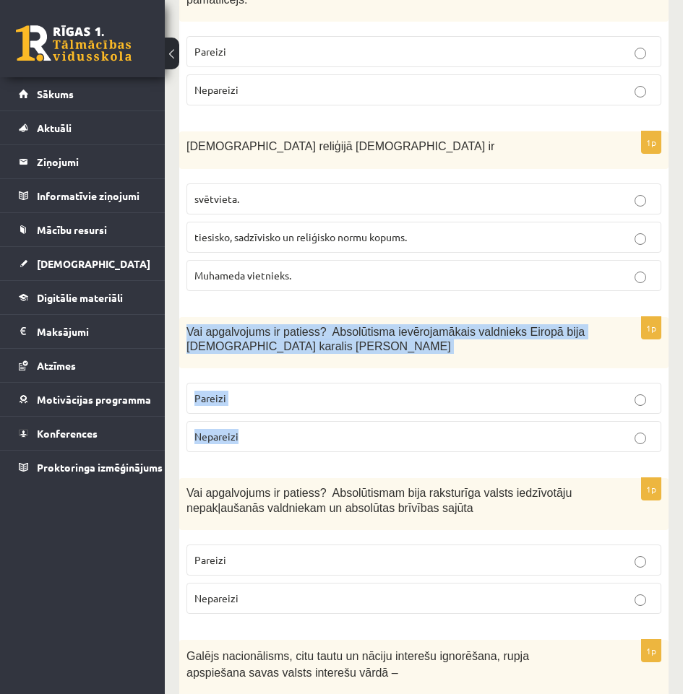
drag, startPoint x: 258, startPoint y: 331, endPoint x: 173, endPoint y: 248, distance: 118.6
click at [360, 391] on p "Pareizi" at bounding box center [423, 398] width 459 height 15
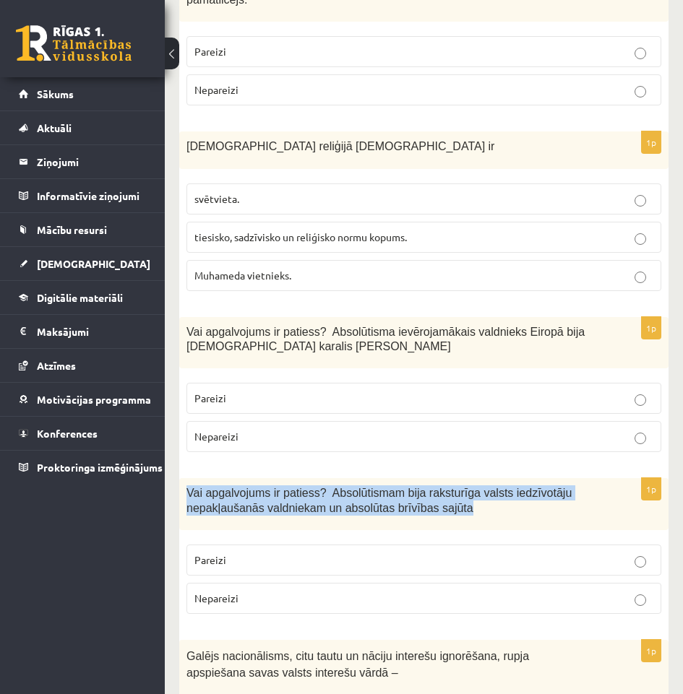
drag, startPoint x: 466, startPoint y: 427, endPoint x: 177, endPoint y: 410, distance: 289.6
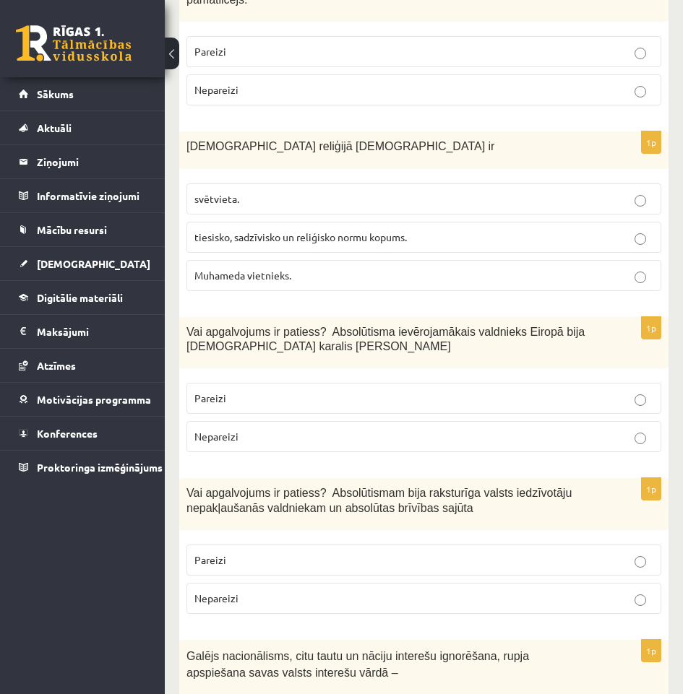
click at [327, 591] on p "Nepareizi" at bounding box center [423, 598] width 459 height 15
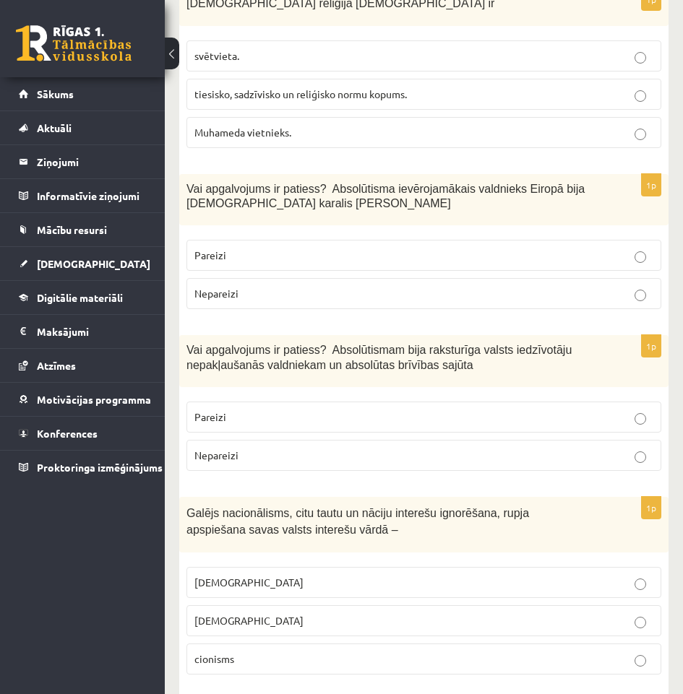
scroll to position [3902, 0]
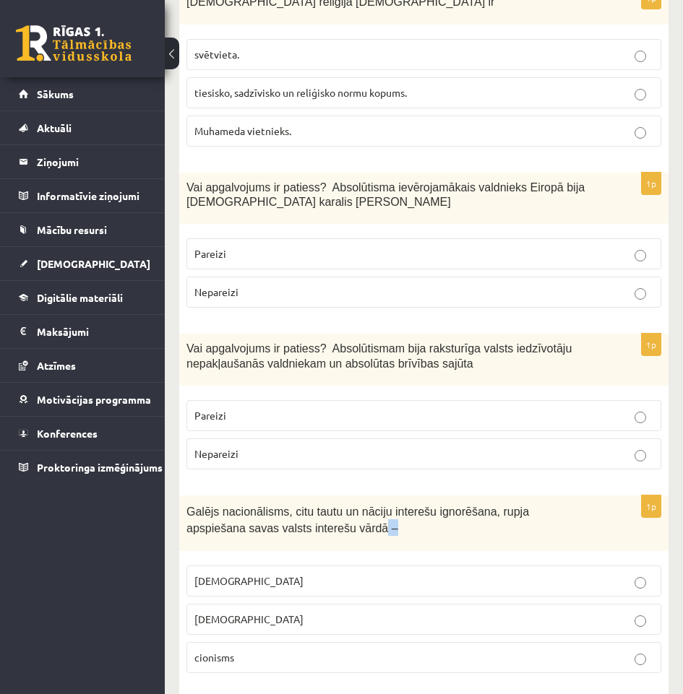
drag, startPoint x: 296, startPoint y: 442, endPoint x: 280, endPoint y: 441, distance: 16.7
click at [280, 503] on p "Galējs nacionālisms, citu tautu un nāciju interešu ignorēšana, rupja apspiešana…" at bounding box center [387, 519] width 403 height 33
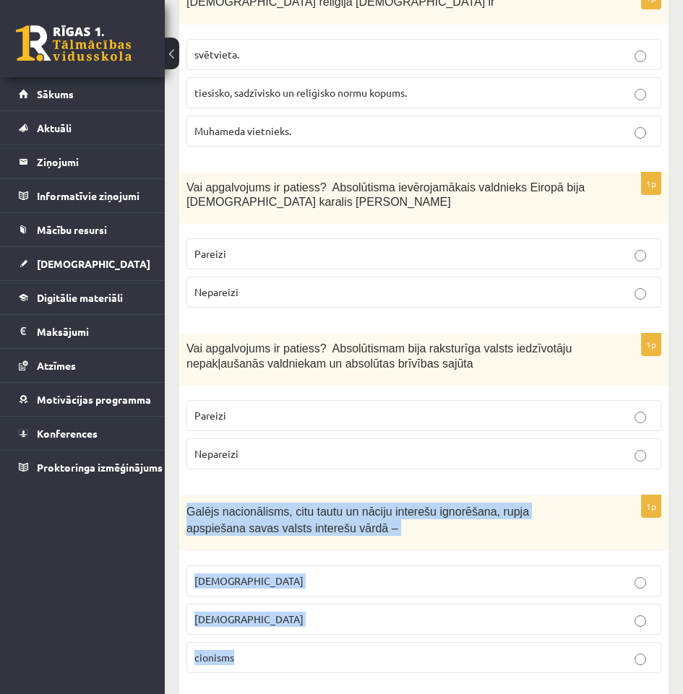
drag, startPoint x: 277, startPoint y: 570, endPoint x: 180, endPoint y: 419, distance: 179.8
click at [180, 496] on div "1p Galējs nacionālisms, citu tautu un nāciju interešu ignorēšana, rupja apspieš…" at bounding box center [423, 590] width 489 height 189
click at [307, 604] on label "nacionālisms" at bounding box center [423, 619] width 475 height 31
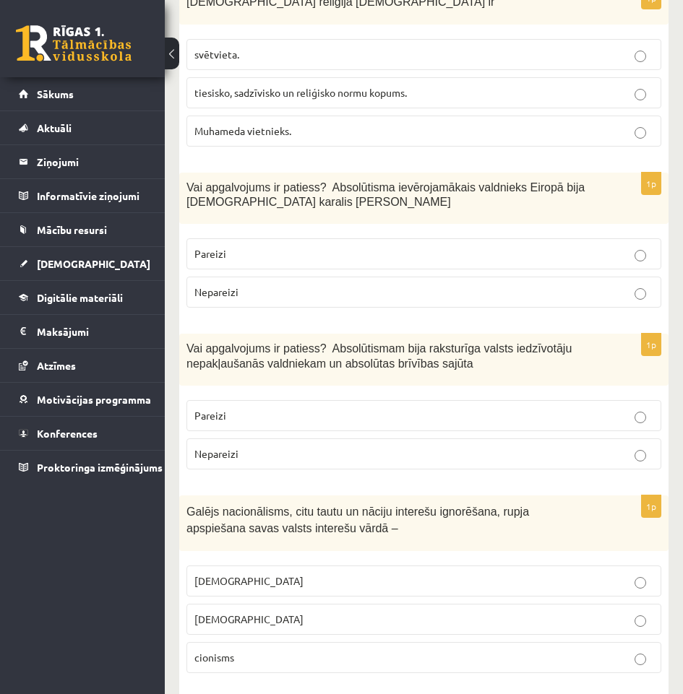
click at [331, 574] on p "šovinisms" at bounding box center [423, 581] width 459 height 15
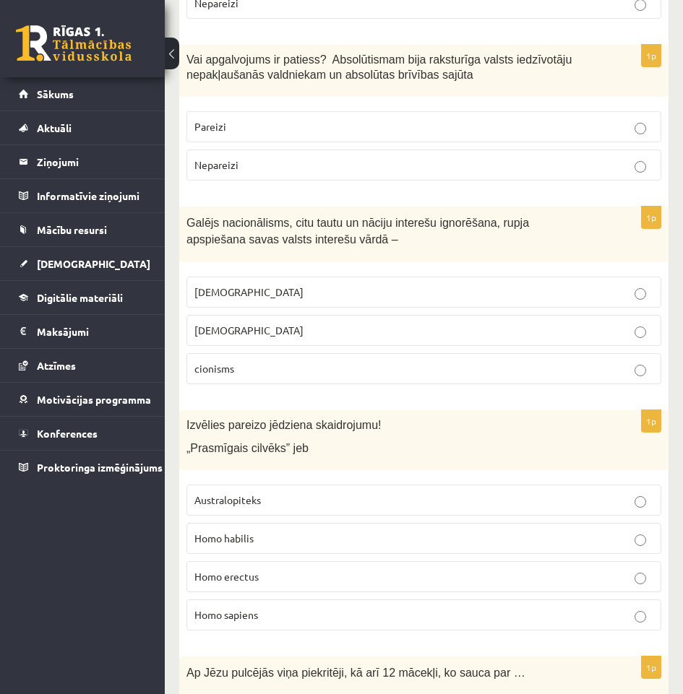
scroll to position [4264, 0]
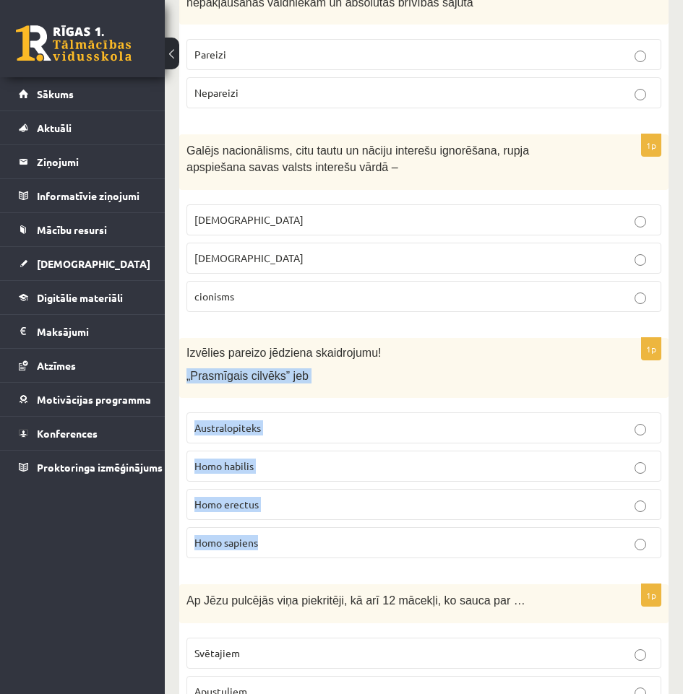
drag, startPoint x: 277, startPoint y: 462, endPoint x: 183, endPoint y: 282, distance: 204.0
click at [183, 338] on div "1p Izvēlies pareizo jēdziena skaidrojumu! „Prasmīgais cilvēks” jeb Australopite…" at bounding box center [423, 454] width 489 height 232
click at [257, 437] on fieldset "Australopiteks Homo habilis Homo erectus Homo sapiens" at bounding box center [423, 484] width 475 height 158
click at [258, 528] on label "Homo sapiens" at bounding box center [423, 543] width 475 height 31
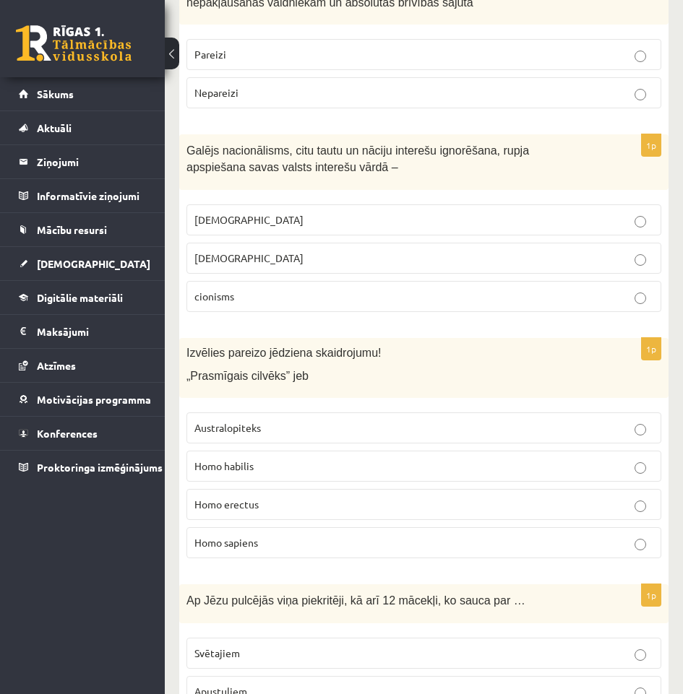
click at [286, 451] on label "Homo habilis" at bounding box center [423, 466] width 475 height 31
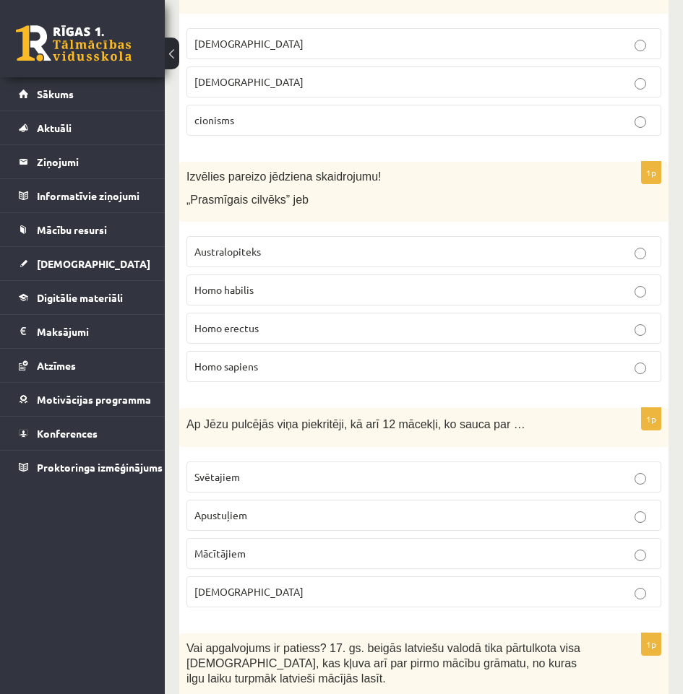
scroll to position [4480, 0]
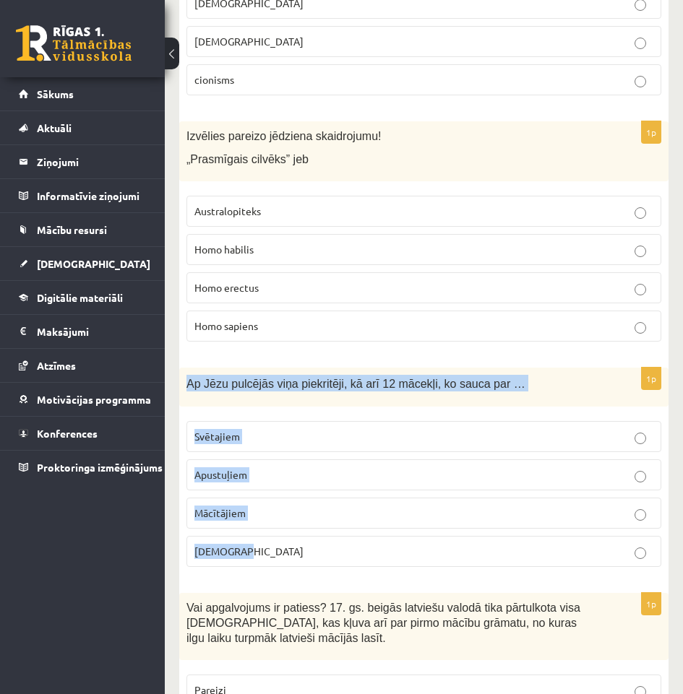
drag, startPoint x: 263, startPoint y: 465, endPoint x: 175, endPoint y: 299, distance: 187.5
click at [288, 429] on p "Svētajiem" at bounding box center [423, 436] width 459 height 15
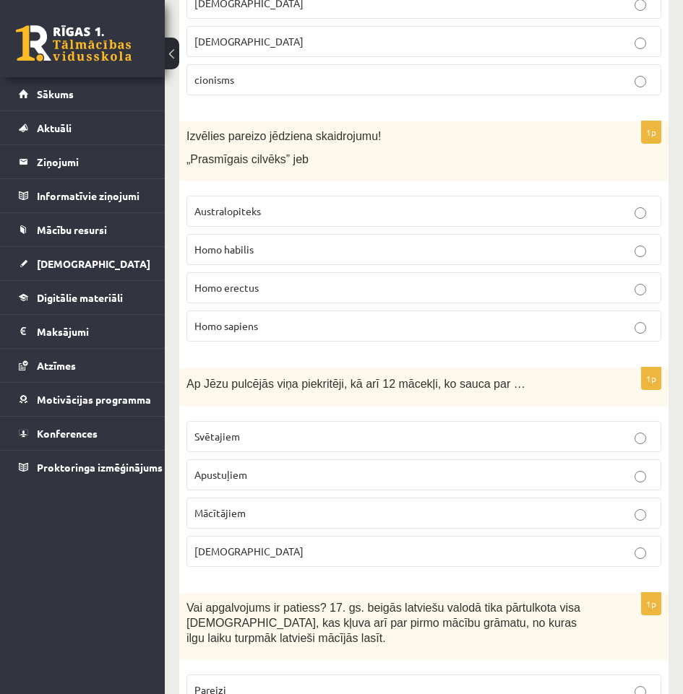
click at [291, 468] on p "Apustuļiem" at bounding box center [423, 475] width 459 height 15
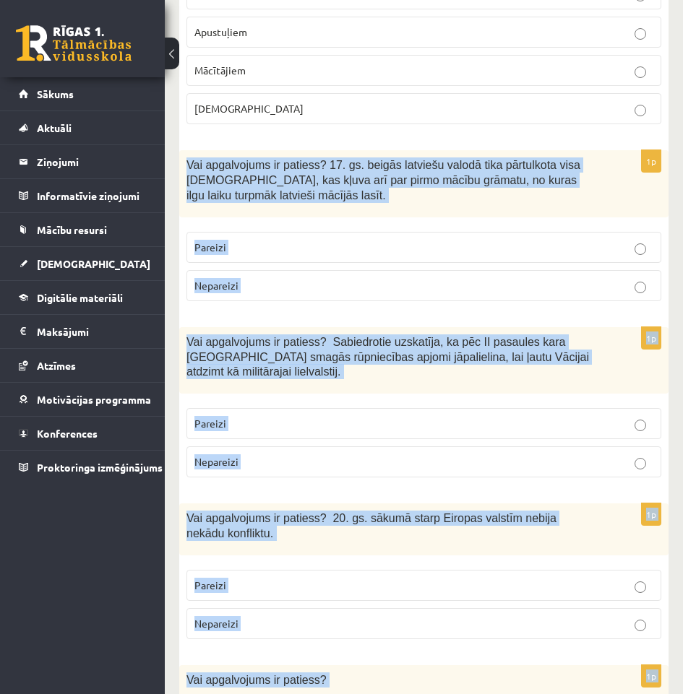
scroll to position [4996, 0]
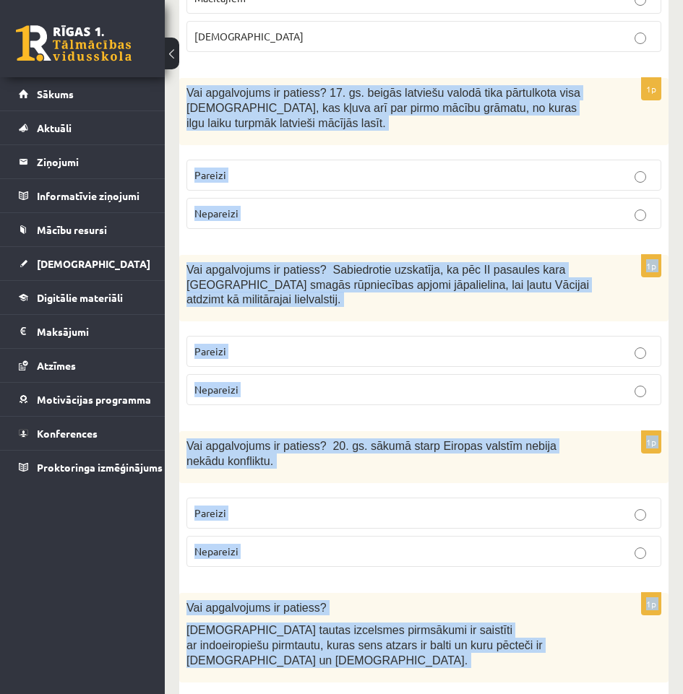
drag, startPoint x: 178, startPoint y: 145, endPoint x: 443, endPoint y: 637, distance: 558.0
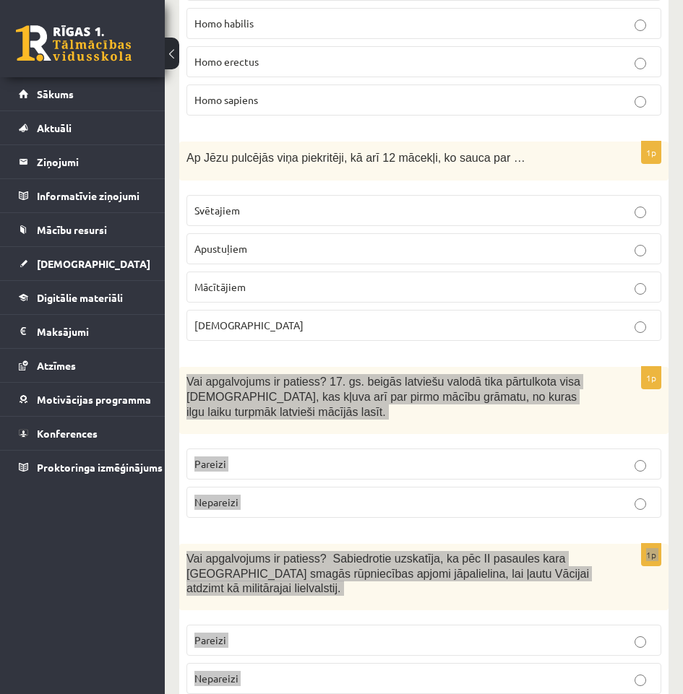
scroll to position [4634, 0]
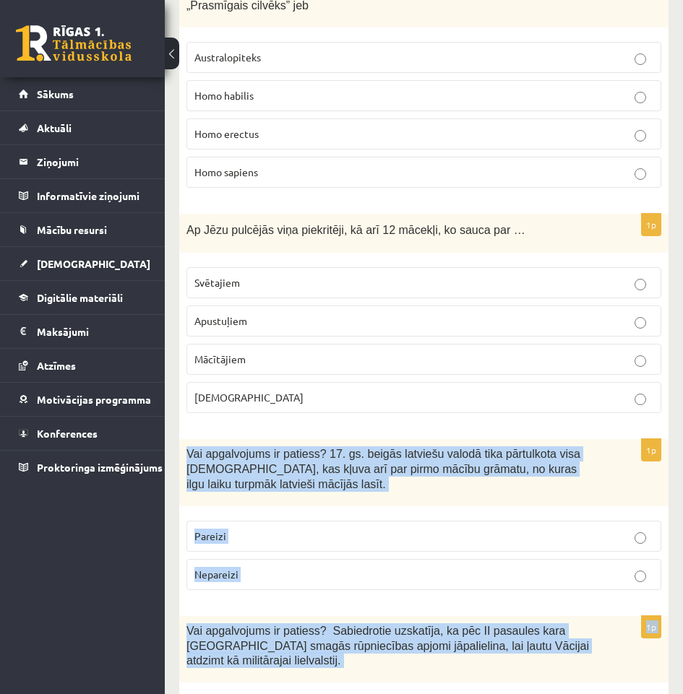
click at [429, 439] on div "Vai apgalvojums ir patiess? 17. gs. beigās latviešu valodā tika pārtulkota visa…" at bounding box center [423, 472] width 489 height 66
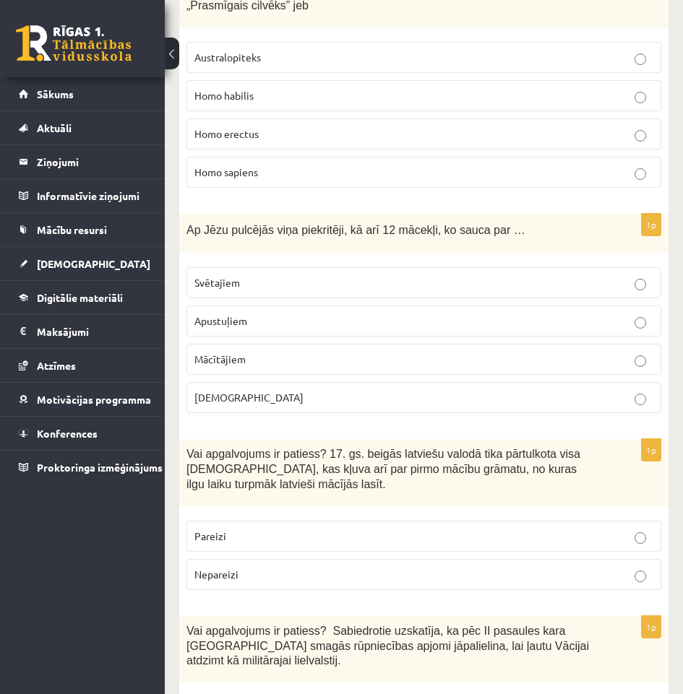
click at [254, 529] on p "Pareizi" at bounding box center [423, 536] width 459 height 15
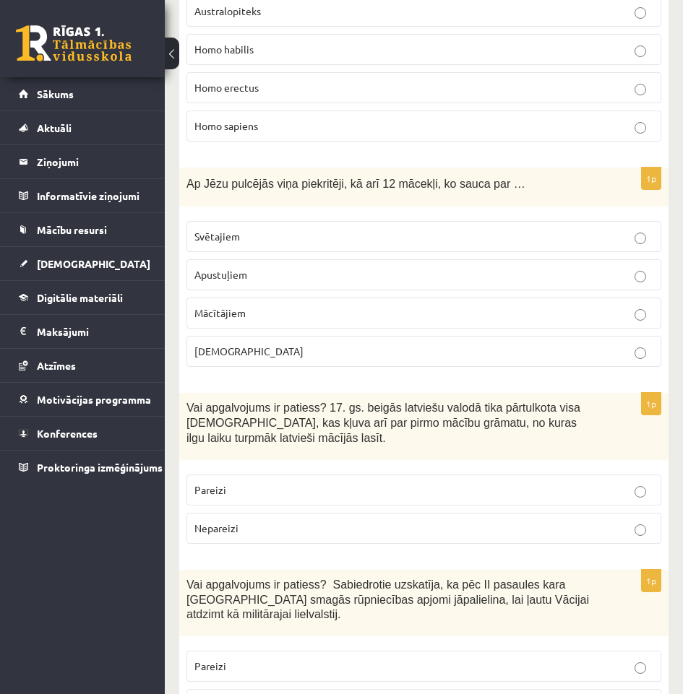
scroll to position [4707, 0]
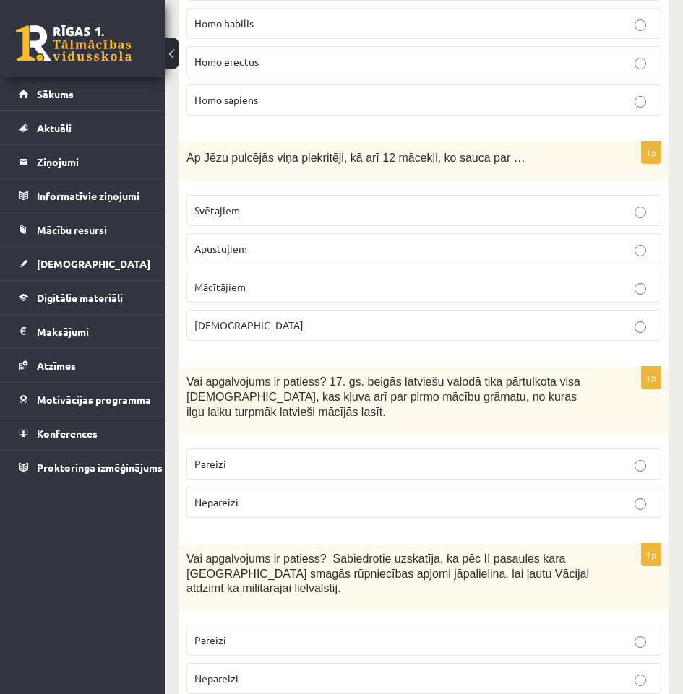
click at [387, 671] on p "Nepareizi" at bounding box center [423, 678] width 459 height 15
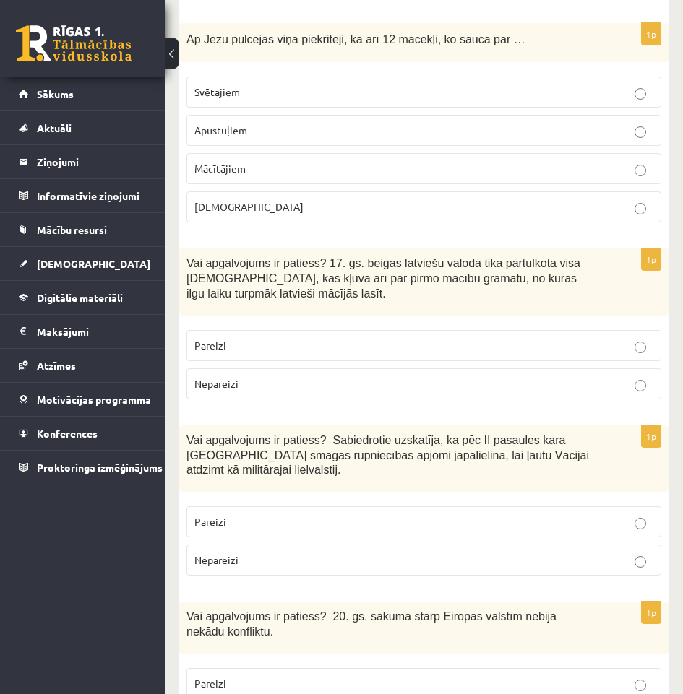
scroll to position [4851, 0]
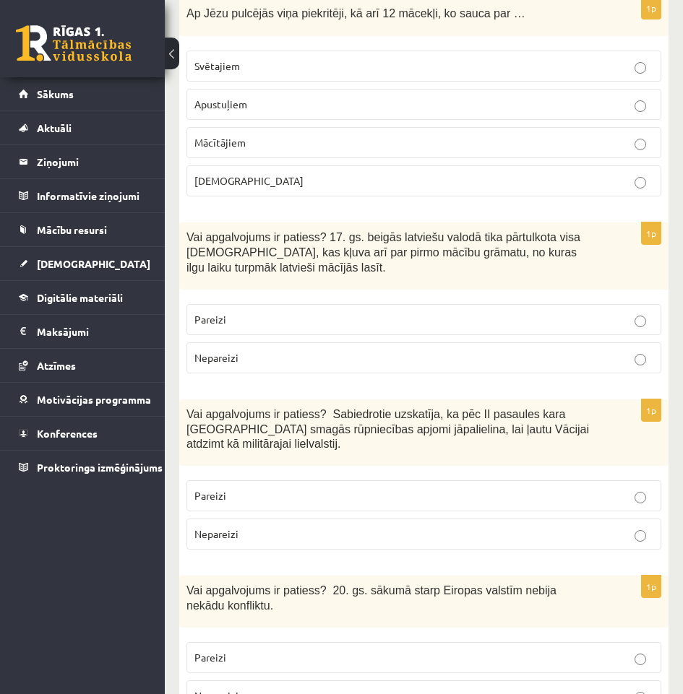
click at [350, 689] on p "Nepareizi" at bounding box center [423, 696] width 459 height 15
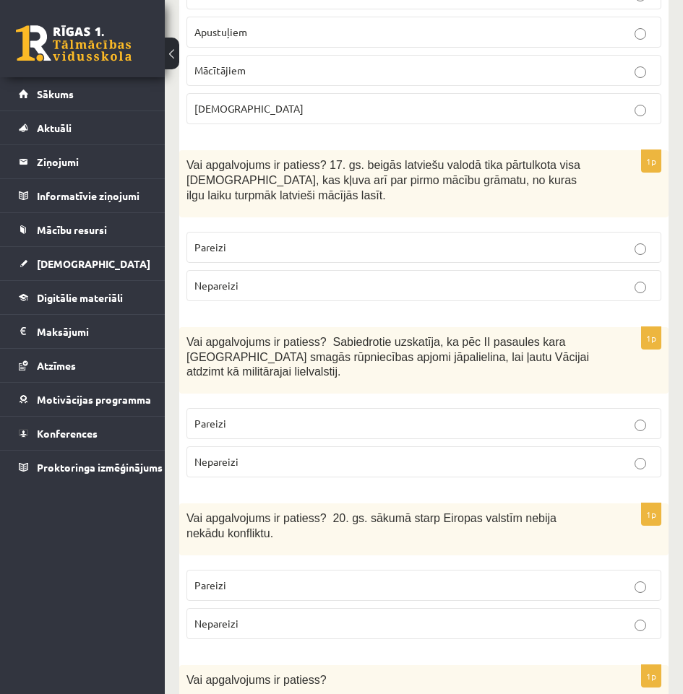
scroll to position [4996, 0]
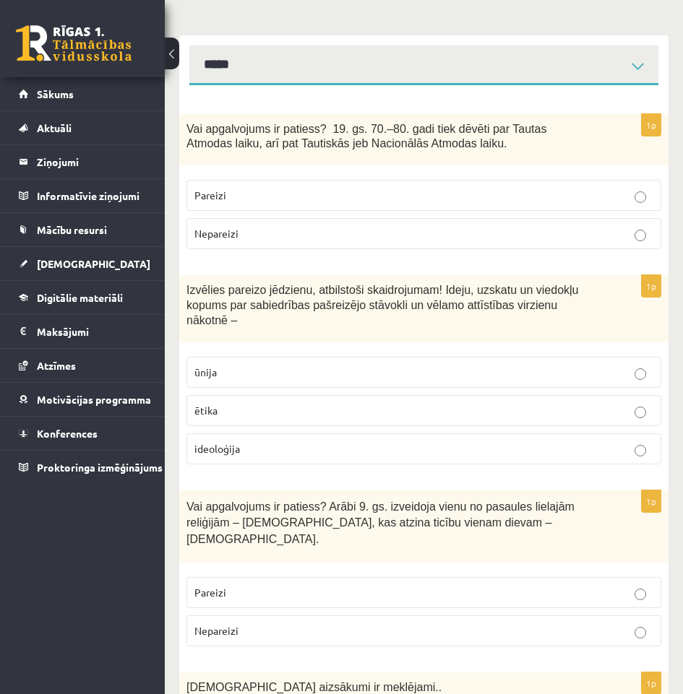
scroll to position [0, 0]
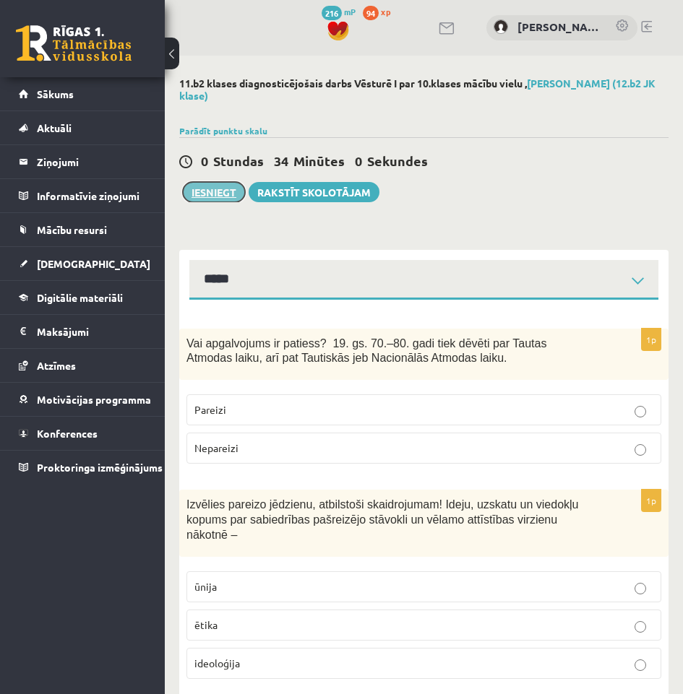
click at [218, 202] on button "Iesniegt" at bounding box center [214, 192] width 62 height 20
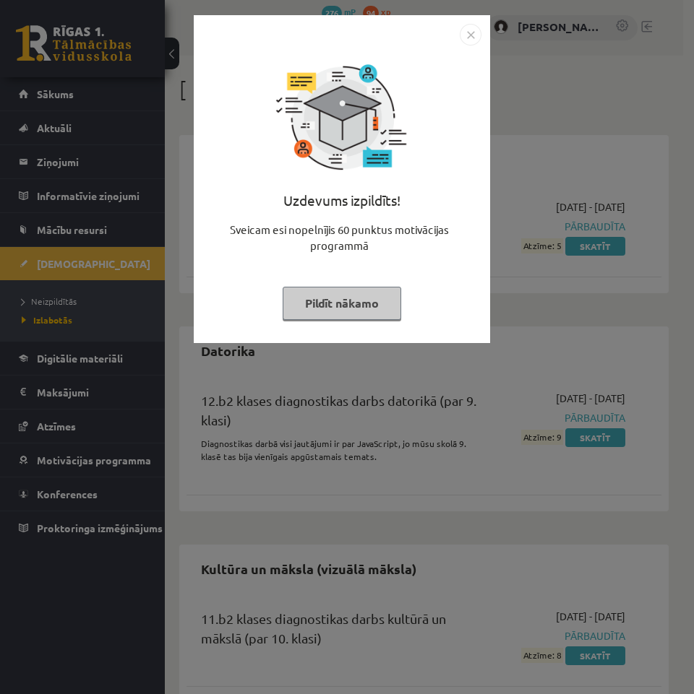
click at [376, 324] on div "Uzdevums izpildīts! Sveicam esi nopelnījis 60 punktus motivācijas programmā Pil…" at bounding box center [341, 190] width 279 height 289
click at [374, 300] on button "Pildīt nākamo" at bounding box center [342, 303] width 119 height 33
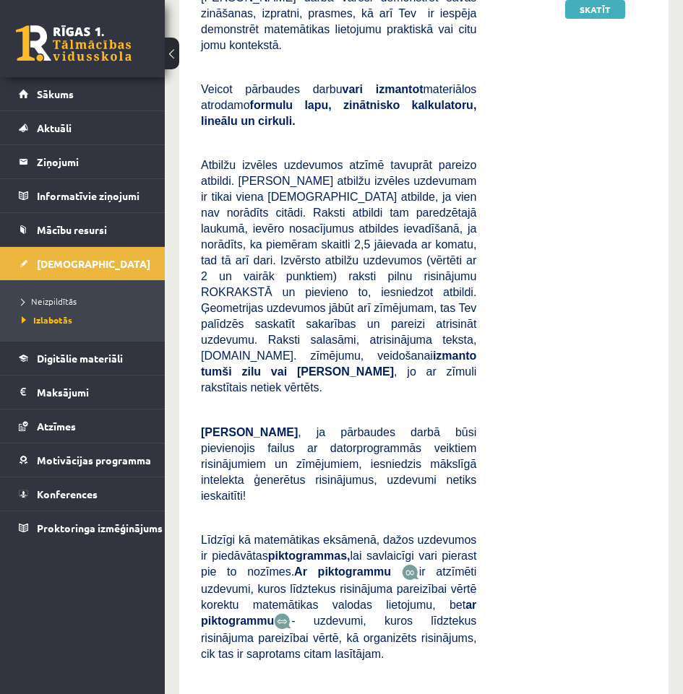
scroll to position [1256, 0]
